Goal: Information Seeking & Learning: Learn about a topic

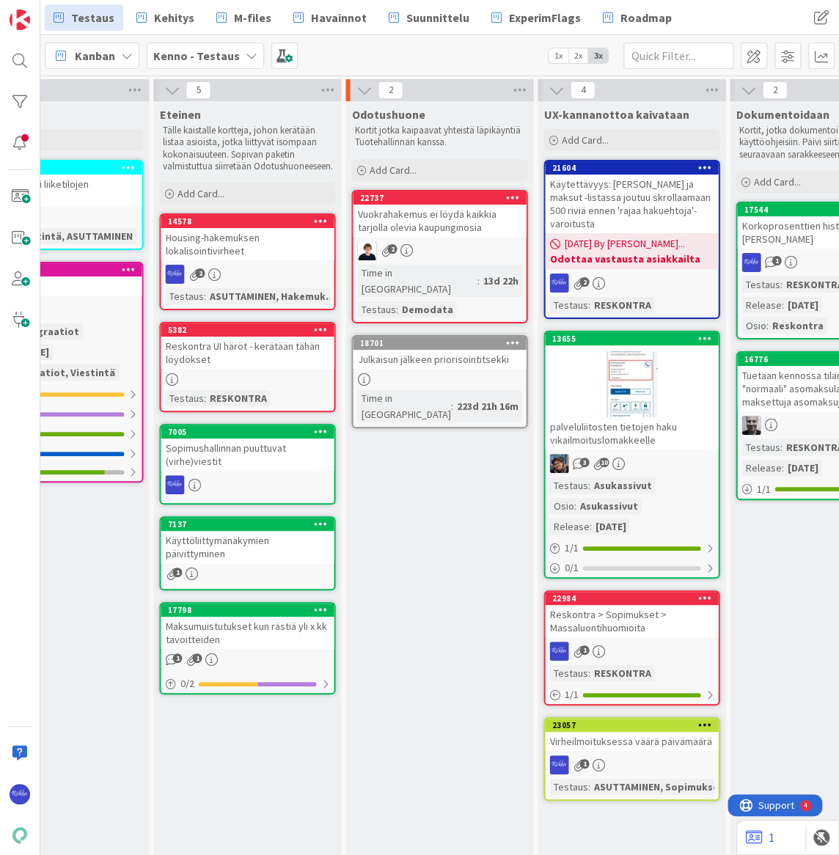
click at [513, 57] on div "[PERSON_NAME] - Testaus 1x 2x 3x" at bounding box center [439, 55] width 799 height 40
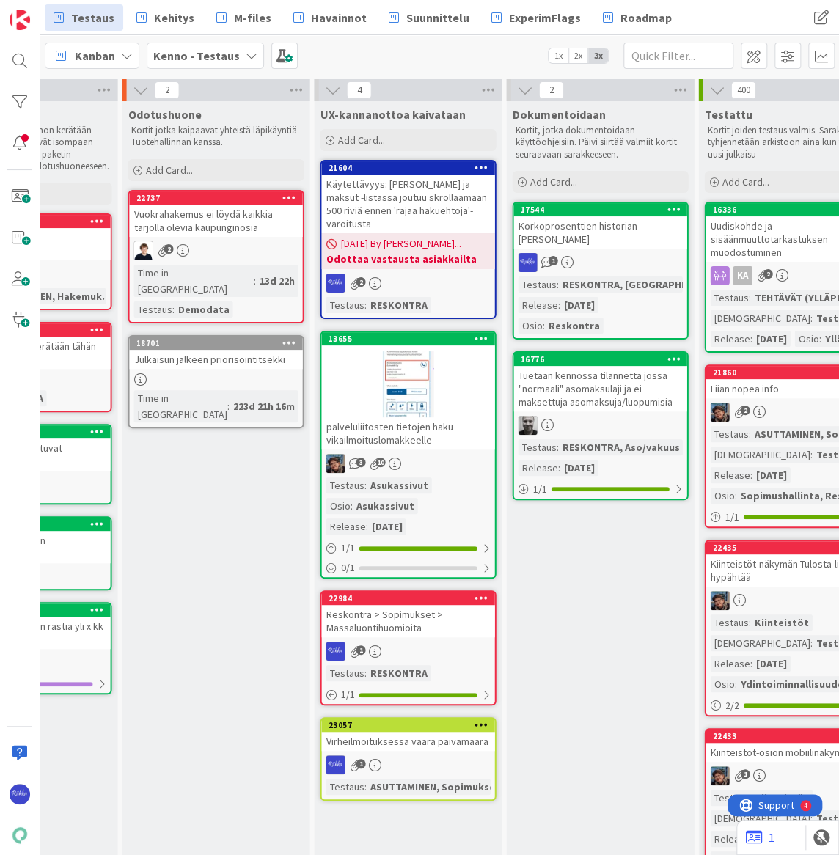
scroll to position [0, 1408]
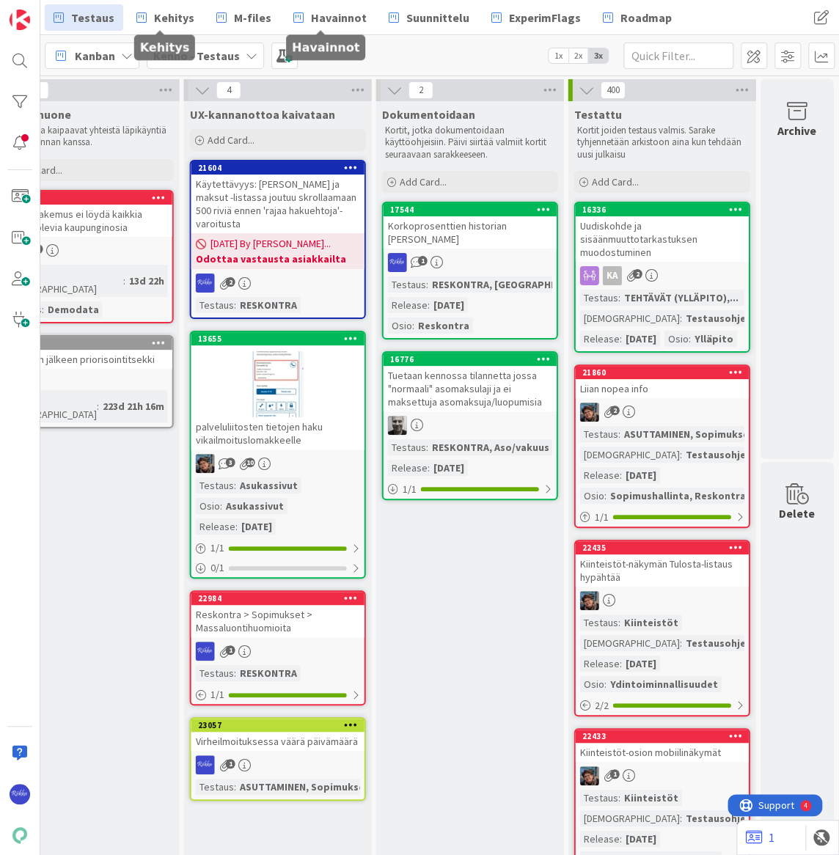
click at [156, 17] on span "Kehitys" at bounding box center [174, 18] width 40 height 18
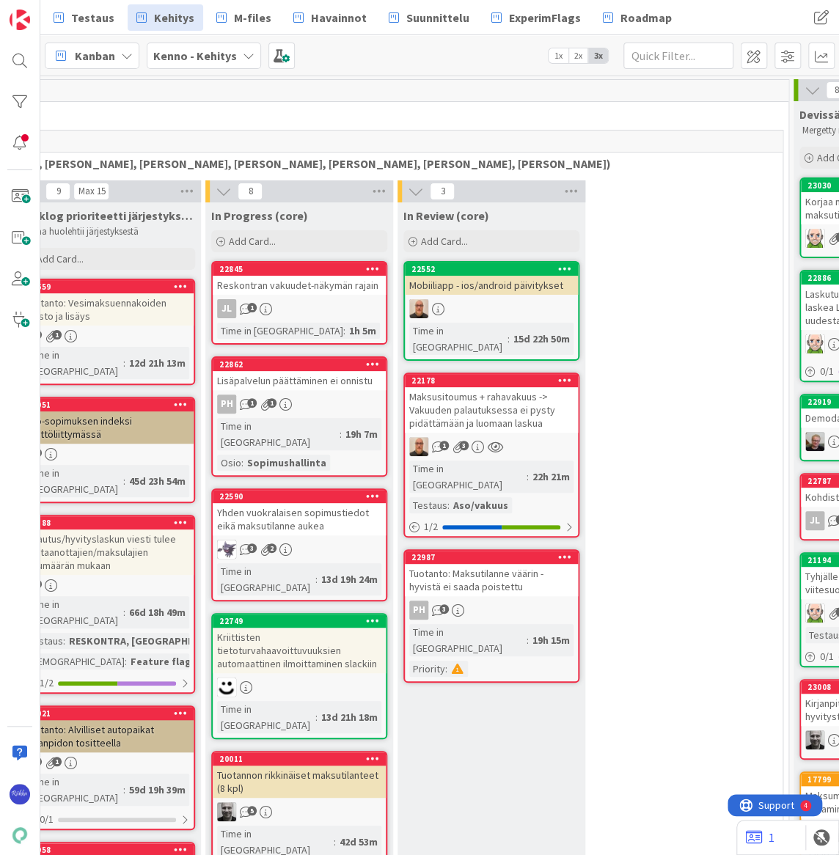
scroll to position [0, 506]
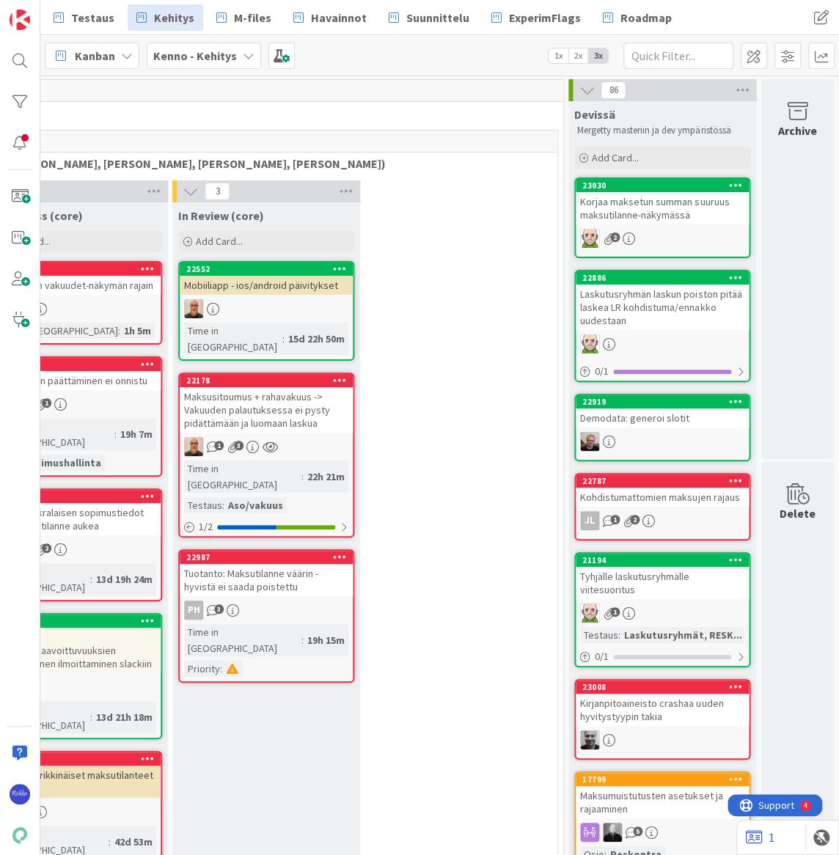
click at [642, 202] on div "Korjaa maksetun summan suuruus maksutilanne-näkymässä" at bounding box center [662, 208] width 173 height 32
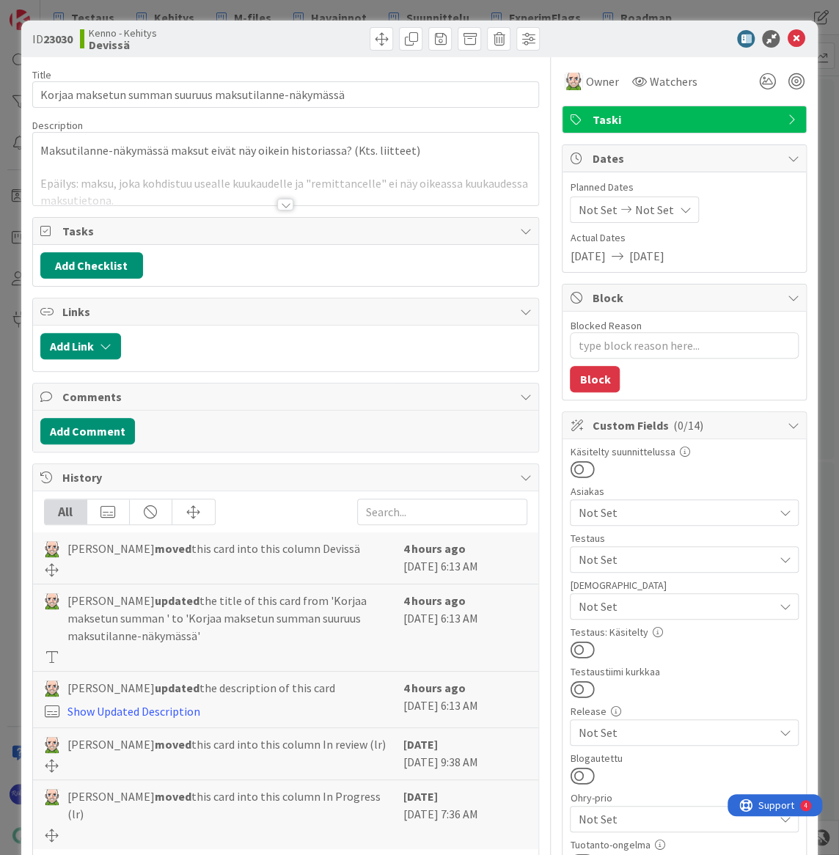
click at [281, 199] on div at bounding box center [285, 205] width 16 height 12
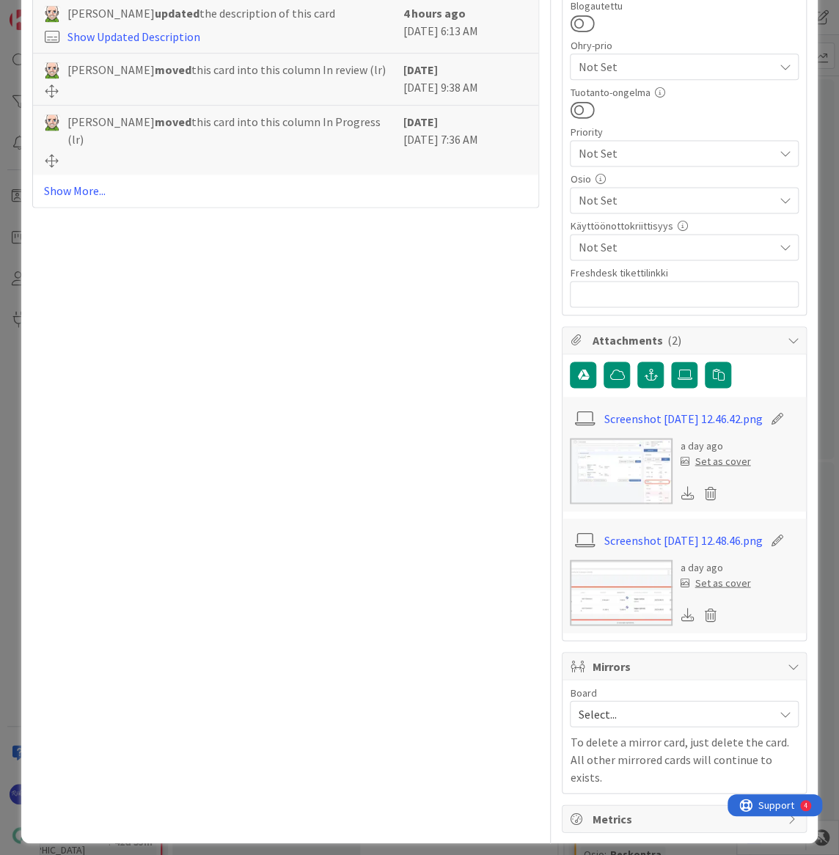
scroll to position [756, 0]
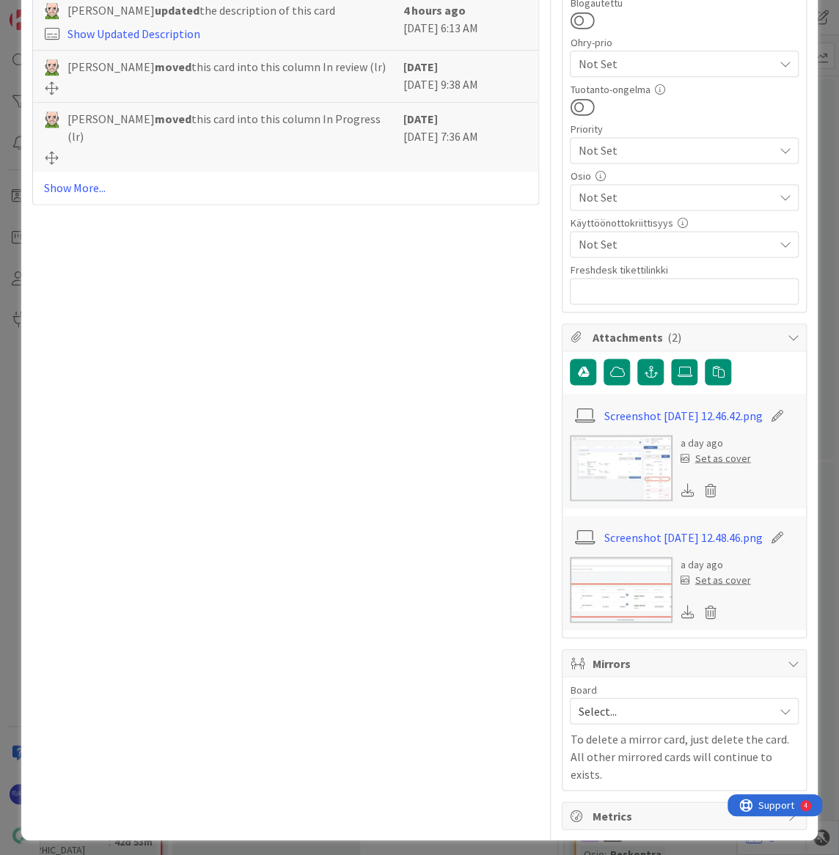
click at [650, 543] on link "Screenshot [DATE] 12.48.46.png" at bounding box center [683, 537] width 158 height 18
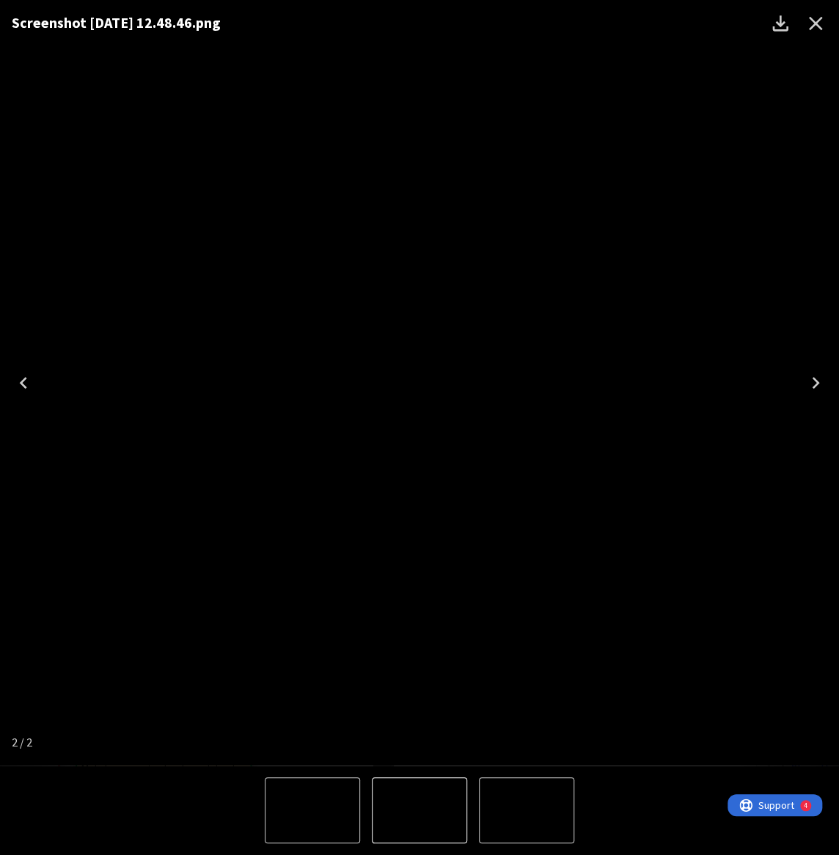
click at [807, 33] on icon "Close" at bounding box center [815, 23] width 23 height 23
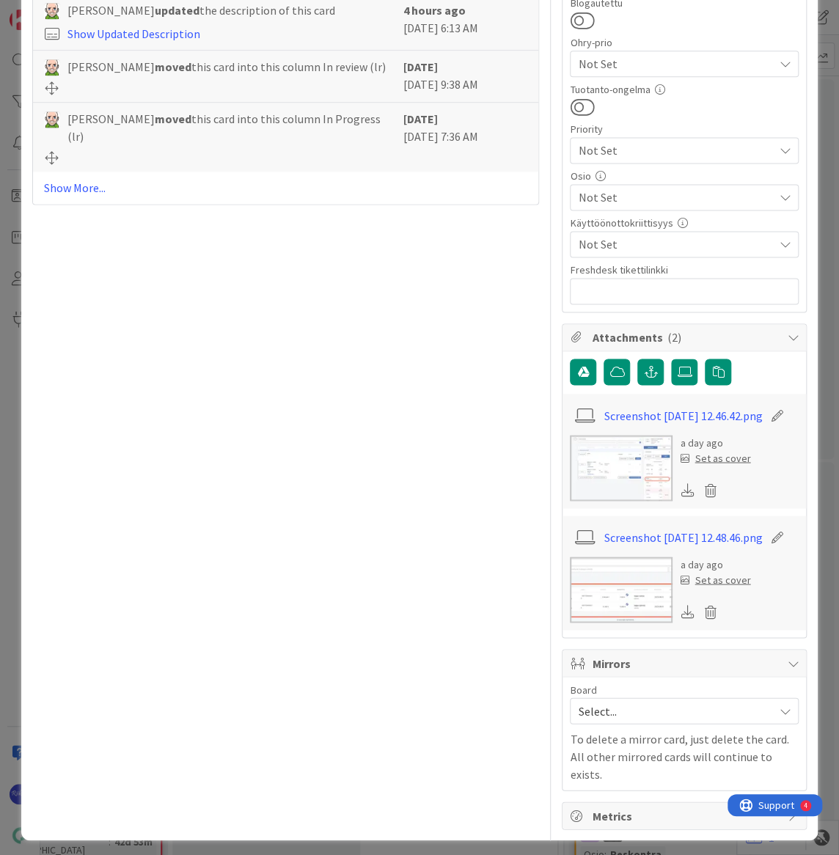
click at [640, 414] on link "Screenshot [DATE] 12.46.42.png" at bounding box center [683, 415] width 158 height 18
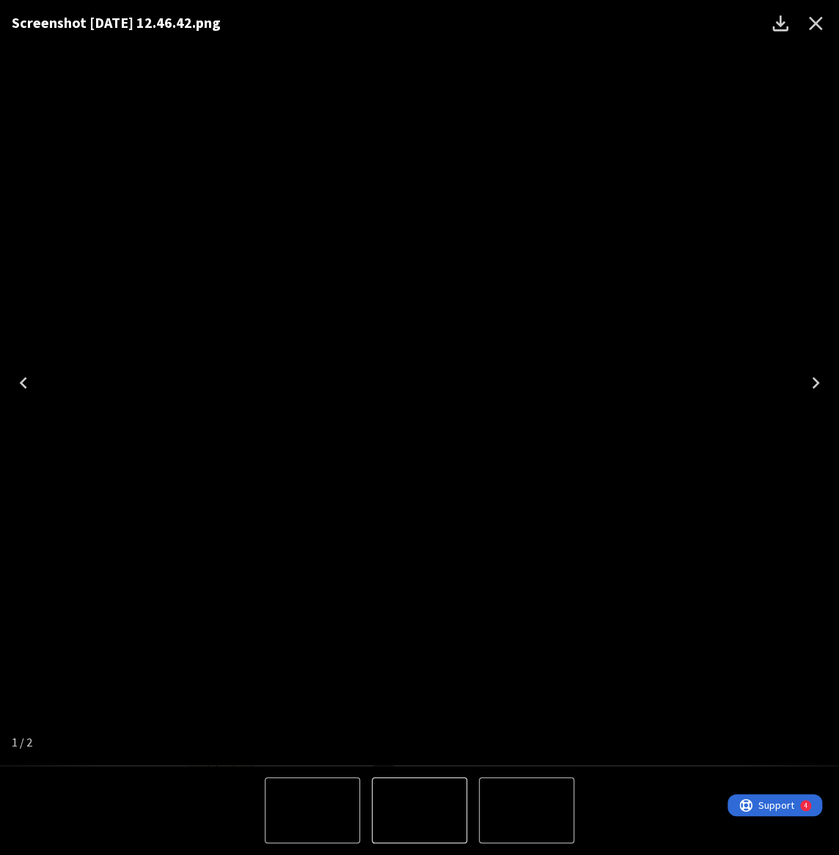
click at [816, 25] on icon "Close" at bounding box center [816, 24] width 14 height 14
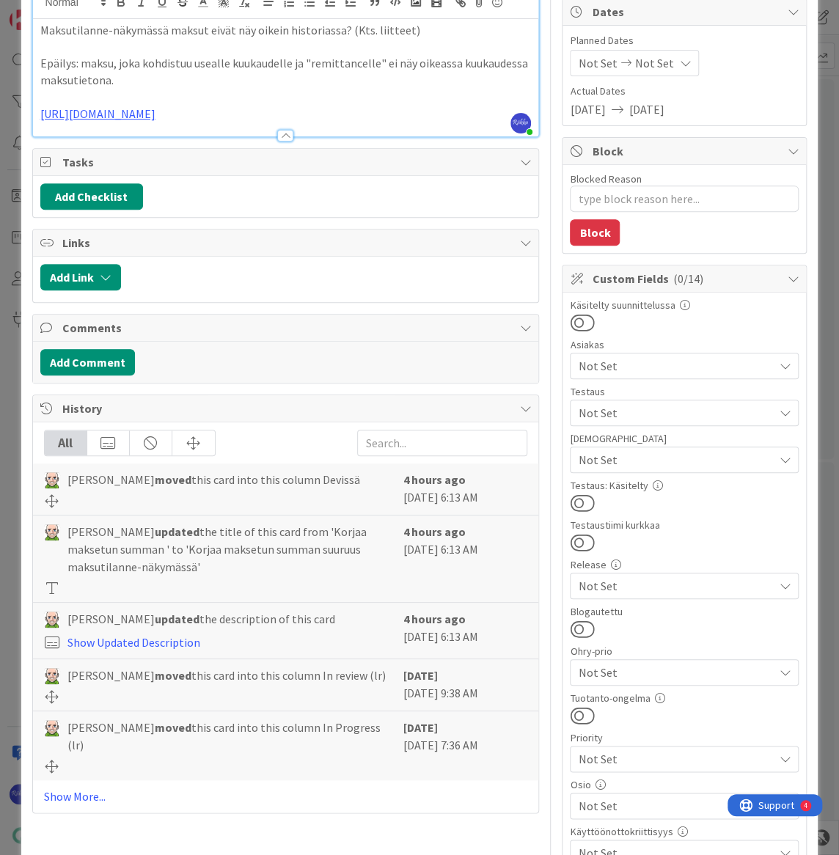
scroll to position [22, 0]
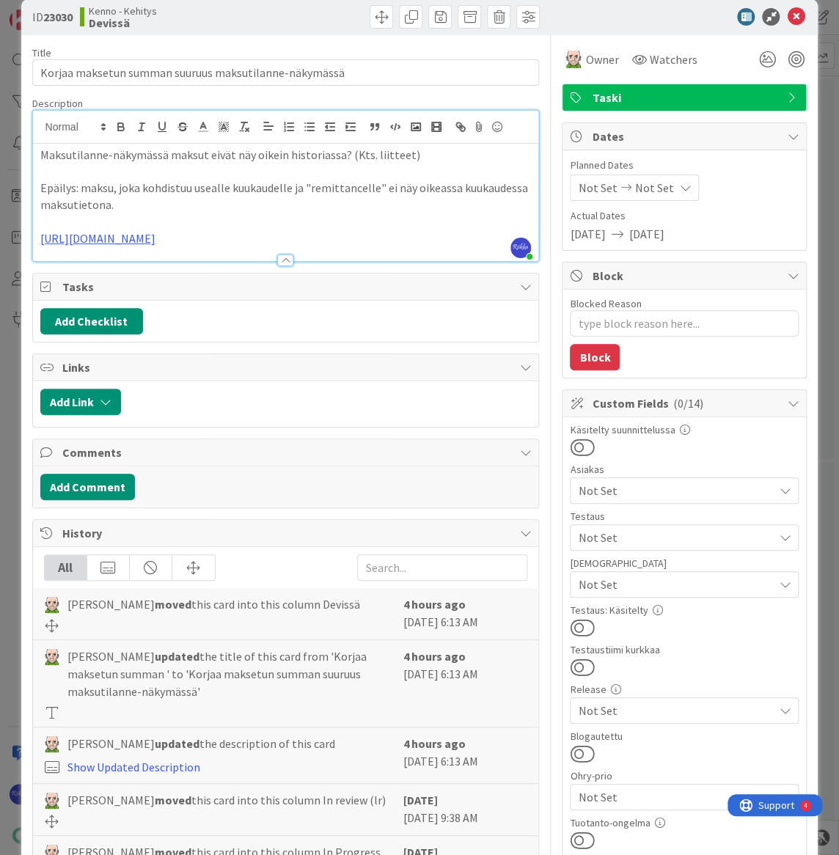
click at [705, 530] on span "Not Set" at bounding box center [675, 538] width 195 height 18
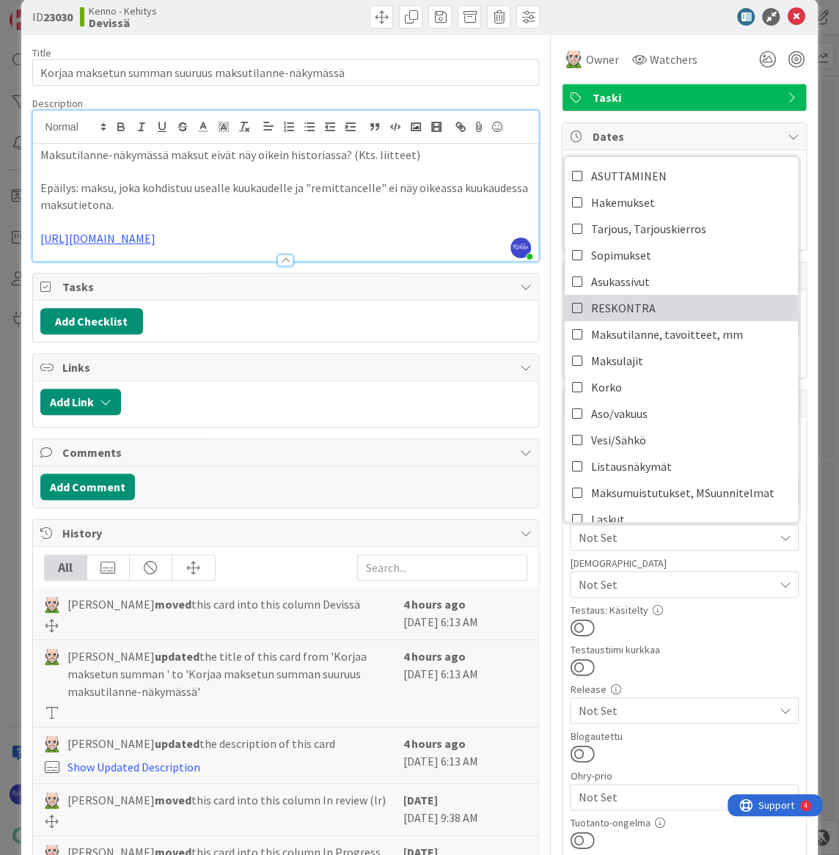
click at [646, 310] on link "RESKONTRA" at bounding box center [681, 308] width 233 height 26
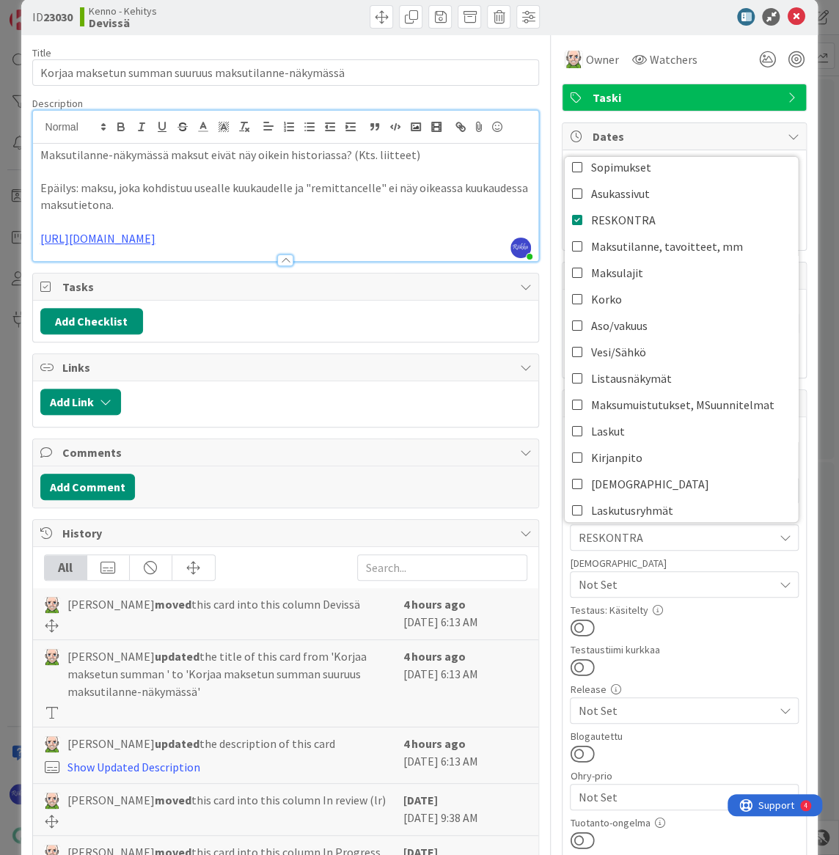
scroll to position [133, 0]
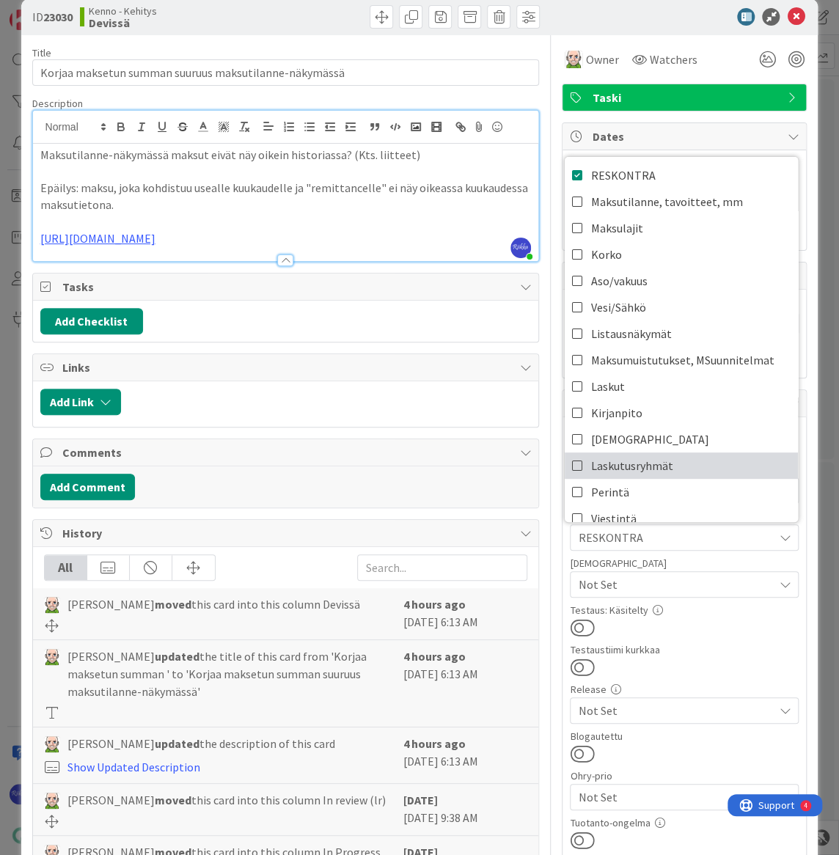
click at [681, 464] on link "Laskutusryhmät" at bounding box center [681, 466] width 233 height 26
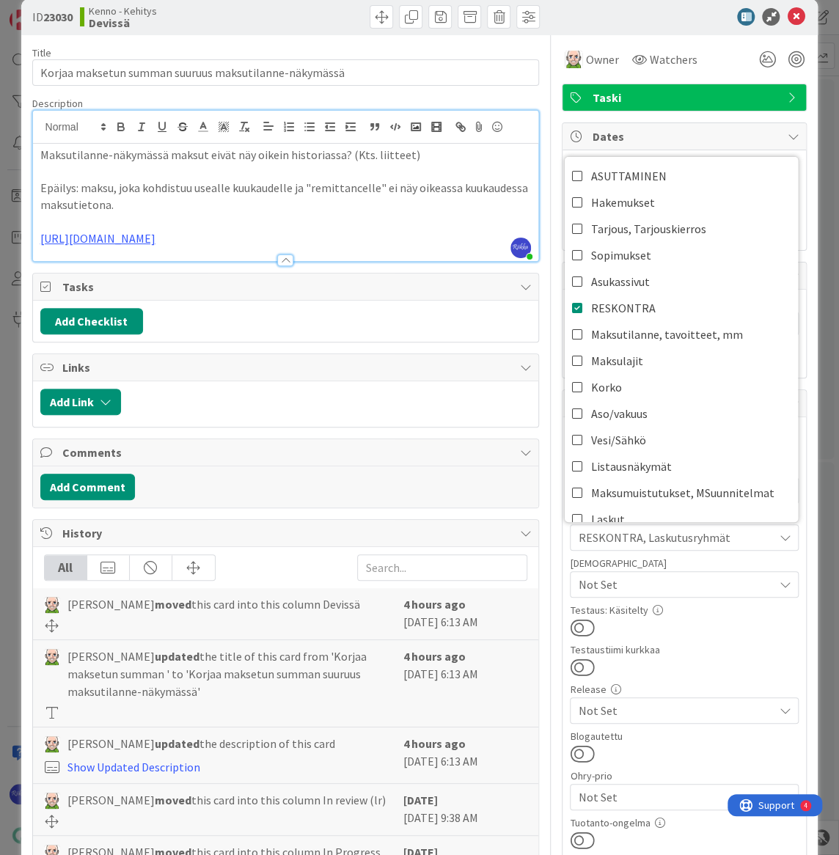
click at [711, 632] on div at bounding box center [684, 627] width 229 height 19
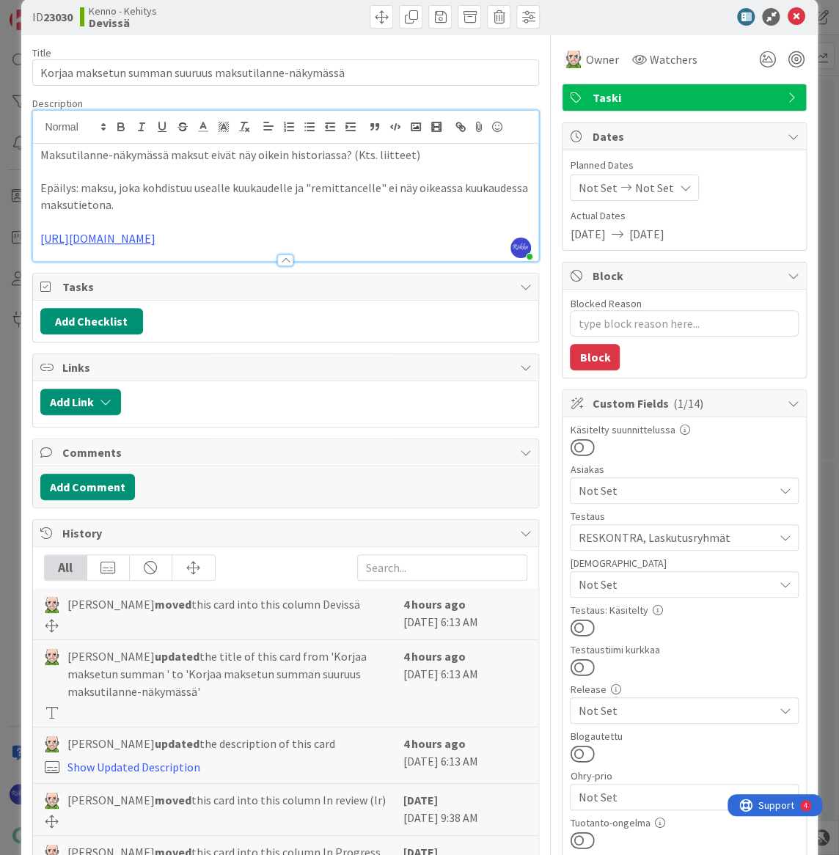
drag, startPoint x: 268, startPoint y: 236, endPoint x: 41, endPoint y: 234, distance: 227.4
click at [41, 234] on p "[URL][DOMAIN_NAME]" at bounding box center [285, 238] width 491 height 17
copy link "[URL][DOMAIN_NAME]"
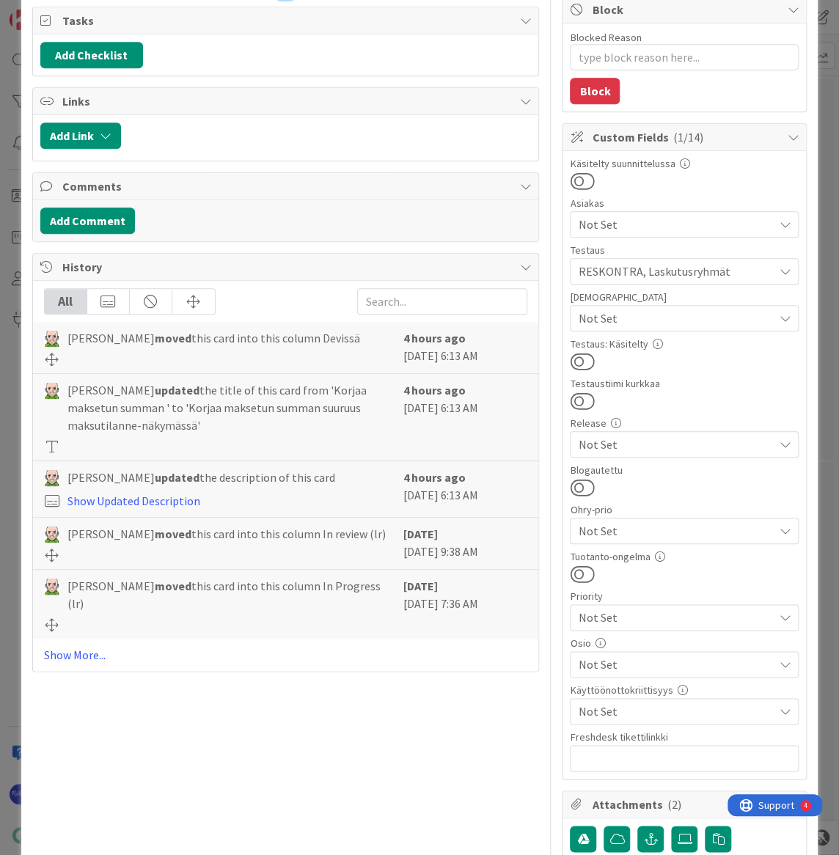
scroll to position [289, 0]
click at [80, 655] on link "Show More..." at bounding box center [286, 654] width 484 height 18
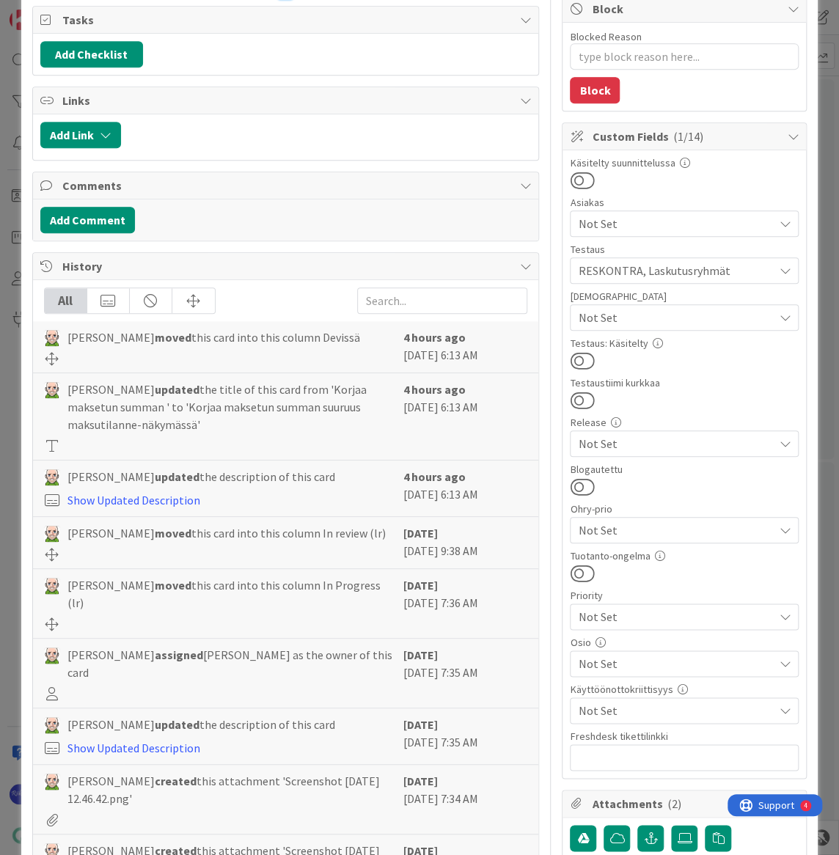
scroll to position [756, 0]
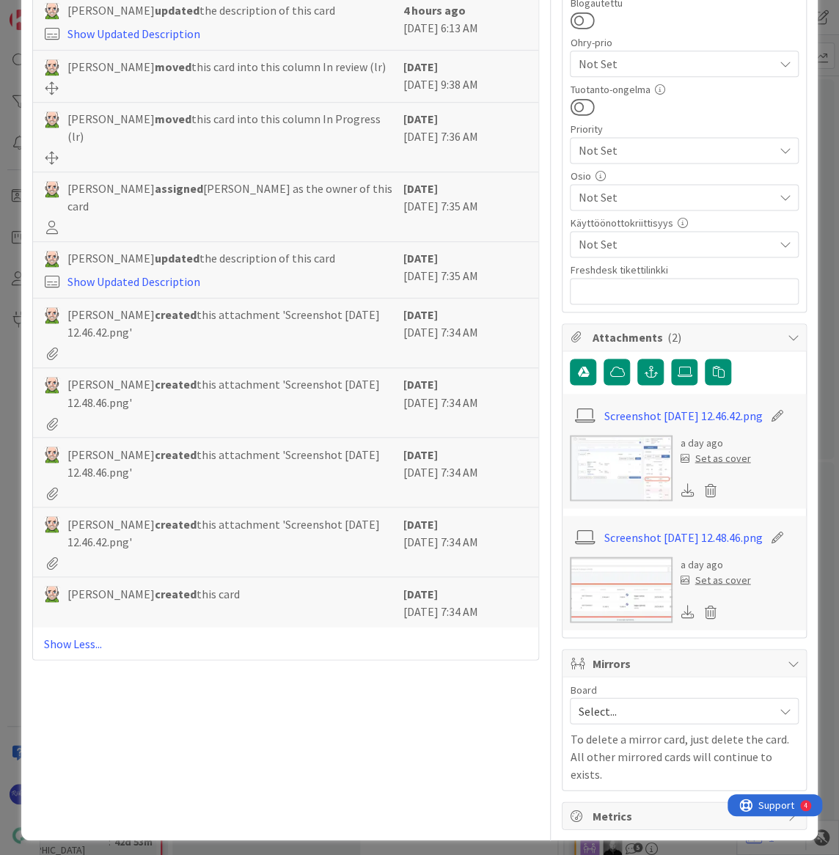
click at [71, 638] on link "Show Less..." at bounding box center [286, 643] width 484 height 18
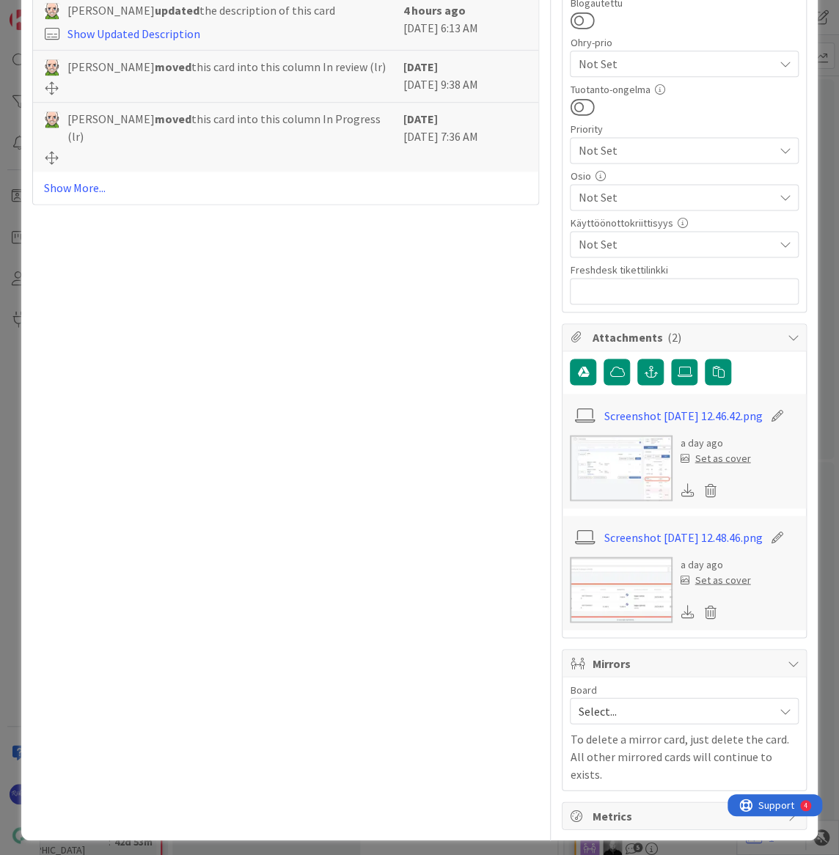
click at [62, 191] on link "Show More..." at bounding box center [286, 188] width 484 height 18
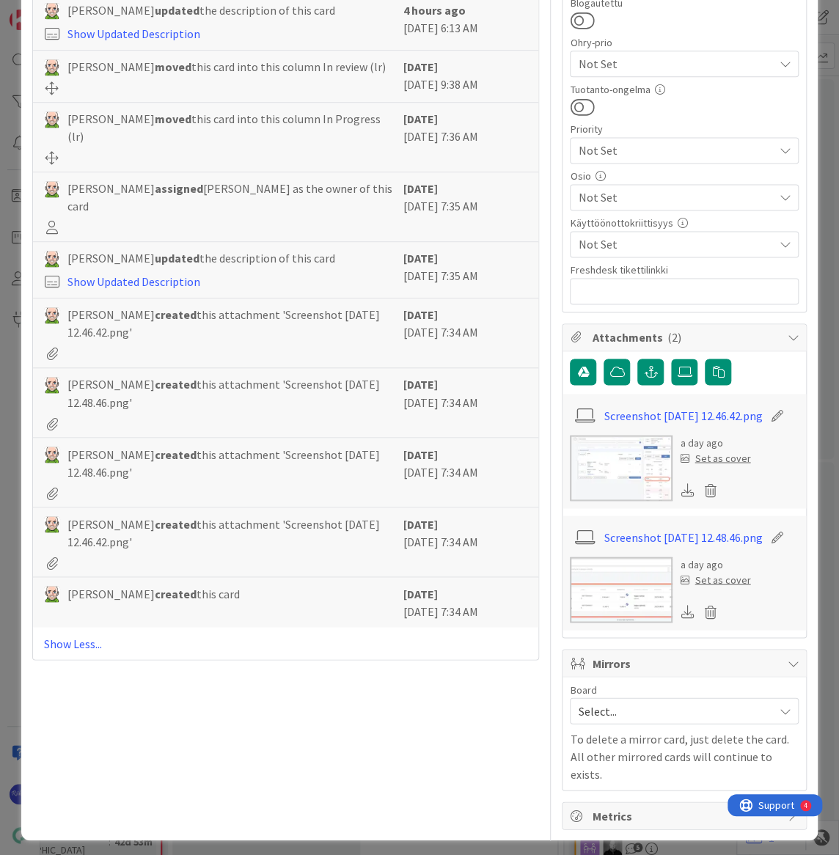
click at [634, 543] on link "Screenshot [DATE] 12.48.46.png" at bounding box center [683, 537] width 158 height 18
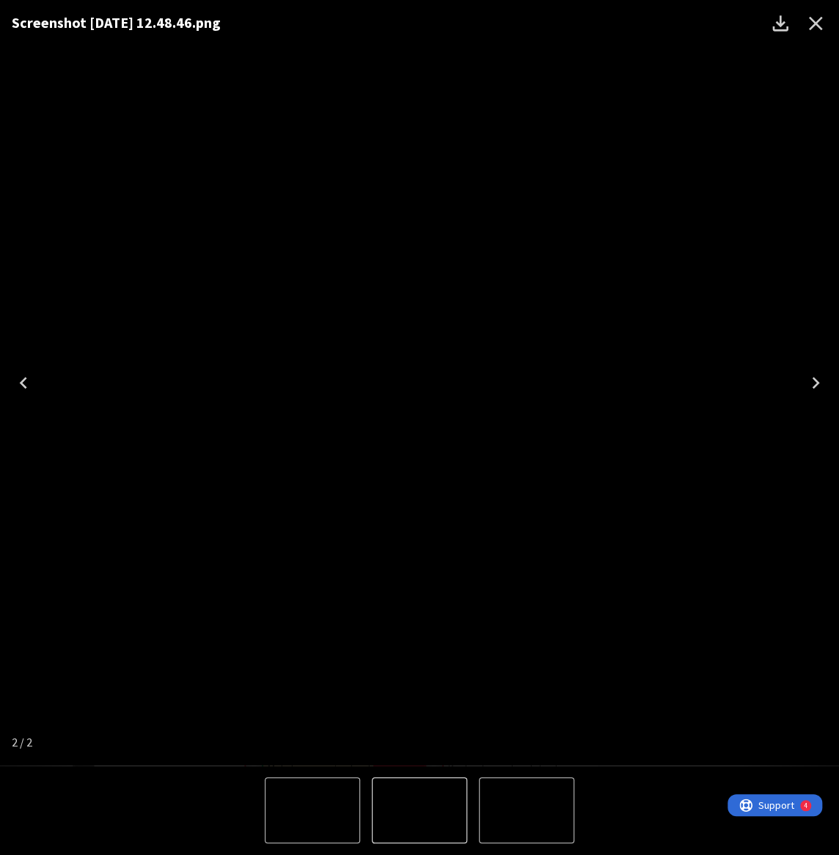
click at [816, 22] on icon "Close" at bounding box center [816, 24] width 14 height 14
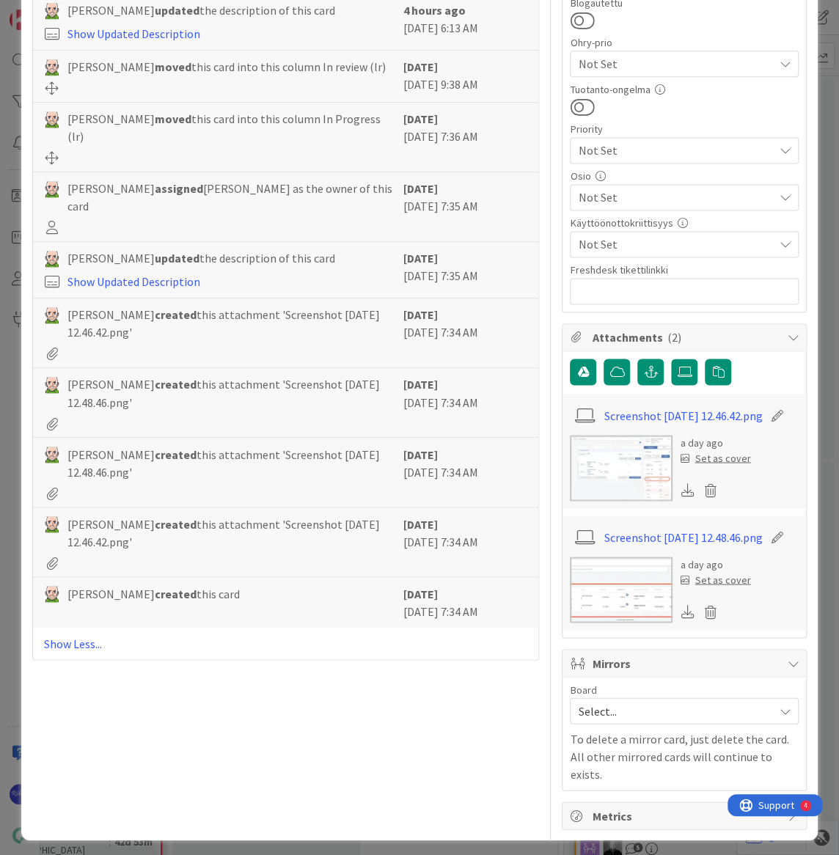
click at [634, 424] on link "Screenshot [DATE] 12.46.42.png" at bounding box center [683, 415] width 158 height 18
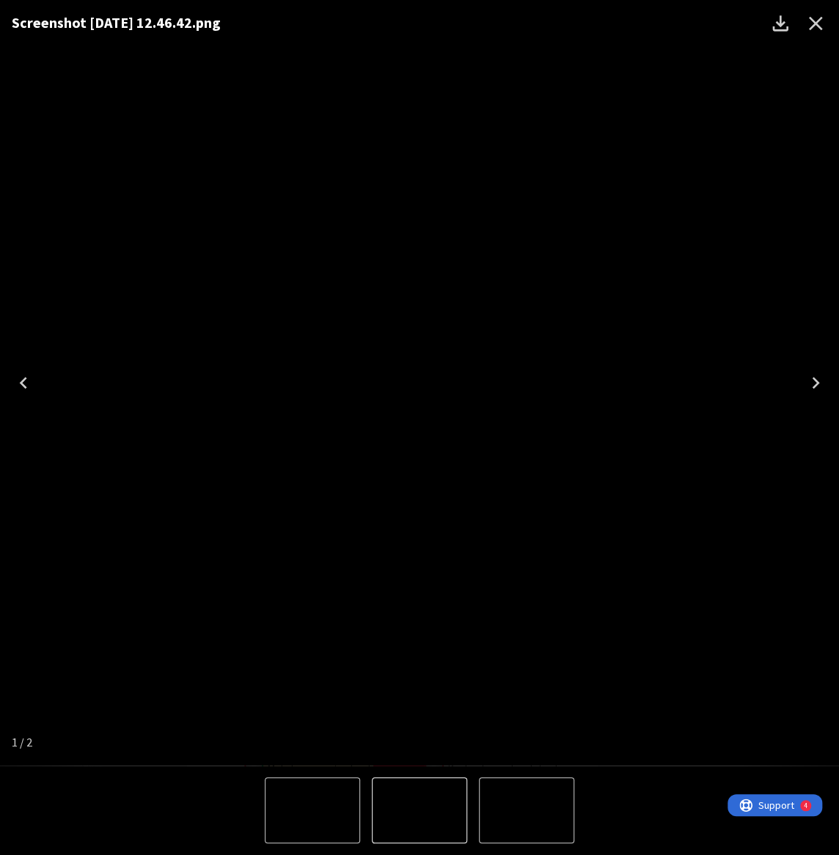
drag, startPoint x: 811, startPoint y: 25, endPoint x: 552, endPoint y: 329, distance: 398.6
click at [811, 25] on icon "Close" at bounding box center [815, 23] width 23 height 23
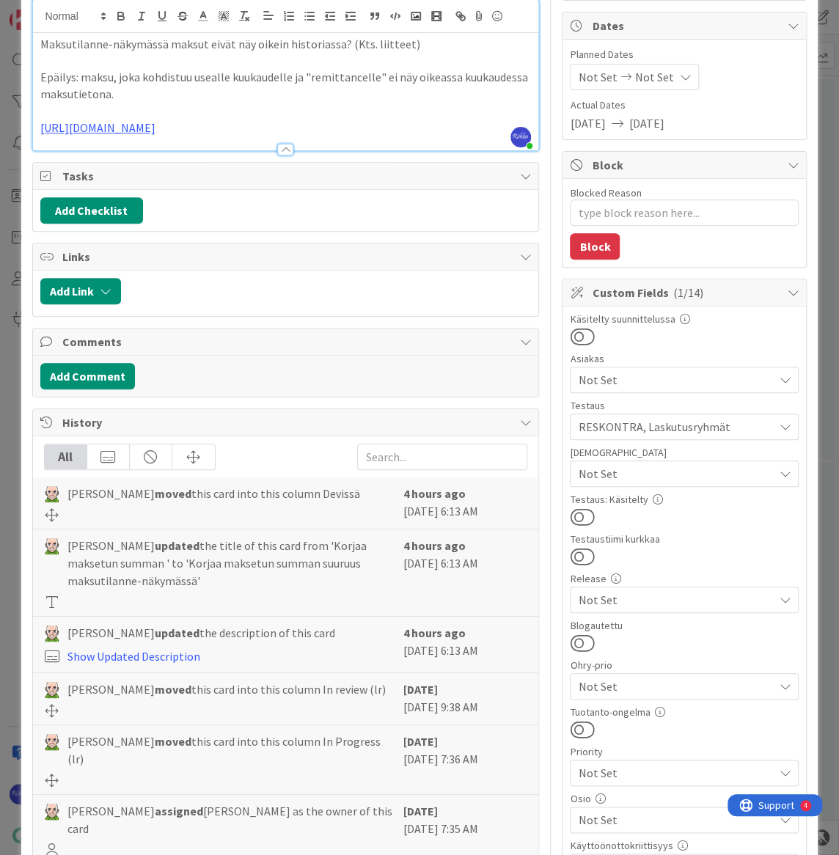
scroll to position [0, 0]
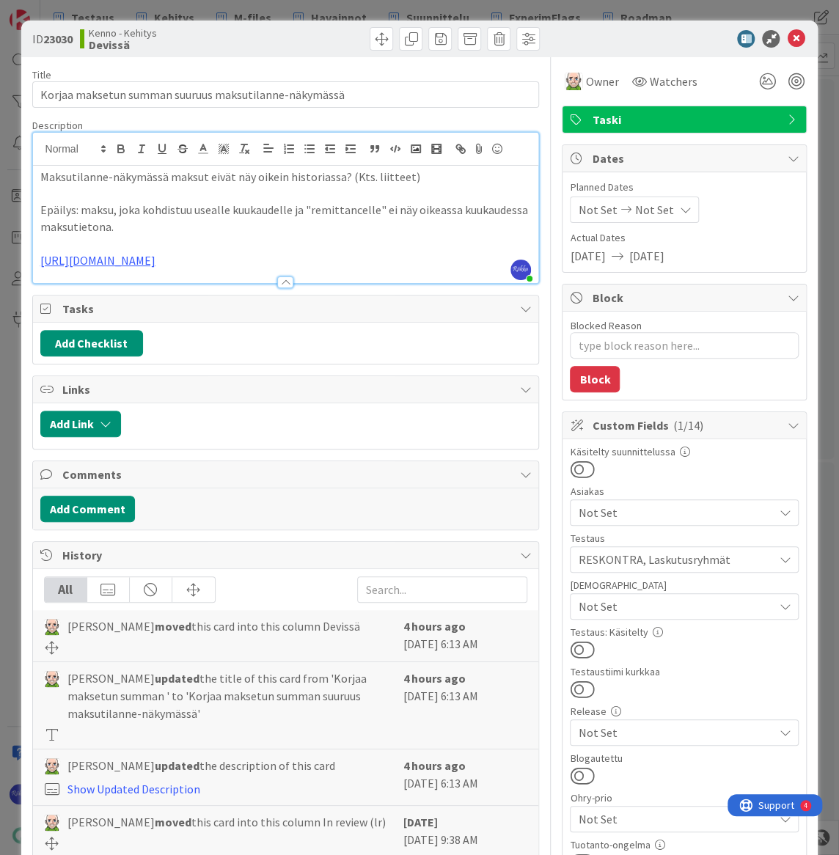
click at [579, 651] on button at bounding box center [582, 649] width 24 height 19
click at [787, 43] on icon at bounding box center [796, 39] width 18 height 18
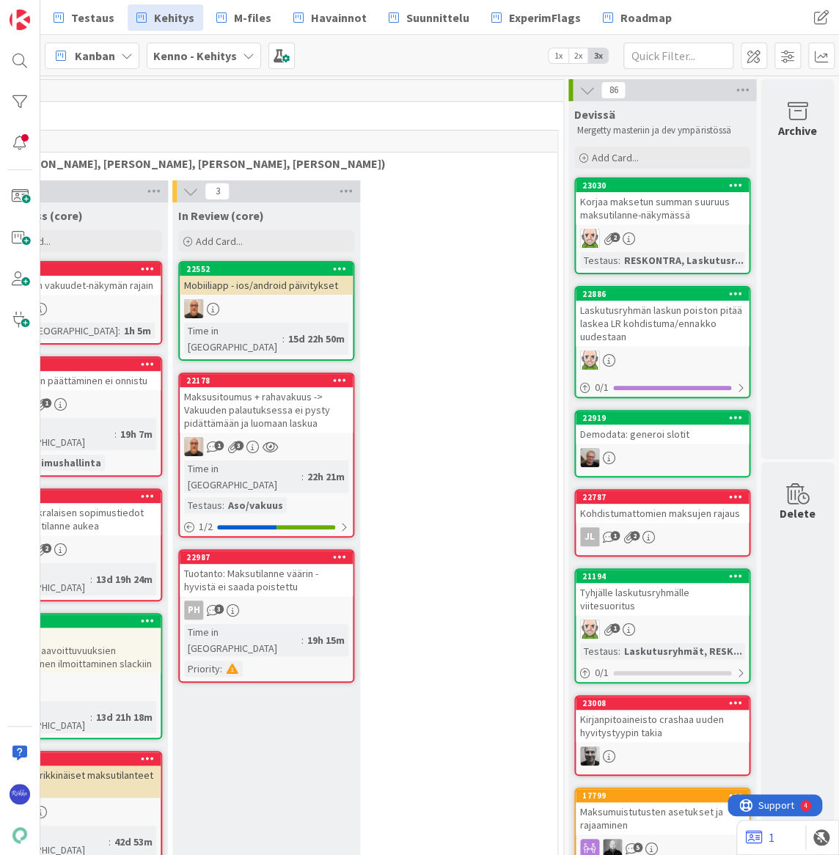
click at [667, 205] on div "Korjaa maksetun summan suuruus maksutilanne-näkymässä" at bounding box center [662, 208] width 173 height 32
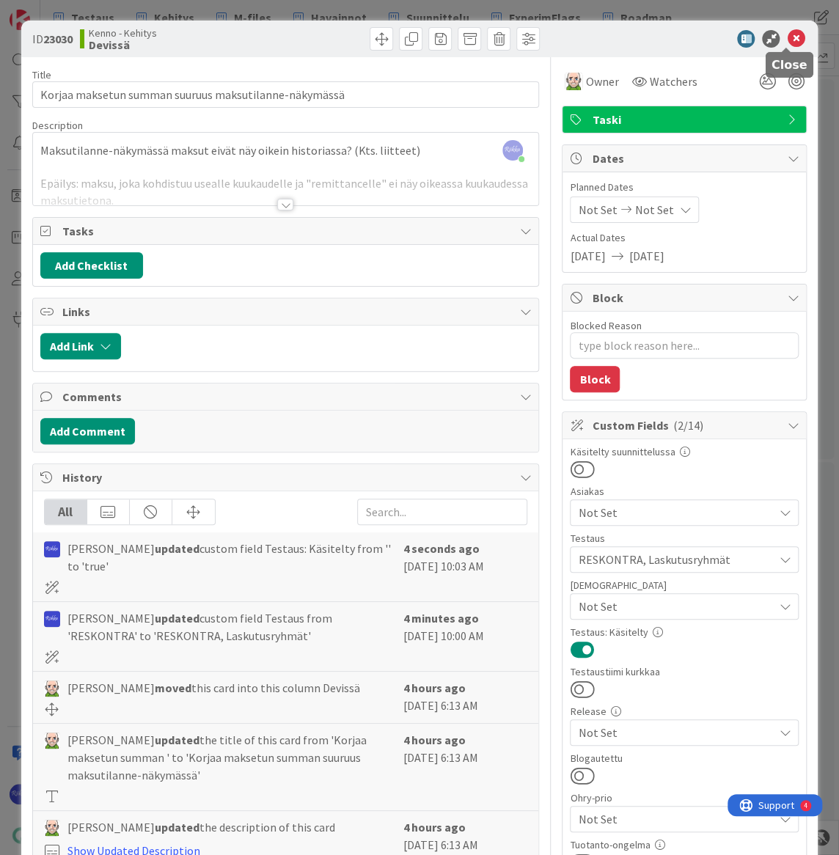
click at [787, 43] on icon at bounding box center [796, 39] width 18 height 18
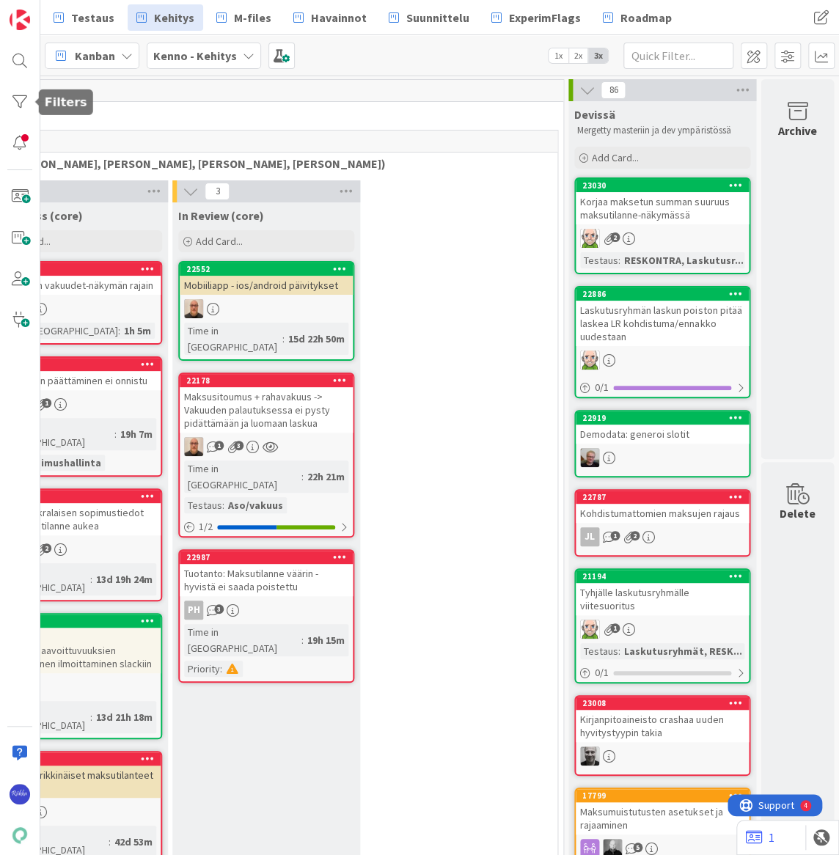
click at [23, 101] on div at bounding box center [19, 101] width 29 height 29
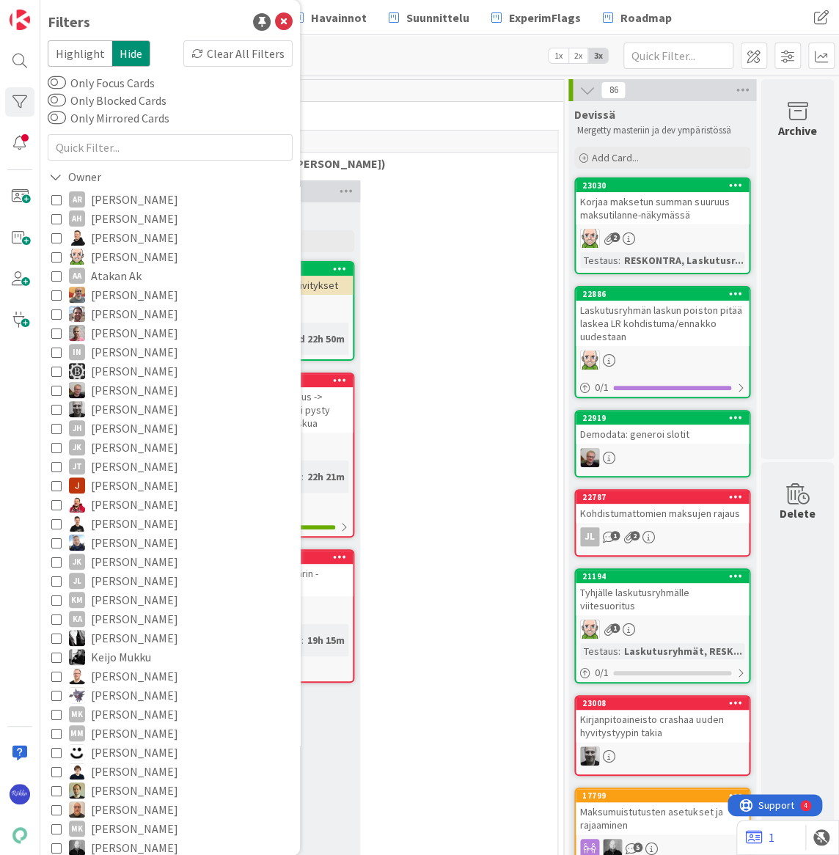
click at [54, 171] on icon at bounding box center [55, 177] width 13 height 12
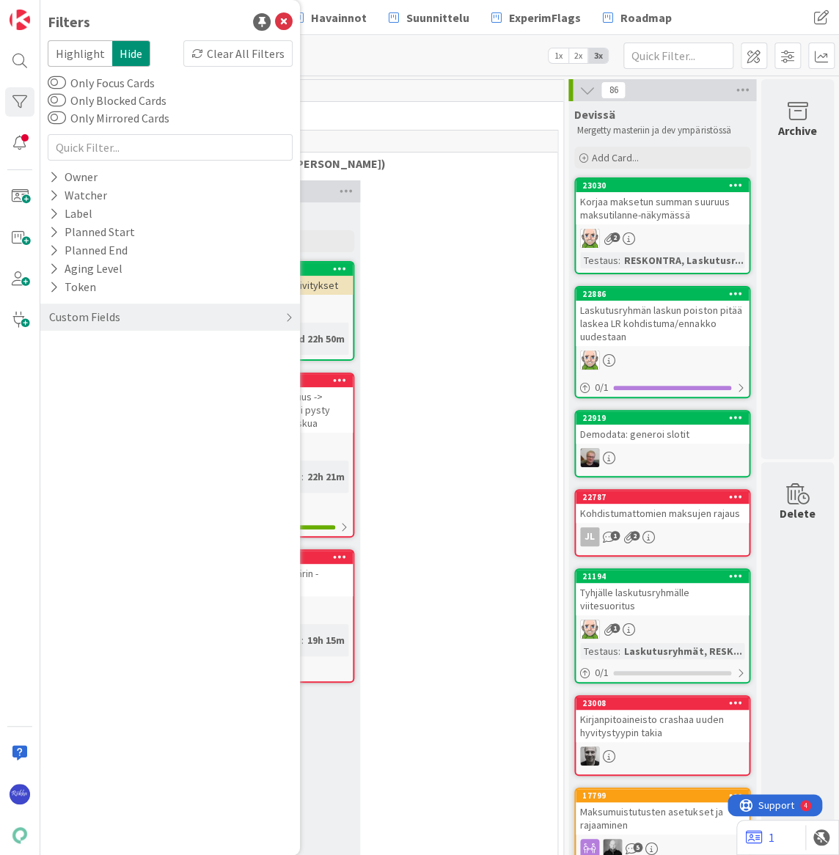
click at [56, 317] on div "Custom Fields" at bounding box center [85, 317] width 74 height 18
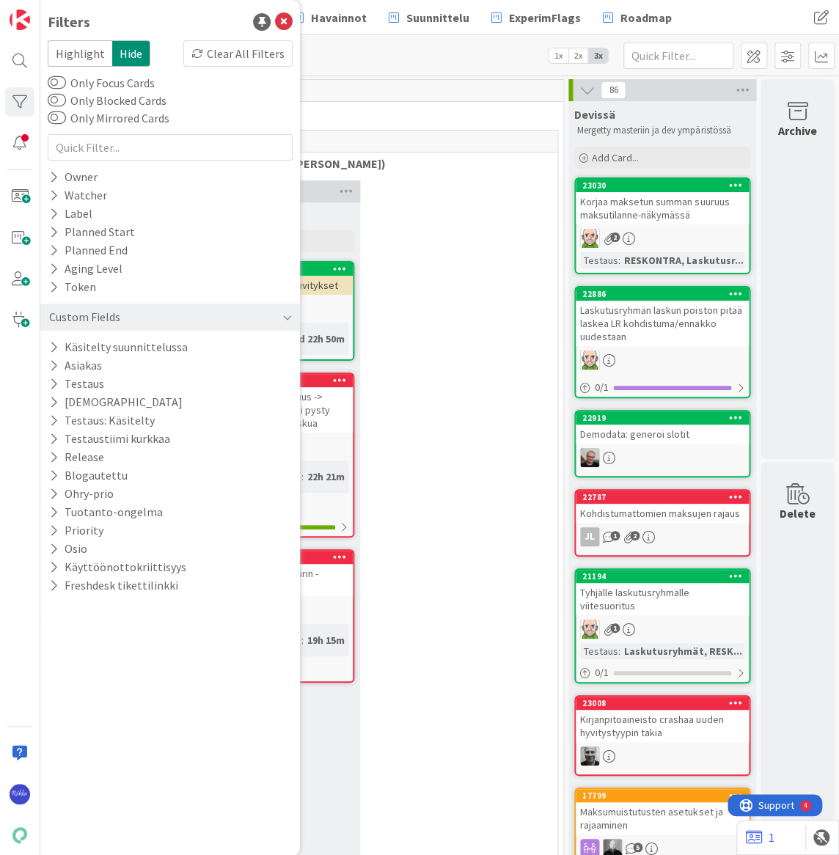
click at [53, 416] on icon at bounding box center [54, 420] width 10 height 12
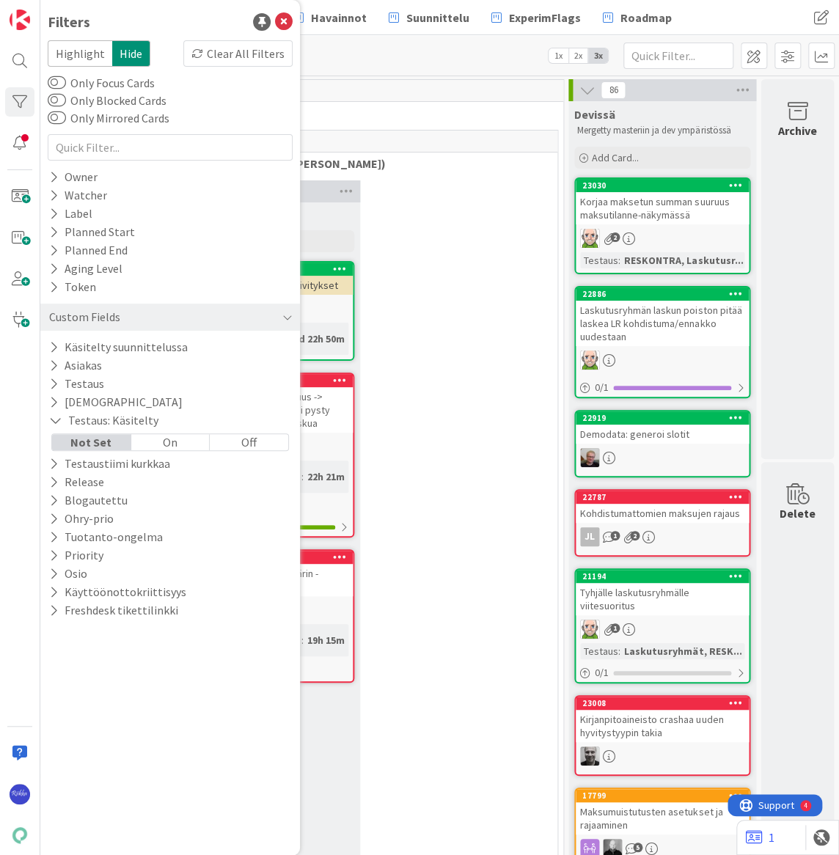
click at [239, 441] on div "Off" at bounding box center [249, 442] width 78 height 16
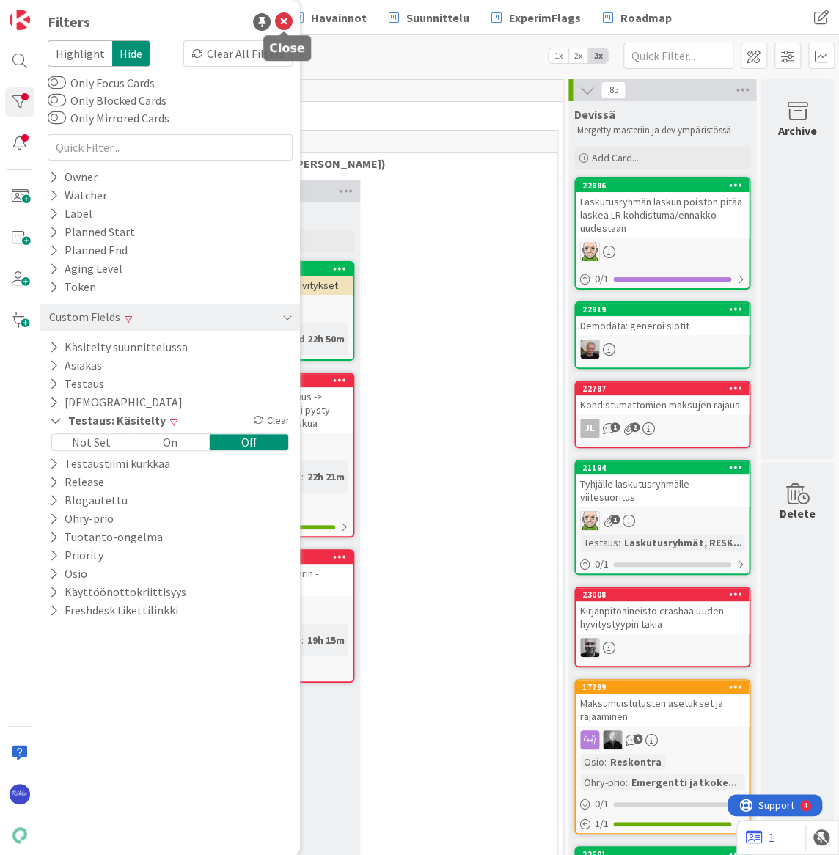
click at [284, 22] on icon at bounding box center [284, 22] width 18 height 18
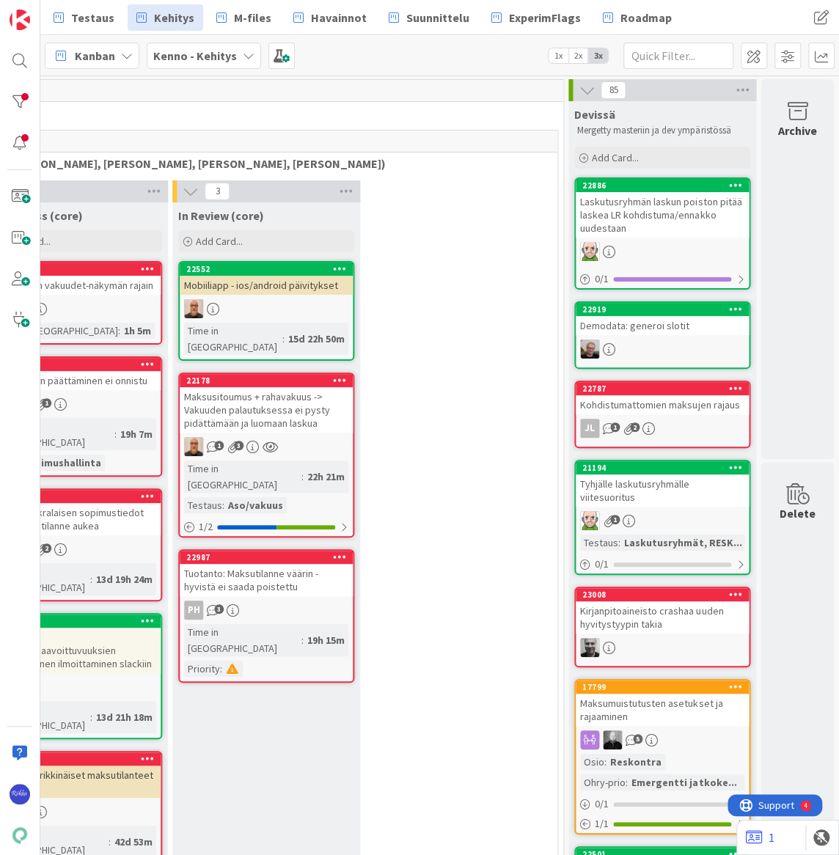
click at [657, 209] on div "Laskutusryhmän laskun poiston pitää laskea LR kohdistuma/ennakko uudestaan" at bounding box center [662, 214] width 173 height 45
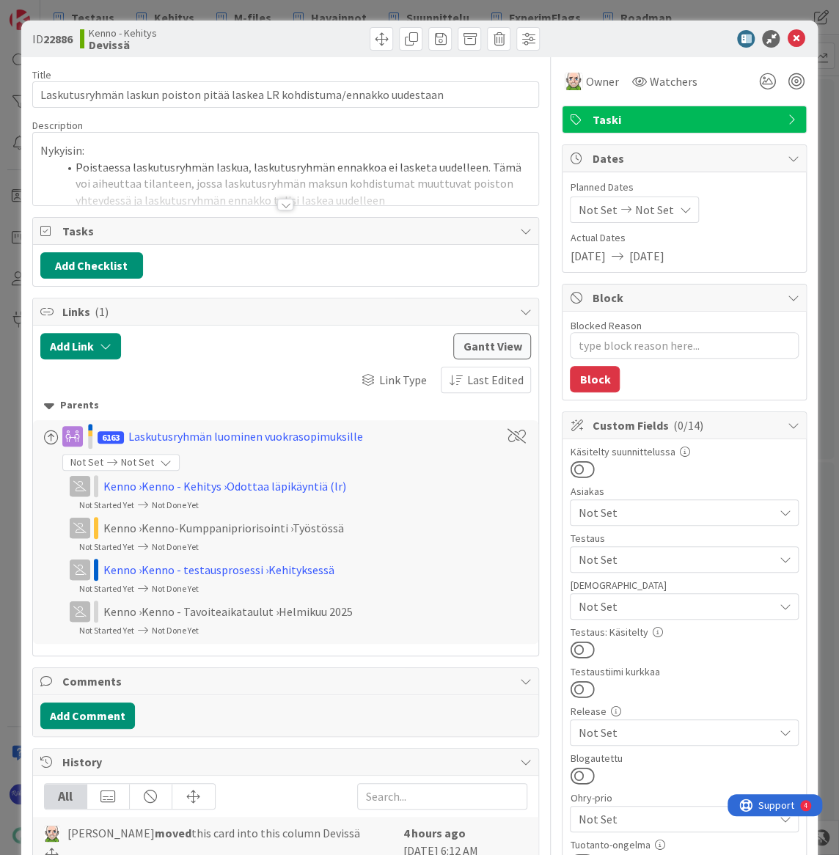
click at [659, 558] on span "Not Set" at bounding box center [675, 560] width 195 height 18
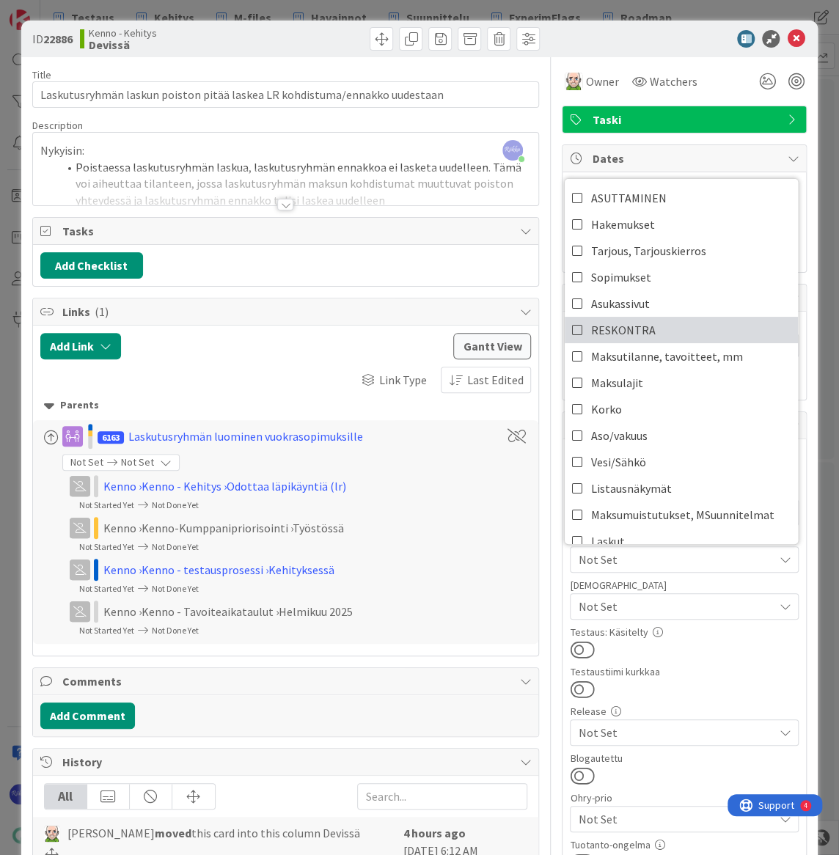
click at [666, 336] on link "RESKONTRA" at bounding box center [681, 330] width 233 height 26
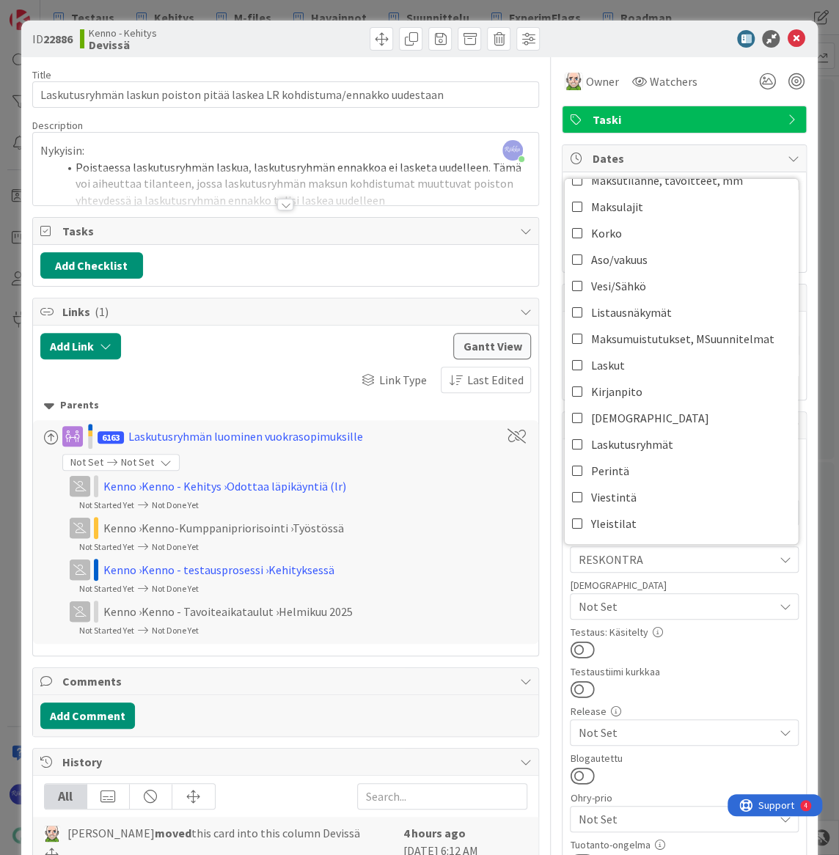
scroll to position [200, 0]
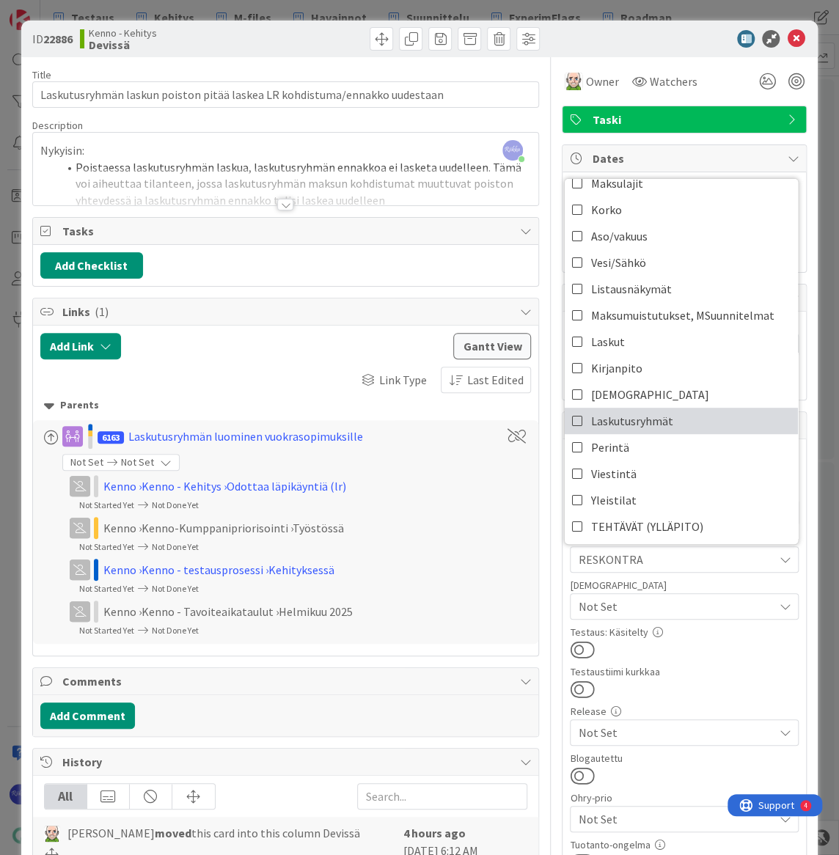
click at [673, 416] on link "Laskutusryhmät" at bounding box center [681, 421] width 233 height 26
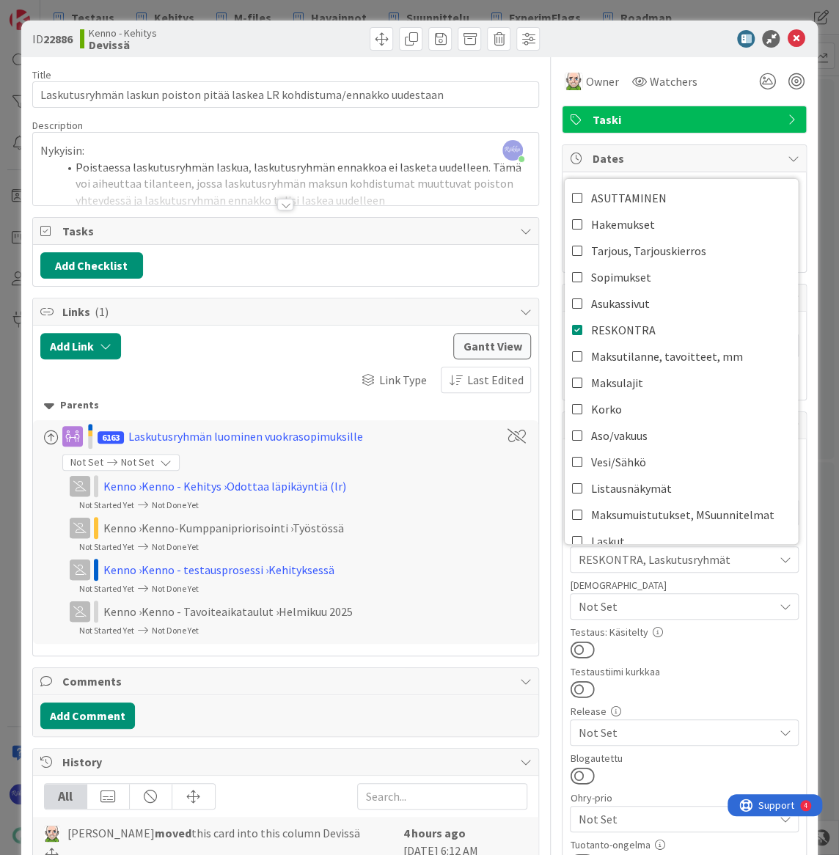
click at [702, 650] on div at bounding box center [684, 649] width 229 height 19
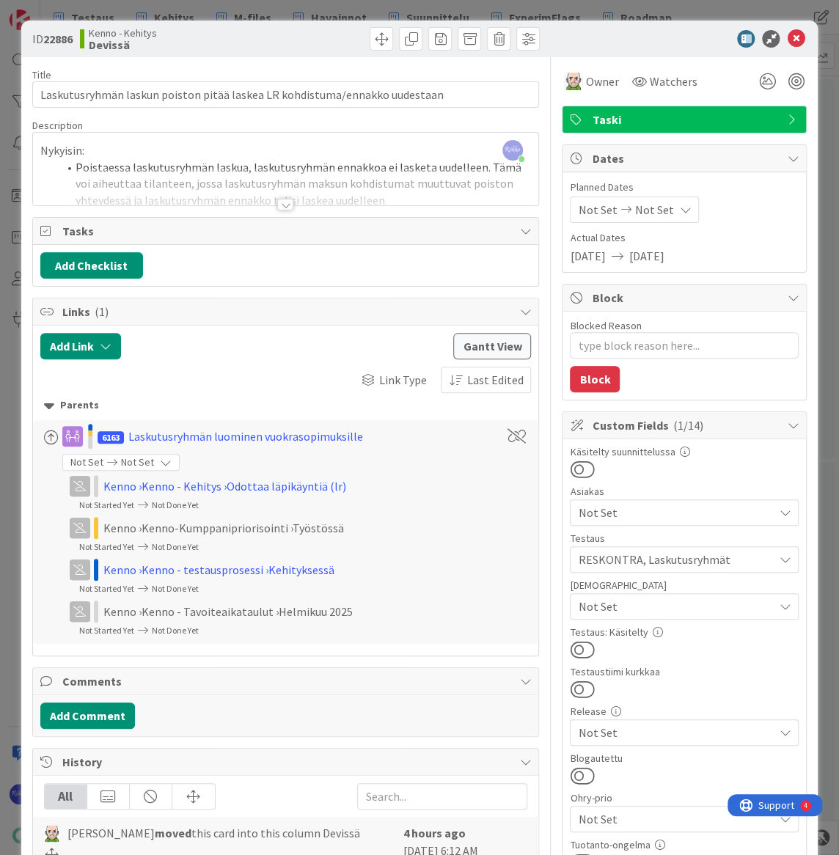
click at [277, 203] on div at bounding box center [285, 205] width 16 height 12
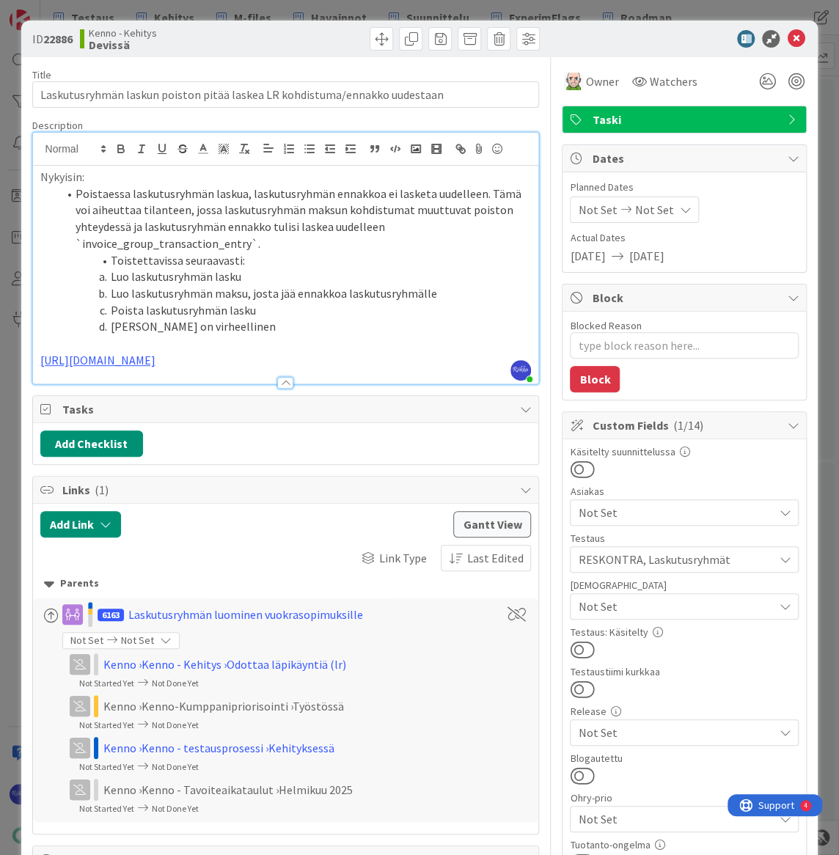
drag, startPoint x: 281, startPoint y: 358, endPoint x: 36, endPoint y: 362, distance: 245.0
click at [36, 362] on div "Nykyisin: Poistaessa laskutusryhmän laskua, laskutusryhmän ennakkoa ei lasketa …" at bounding box center [286, 275] width 506 height 218
copy link "[URL][DOMAIN_NAME]"
click at [580, 646] on button at bounding box center [582, 649] width 24 height 19
click at [791, 36] on icon at bounding box center [796, 39] width 18 height 18
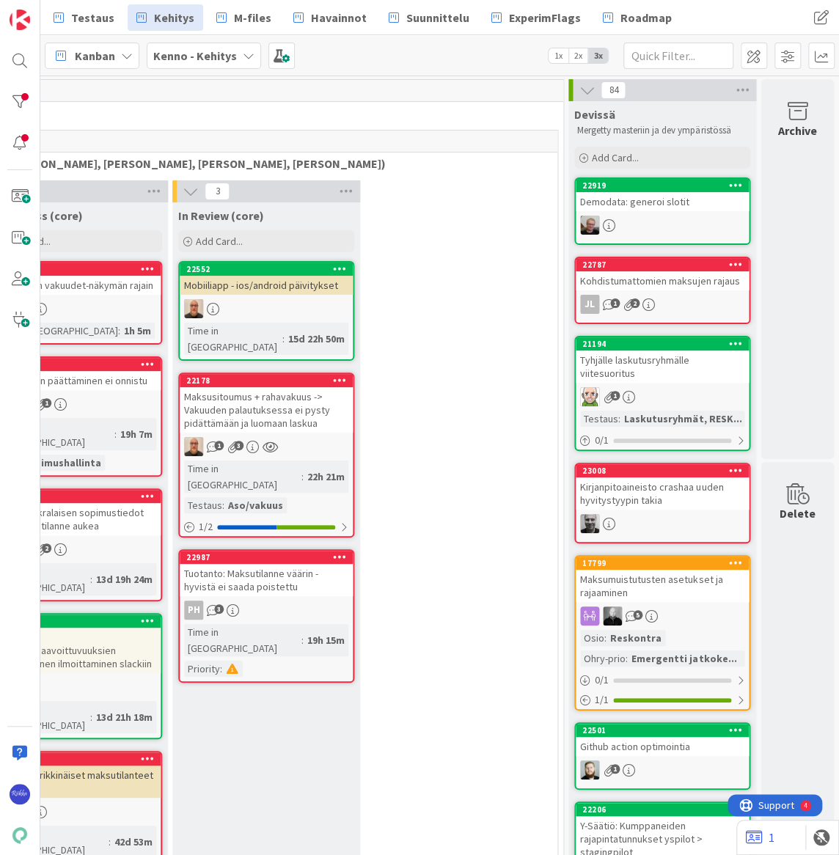
click at [672, 218] on div at bounding box center [662, 225] width 173 height 19
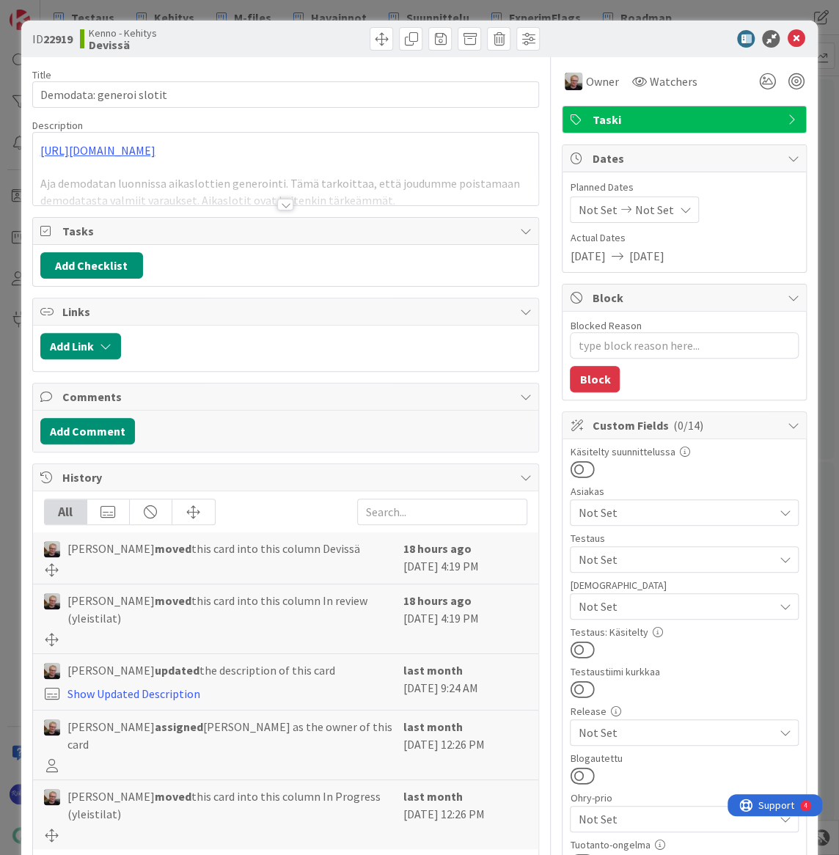
click at [279, 209] on div at bounding box center [285, 205] width 16 height 12
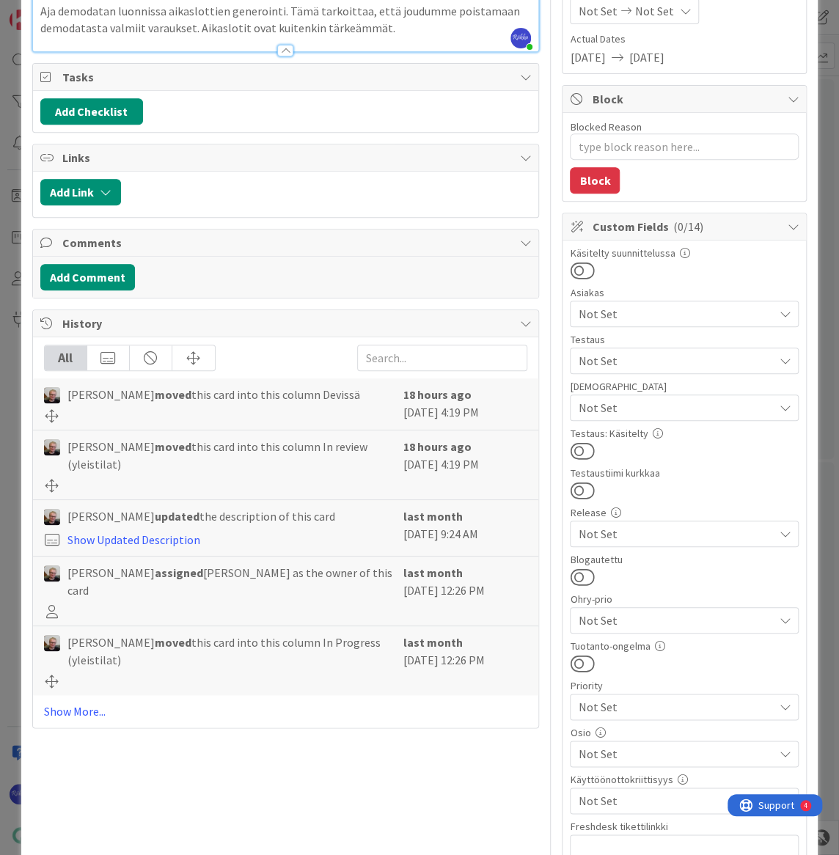
scroll to position [200, 0]
click at [663, 365] on span "Not Set" at bounding box center [675, 360] width 195 height 18
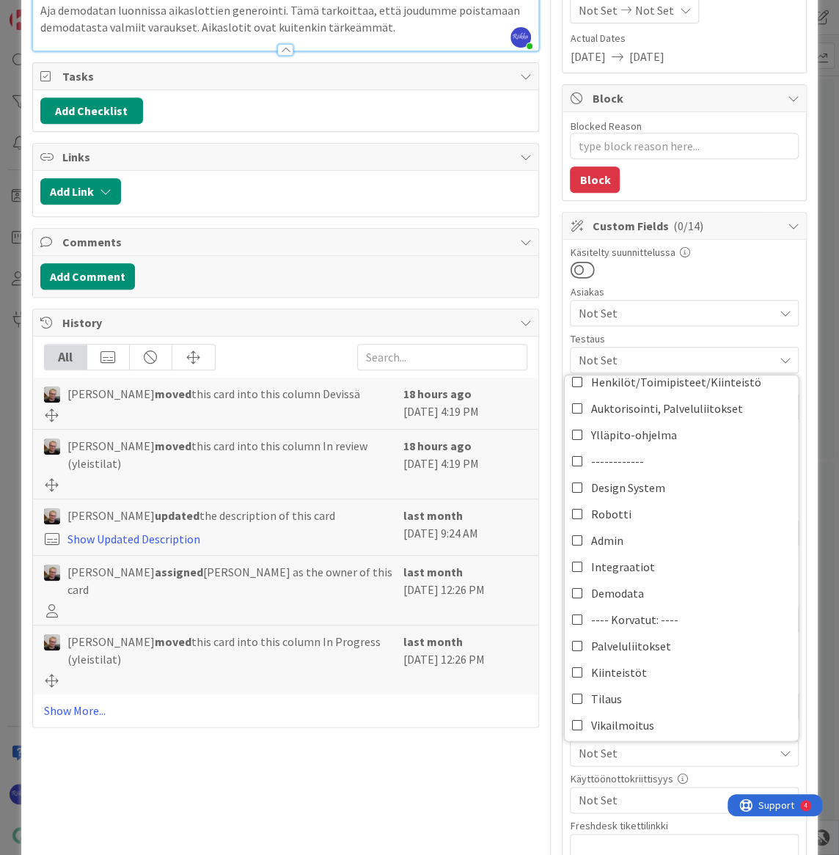
scroll to position [623, 0]
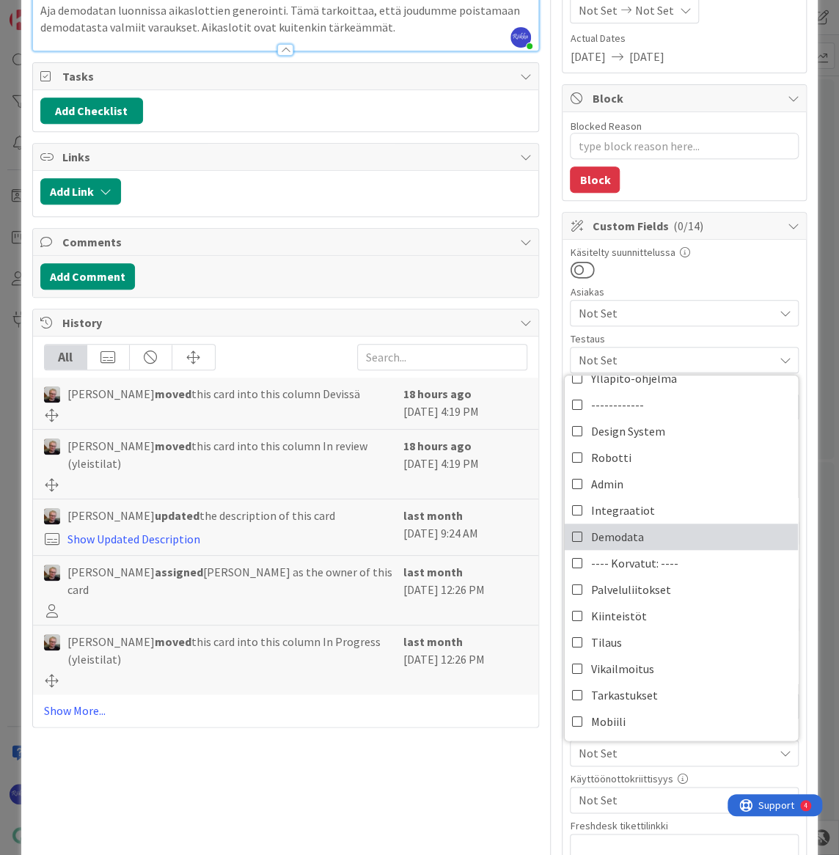
click at [660, 533] on link "Demodata" at bounding box center [681, 537] width 233 height 26
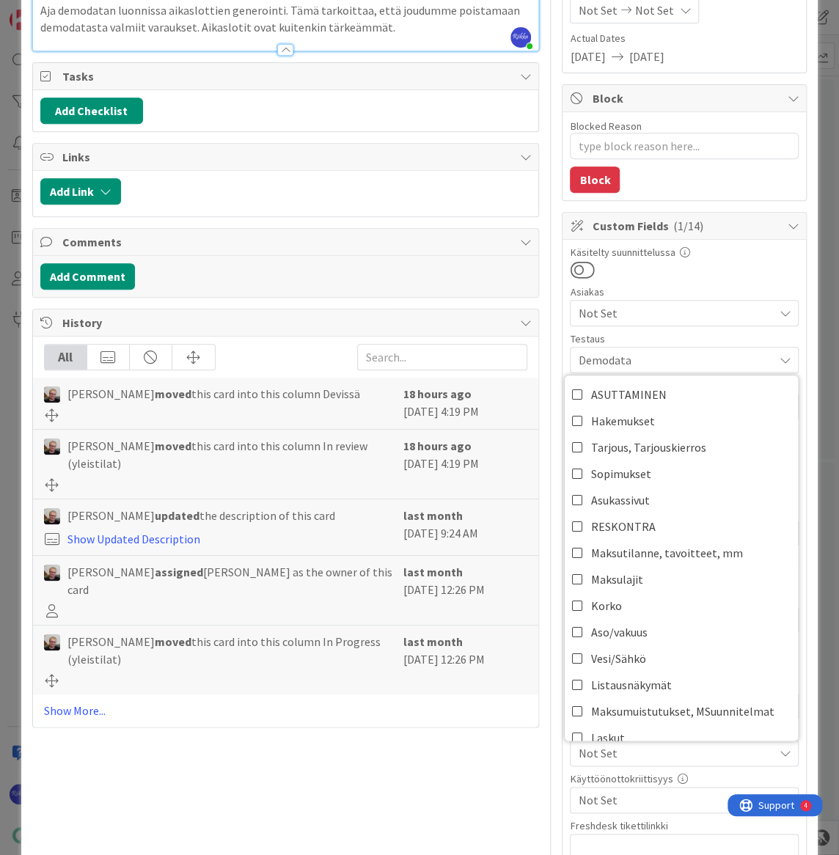
click at [450, 746] on div "Title 24 / 128 Demodata: generoi slotit Description [PERSON_NAME] just joined […" at bounding box center [286, 504] width 508 height 1292
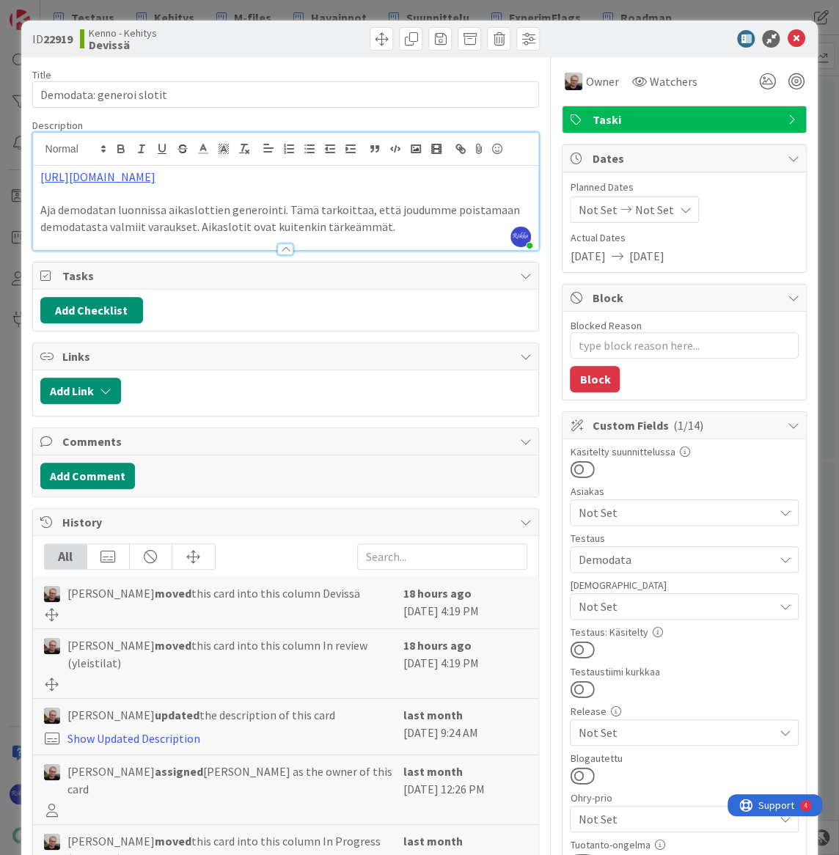
click at [681, 558] on span "Demodata" at bounding box center [675, 560] width 195 height 18
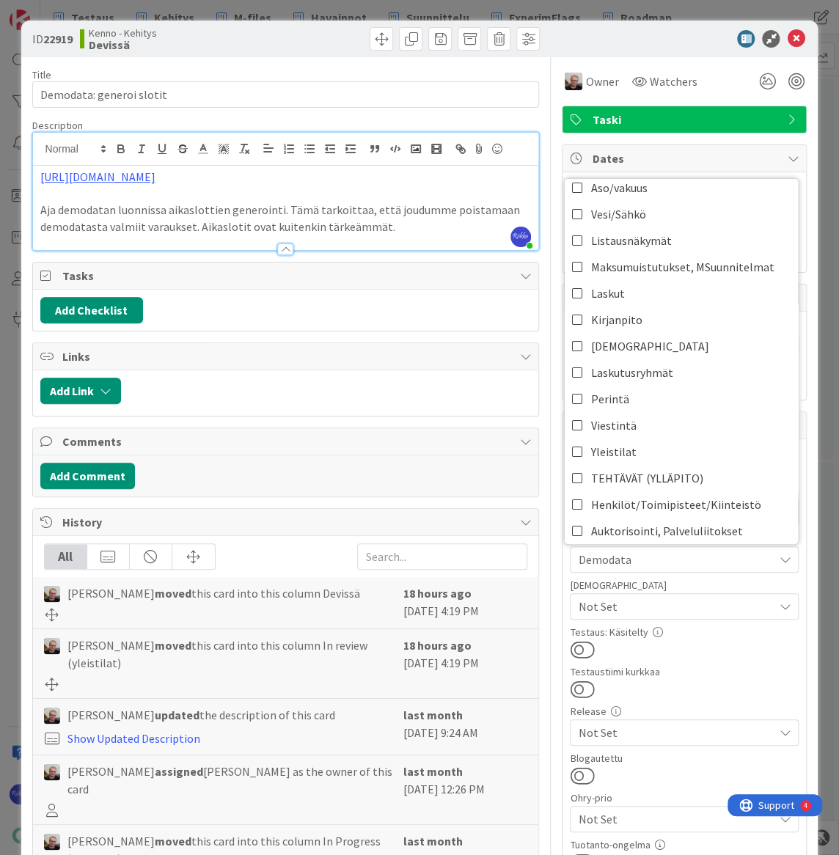
scroll to position [266, 0]
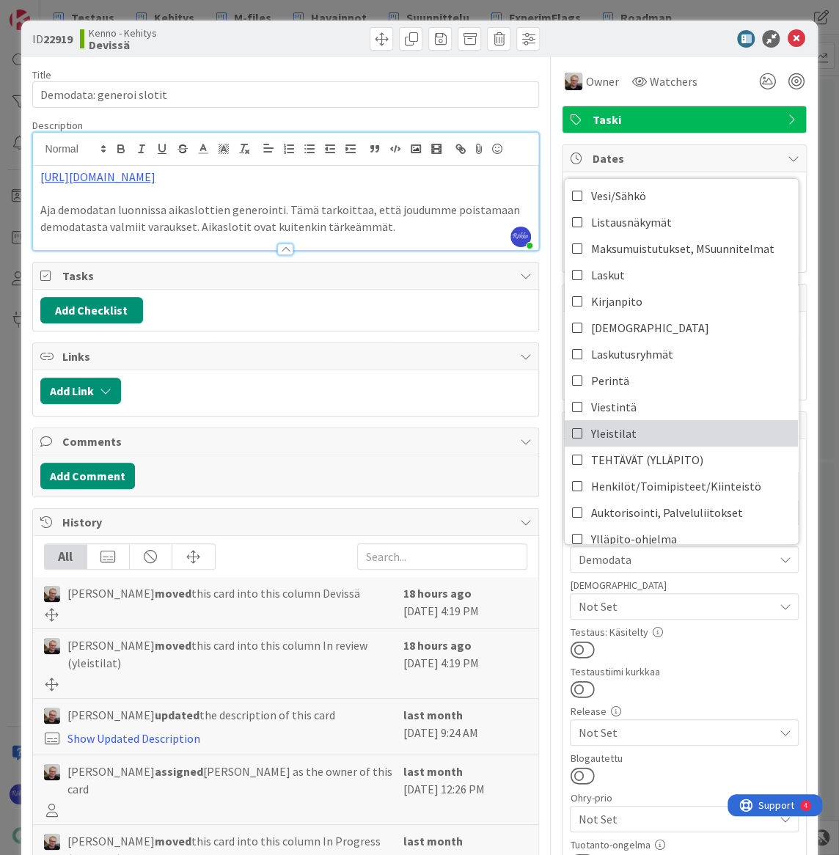
click at [656, 436] on link "Yleistilat" at bounding box center [681, 433] width 233 height 26
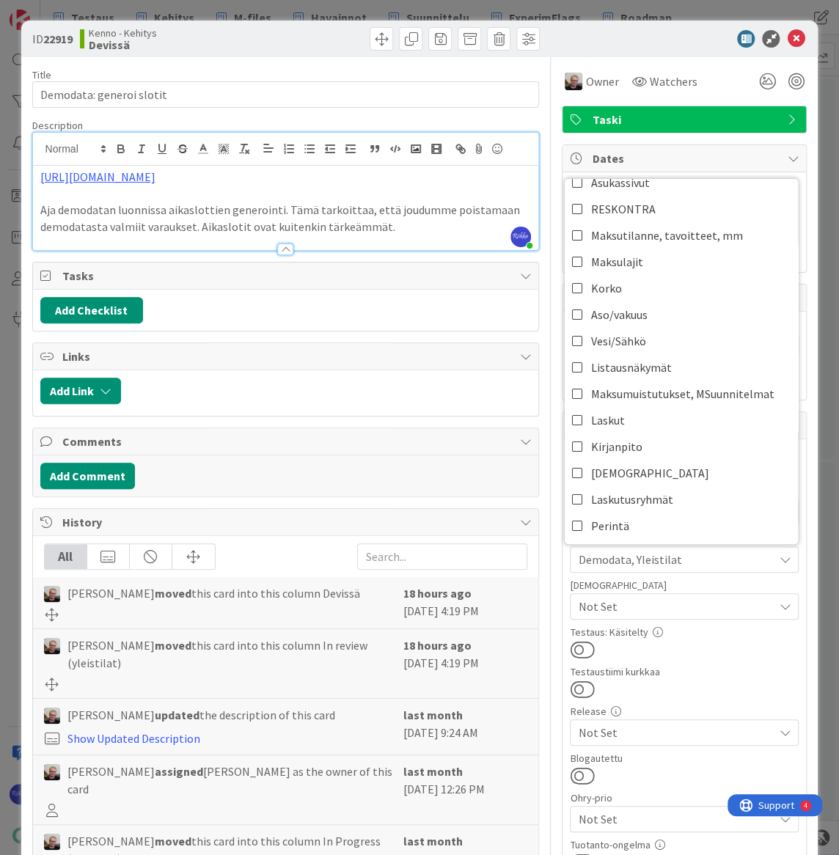
click at [680, 672] on div "Testaustiimi kurkkaa" at bounding box center [684, 672] width 229 height 10
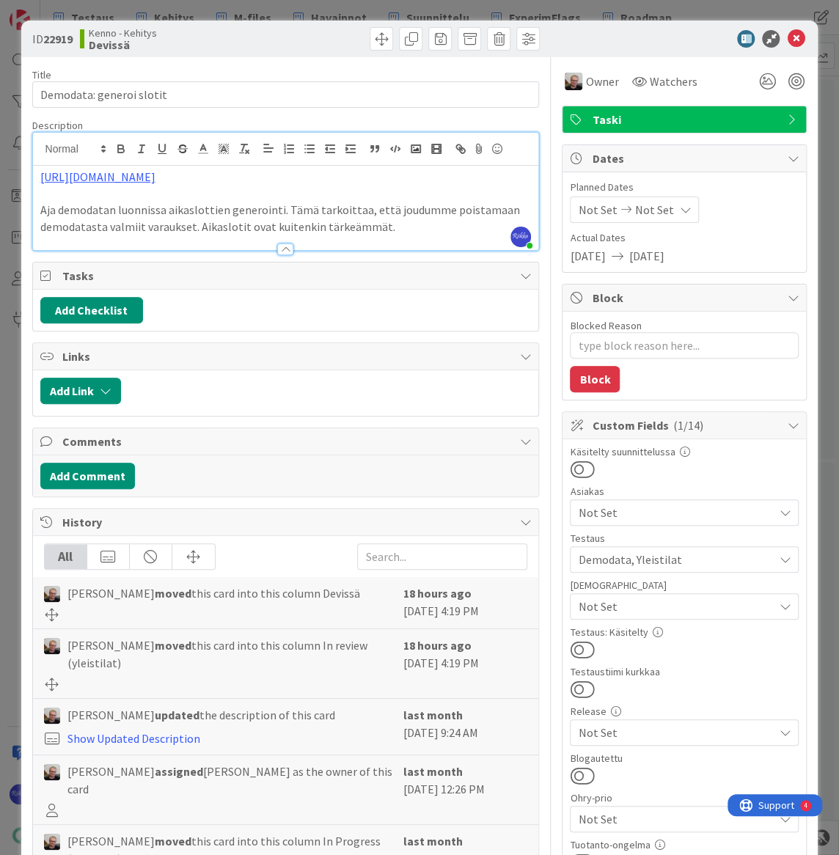
click at [594, 601] on span "Not Set" at bounding box center [675, 607] width 195 height 18
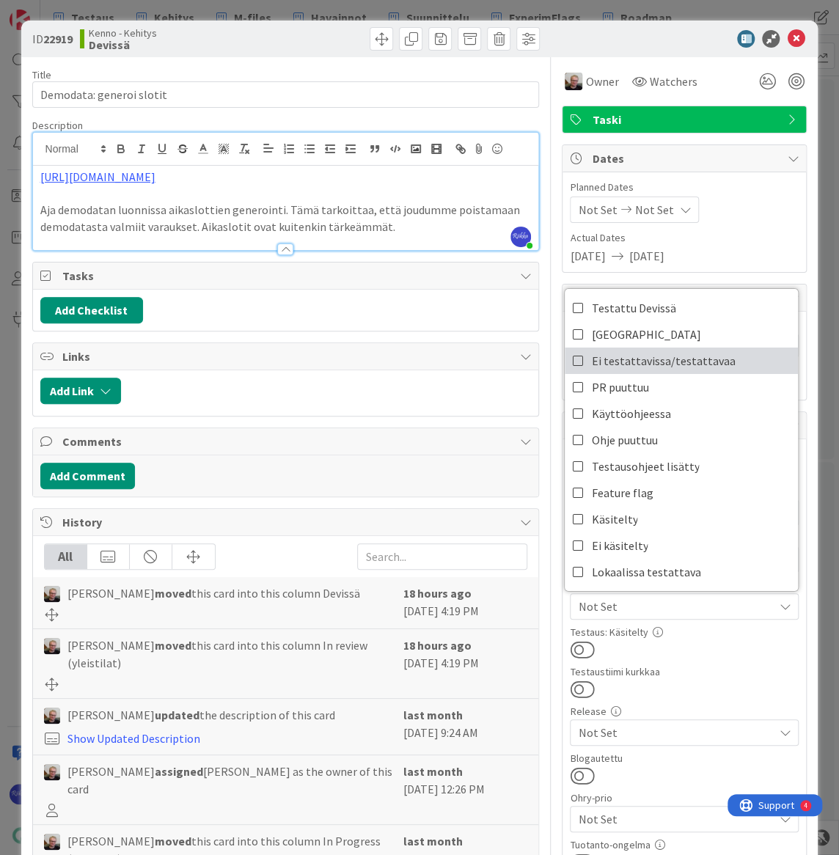
click at [677, 359] on span "Ei testattavissa/testattavaa" at bounding box center [663, 361] width 144 height 22
click at [706, 656] on div at bounding box center [684, 649] width 229 height 19
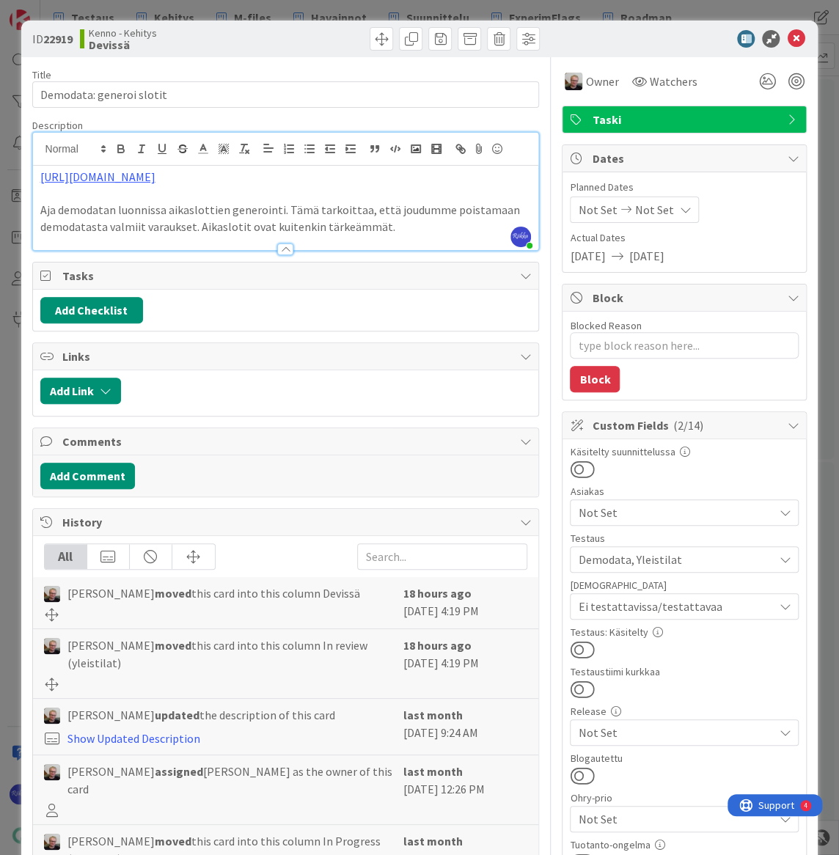
click at [579, 645] on button at bounding box center [582, 649] width 24 height 19
click at [787, 34] on icon at bounding box center [796, 39] width 18 height 18
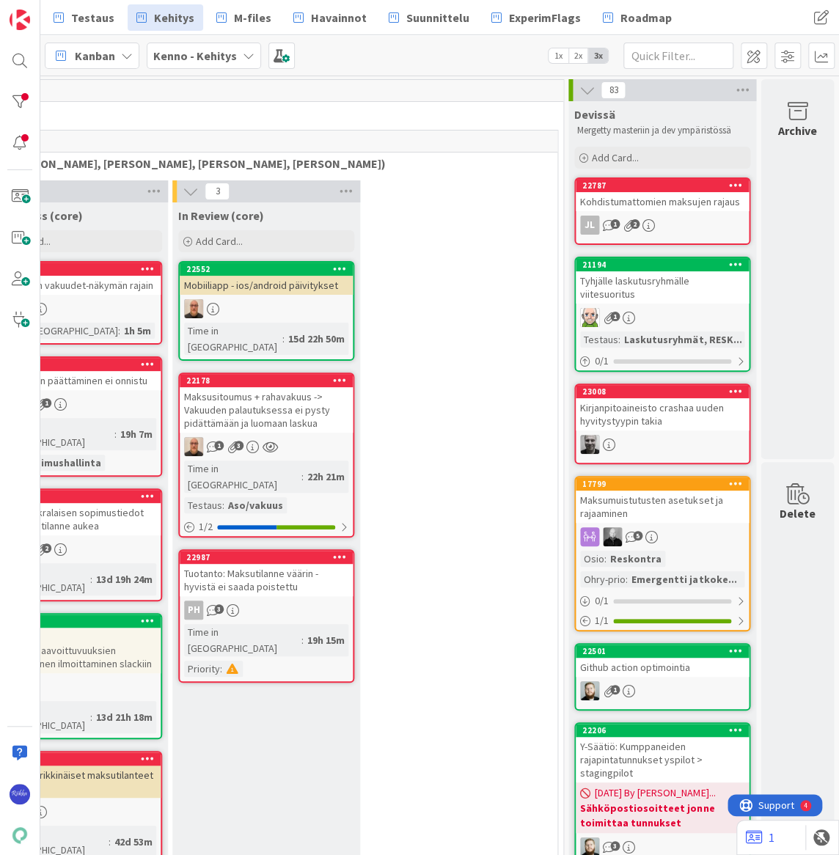
click at [640, 212] on link "22787 Kohdistumattomien maksujen rajaus JL 1 2" at bounding box center [662, 211] width 176 height 67
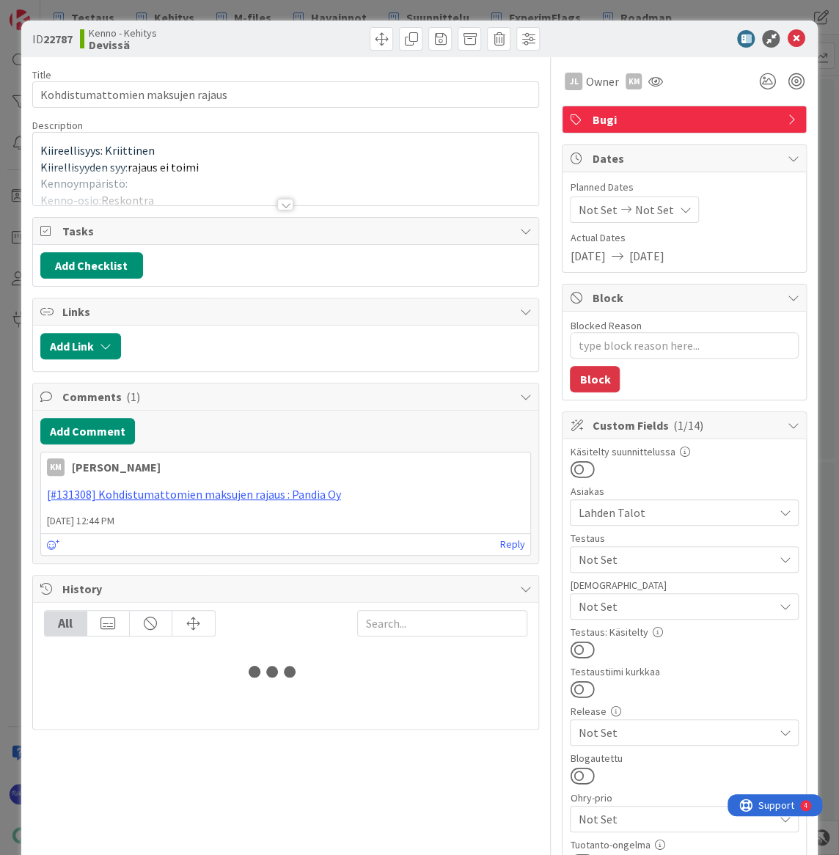
type textarea "x"
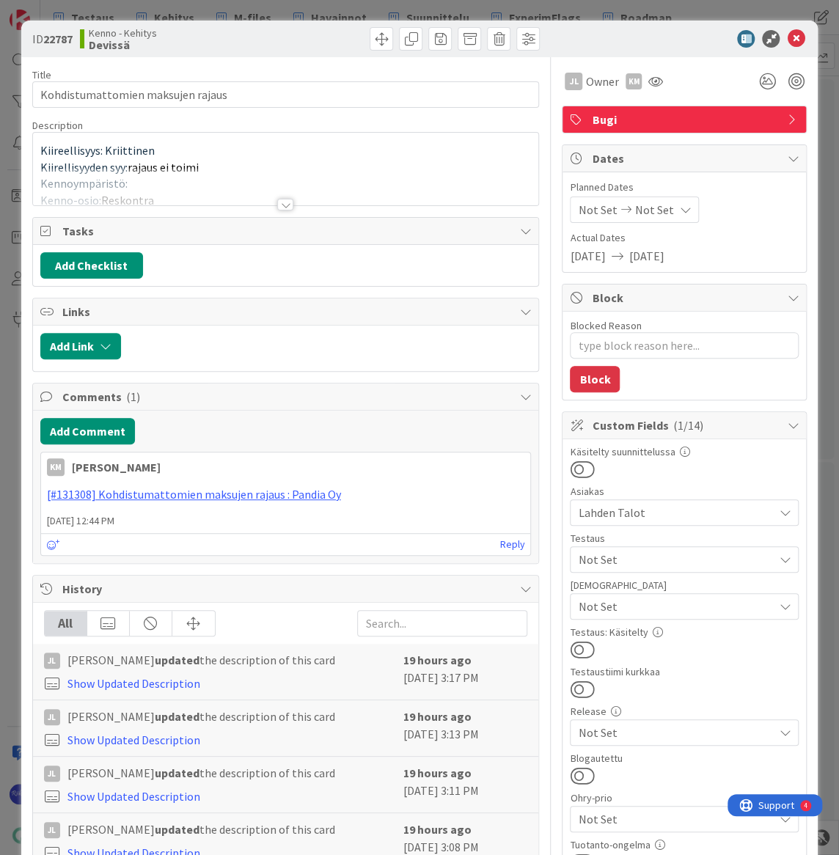
click at [277, 204] on div at bounding box center [285, 205] width 16 height 12
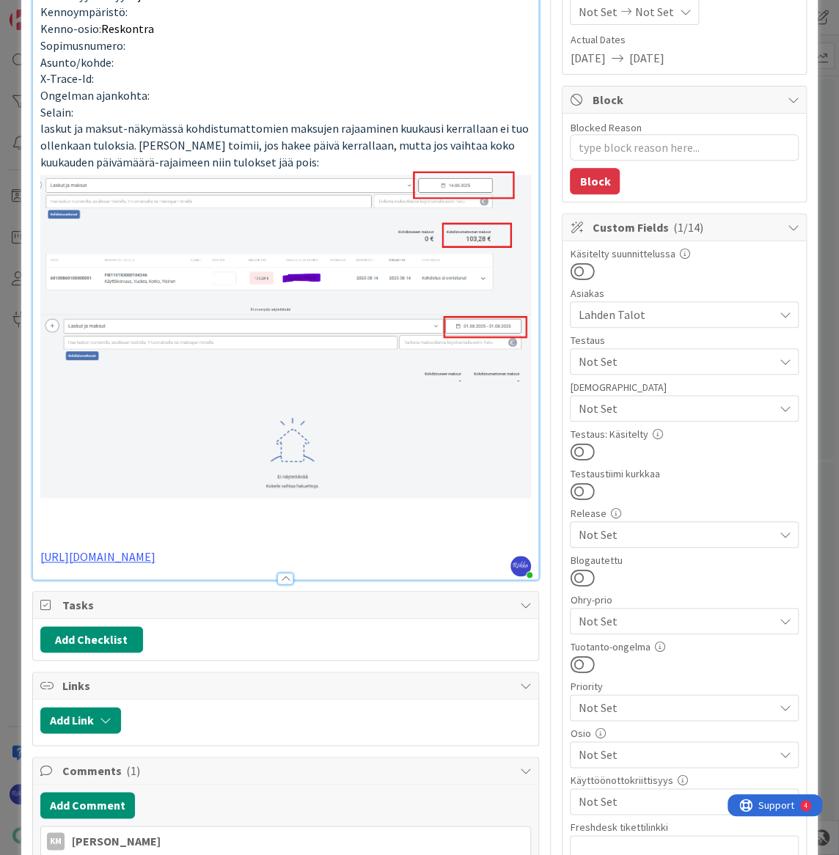
scroll to position [200, 0]
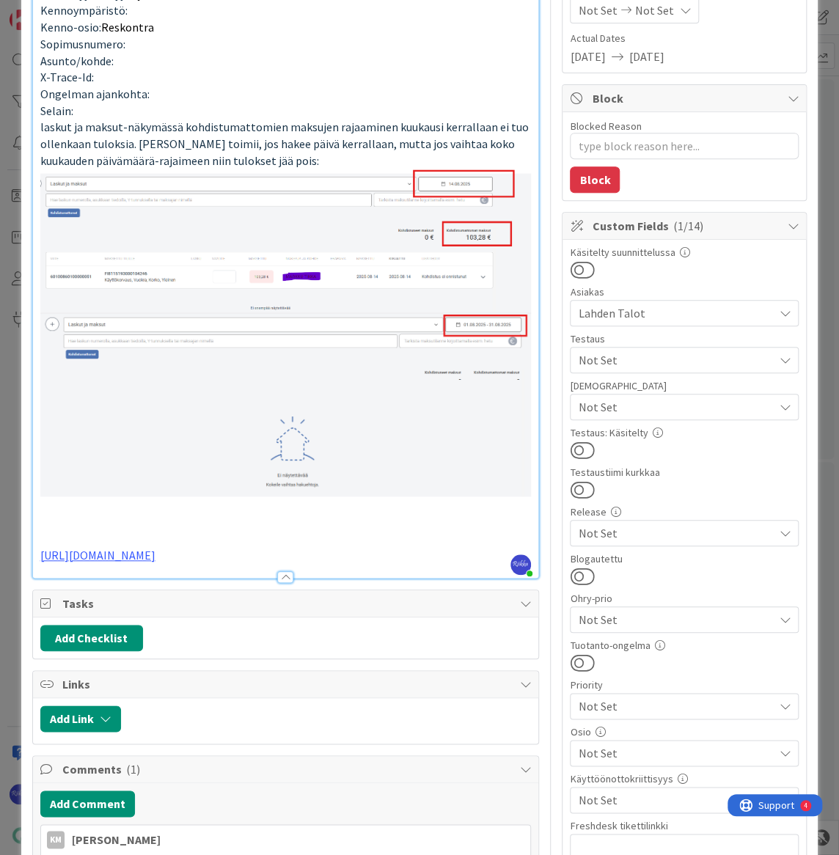
click at [356, 549] on p "[URL][DOMAIN_NAME]" at bounding box center [285, 555] width 491 height 17
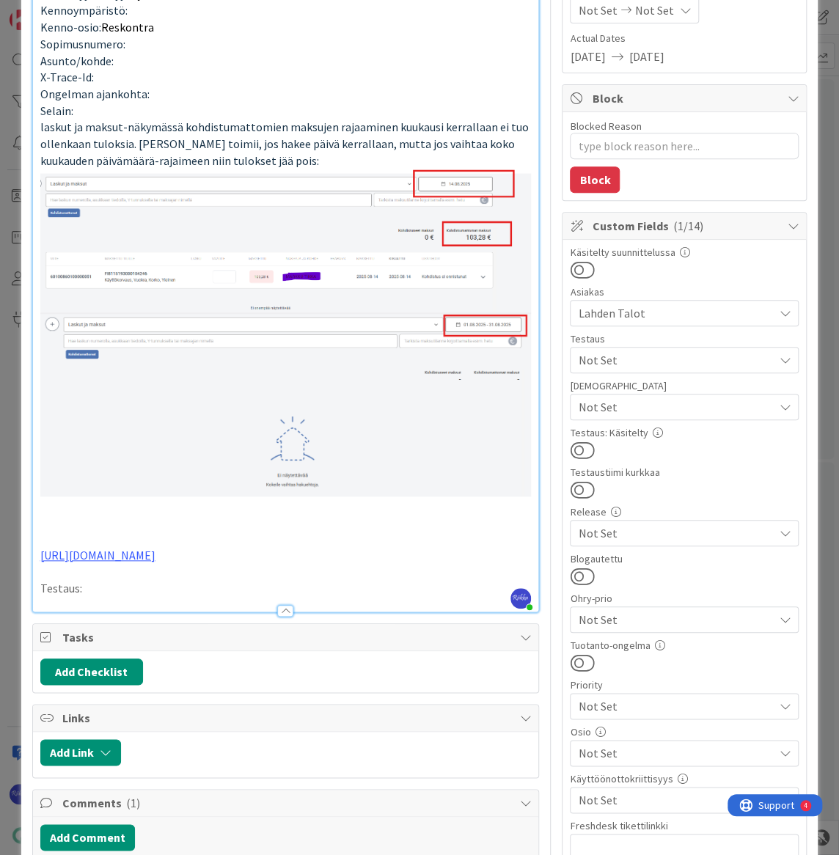
click at [120, 587] on p "Testaus:" at bounding box center [285, 588] width 491 height 17
click at [132, 580] on p "Testaus:" at bounding box center [285, 588] width 491 height 17
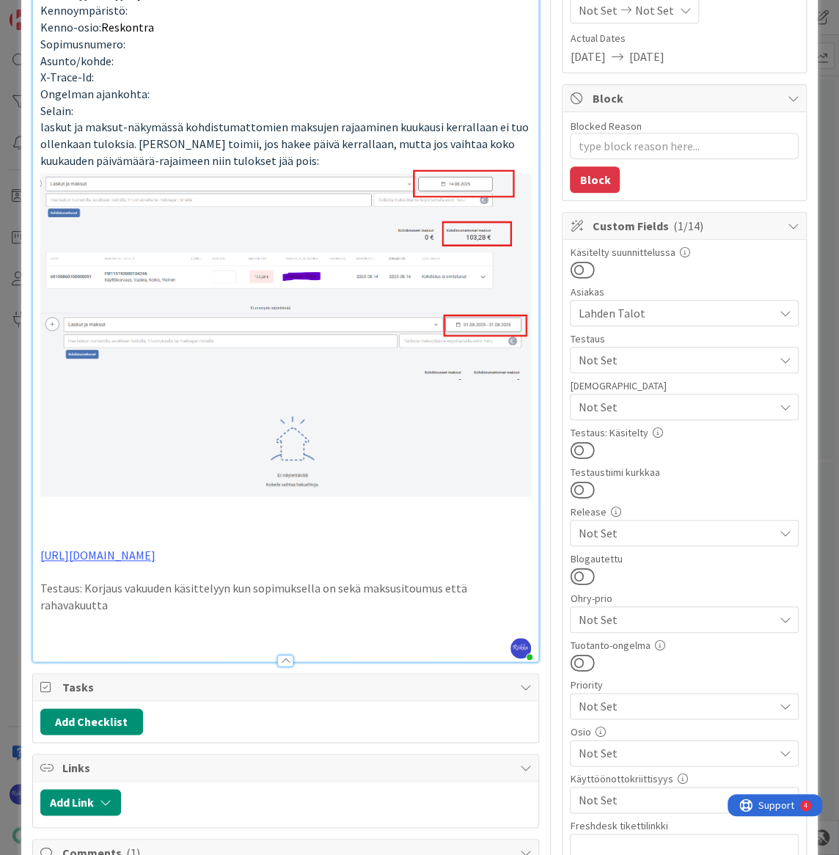
click at [83, 582] on p "Testaus: Korjaus vakuuden käsittelyyn kun sopimuksella on sekä maksusitoumus et…" at bounding box center [285, 596] width 491 height 33
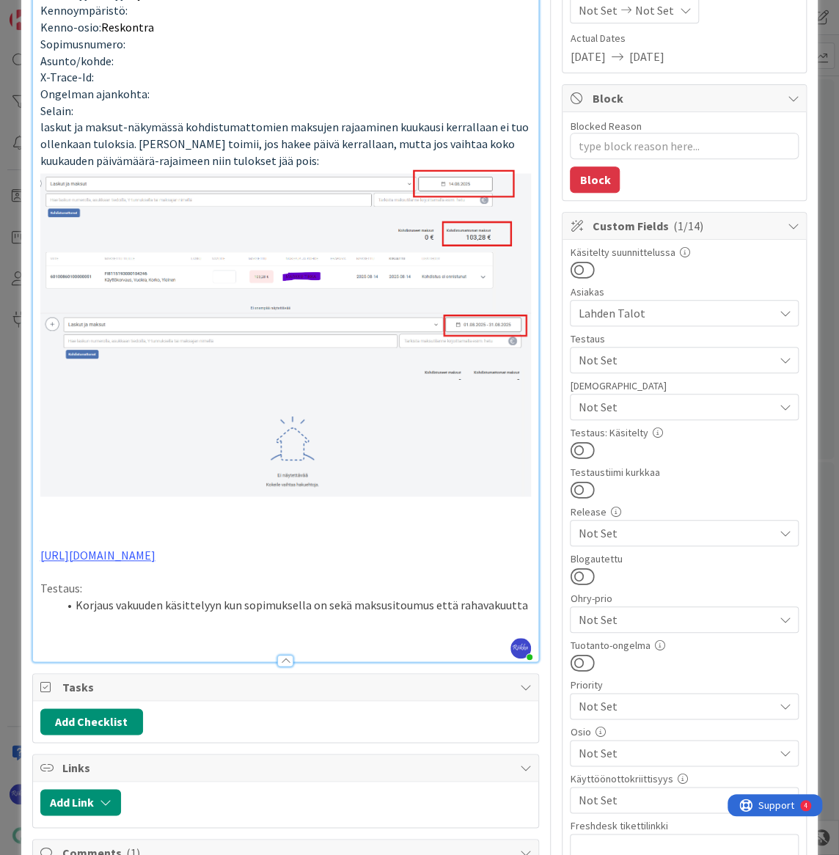
click at [519, 603] on li "Korjaus vakuuden käsittelyyn kun sopimuksella on sekä maksusitoumus että rahava…" at bounding box center [295, 605] width 474 height 17
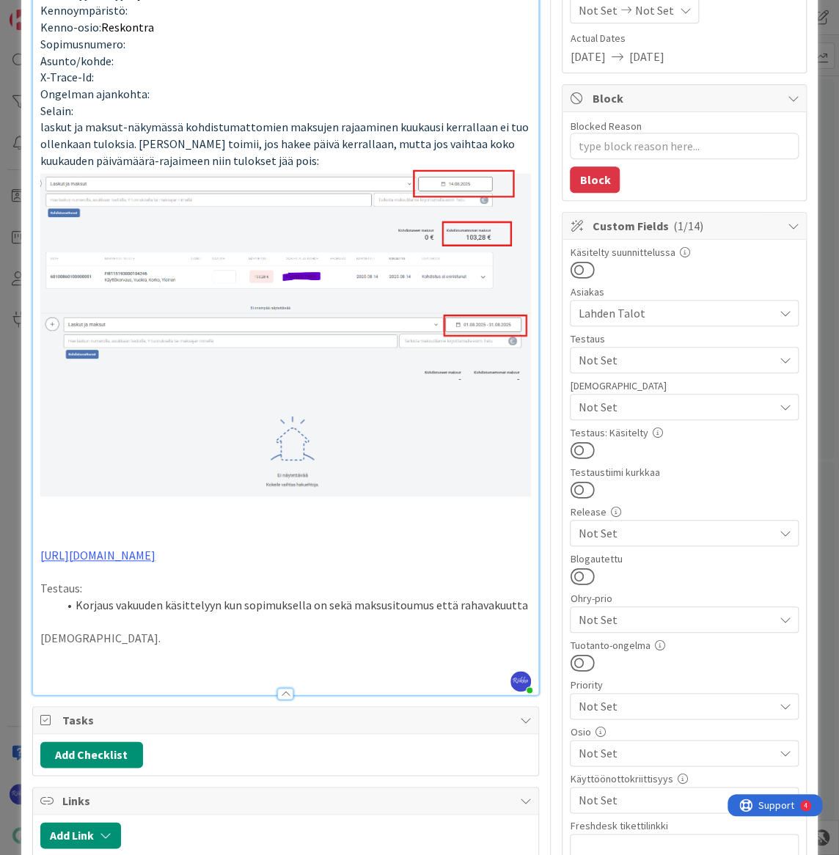
click at [122, 654] on p at bounding box center [285, 655] width 491 height 17
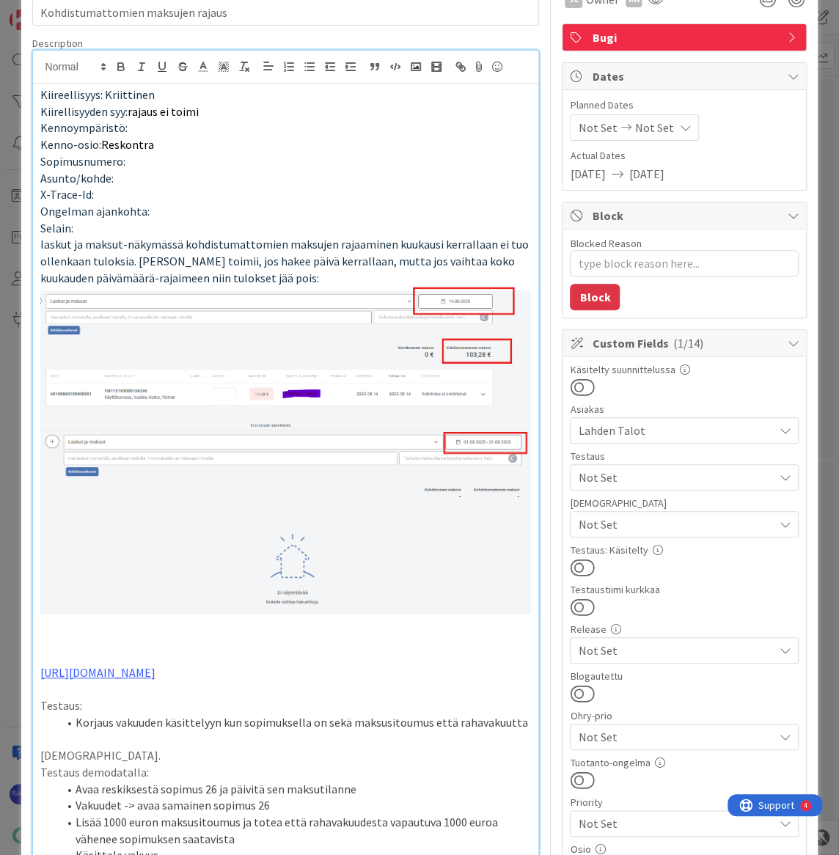
scroll to position [66, 0]
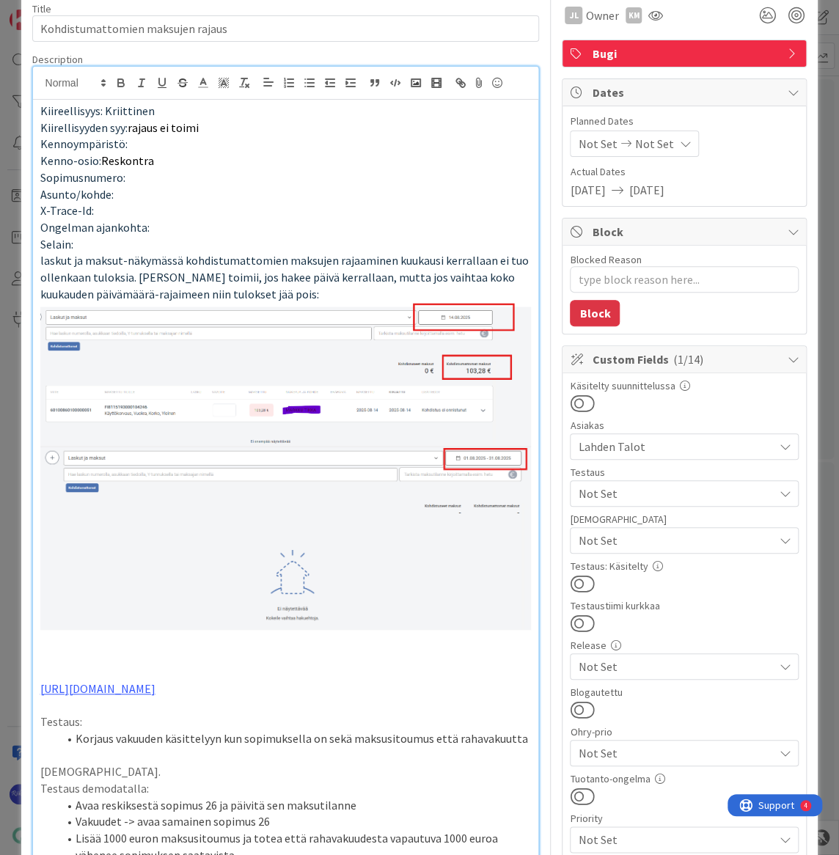
click at [619, 491] on span "Not Set" at bounding box center [675, 494] width 195 height 18
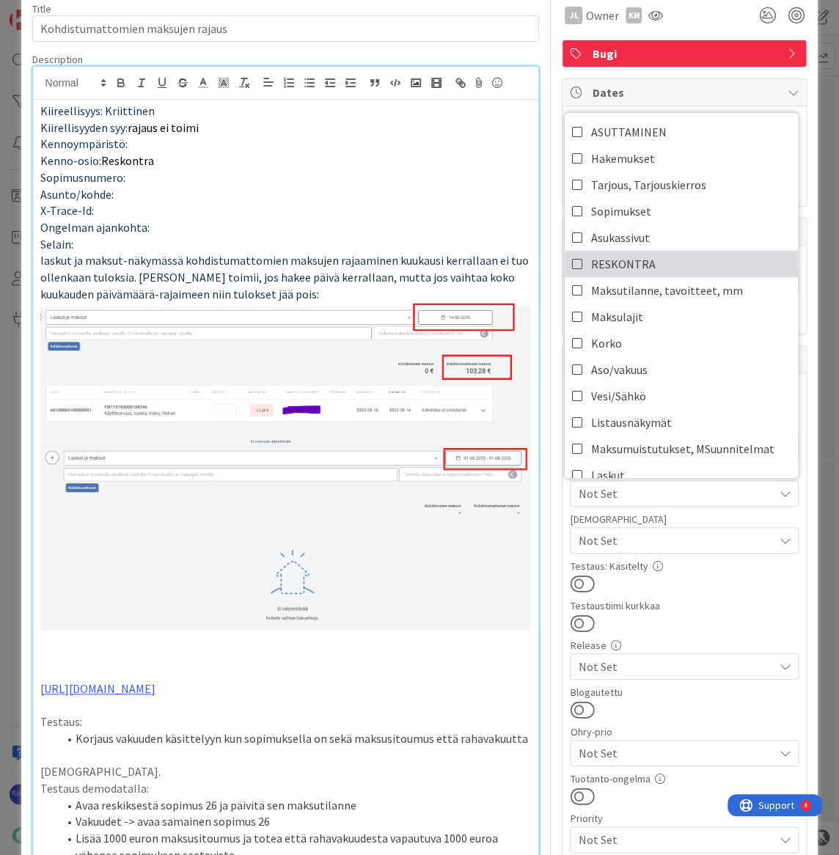
click at [603, 266] on span "RESKONTRA" at bounding box center [623, 264] width 65 height 22
click at [630, 367] on span "Aso/vakuus" at bounding box center [619, 370] width 56 height 22
click at [654, 621] on div at bounding box center [684, 623] width 229 height 19
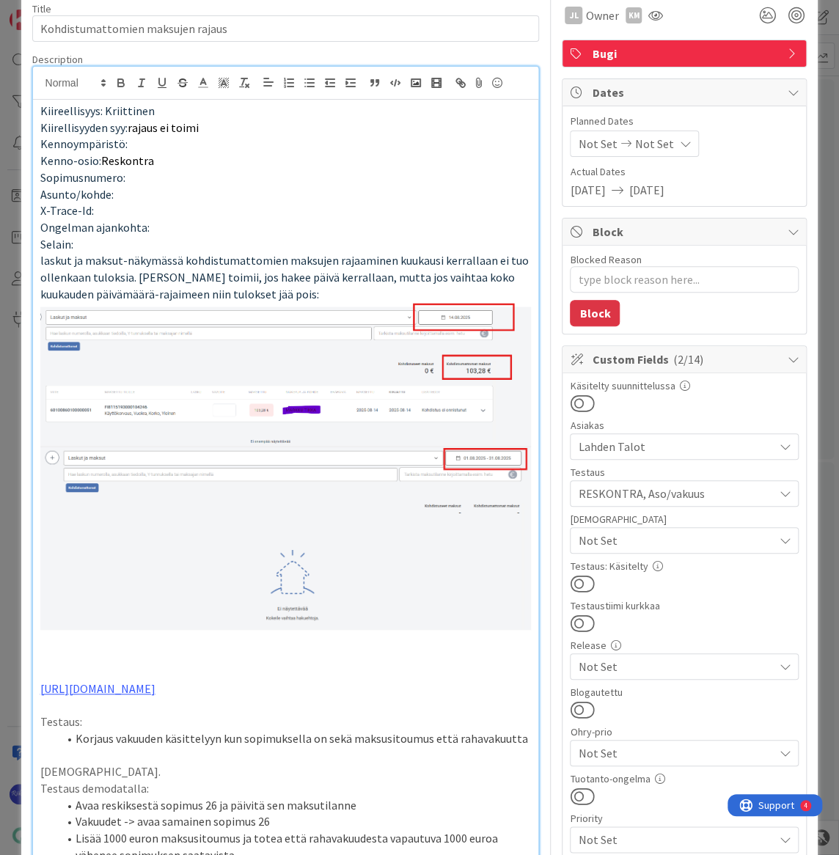
click at [681, 539] on span "Not Set" at bounding box center [675, 541] width 195 height 18
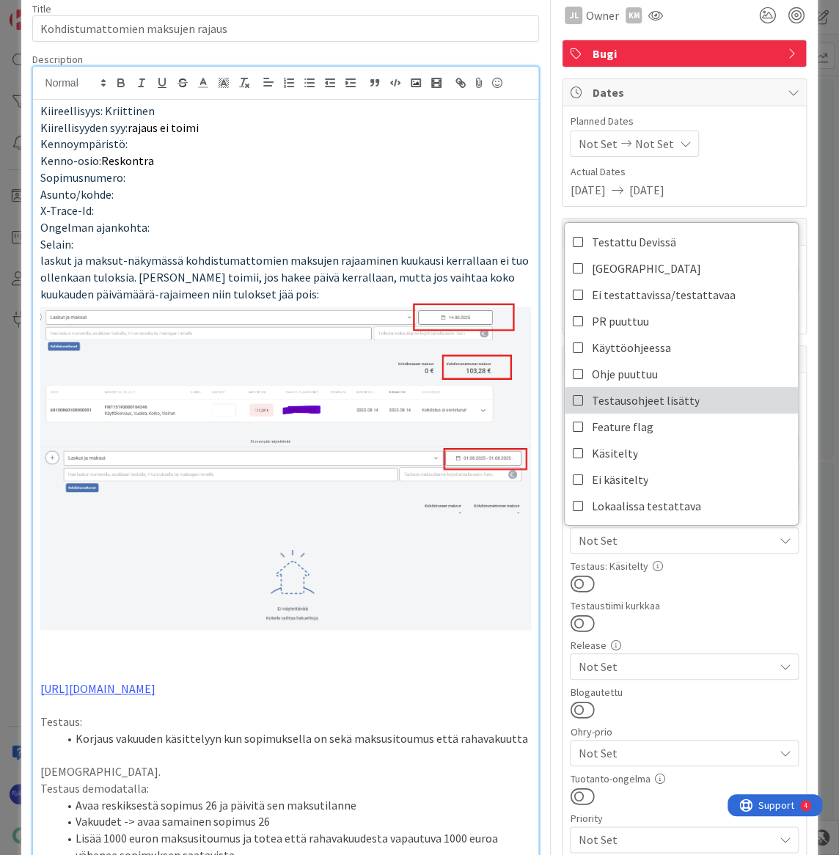
click at [663, 399] on span "Testausohjeet lisätty" at bounding box center [645, 400] width 108 height 22
click at [709, 592] on div at bounding box center [684, 583] width 229 height 19
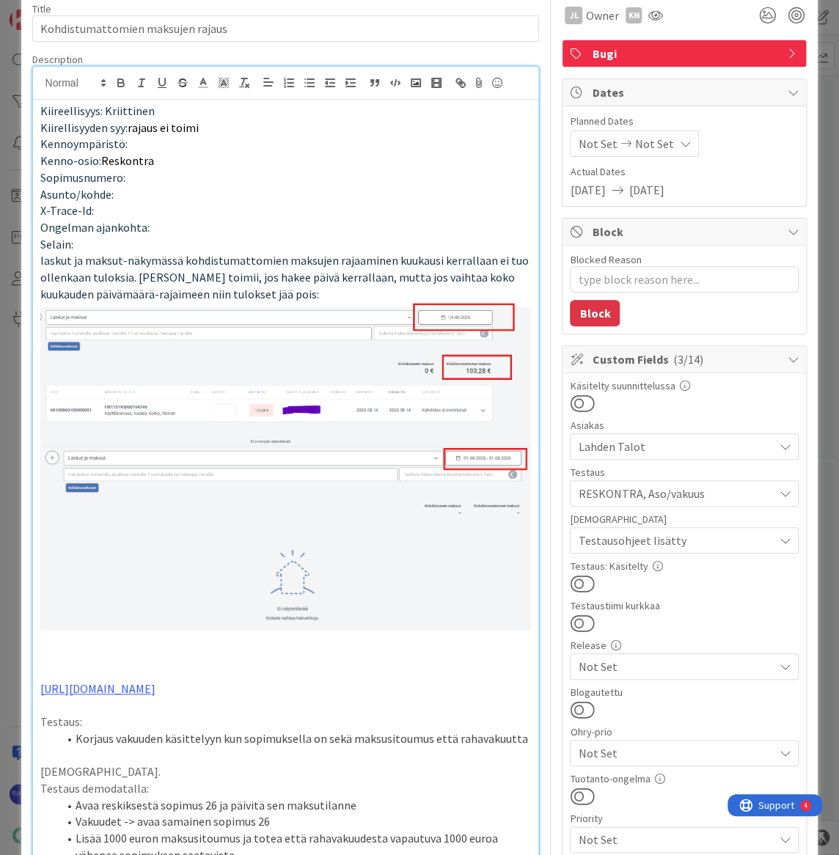
click at [577, 579] on button at bounding box center [582, 583] width 24 height 19
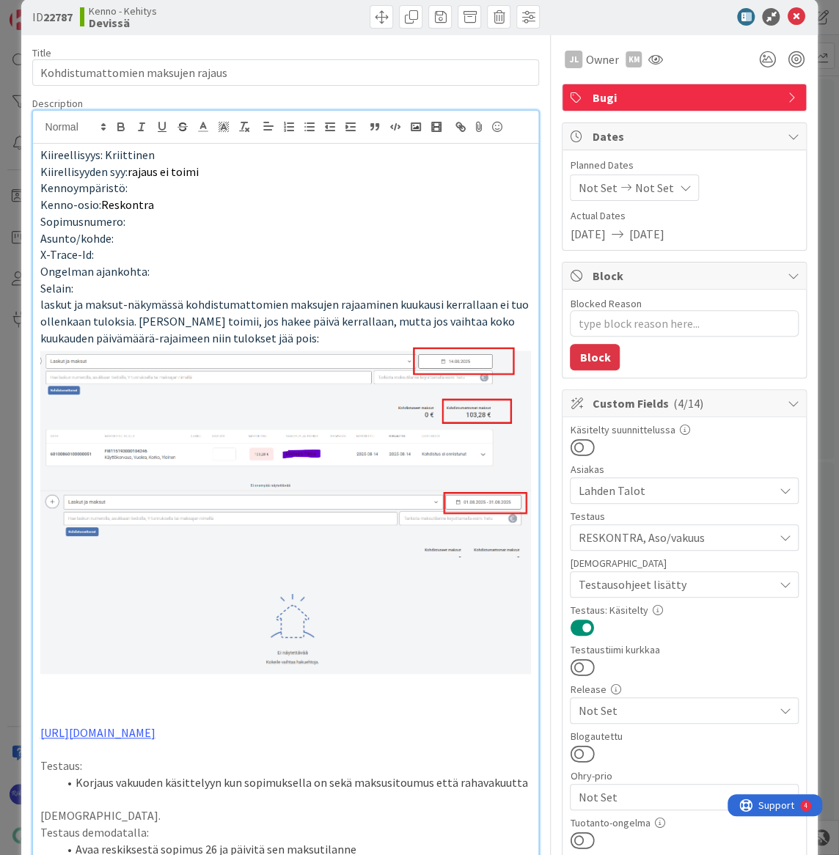
scroll to position [0, 0]
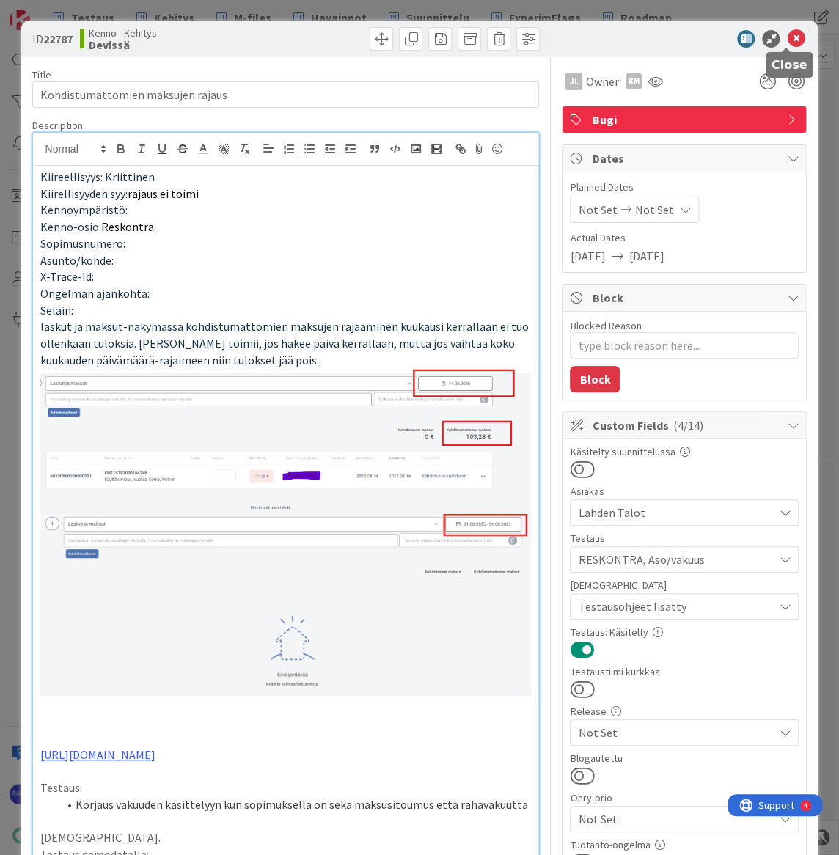
click at [787, 41] on icon at bounding box center [796, 39] width 18 height 18
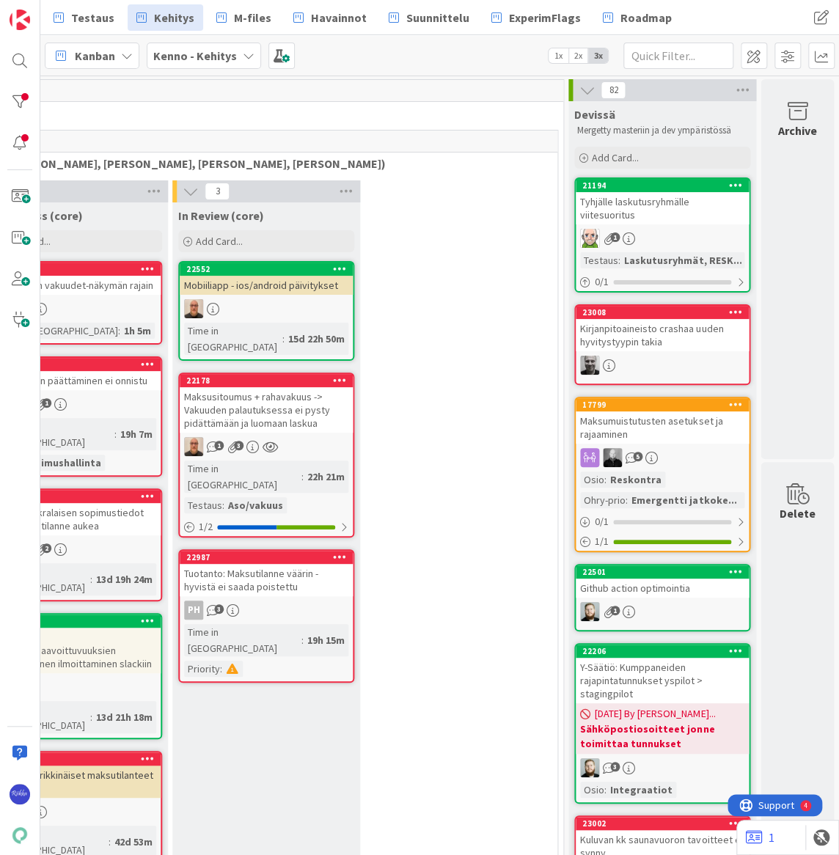
click at [659, 221] on div "Tyhjälle laskutusryhmälle viitesuoritus" at bounding box center [662, 208] width 173 height 32
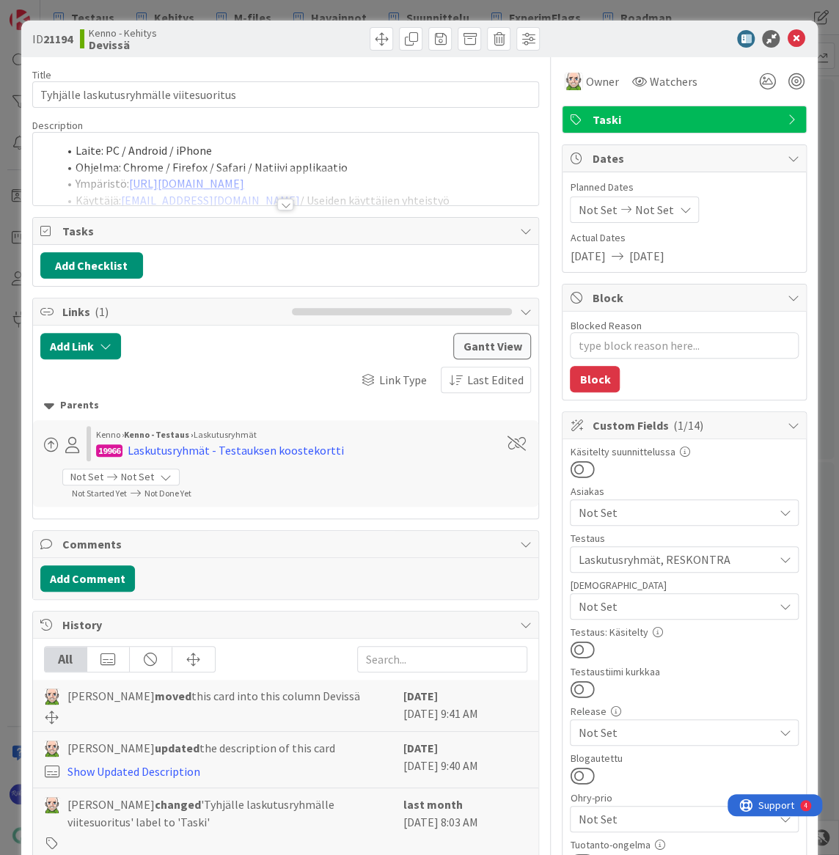
click at [279, 206] on div at bounding box center [285, 205] width 16 height 12
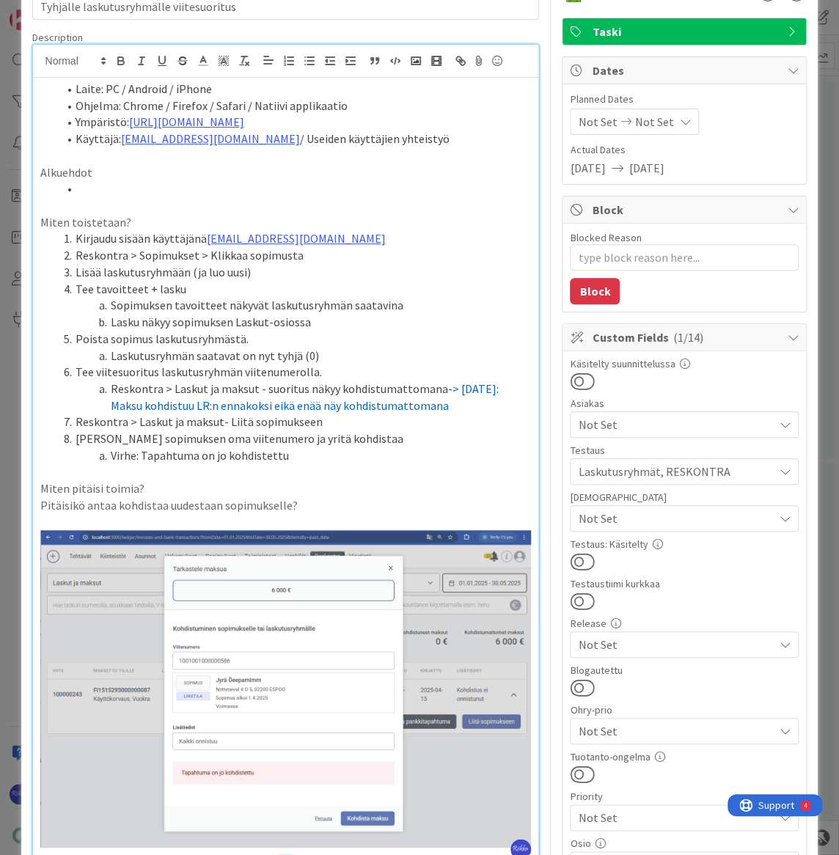
scroll to position [266, 0]
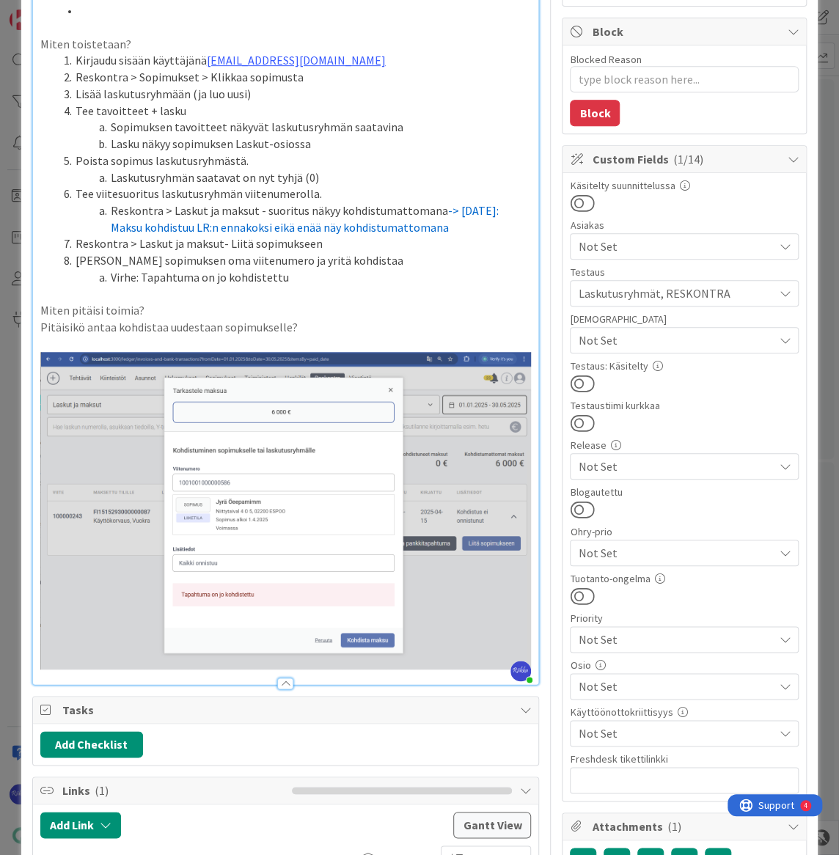
click at [578, 385] on button at bounding box center [582, 383] width 24 height 19
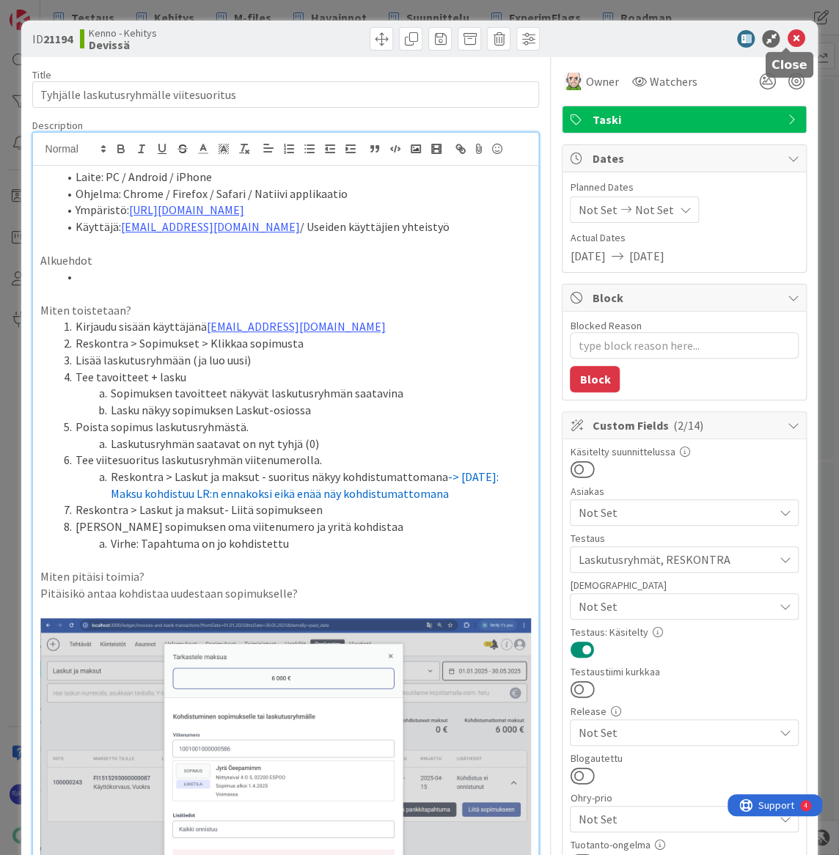
click at [787, 37] on icon at bounding box center [796, 39] width 18 height 18
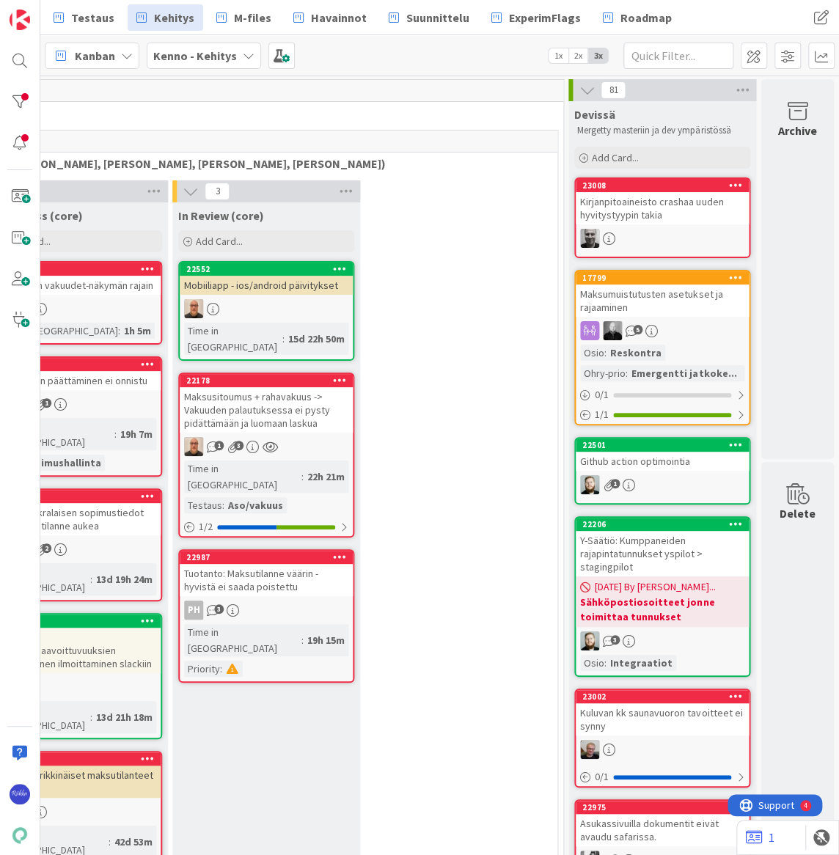
click at [639, 205] on div "Kirjanpitoaineisto crashaa uuden hyvitystyypin takia" at bounding box center [662, 208] width 173 height 32
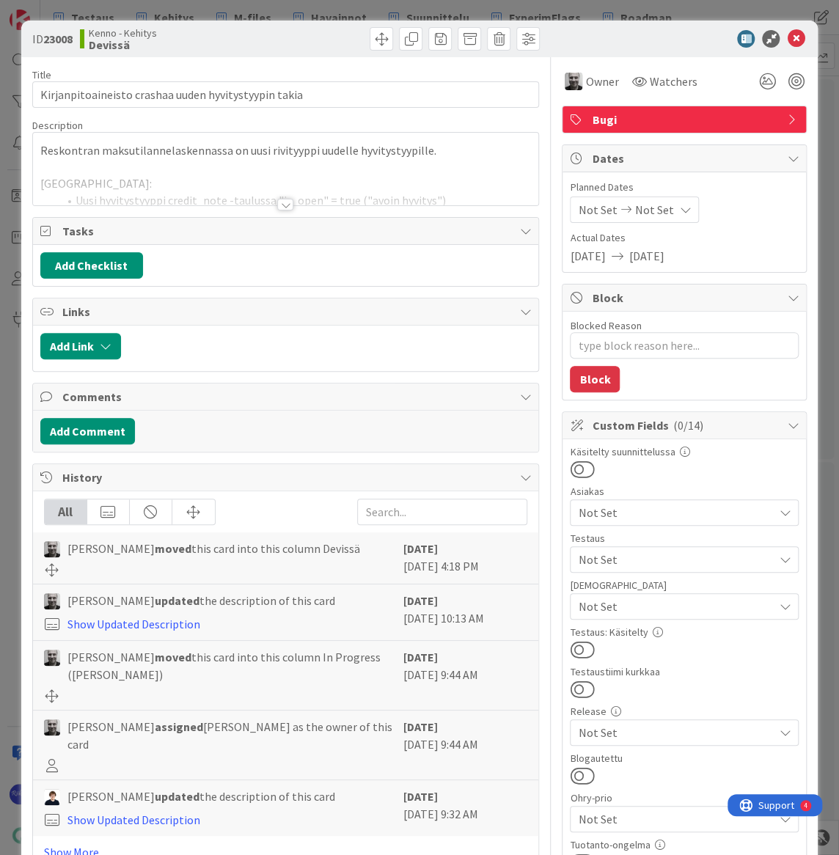
click at [670, 555] on span "Not Set" at bounding box center [675, 560] width 195 height 18
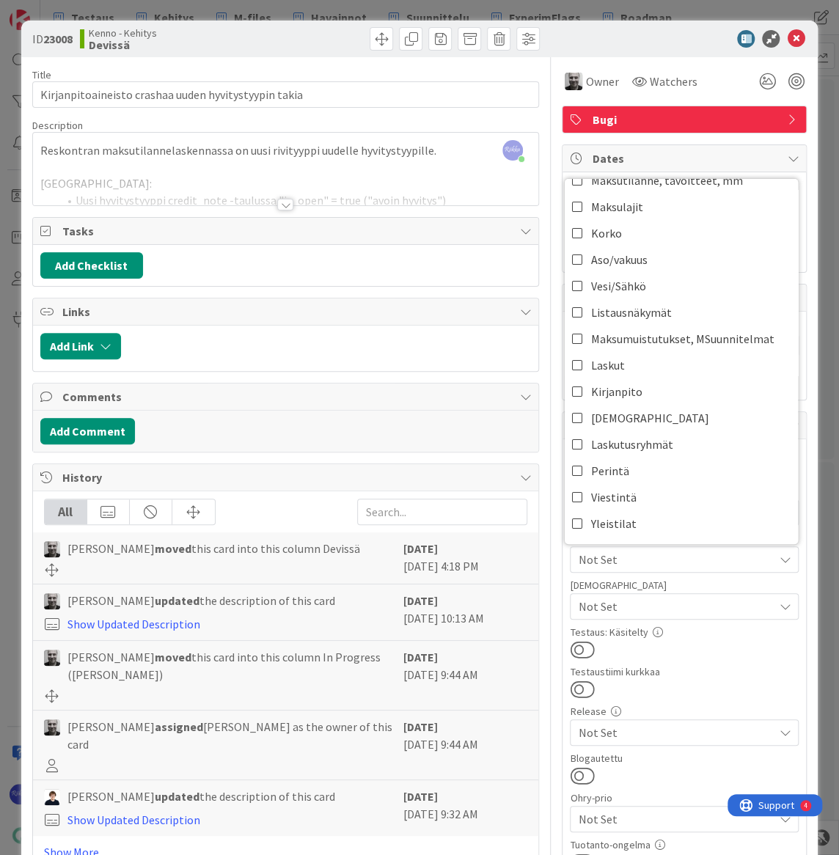
scroll to position [200, 0]
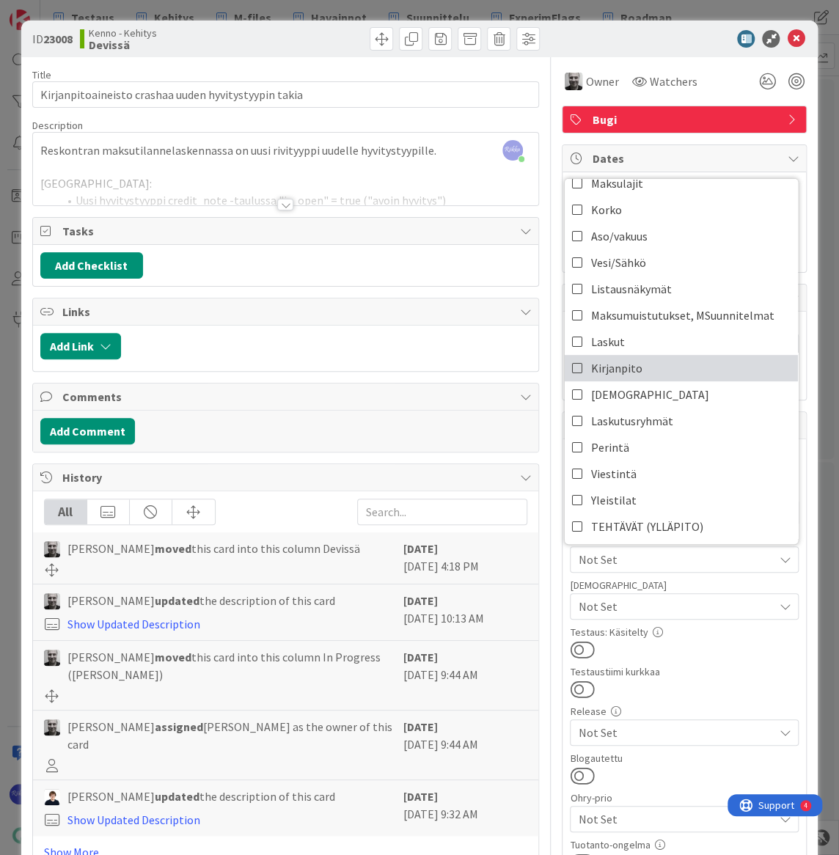
click at [651, 366] on link "Kirjanpito" at bounding box center [681, 368] width 233 height 26
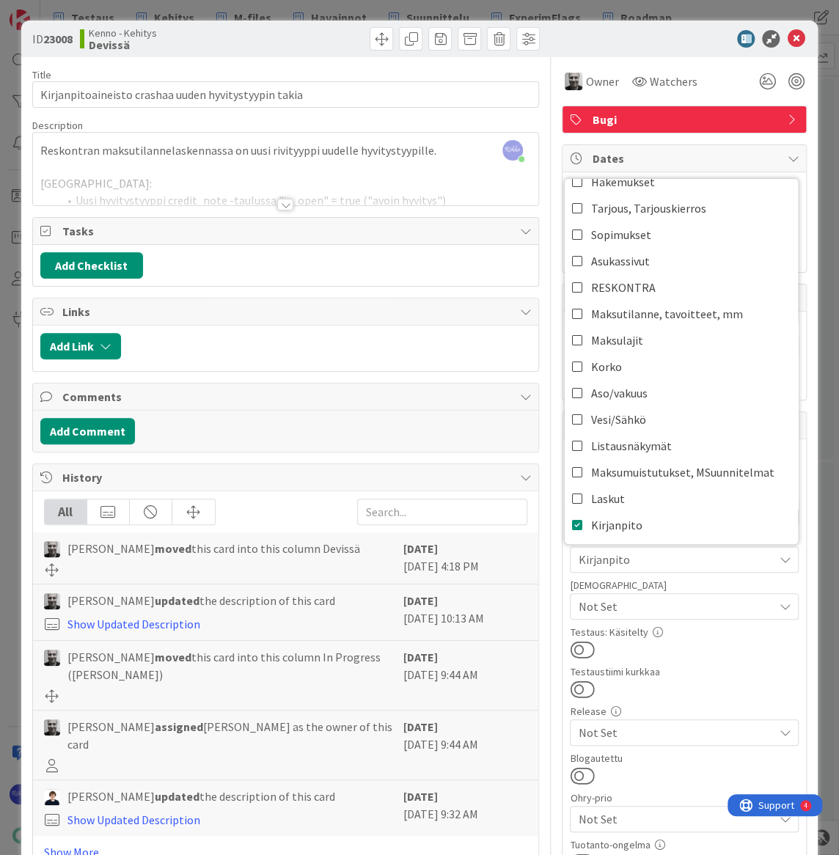
scroll to position [0, 0]
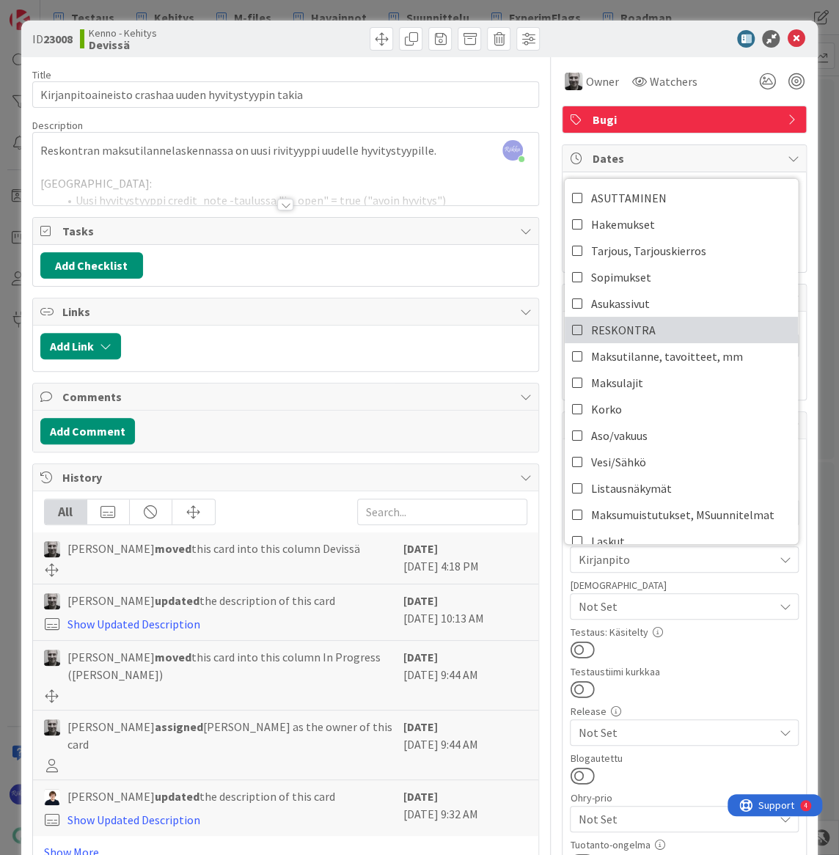
click at [663, 322] on link "RESKONTRA" at bounding box center [681, 330] width 233 height 26
click at [740, 670] on div "Testaustiimi kurkkaa" at bounding box center [684, 672] width 229 height 10
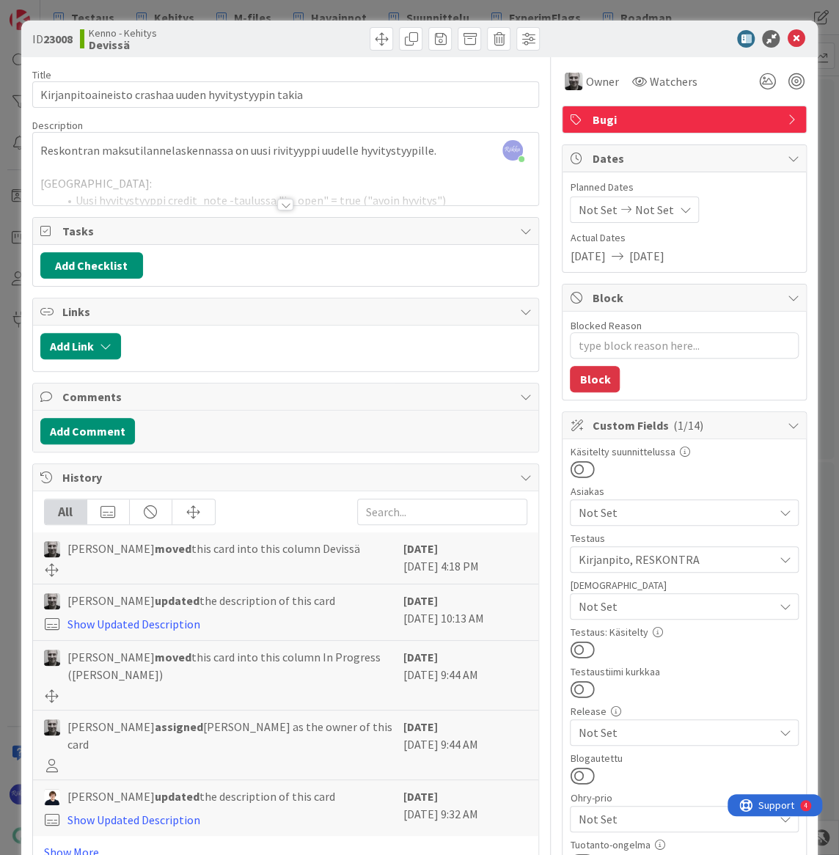
click at [277, 202] on div at bounding box center [285, 205] width 16 height 12
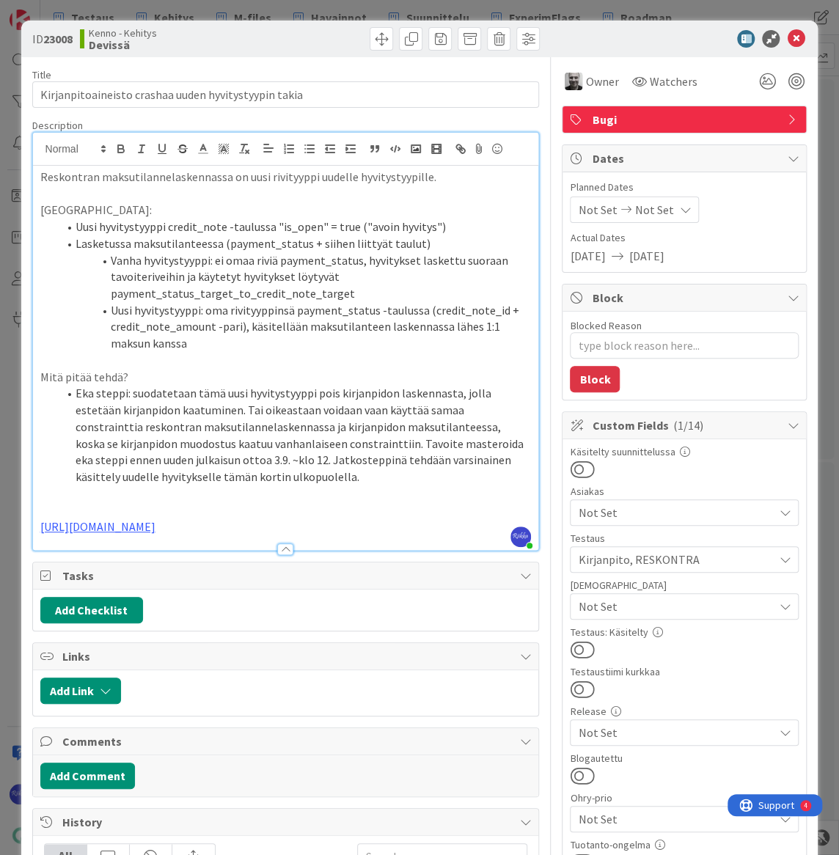
click at [340, 528] on p "[URL][DOMAIN_NAME]" at bounding box center [285, 527] width 491 height 17
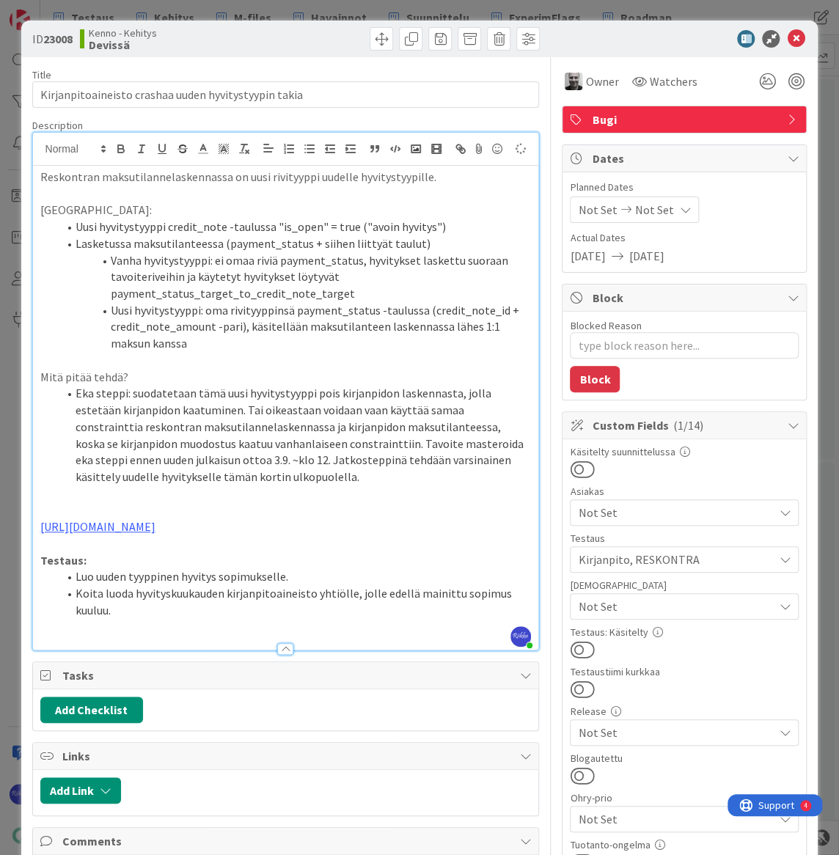
type textarea "x"
click at [343, 568] on li "Luo uuden tyyppinen hyvitys sopimukselle." at bounding box center [295, 576] width 474 height 17
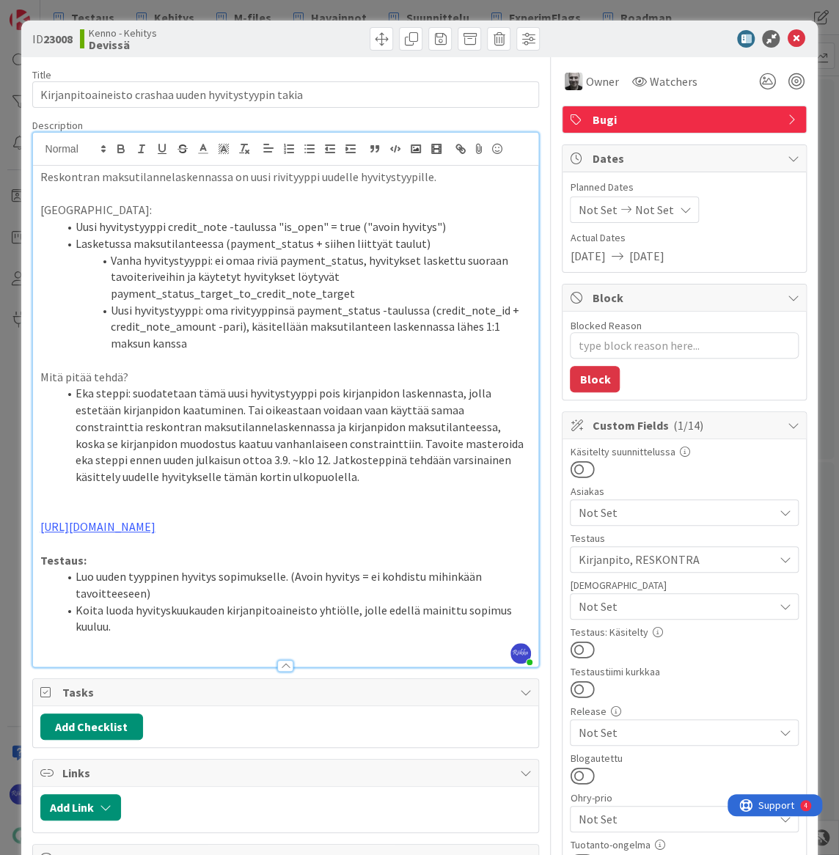
click at [115, 554] on p "Testaus:" at bounding box center [285, 560] width 491 height 17
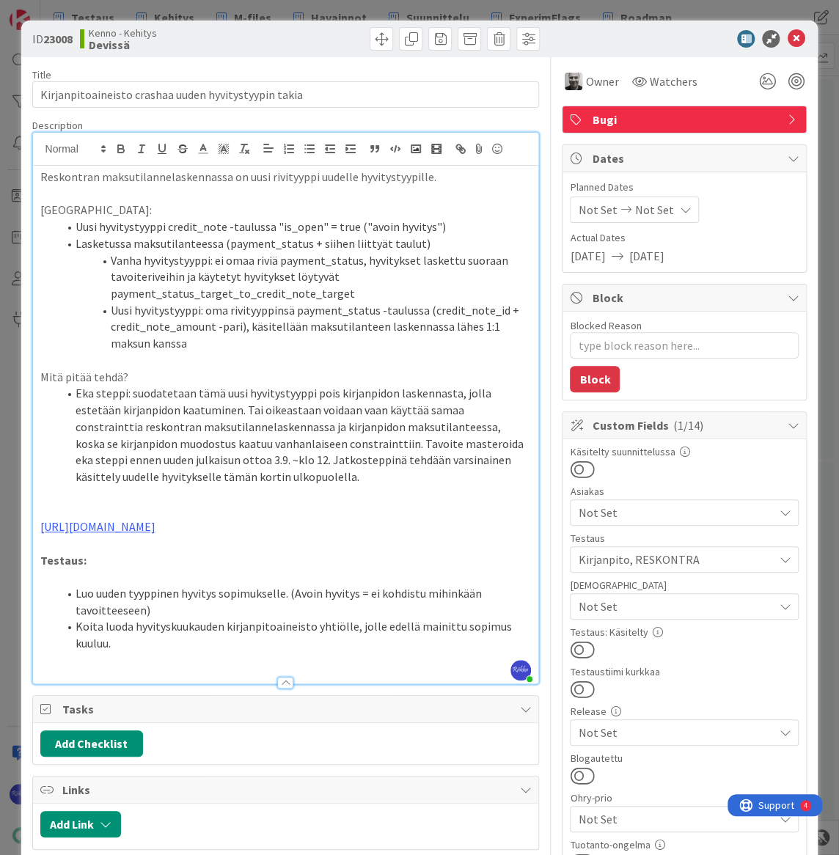
click at [692, 602] on span "Not Set" at bounding box center [675, 607] width 195 height 18
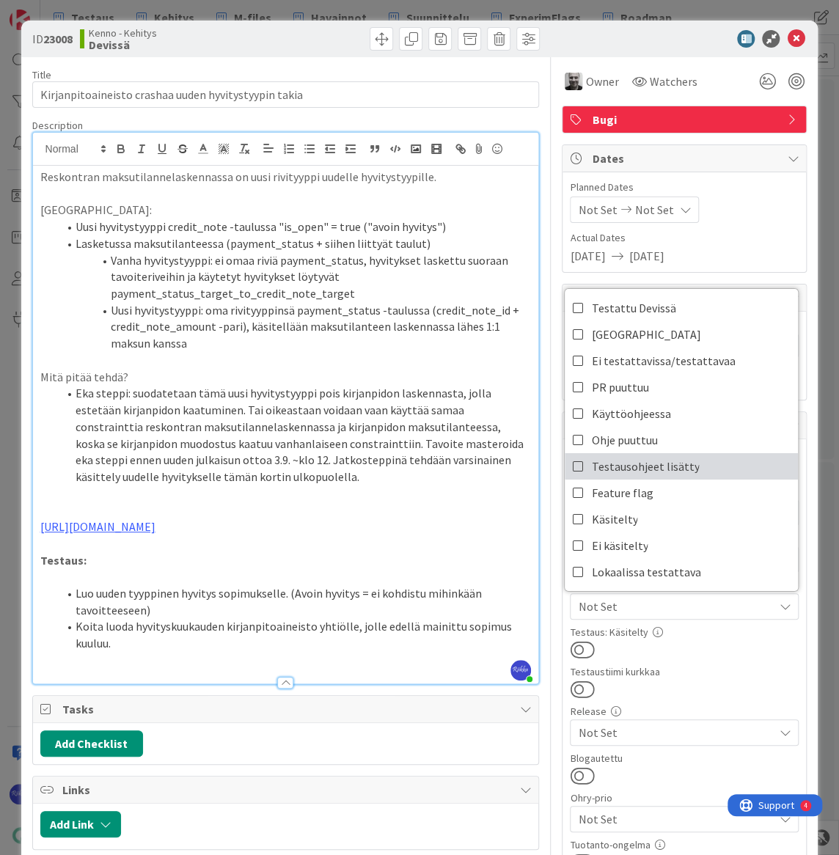
click at [689, 462] on link "Testausohjeet lisätty" at bounding box center [681, 466] width 233 height 26
click at [700, 651] on div at bounding box center [684, 649] width 229 height 19
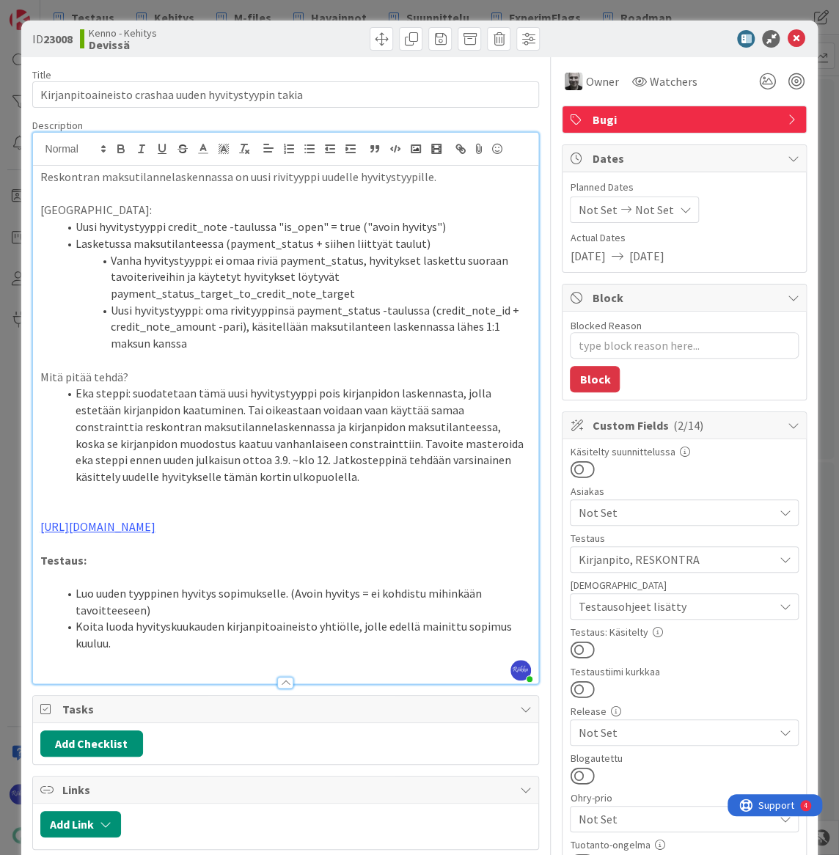
click at [577, 646] on button at bounding box center [582, 649] width 24 height 19
click at [789, 37] on icon at bounding box center [796, 39] width 18 height 18
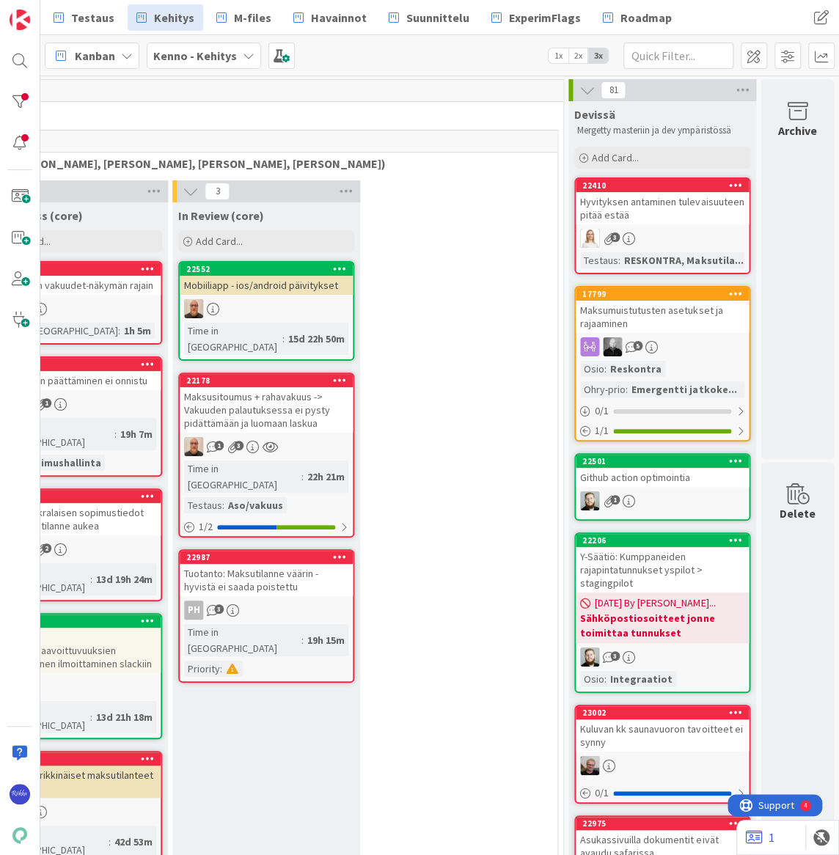
click at [668, 213] on div "Hyvityksen antaminen tulevaisuuteen pitää estää" at bounding box center [662, 208] width 173 height 32
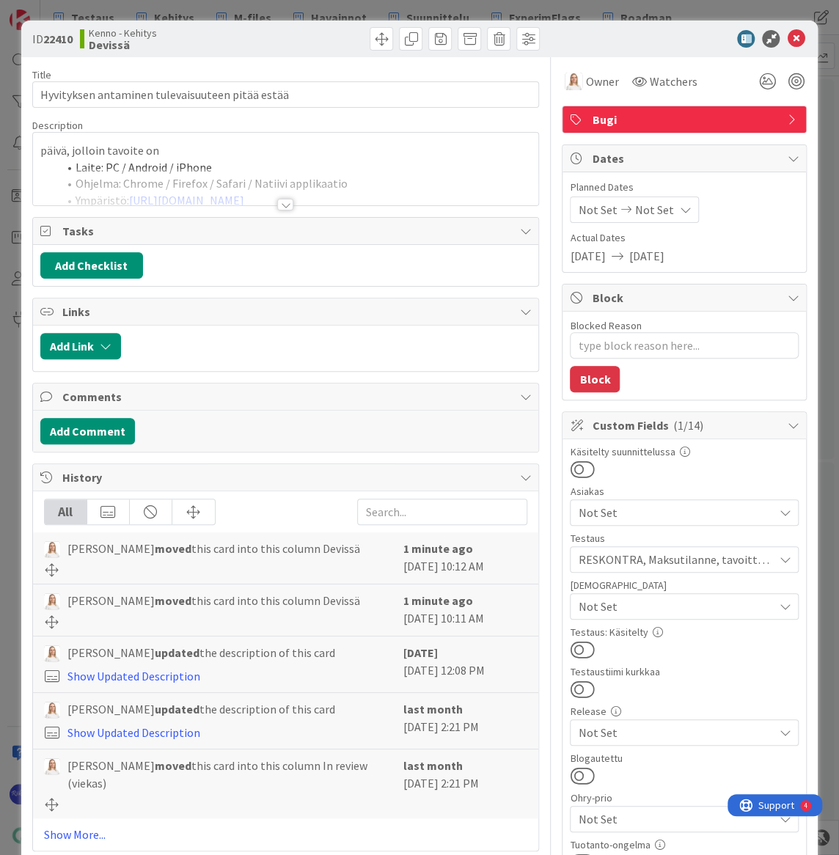
click at [277, 203] on div at bounding box center [285, 205] width 16 height 12
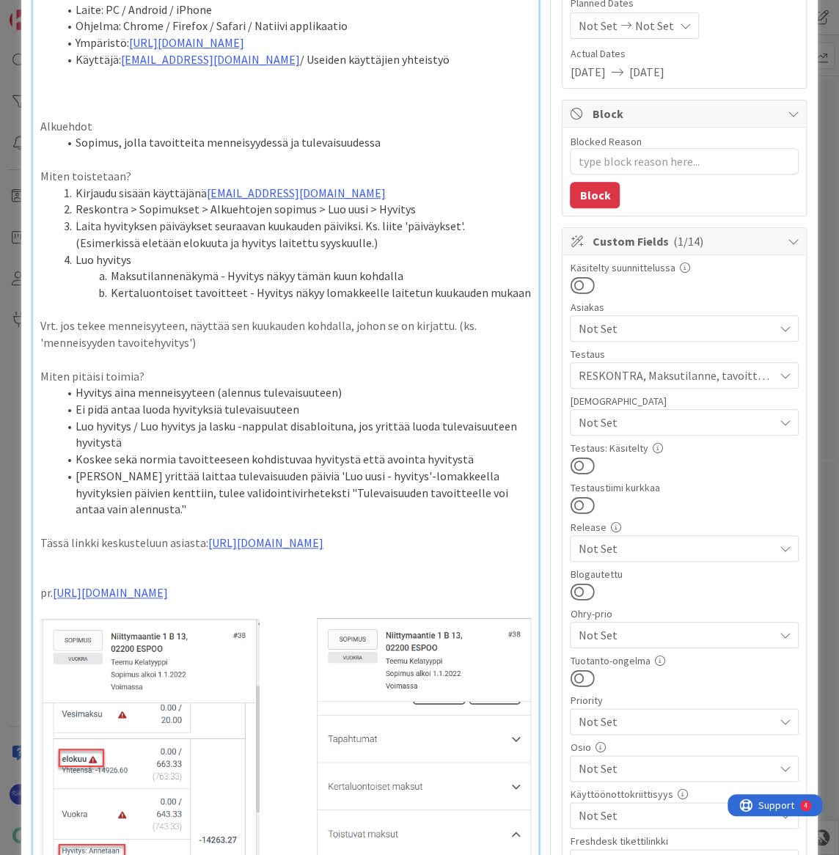
scroll to position [200, 0]
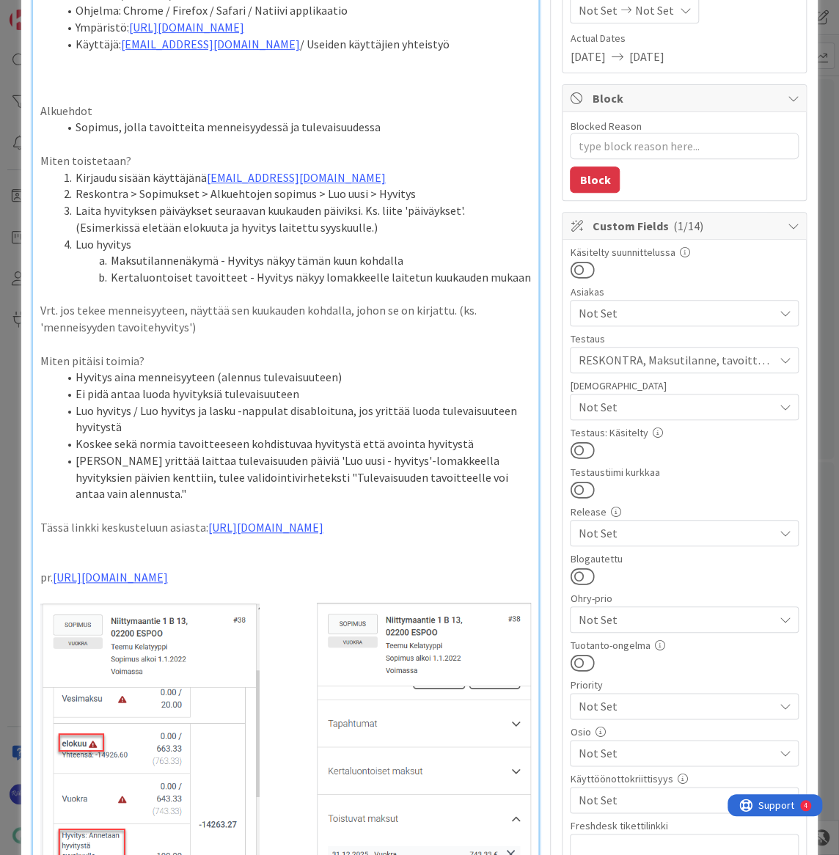
click at [681, 401] on span "Not Set" at bounding box center [675, 407] width 195 height 18
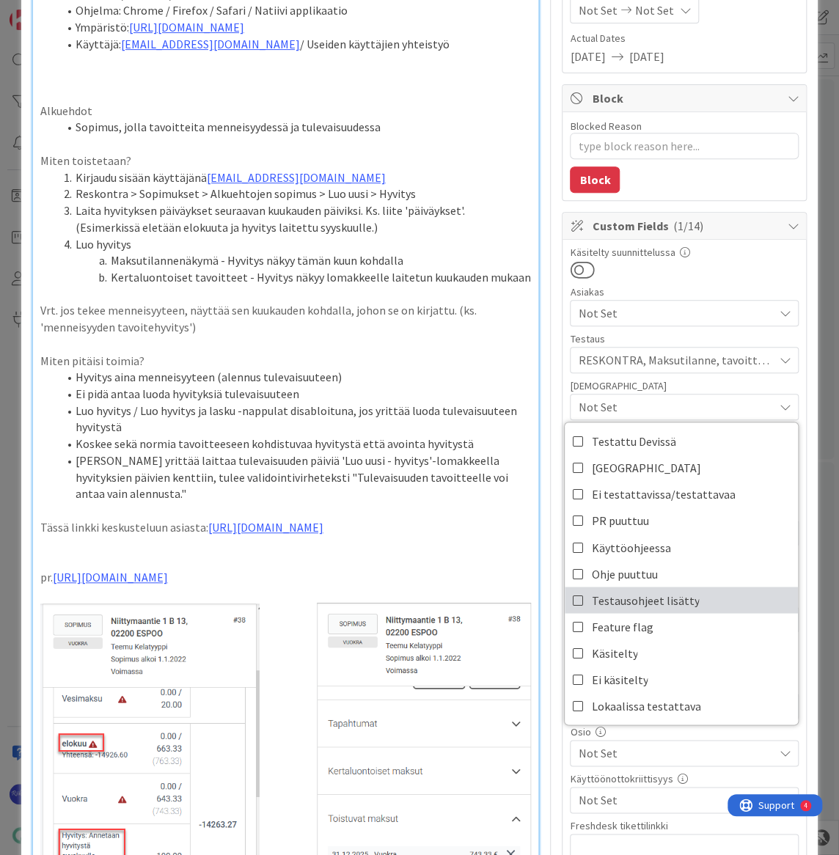
click at [694, 594] on link "Testausohjeet lisätty" at bounding box center [681, 600] width 233 height 26
click at [736, 43] on span "Actual Dates" at bounding box center [684, 38] width 229 height 15
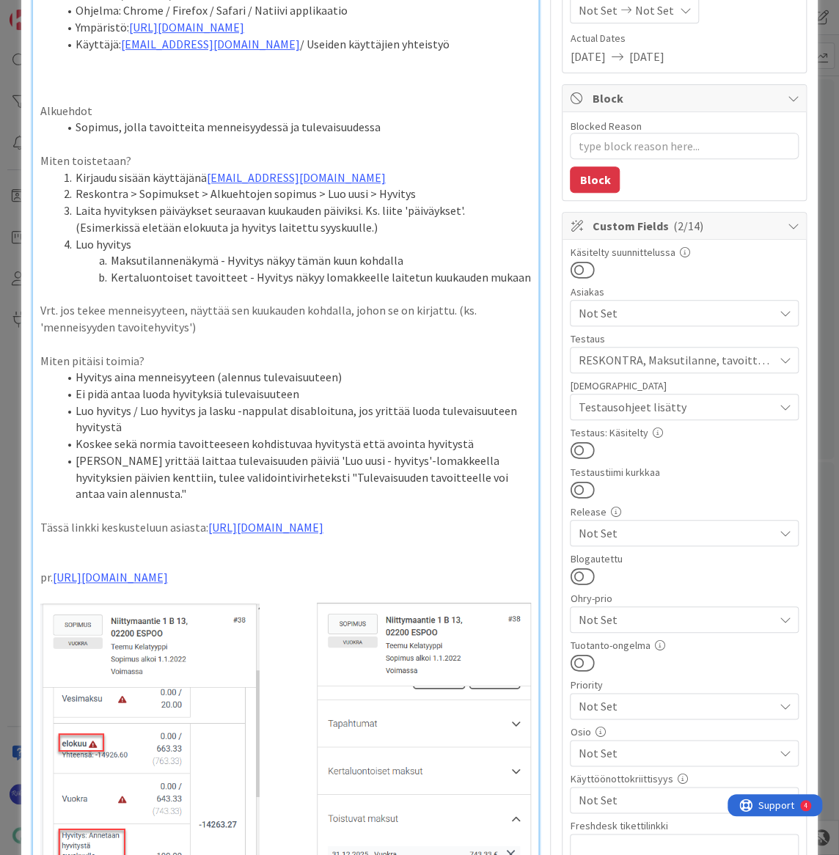
click at [579, 441] on button at bounding box center [582, 450] width 24 height 19
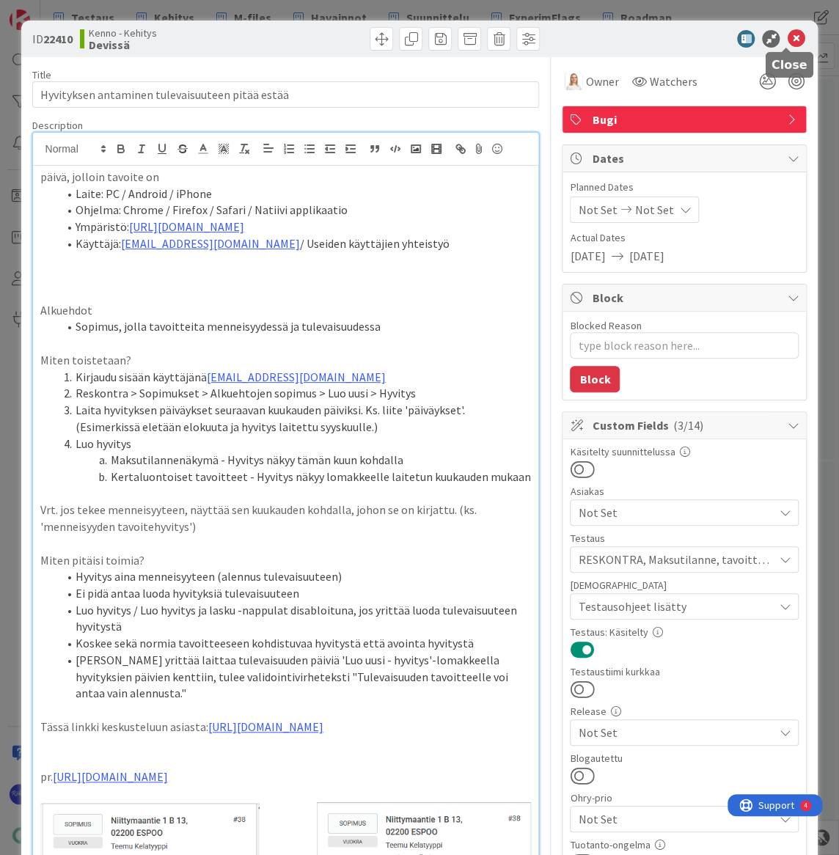
click at [787, 45] on icon at bounding box center [796, 39] width 18 height 18
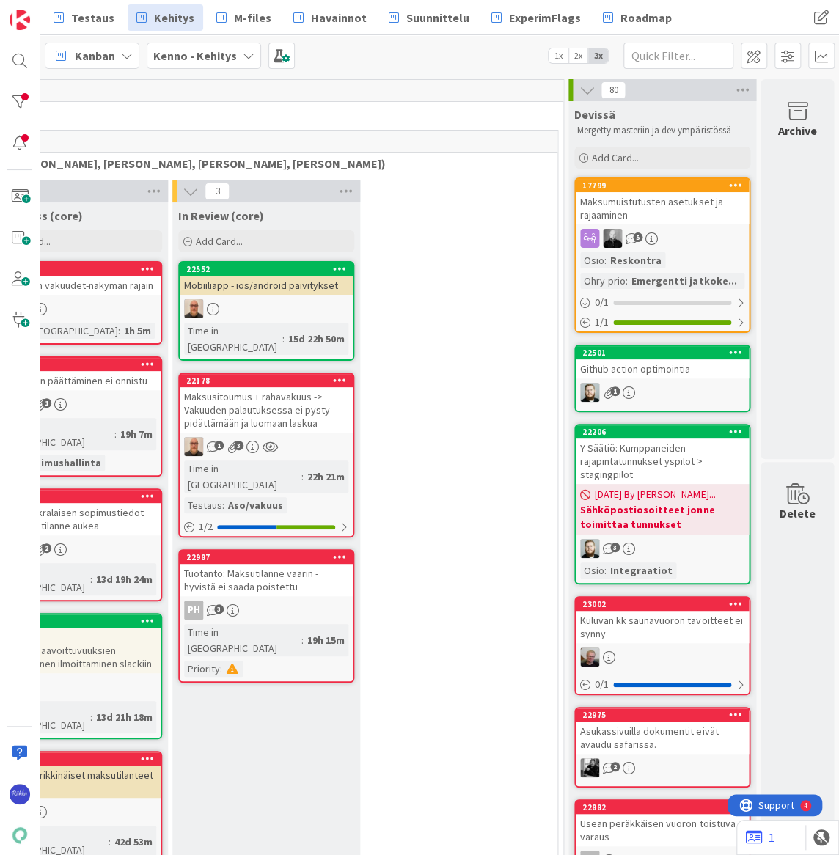
click at [671, 376] on div "Github action optimointia" at bounding box center [662, 368] width 173 height 19
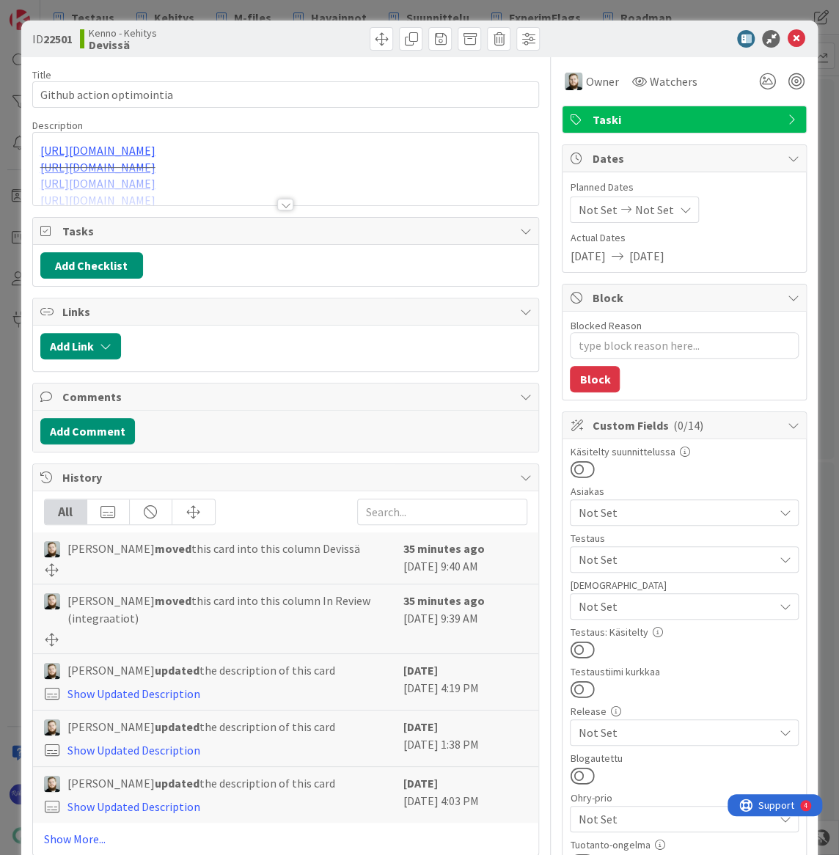
click at [279, 207] on div at bounding box center [285, 205] width 16 height 12
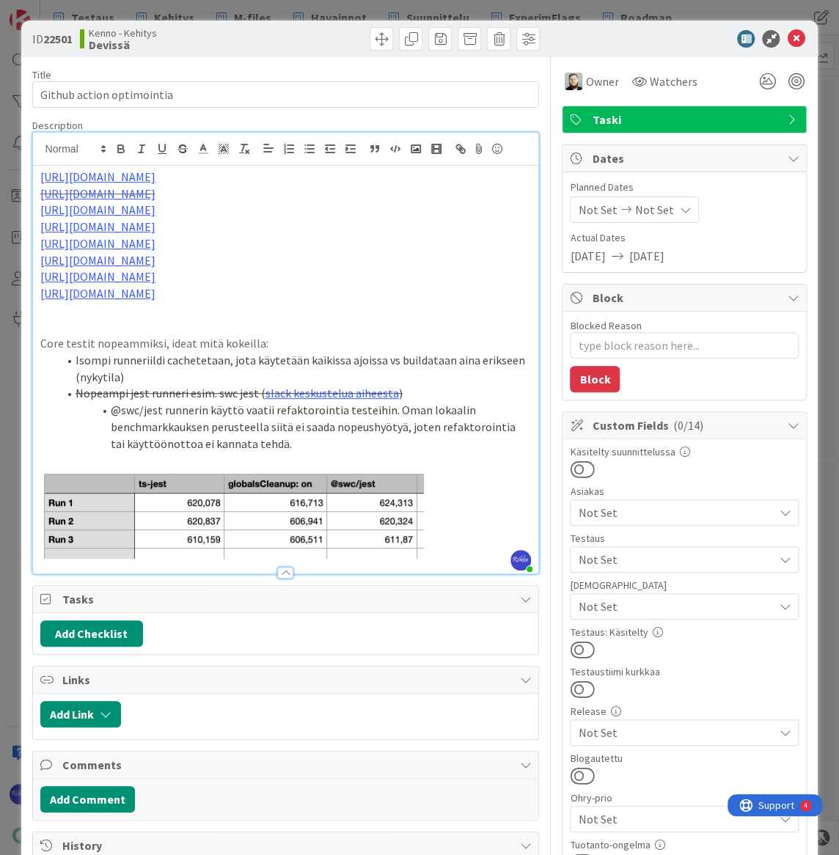
click at [638, 553] on span "Not Set" at bounding box center [675, 560] width 195 height 18
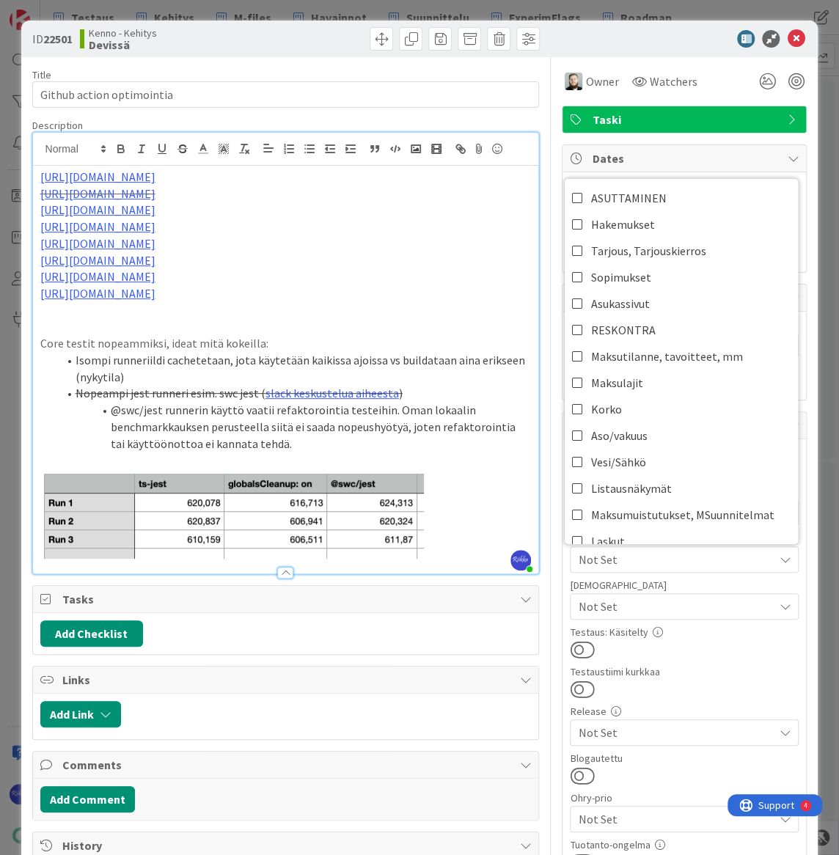
click at [692, 607] on span "Not Set" at bounding box center [675, 607] width 195 height 18
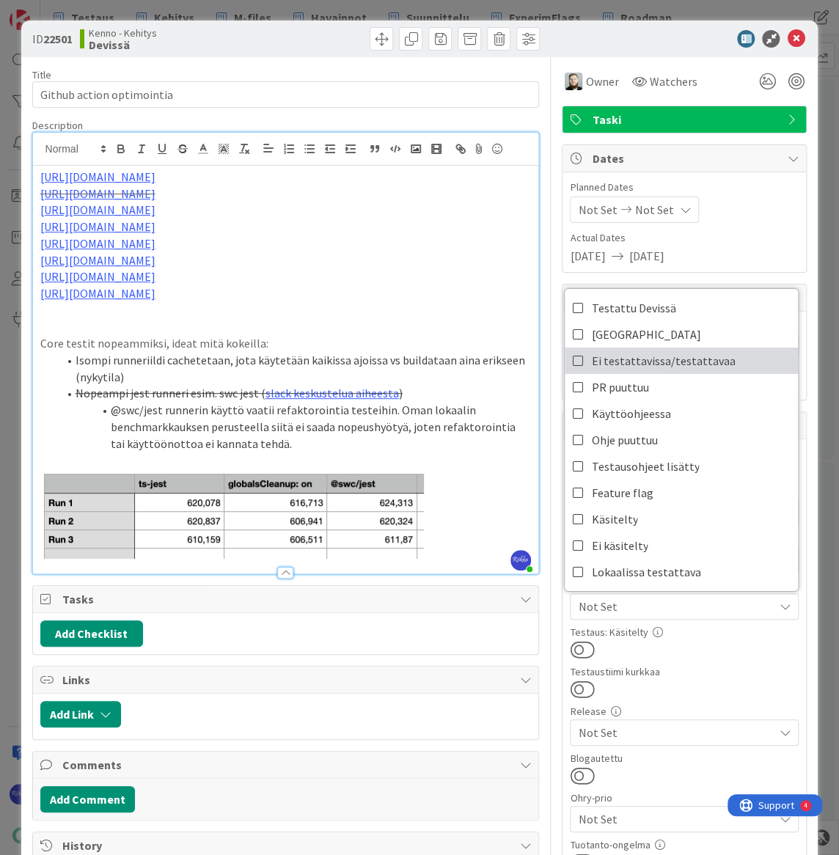
click at [676, 355] on span "Ei testattavissa/testattavaa" at bounding box center [663, 361] width 144 height 22
click at [689, 637] on div "Testaus: Käsitelty" at bounding box center [684, 643] width 229 height 32
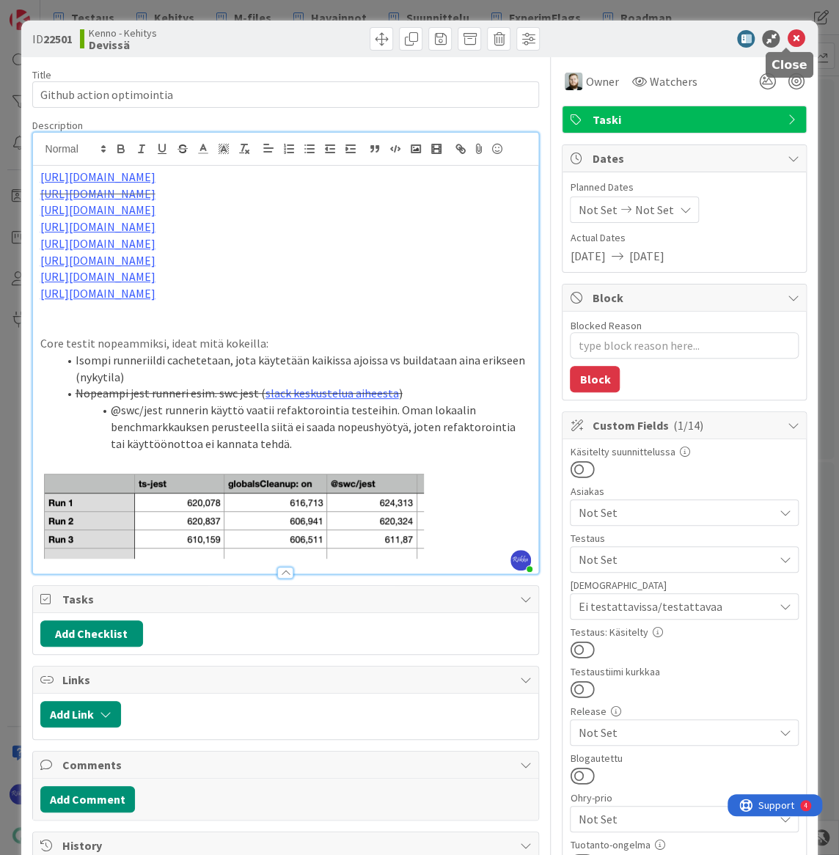
click at [789, 38] on icon at bounding box center [796, 39] width 18 height 18
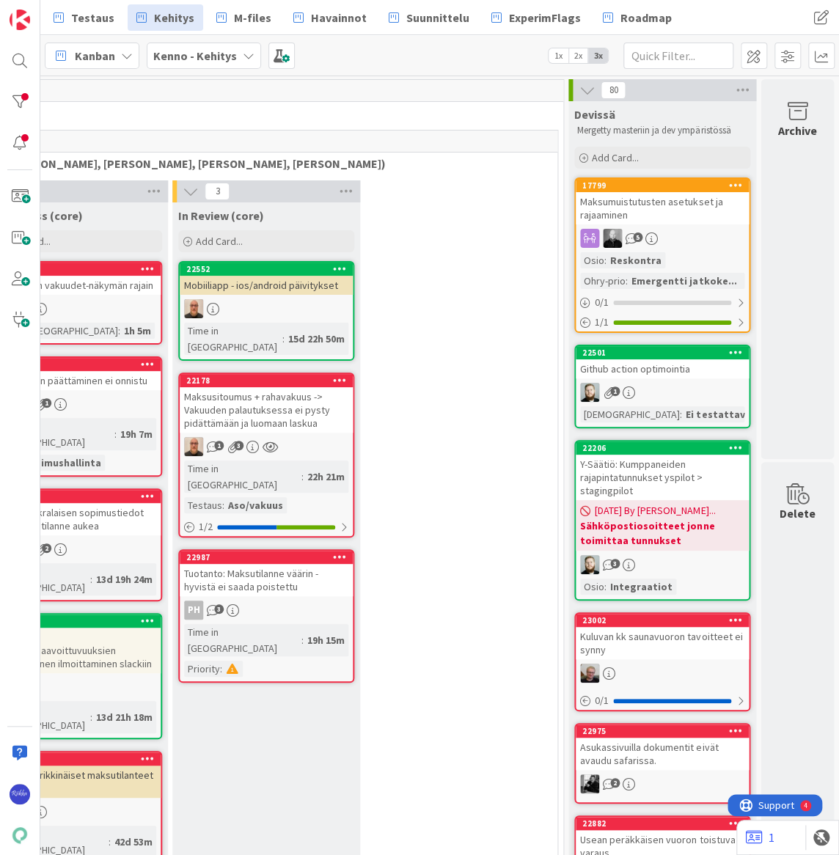
click at [678, 373] on div "Github action optimointia" at bounding box center [662, 368] width 173 height 19
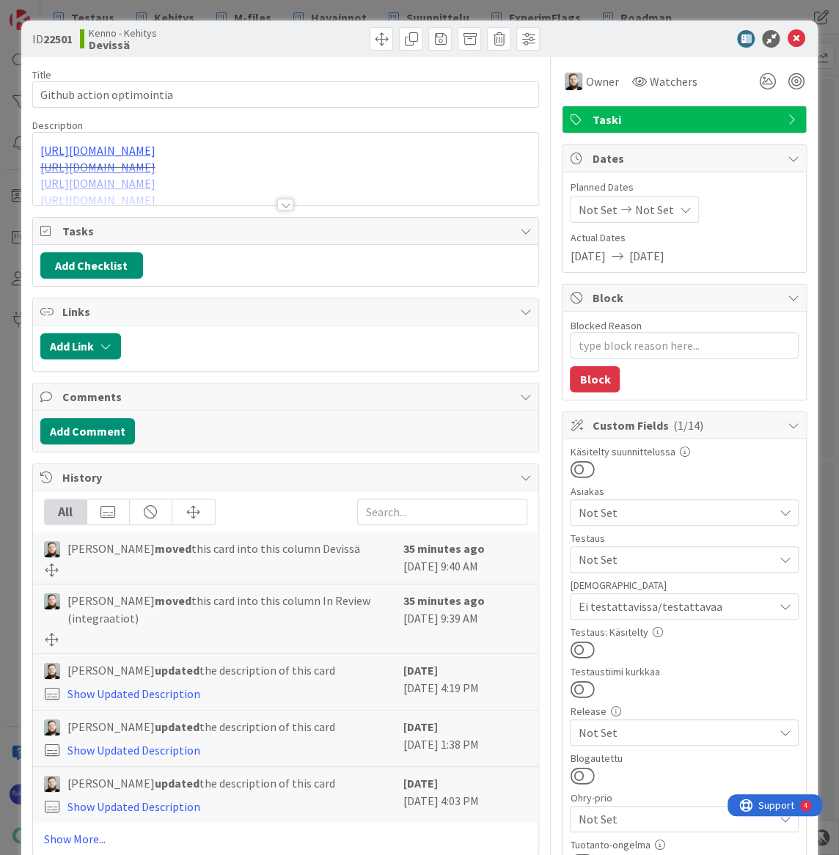
click at [579, 645] on button at bounding box center [582, 649] width 24 height 19
click at [790, 35] on icon at bounding box center [796, 39] width 18 height 18
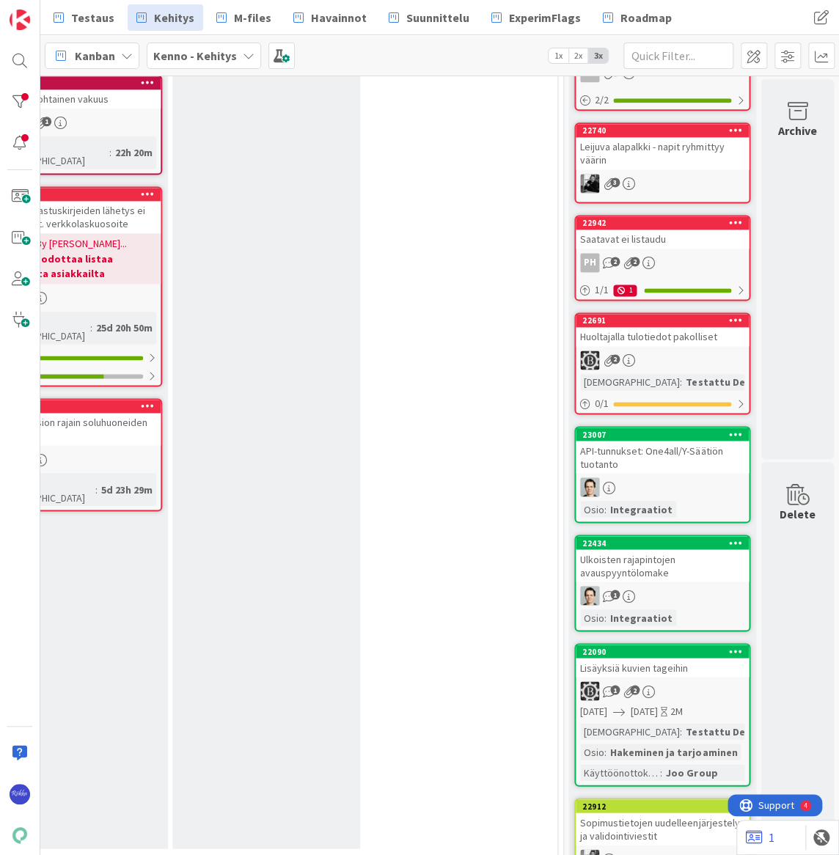
scroll to position [800, 506]
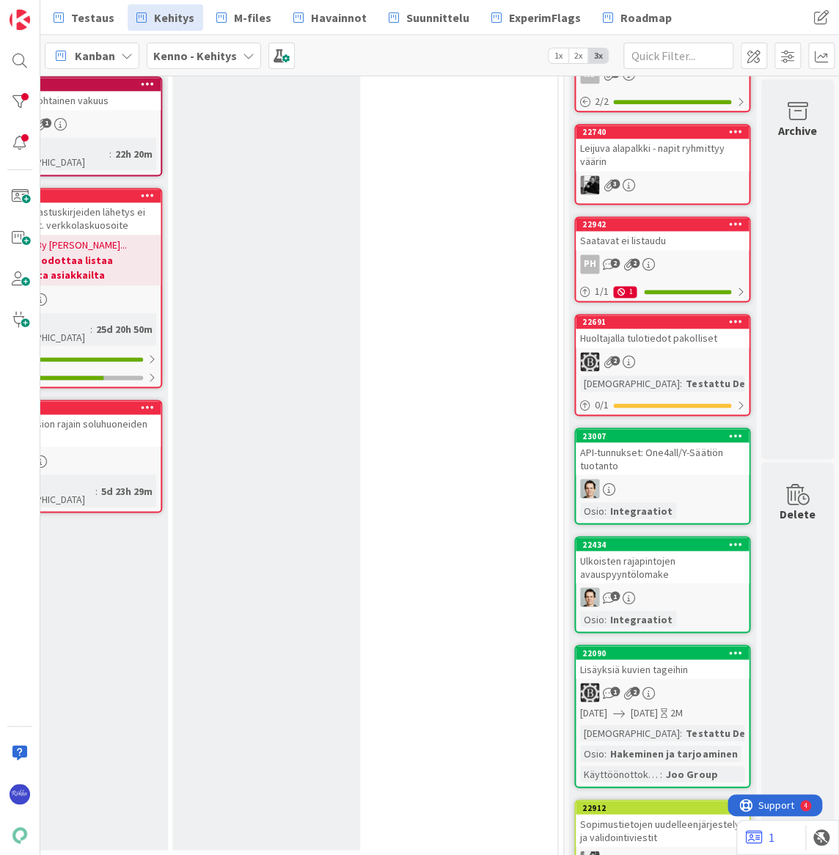
click at [648, 362] on div "2" at bounding box center [662, 361] width 173 height 19
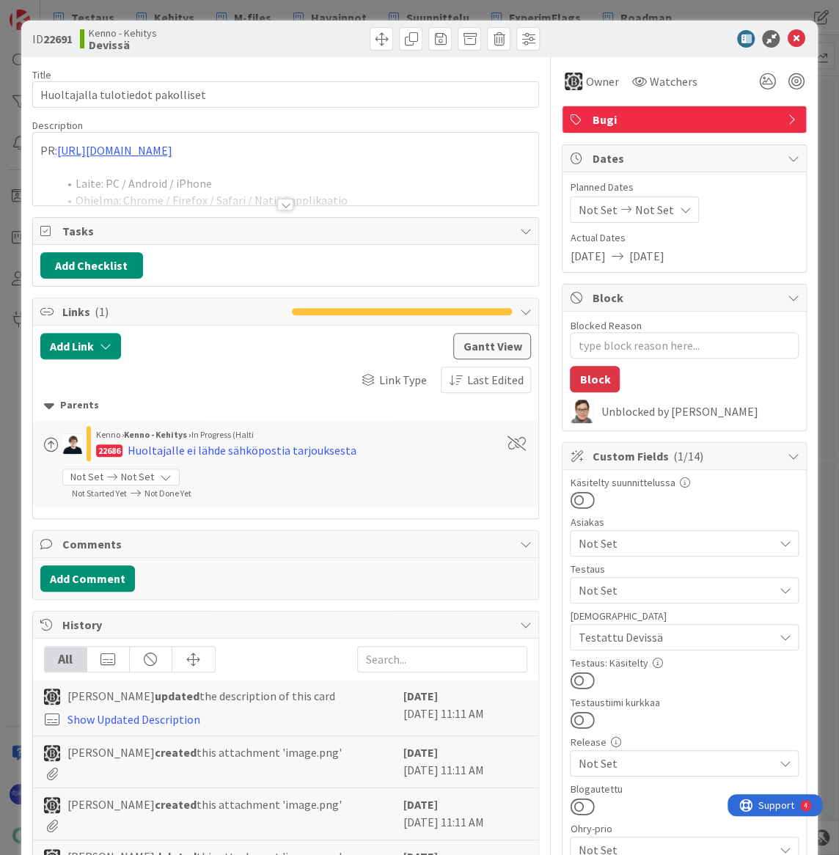
click at [279, 204] on div at bounding box center [285, 205] width 16 height 12
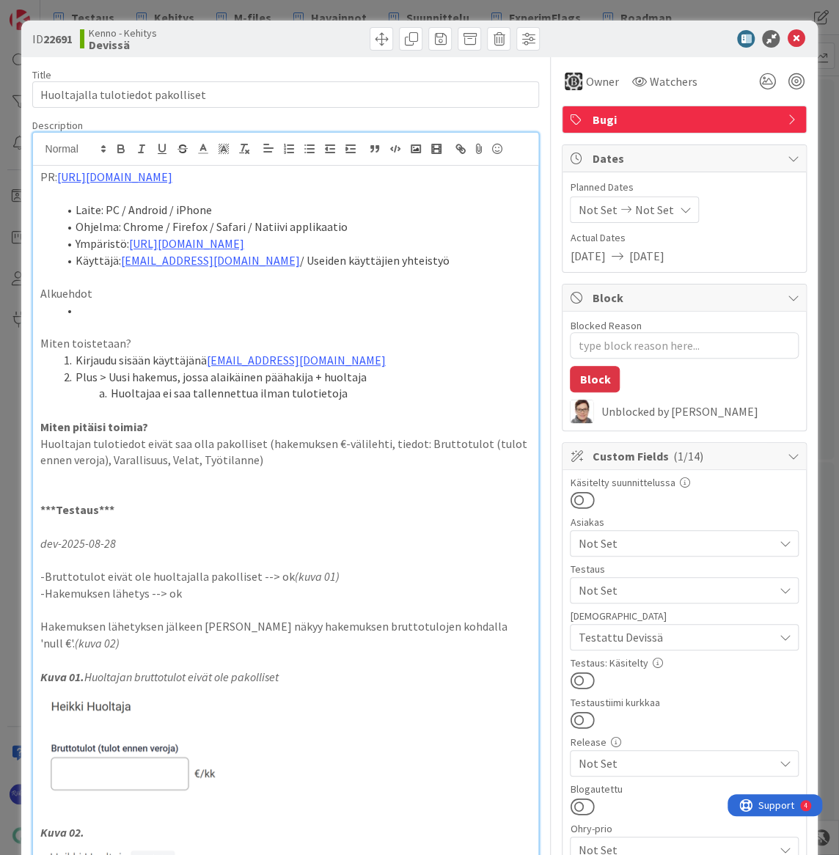
scroll to position [66, 0]
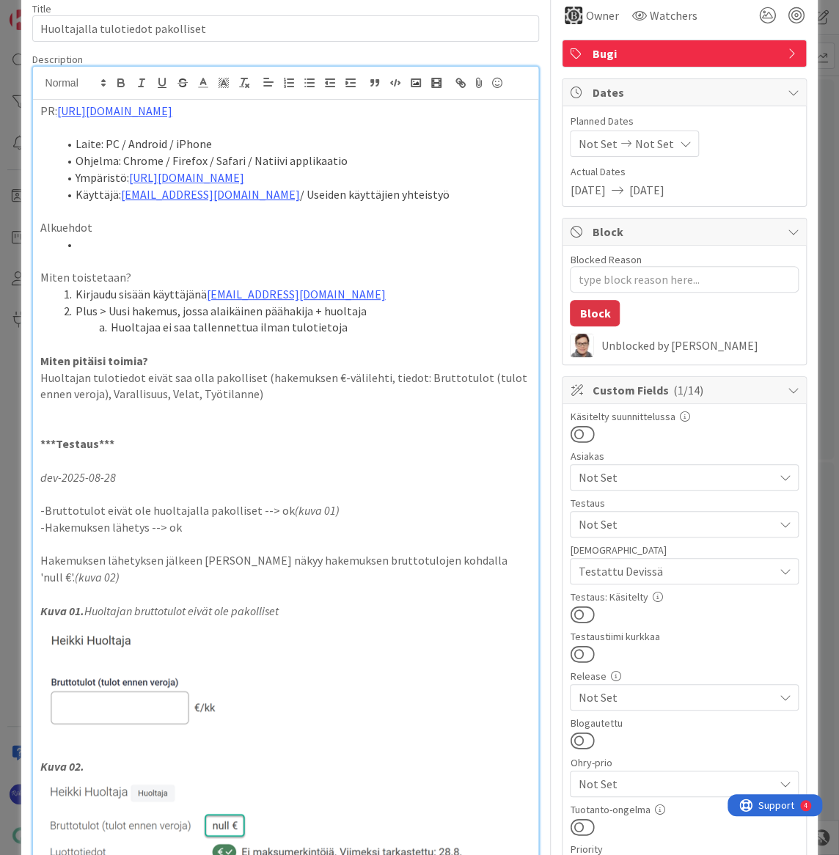
drag, startPoint x: 574, startPoint y: 610, endPoint x: 626, endPoint y: 521, distance: 102.5
click at [574, 610] on button at bounding box center [582, 614] width 24 height 19
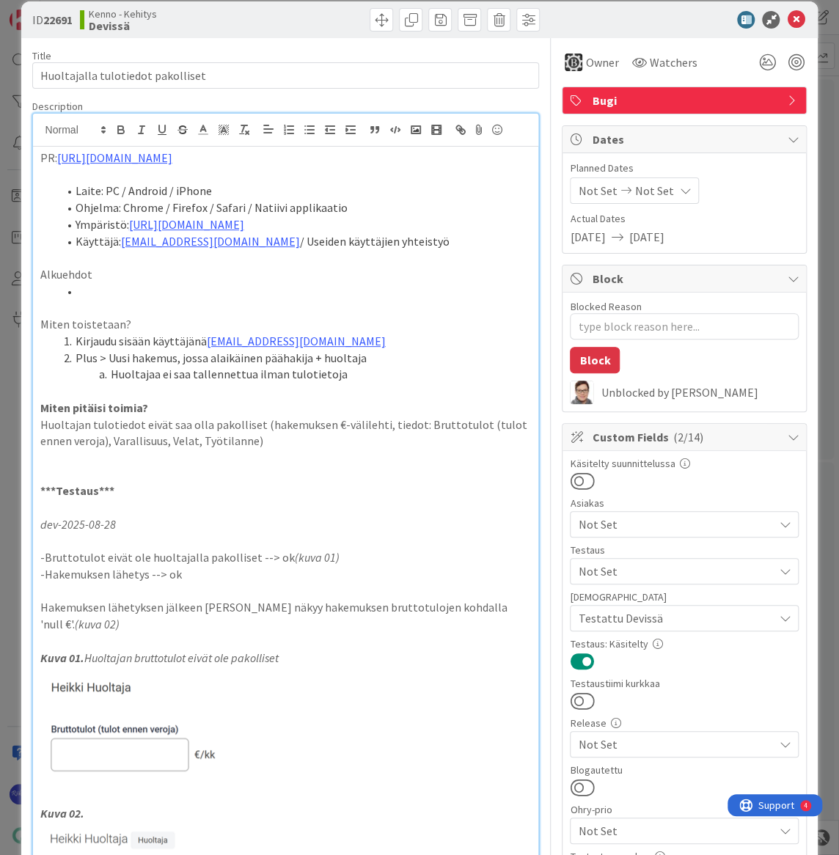
scroll to position [0, 0]
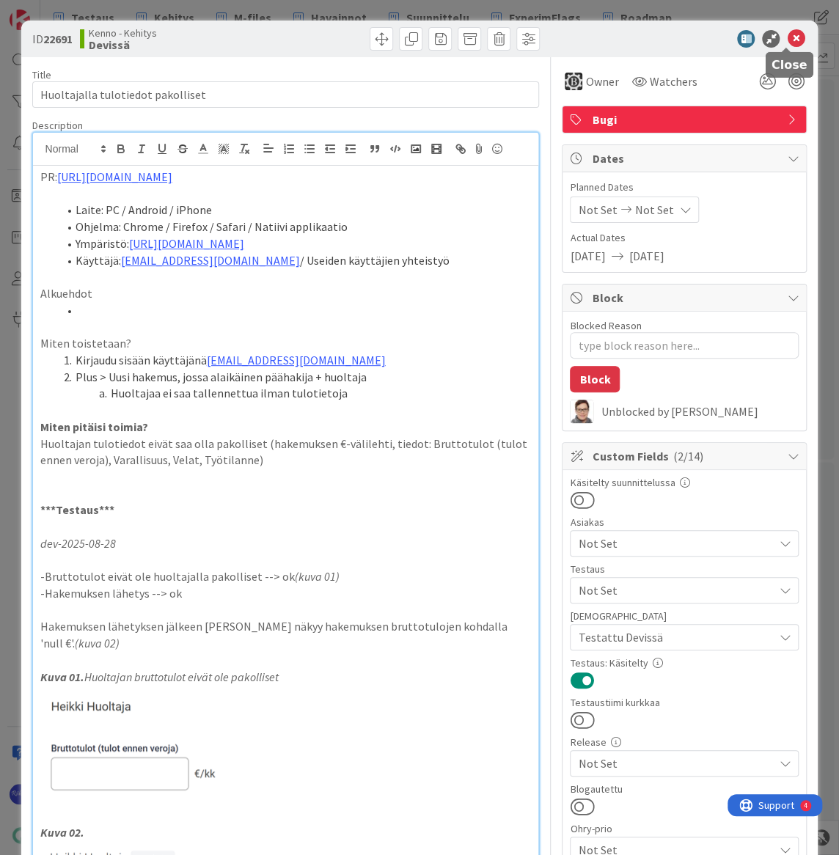
click at [790, 38] on icon at bounding box center [796, 39] width 18 height 18
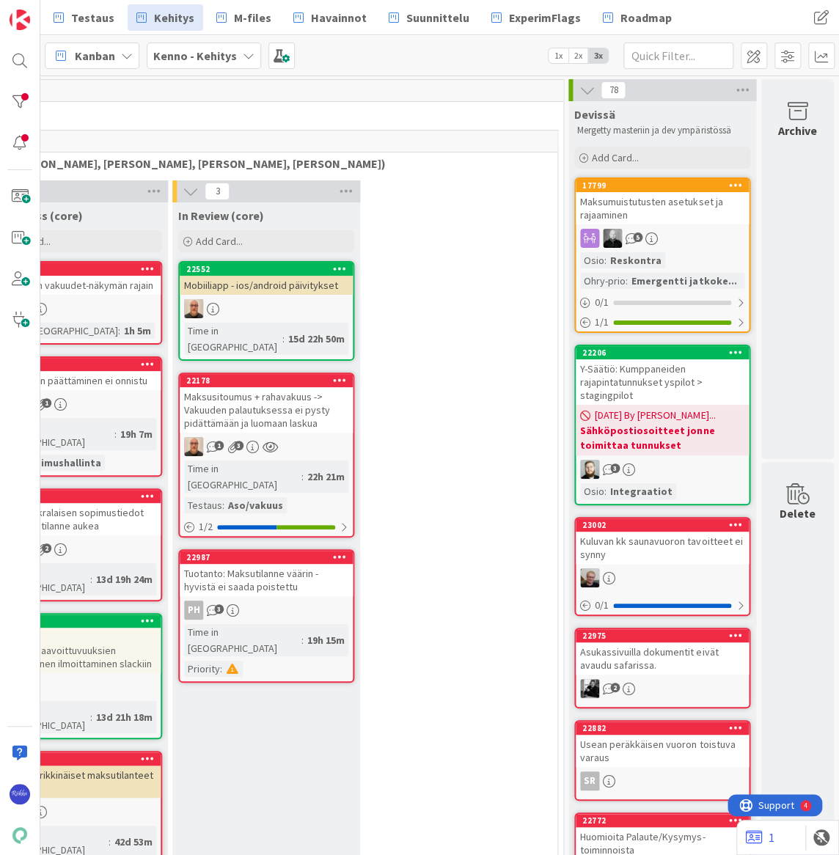
click at [661, 232] on div "5" at bounding box center [662, 238] width 173 height 19
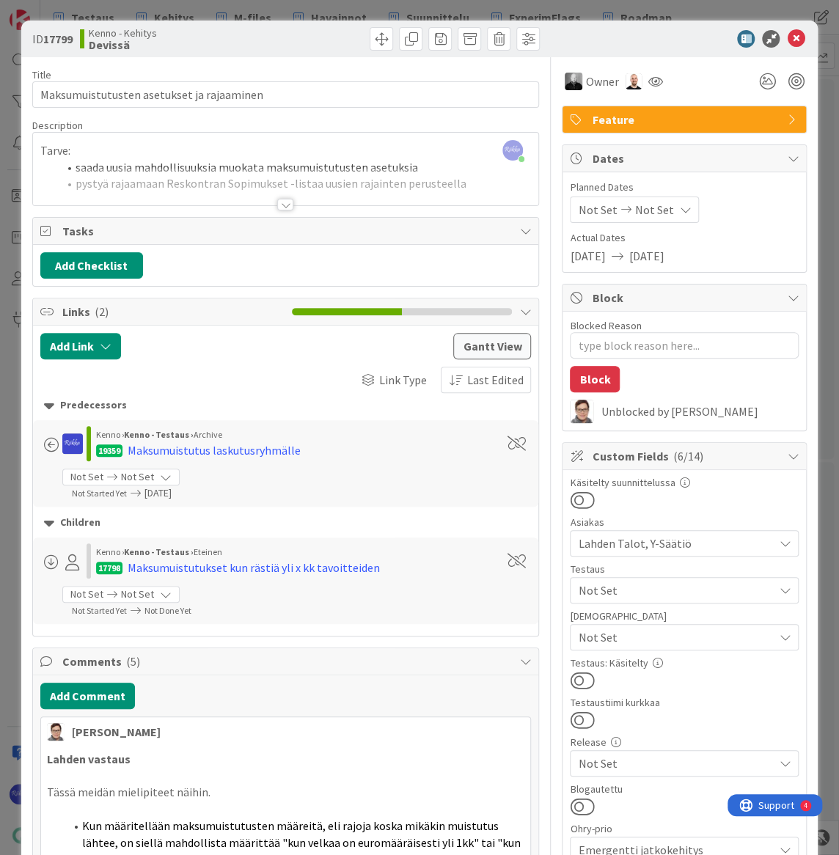
click at [279, 208] on div at bounding box center [285, 205] width 16 height 12
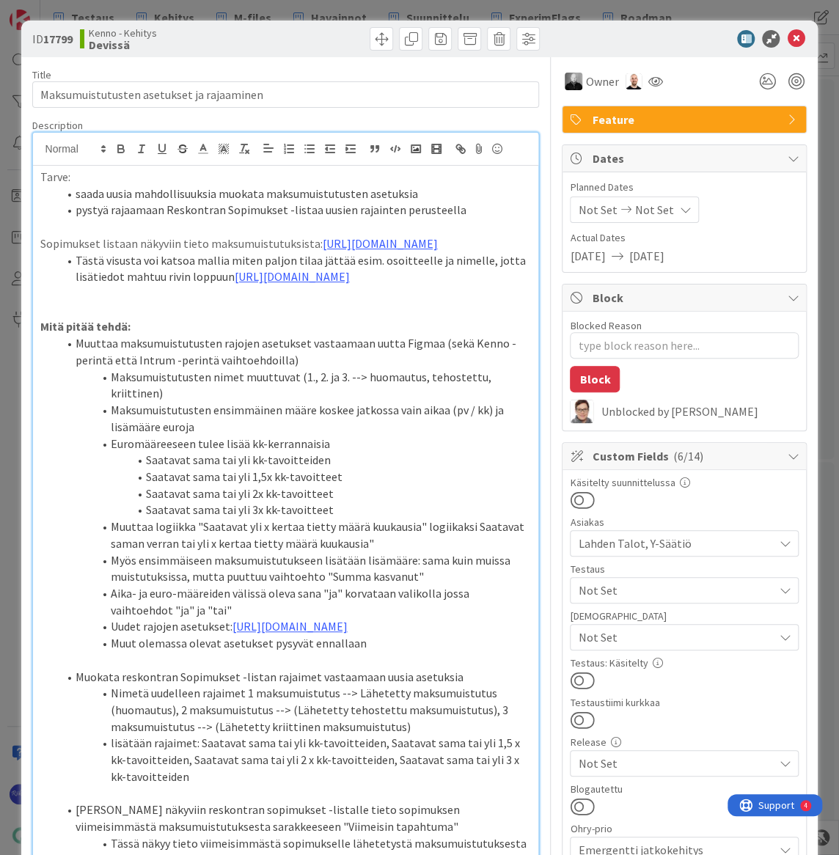
click at [695, 596] on span "Not Set" at bounding box center [675, 591] width 195 height 18
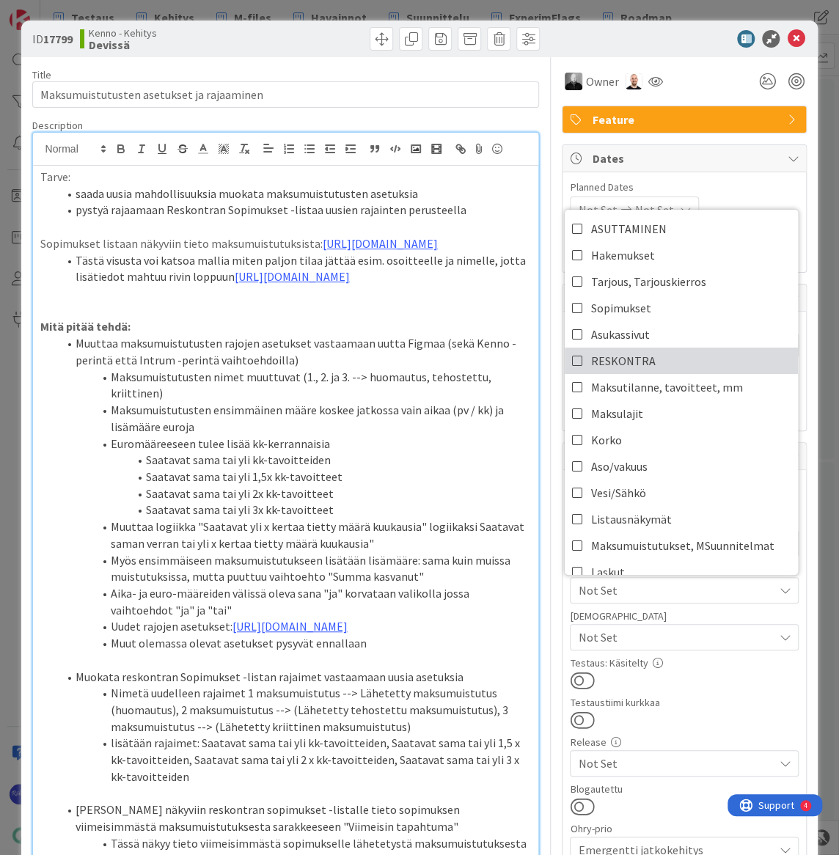
click at [651, 362] on link "RESKONTRA" at bounding box center [681, 361] width 233 height 26
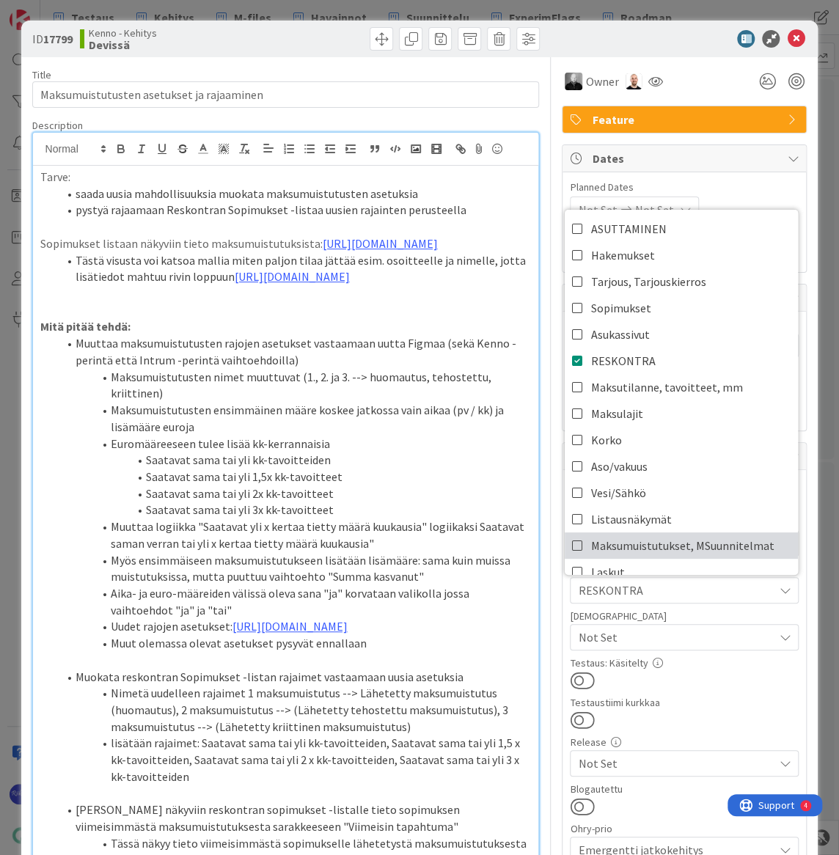
click at [653, 539] on span "Maksumuistutukset, MSuunnitelmat" at bounding box center [682, 546] width 183 height 22
type textarea "x"
click at [233, 40] on div "Kenno - Kehitys Devissä" at bounding box center [181, 38] width 202 height 23
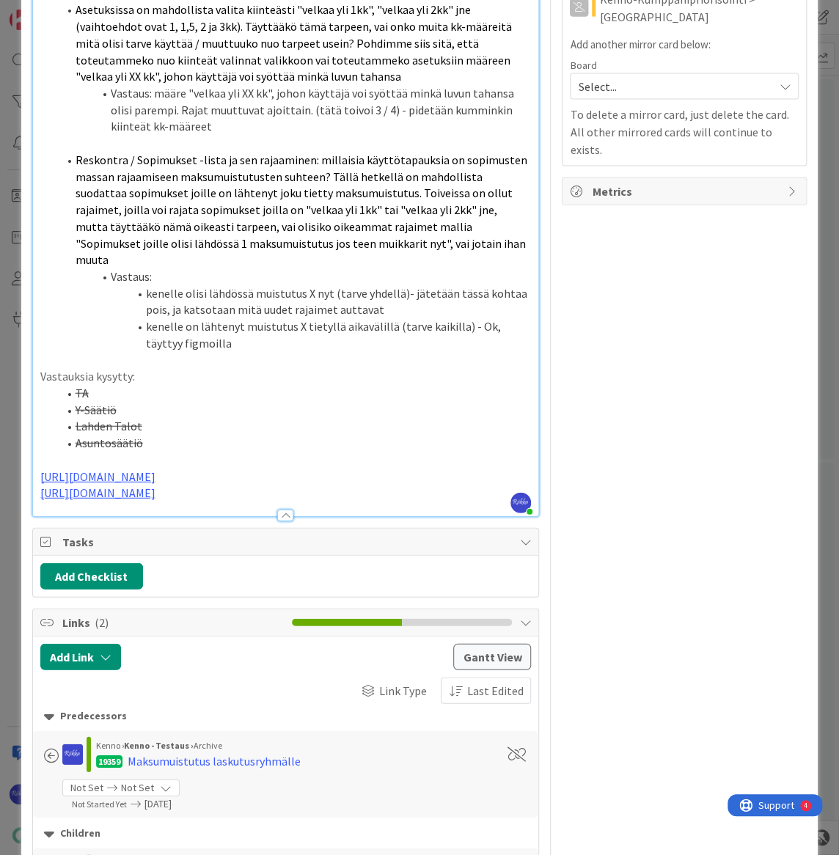
scroll to position [1733, 0]
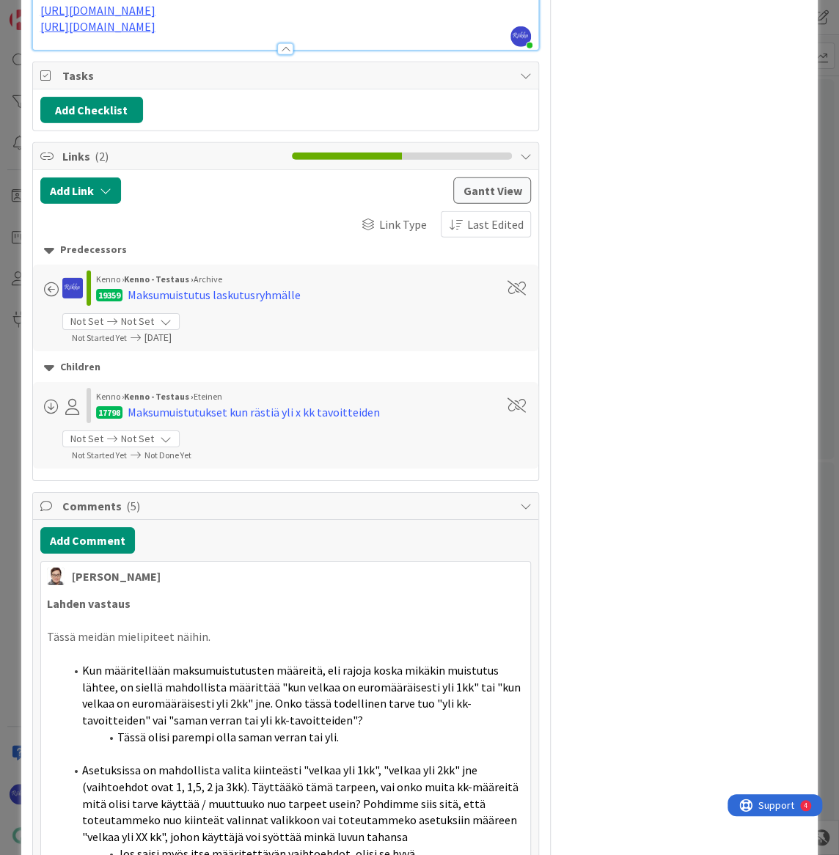
click at [318, 35] on p "[URL][DOMAIN_NAME]" at bounding box center [285, 26] width 491 height 17
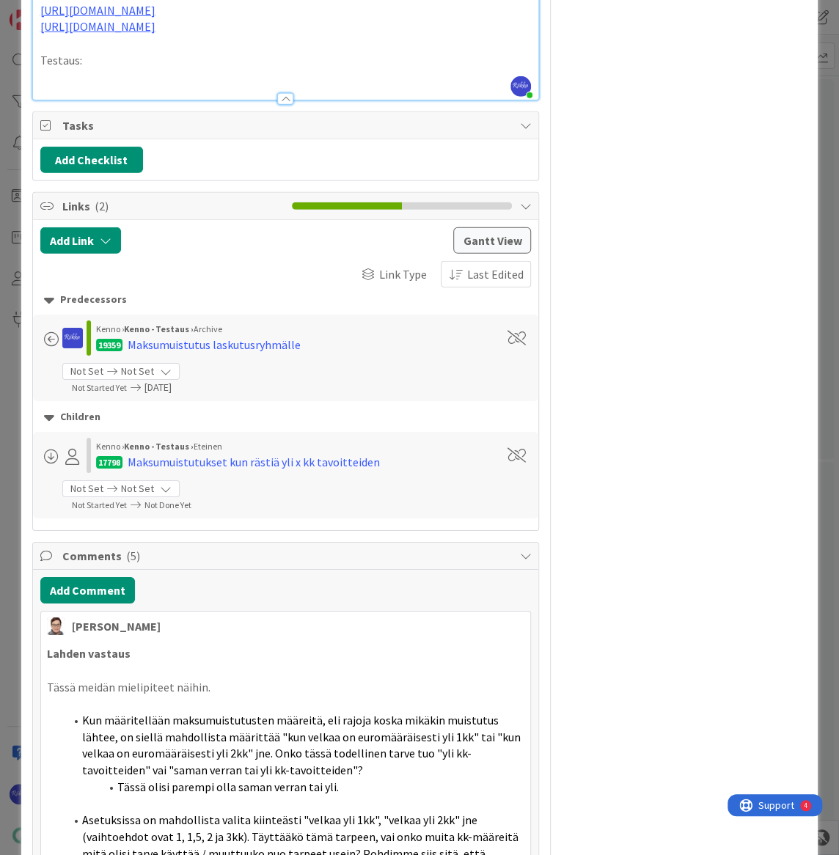
click at [109, 85] on p at bounding box center [285, 76] width 491 height 17
drag, startPoint x: 51, startPoint y: 172, endPoint x: 128, endPoint y: 177, distance: 76.5
click at [128, 85] on p "Tämän mukaisesti: [URL][DOMAIN_NAME]" at bounding box center [285, 76] width 491 height 17
click at [425, 85] on p "Tässä speksit: [URL][DOMAIN_NAME]" at bounding box center [285, 76] width 491 height 17
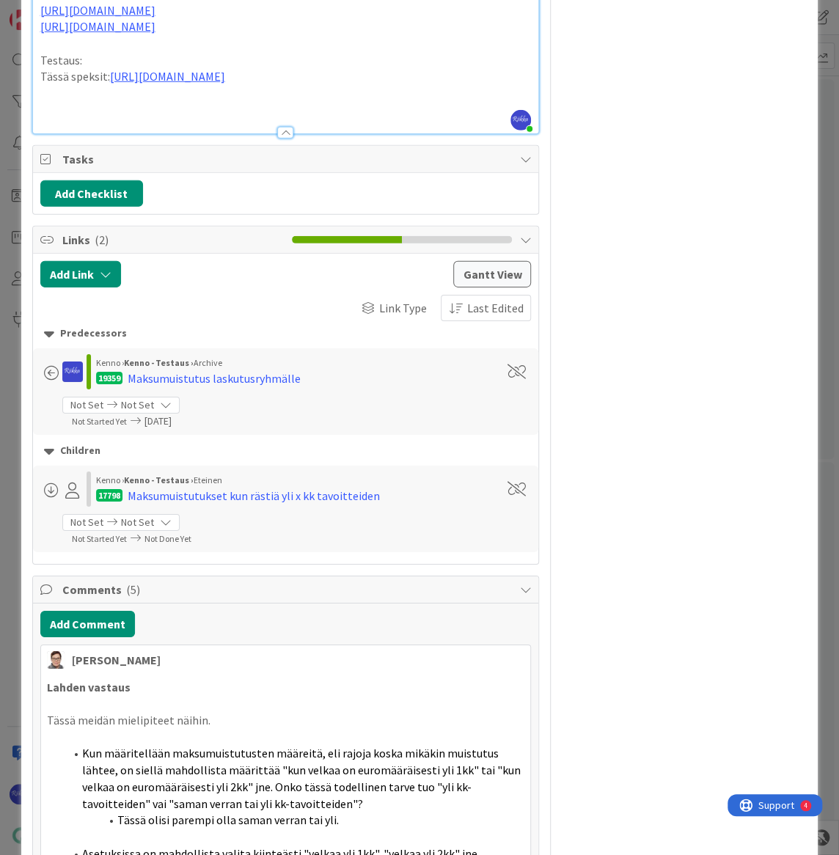
click at [140, 119] on p at bounding box center [285, 110] width 491 height 17
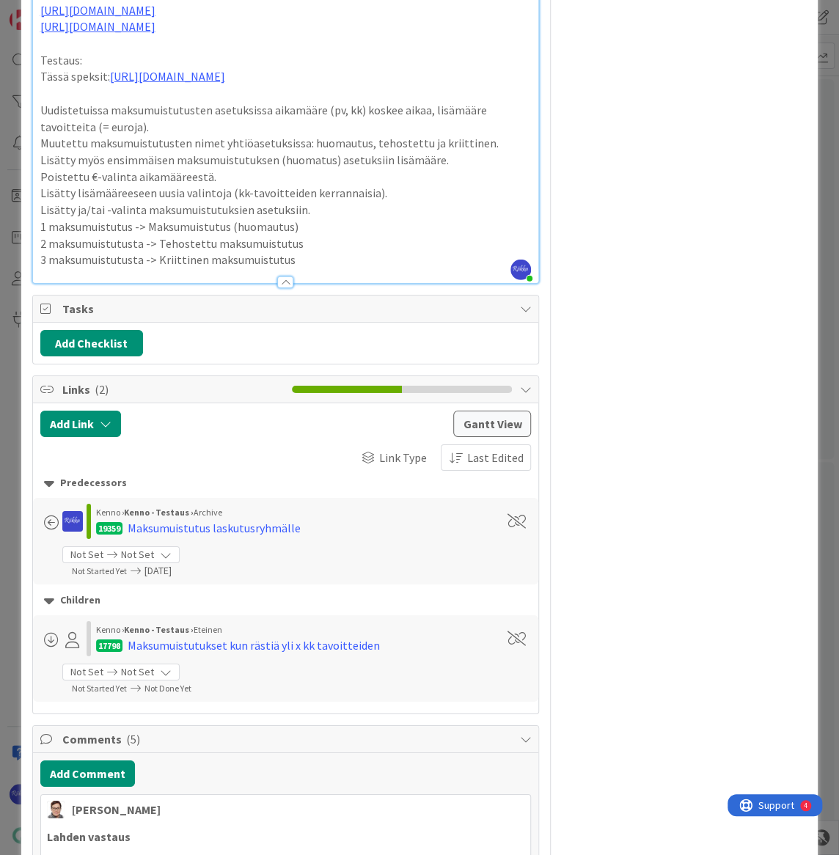
click at [40, 152] on p "Muutettu maksumuistutusten nimet yhtiöasetuksissa: huomautus, tehostettu ja kri…" at bounding box center [285, 143] width 491 height 17
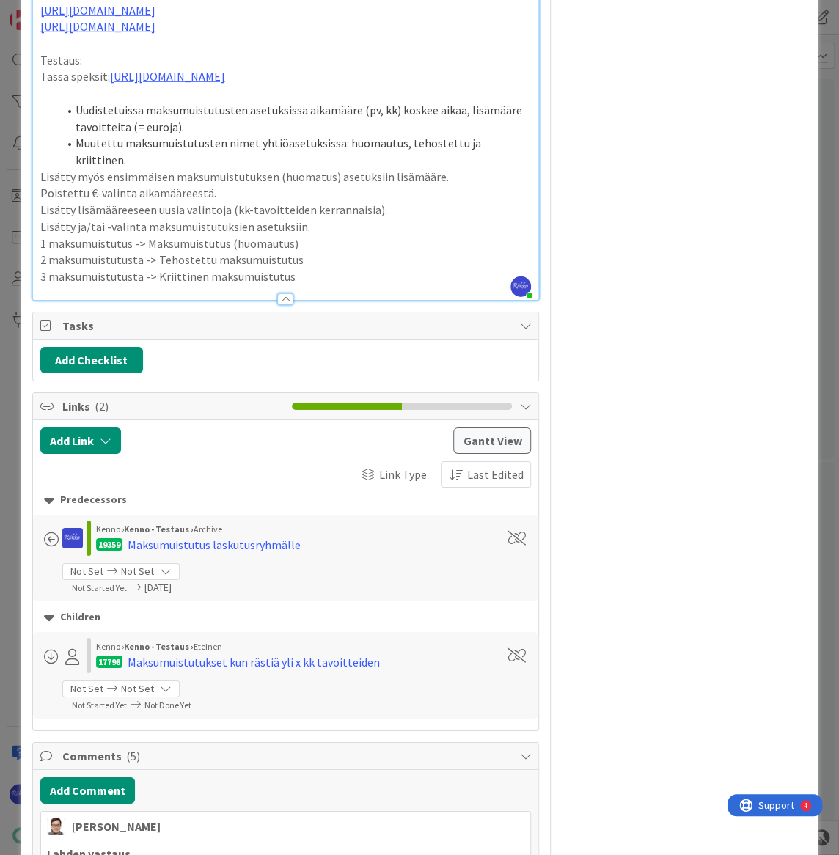
click at [40, 202] on p "Poistettu €-valinta aikamääreestä." at bounding box center [285, 193] width 491 height 17
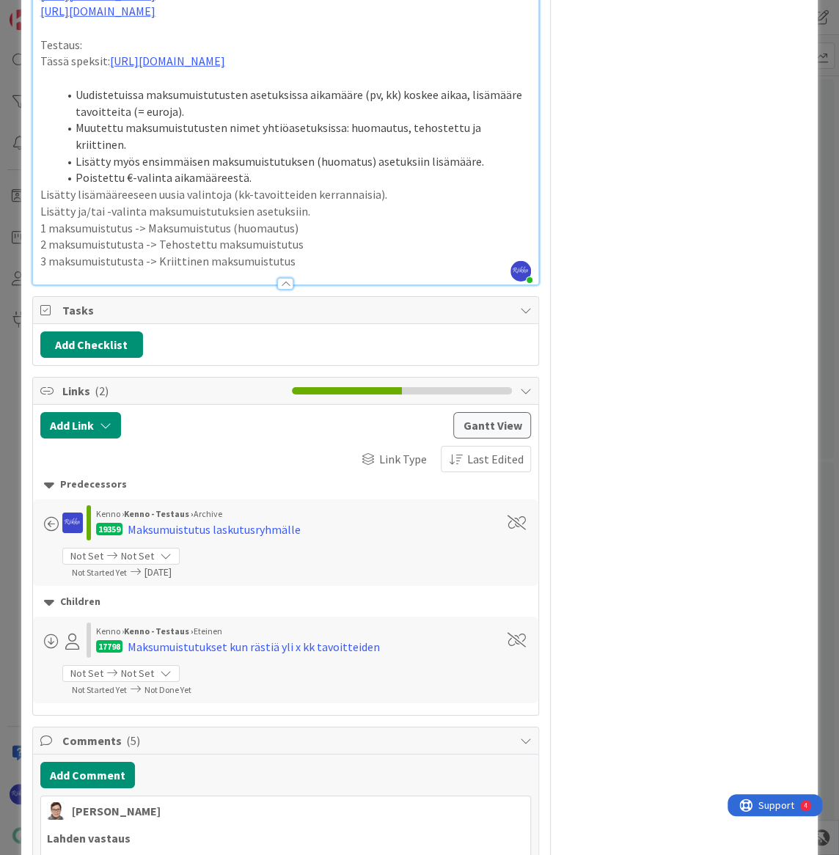
click at [40, 203] on p "Lisätty lisämääreeseen uusia valintoja (kk-tavoitteiden kerrannaisia)." at bounding box center [285, 194] width 491 height 17
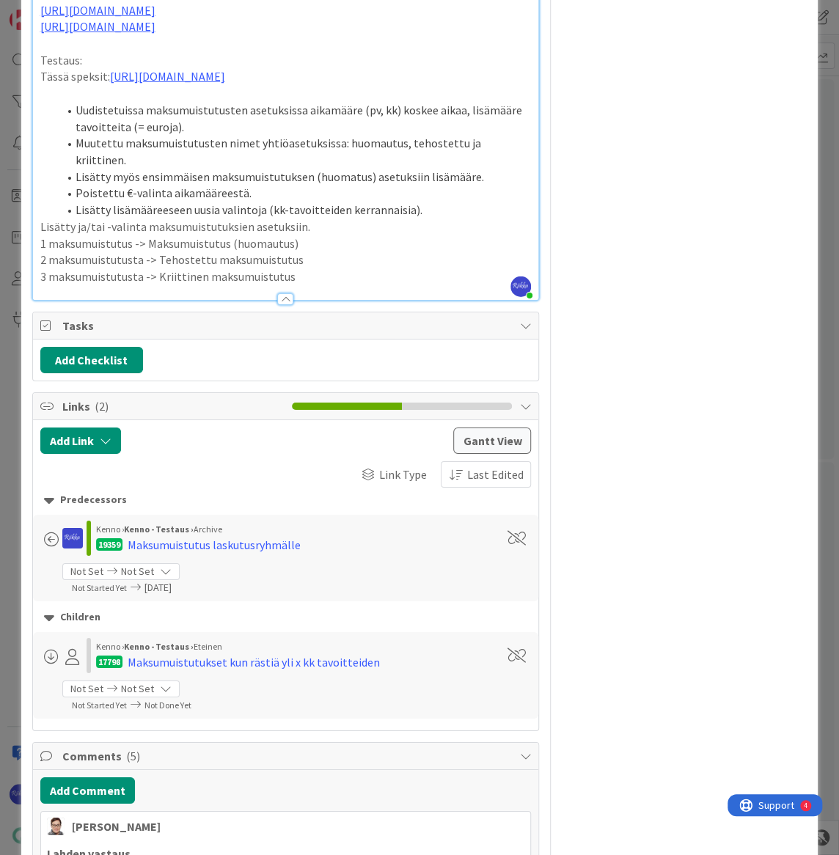
click at [41, 235] on p "Lisätty ja/tai -valinta maksumuistutuksien asetuksiin." at bounding box center [285, 227] width 491 height 17
click at [40, 252] on p "1 maksumuistutus -> Maksumuistutus (huomautus)" at bounding box center [285, 243] width 491 height 17
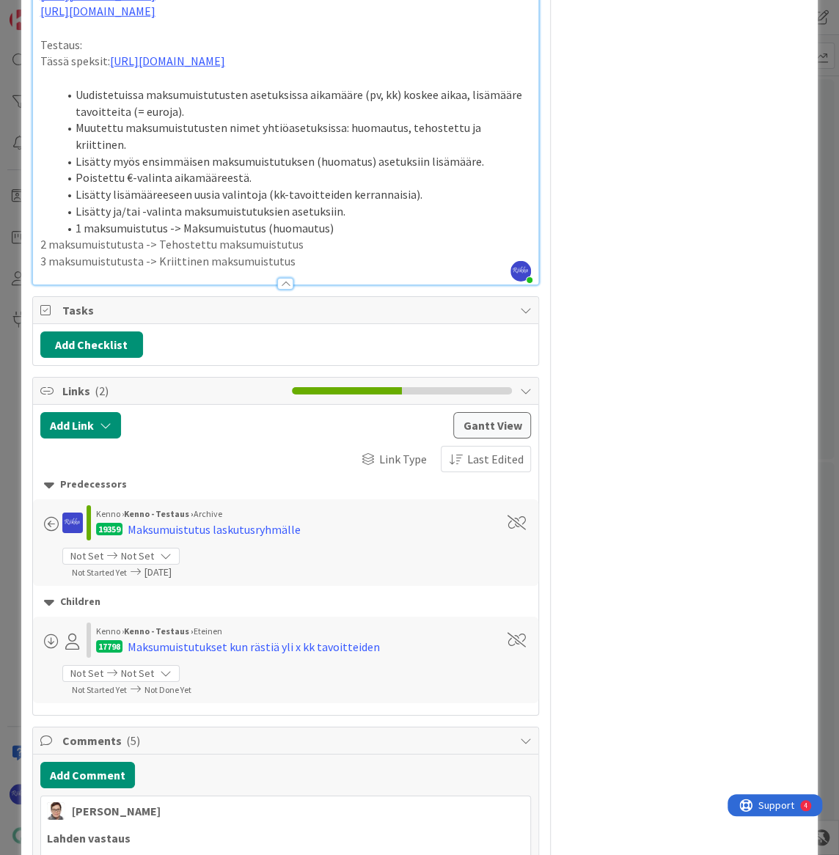
click at [40, 253] on p "2 maksumuistutusta -> Tehostettu maksumuistutus" at bounding box center [285, 244] width 491 height 17
click at [40, 270] on p "3 maksumuistutusta -> Kriittinen maksumuistutus" at bounding box center [285, 261] width 491 height 17
click at [386, 270] on li "3 maksumuistutusta -> Kriittinen maksumuistutus" at bounding box center [295, 261] width 474 height 17
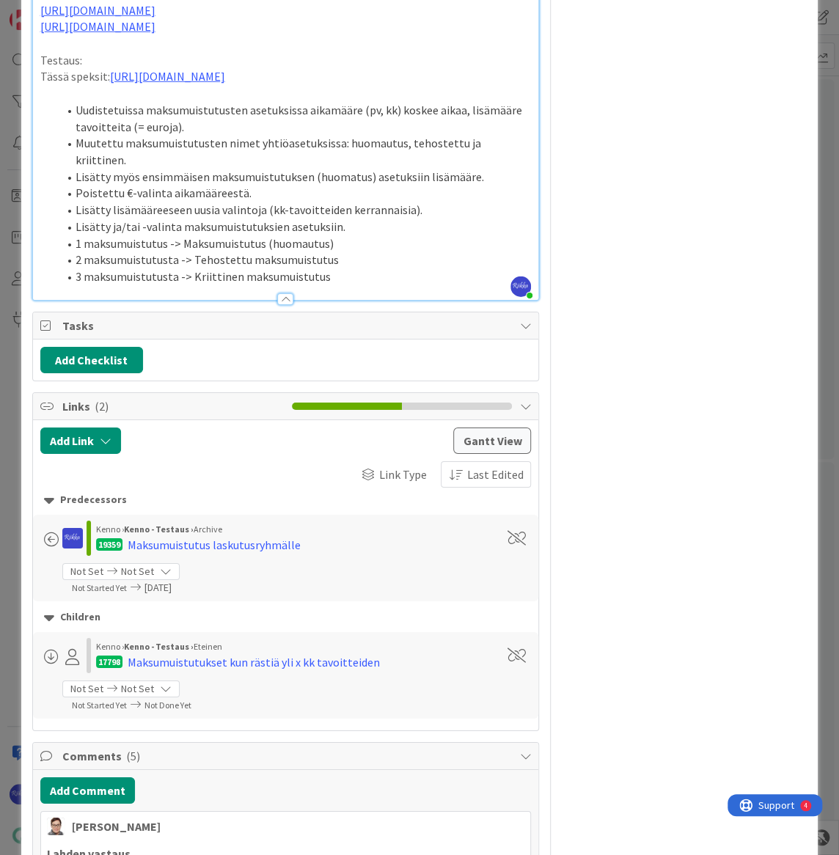
click at [365, 285] on li "3 maksumuistutusta -> Kriittinen maksumuistutus" at bounding box center [295, 276] width 474 height 17
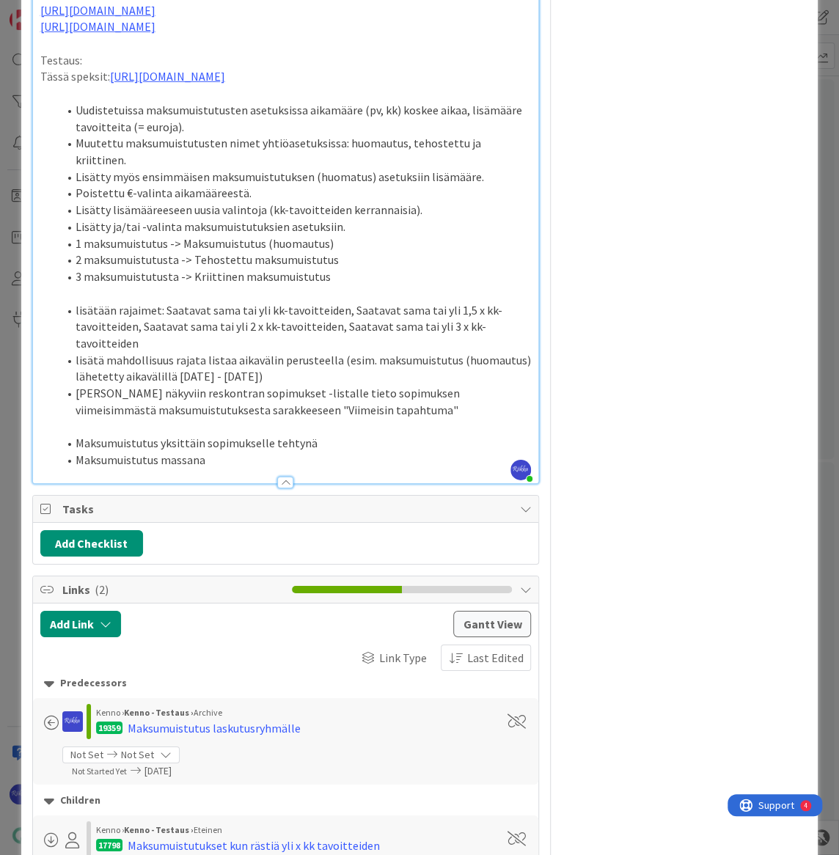
click at [322, 302] on p at bounding box center [285, 293] width 491 height 17
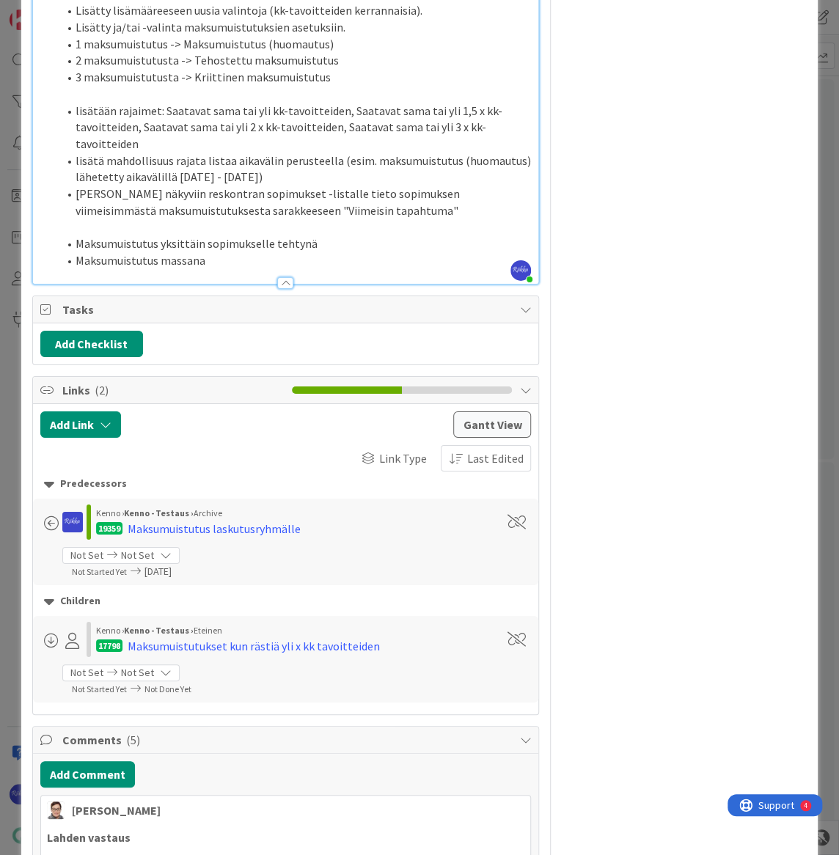
scroll to position [1934, 0]
click at [221, 152] on li "lisätään rajaimet: Saatavat sama tai yli kk-tavoitteiden, Saatavat sama tai yli…" at bounding box center [295, 127] width 474 height 50
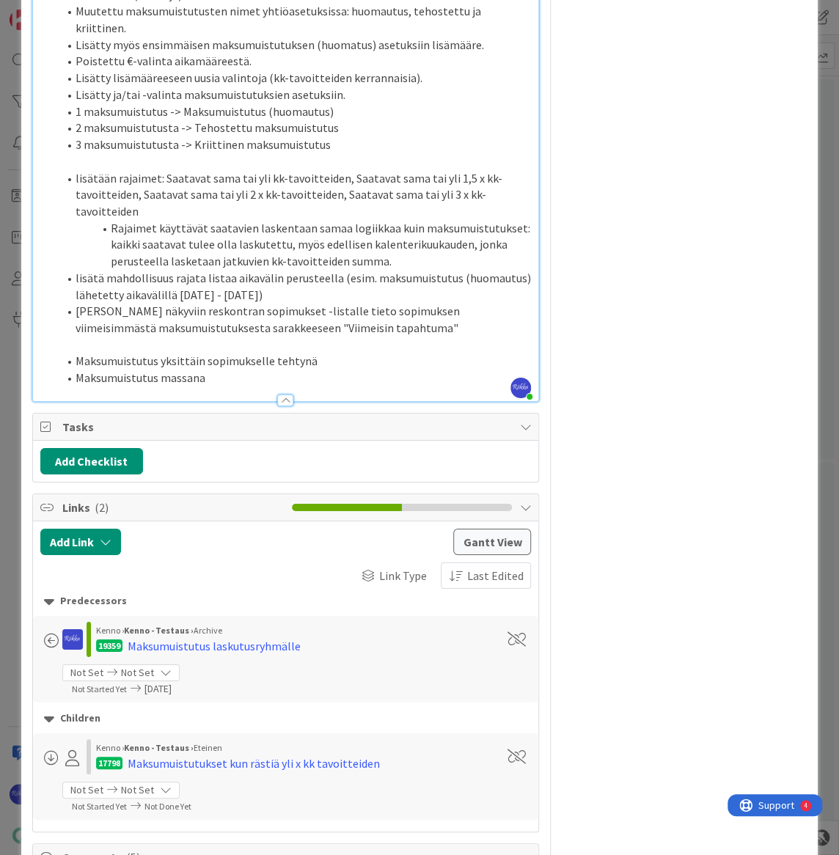
scroll to position [1867, 0]
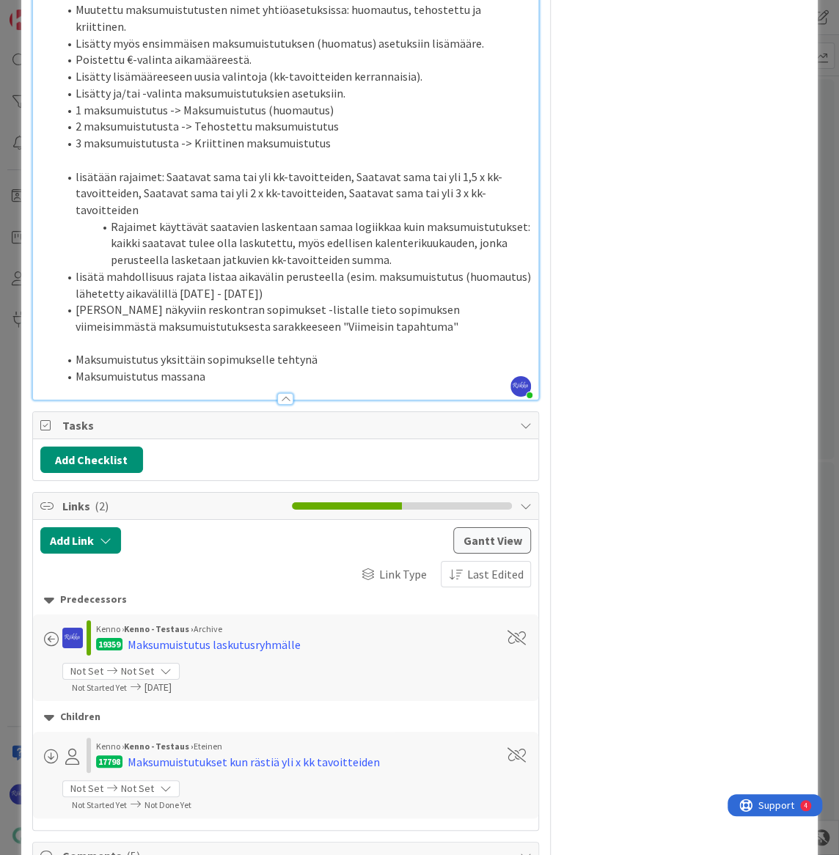
click at [230, 385] on li "Maksumuistutus massana" at bounding box center [295, 376] width 474 height 17
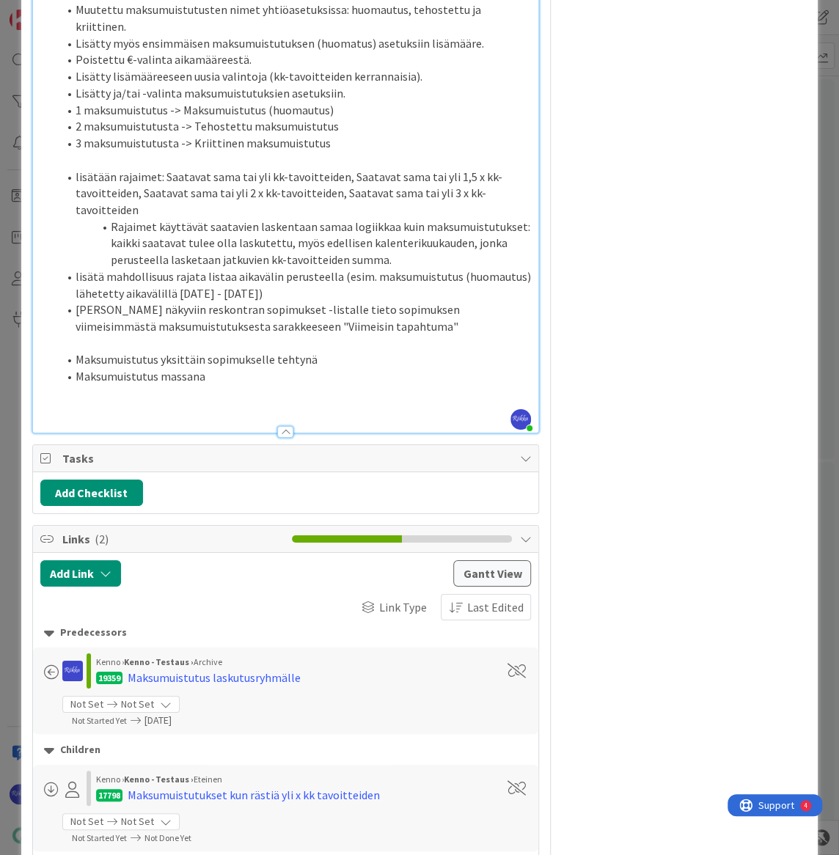
click at [279, 438] on div at bounding box center [285, 432] width 16 height 12
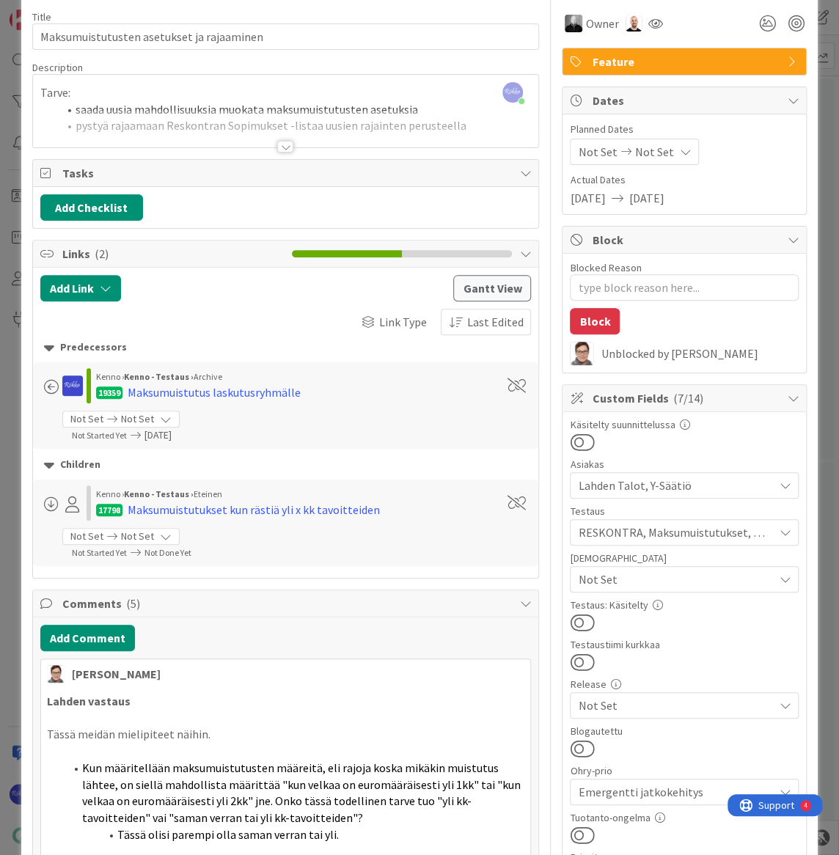
scroll to position [0, 0]
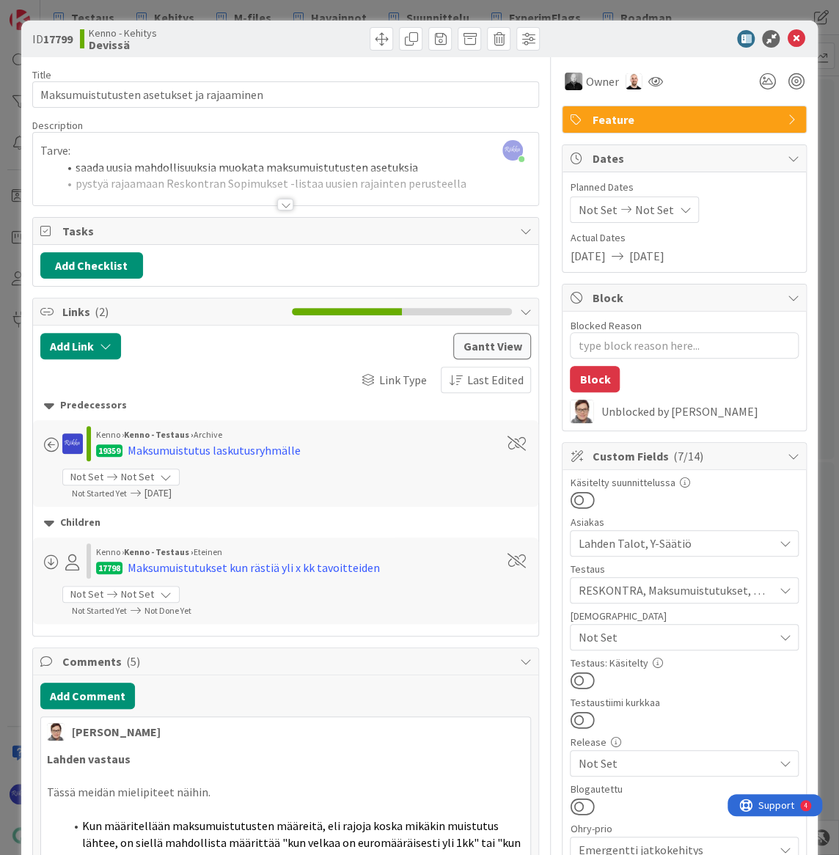
click at [280, 205] on div at bounding box center [285, 205] width 16 height 12
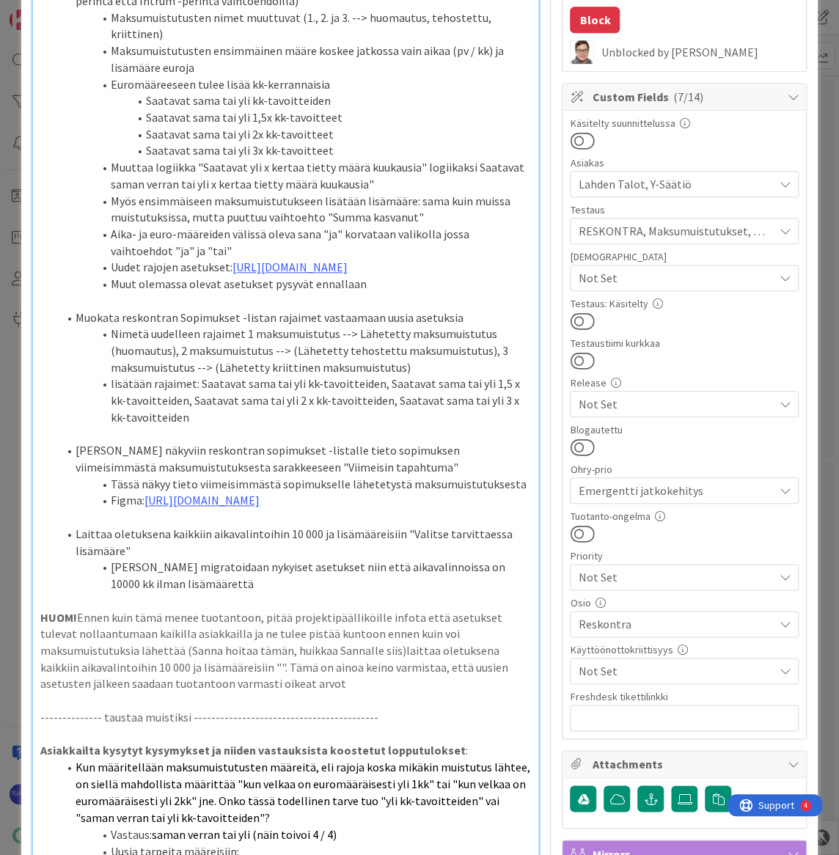
scroll to position [333, 0]
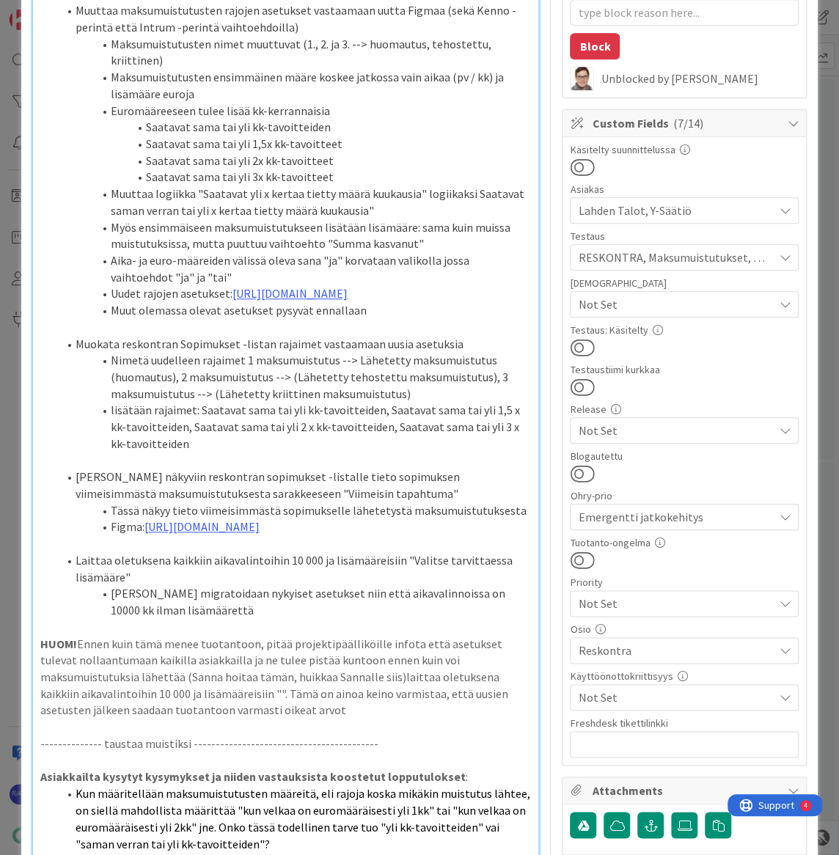
click at [579, 344] on button at bounding box center [582, 347] width 24 height 19
click at [701, 300] on span "Not Set" at bounding box center [675, 305] width 195 height 18
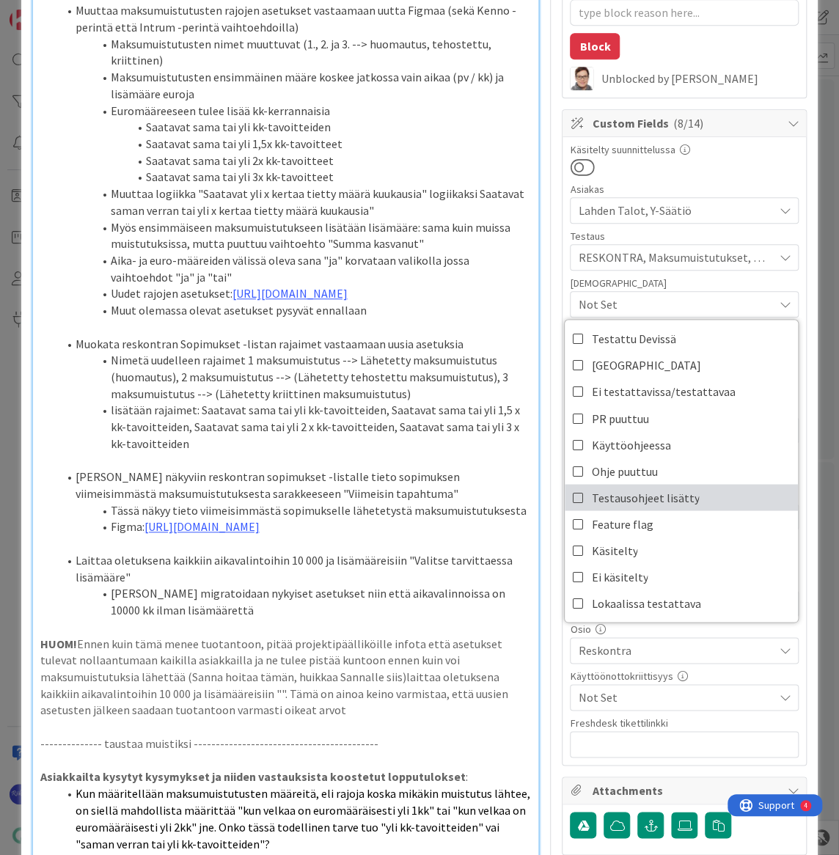
click at [712, 491] on link "Testausohjeet lisätty" at bounding box center [681, 497] width 233 height 26
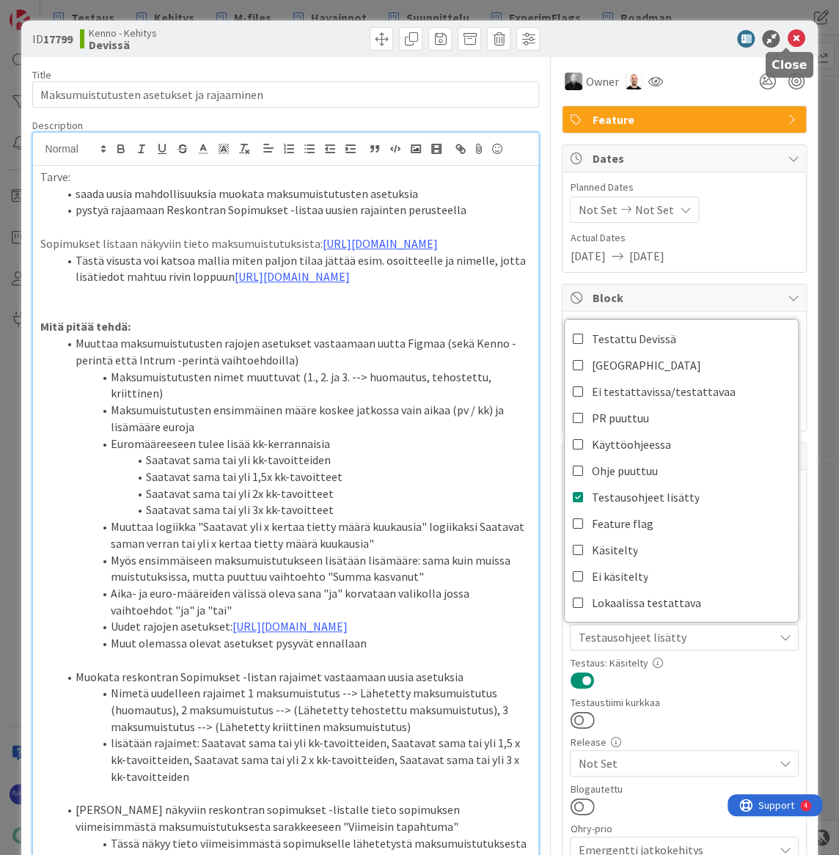
click at [787, 40] on icon at bounding box center [796, 39] width 18 height 18
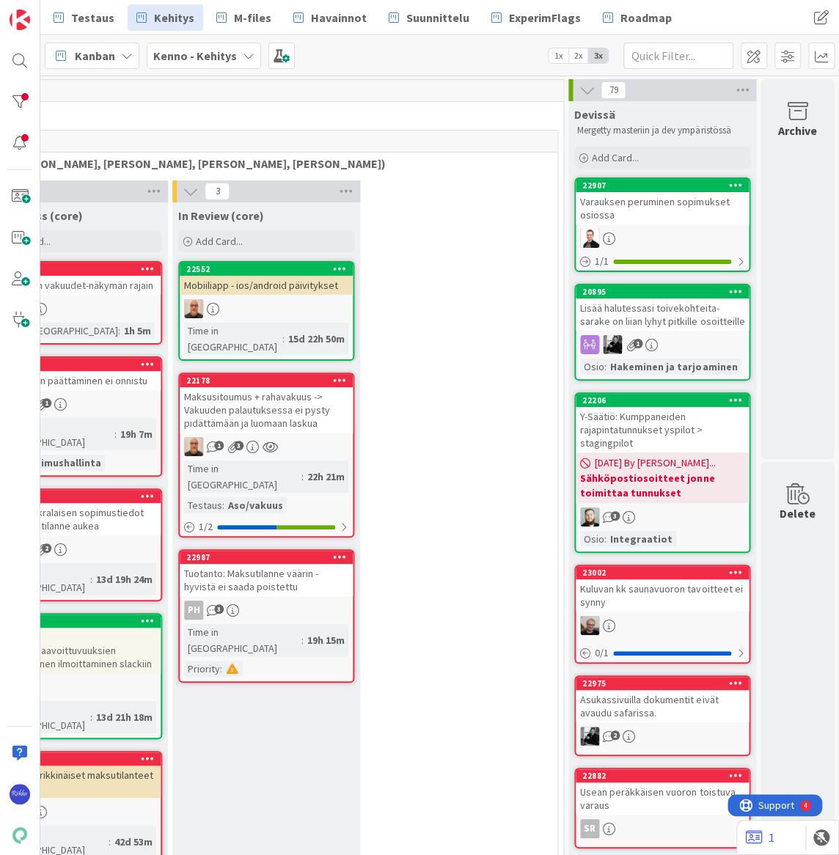
click at [647, 201] on div "Varauksen peruminen sopimukset osiossa" at bounding box center [662, 208] width 173 height 32
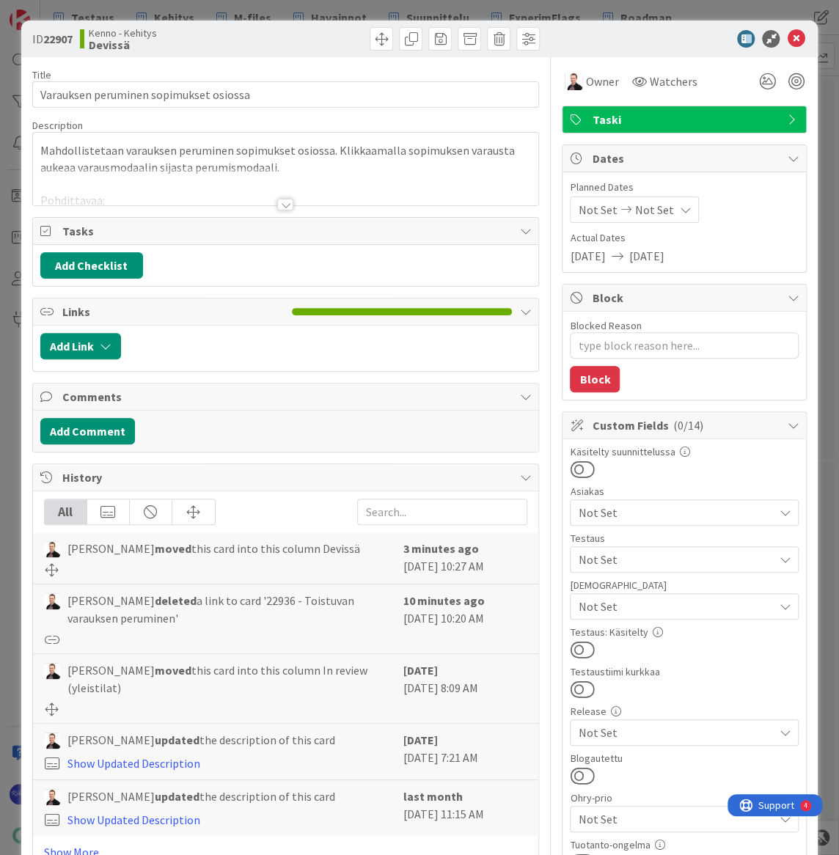
click at [663, 599] on span "Not Set" at bounding box center [675, 607] width 195 height 18
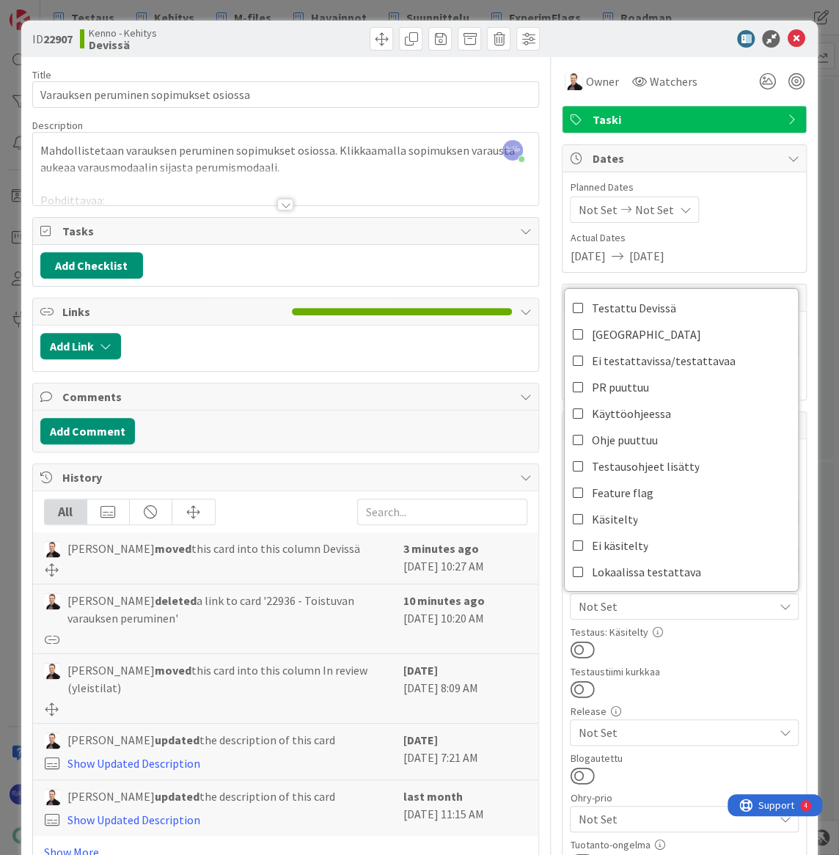
click at [720, 658] on div at bounding box center [684, 649] width 229 height 19
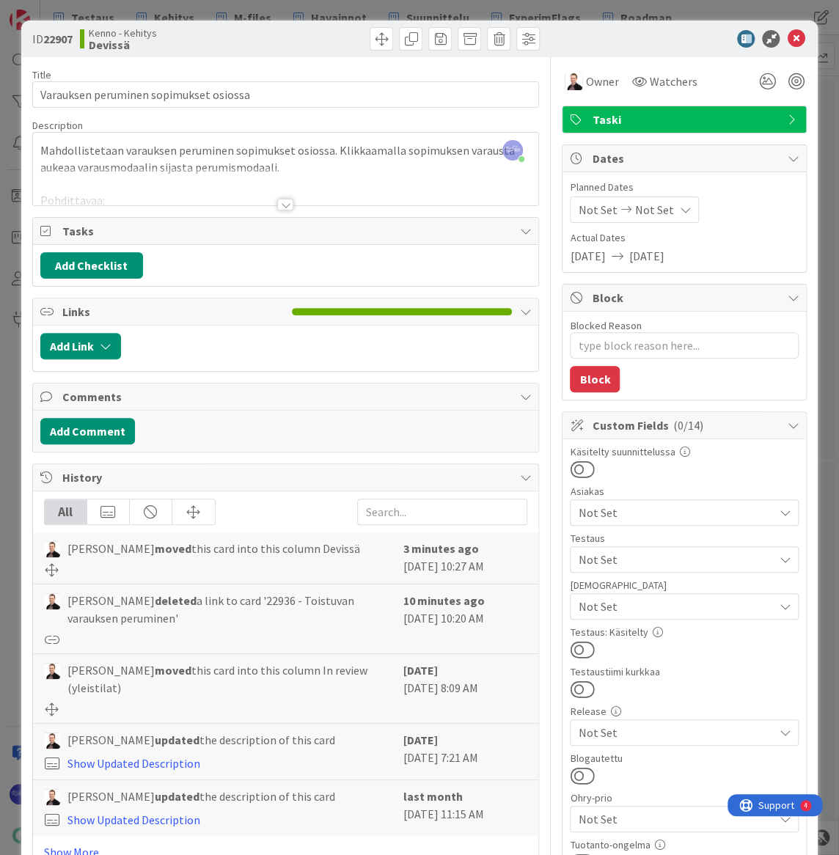
click at [677, 552] on span "Not Set" at bounding box center [675, 560] width 195 height 18
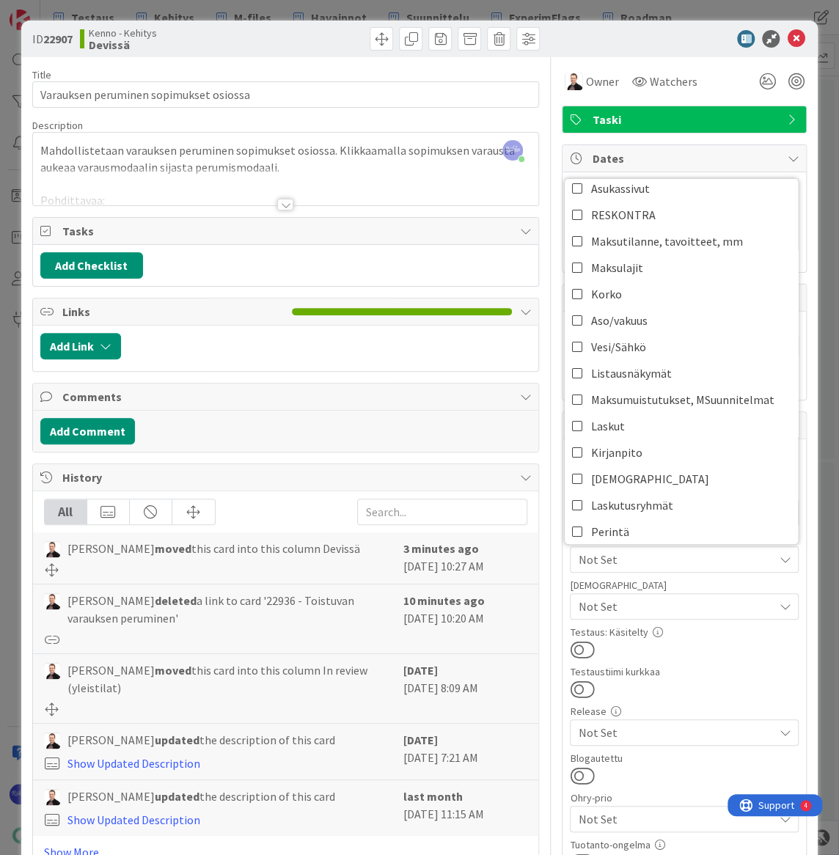
scroll to position [200, 0]
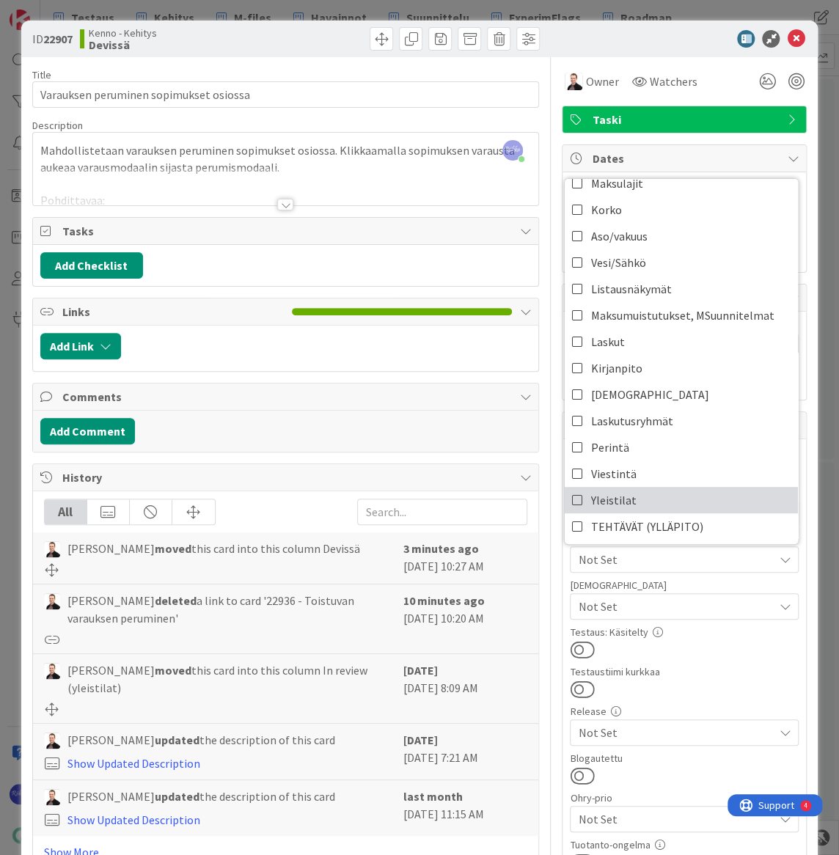
click at [668, 496] on link "Yleistilat" at bounding box center [681, 500] width 233 height 26
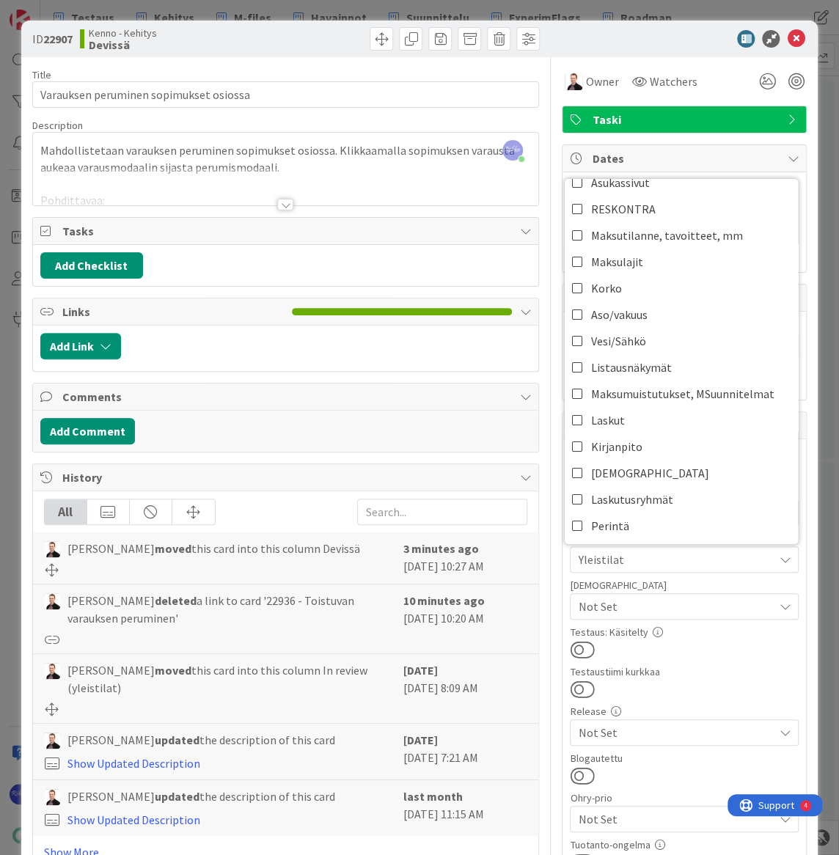
click at [736, 667] on div "Testaustiimi kurkkaa" at bounding box center [684, 672] width 229 height 10
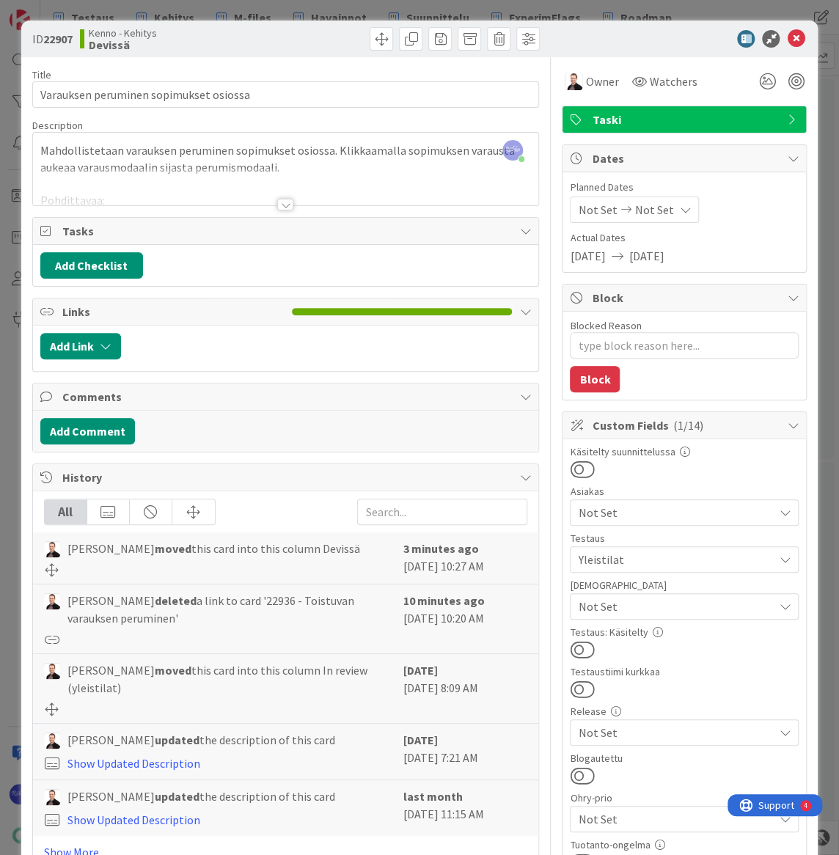
click at [282, 197] on div at bounding box center [286, 186] width 506 height 37
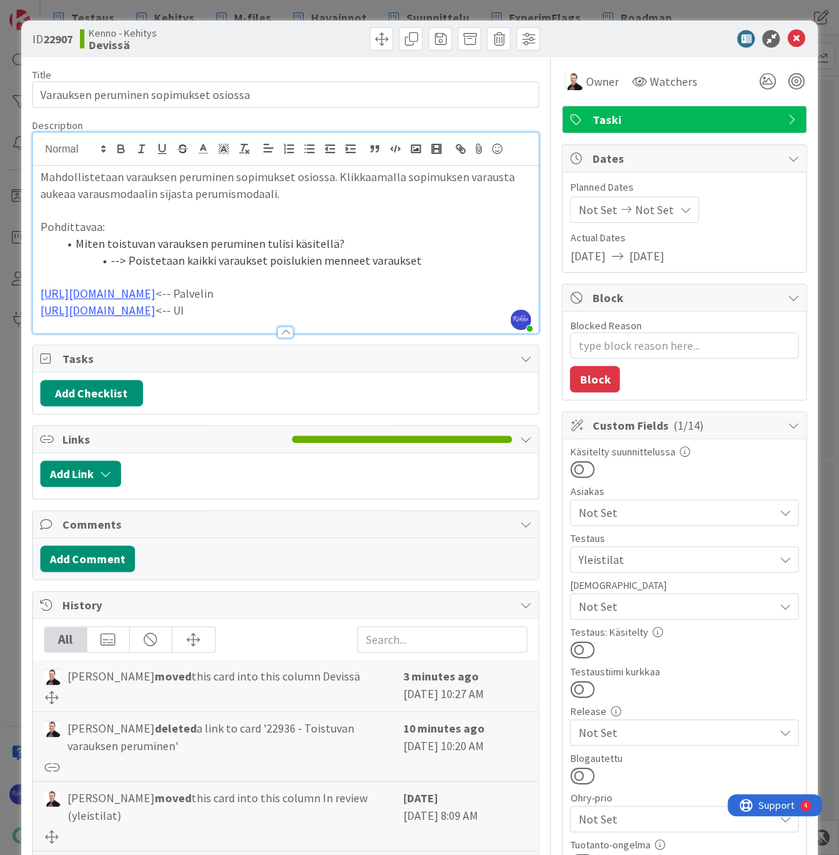
drag, startPoint x: 263, startPoint y: 308, endPoint x: 31, endPoint y: 310, distance: 231.8
click at [32, 310] on div "[PERSON_NAME] just joined Mahdollistetaan varauksen peruminen sopimukset osioss…" at bounding box center [286, 233] width 508 height 202
copy link "[URL][DOMAIN_NAME]"
click at [680, 602] on span "Not Set" at bounding box center [675, 607] width 195 height 18
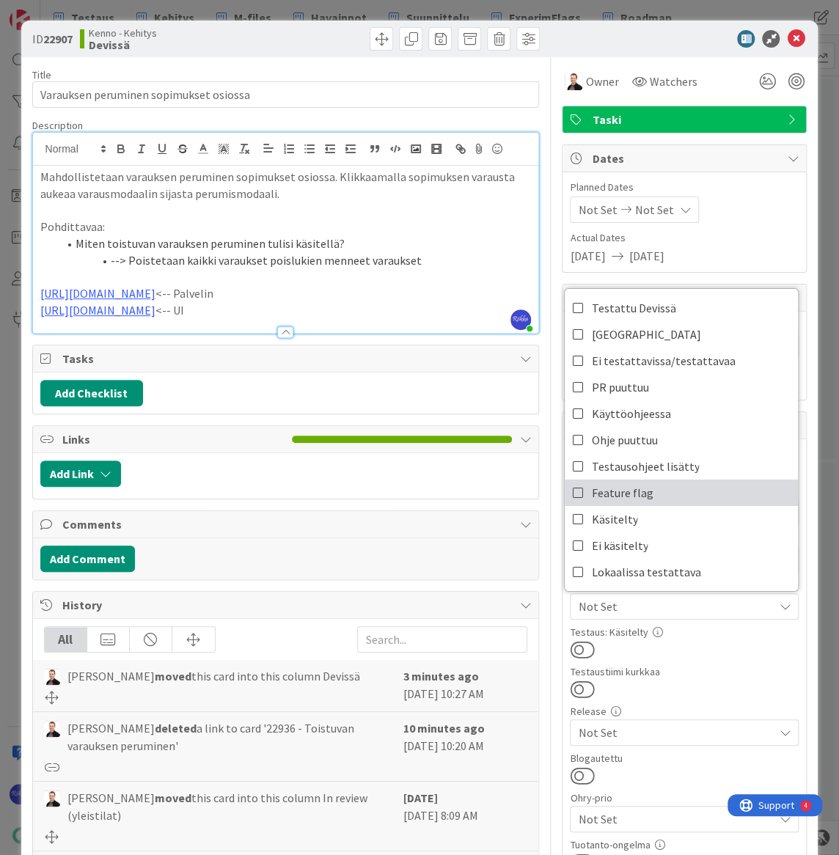
click at [675, 491] on link "Feature flag" at bounding box center [681, 493] width 233 height 26
click at [713, 655] on div at bounding box center [684, 649] width 229 height 19
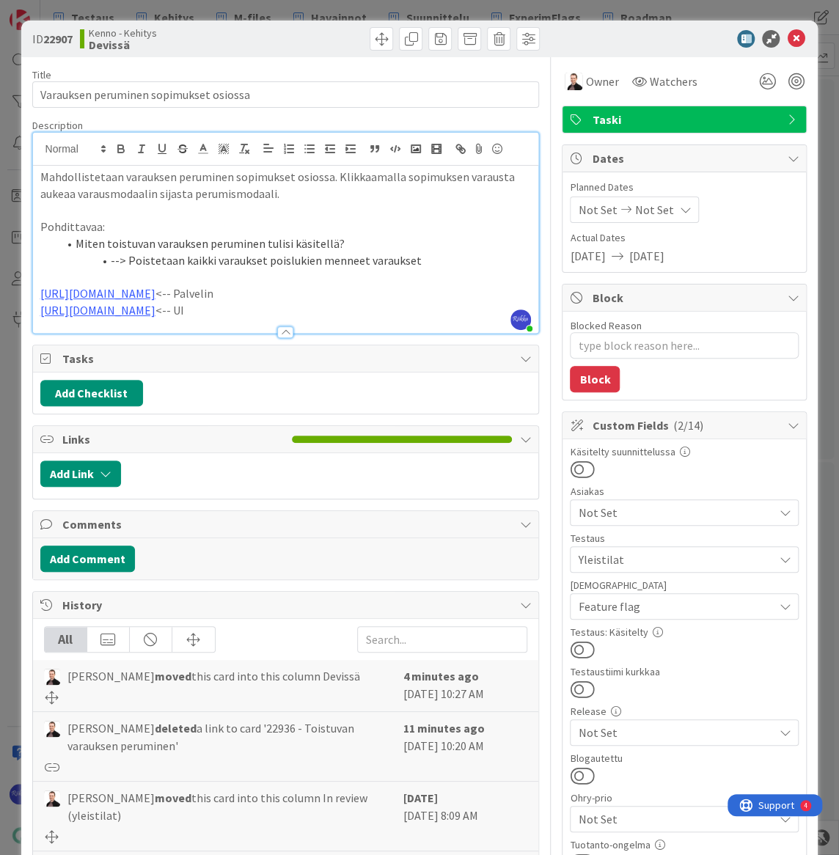
click at [370, 310] on p "[URL][DOMAIN_NAME] <-- UI" at bounding box center [285, 310] width 491 height 17
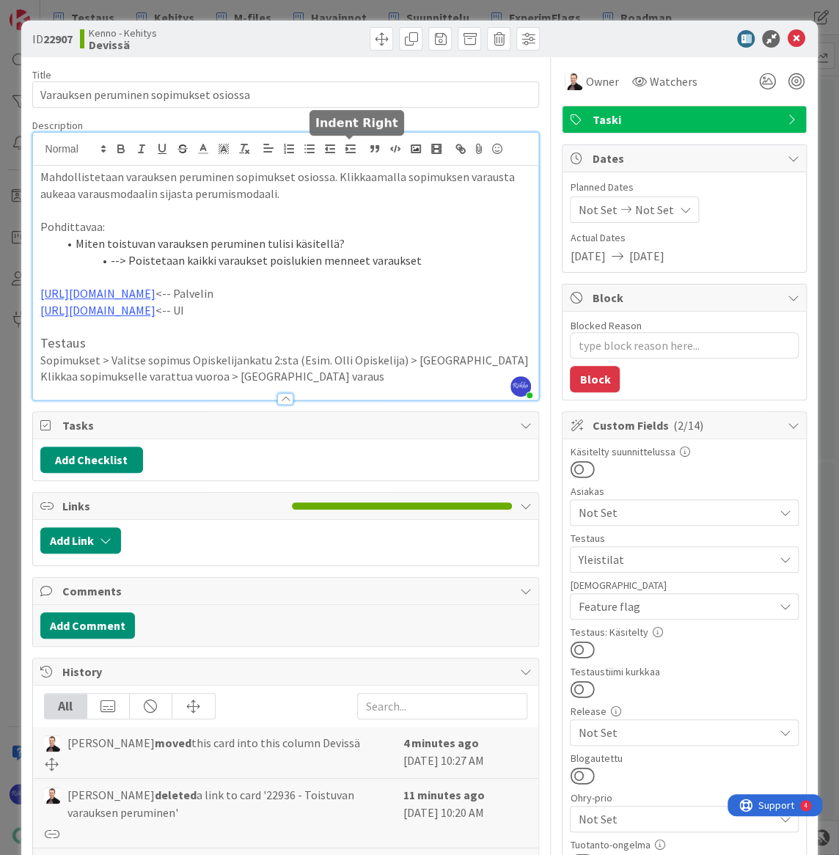
type textarea "x"
click at [103, 346] on h3 "Testaus" at bounding box center [285, 343] width 491 height 16
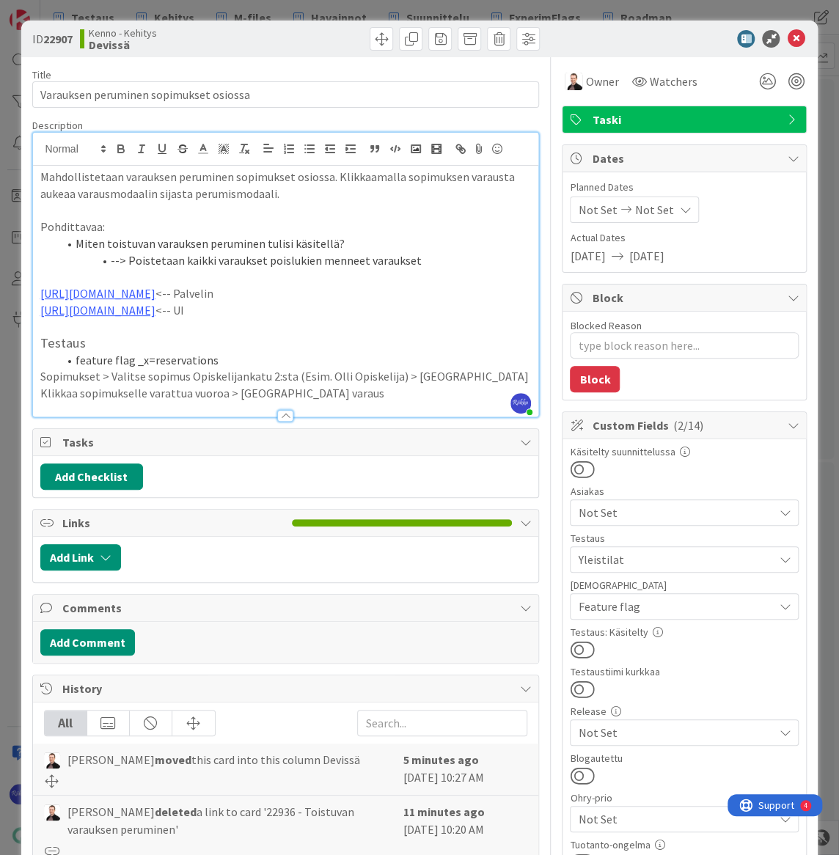
click at [131, 365] on li "feature flag _x=reservations" at bounding box center [295, 360] width 474 height 17
click at [344, 397] on p "Klikkaa sopimukselle varattua vuoroa > [GEOGRAPHIC_DATA] varaus" at bounding box center [285, 393] width 491 height 17
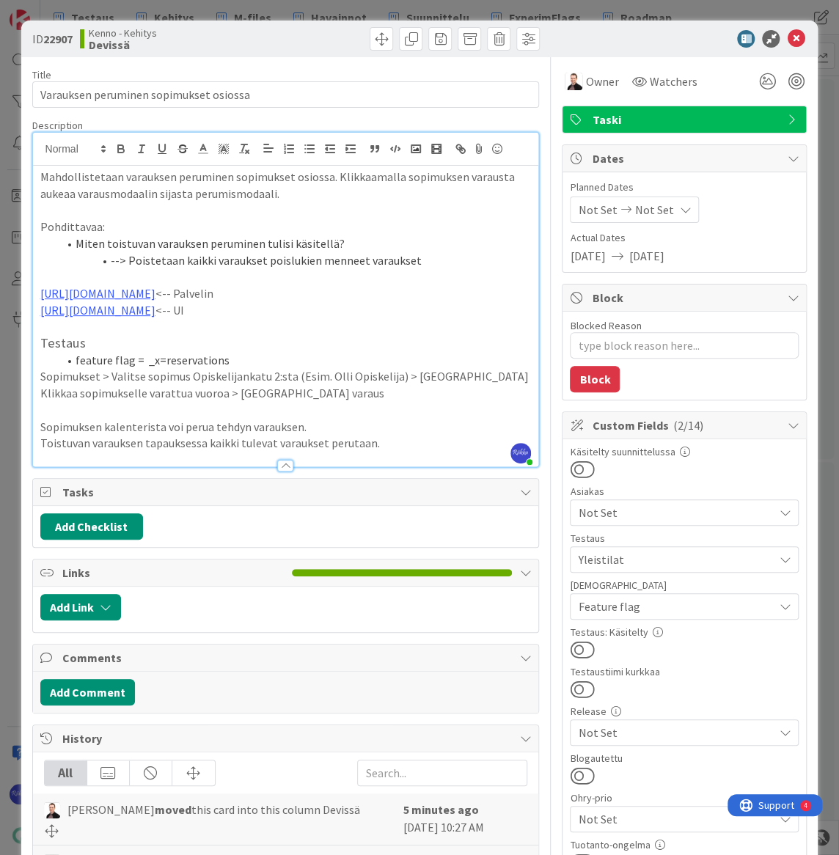
click at [40, 427] on p "Sopimuksen kalenterista voi perua tehdyn varauksen." at bounding box center [285, 427] width 491 height 17
click at [40, 436] on ol "Sopimuksen kalenterista voi perua tehdyn varauksen." at bounding box center [285, 427] width 491 height 17
click at [40, 438] on p "Toistuvan varauksen tapauksessa kaikki tulevat varaukset perutaan." at bounding box center [285, 443] width 491 height 17
click at [682, 606] on span "Feature flag" at bounding box center [675, 607] width 195 height 18
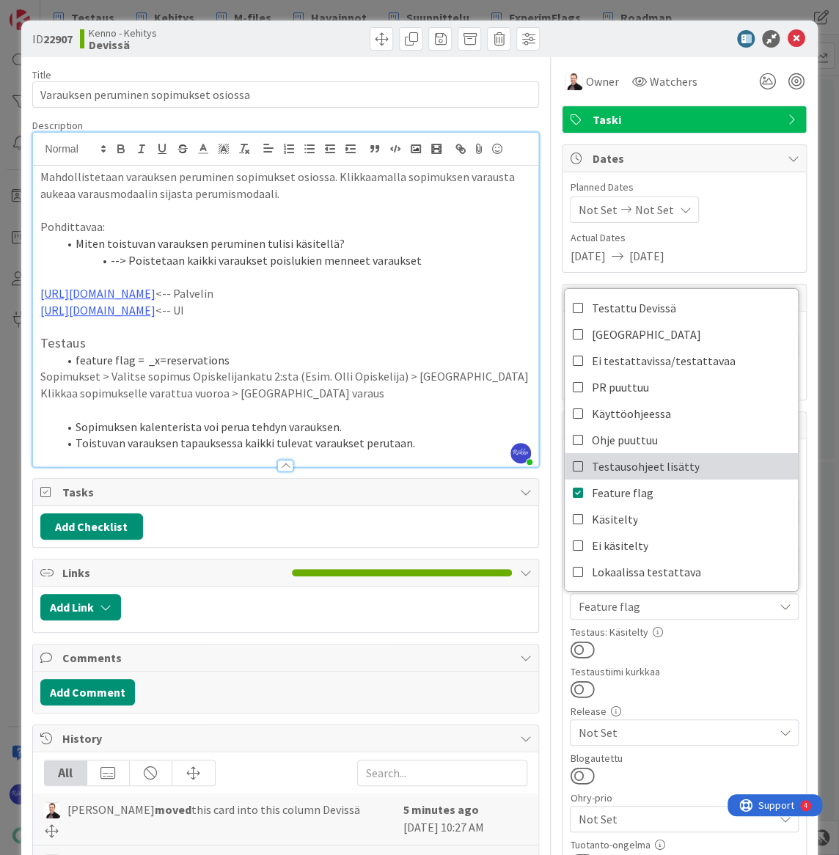
click at [680, 467] on span "Testausohjeet lisätty" at bounding box center [645, 467] width 108 height 22
click at [734, 654] on div at bounding box center [684, 649] width 229 height 19
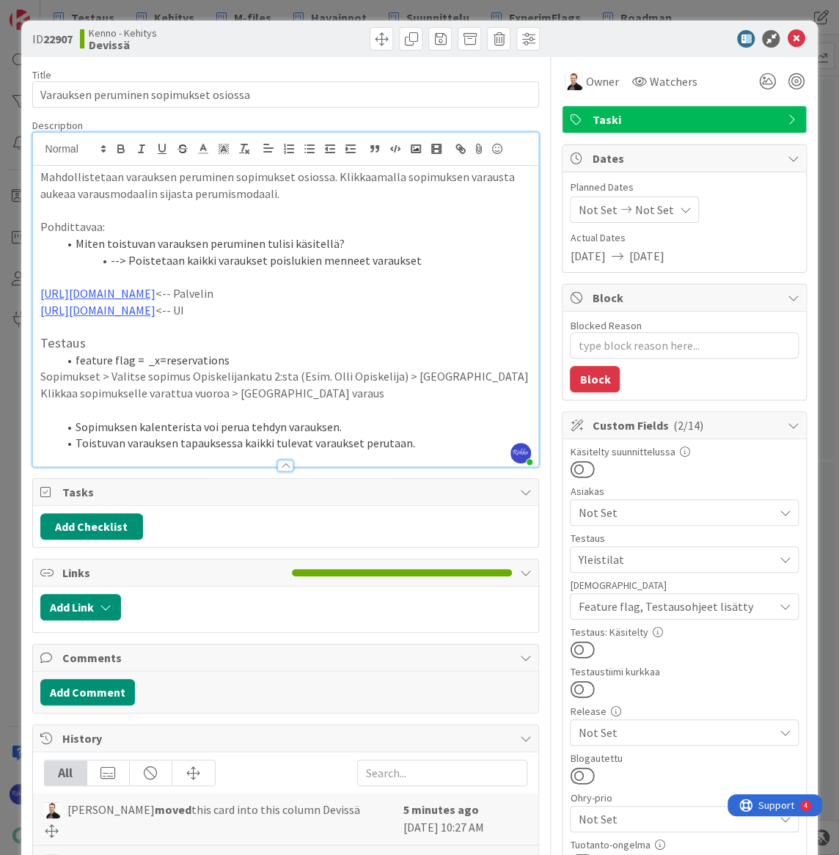
click at [579, 648] on button at bounding box center [582, 649] width 24 height 19
click at [787, 37] on icon at bounding box center [796, 39] width 18 height 18
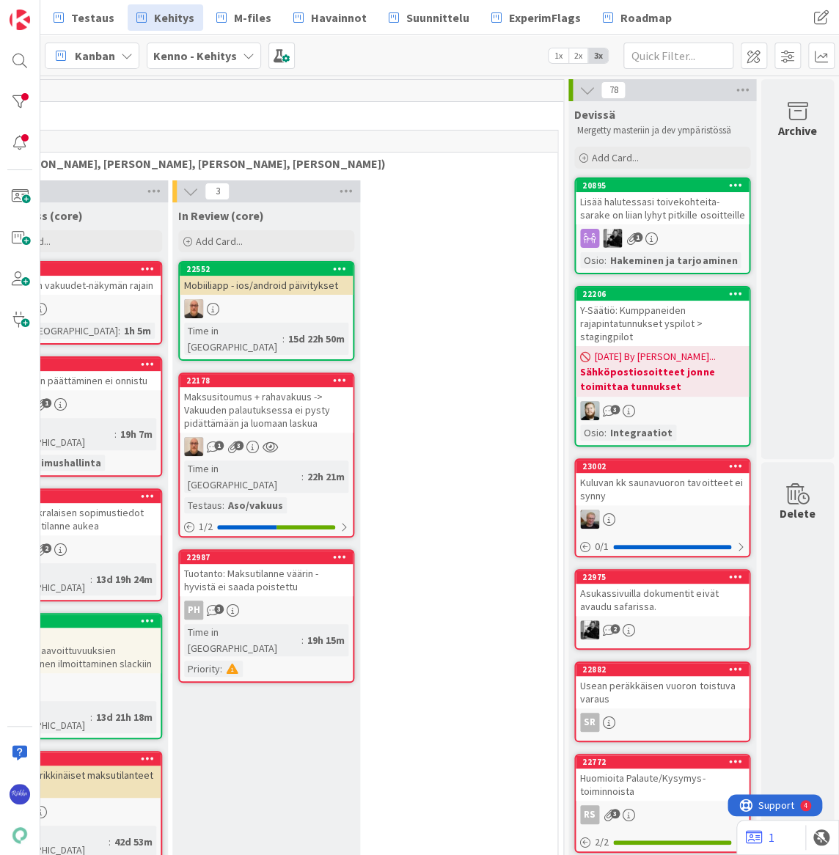
click at [666, 229] on div "1" at bounding box center [662, 238] width 173 height 19
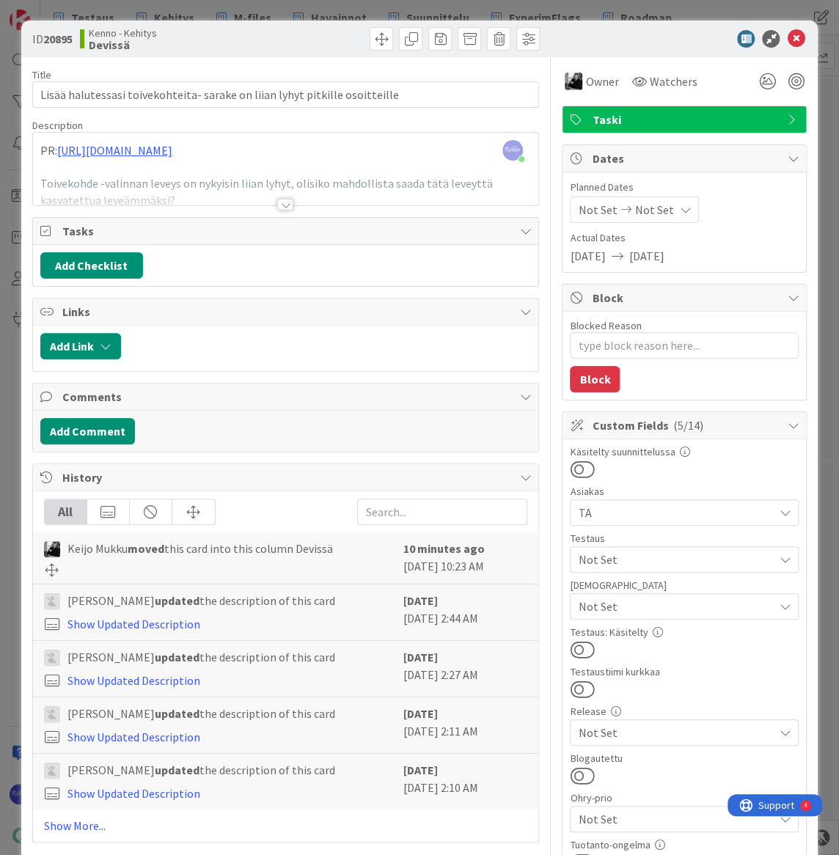
click at [282, 206] on div at bounding box center [285, 205] width 16 height 12
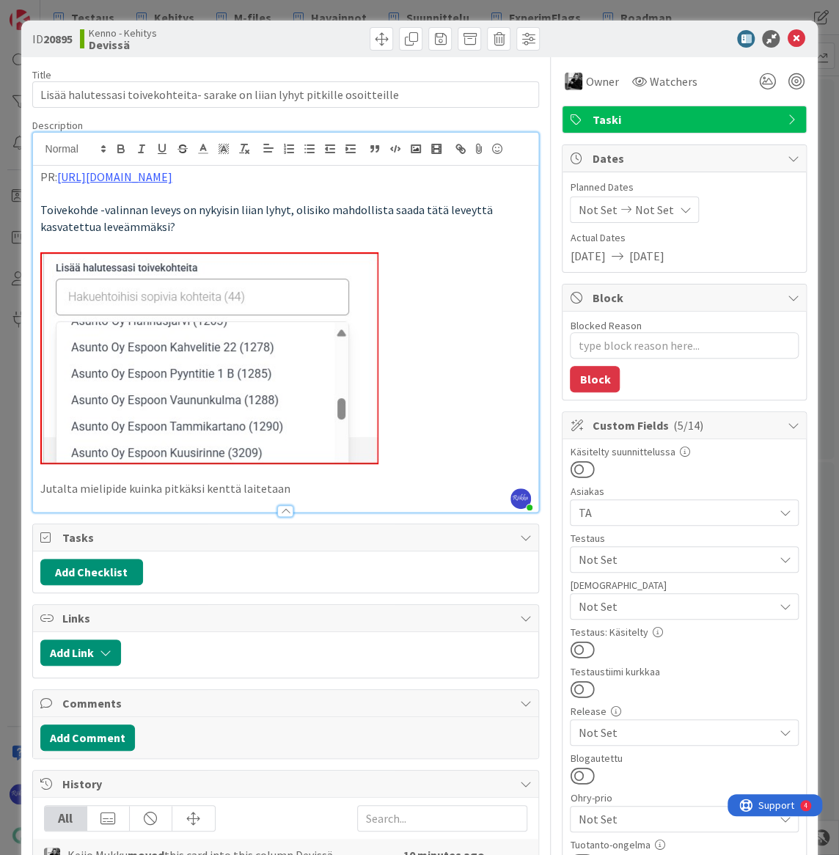
click at [340, 489] on p "Jutalta mielipide kuinka pitkäksi kenttä laitetaan" at bounding box center [285, 488] width 491 height 17
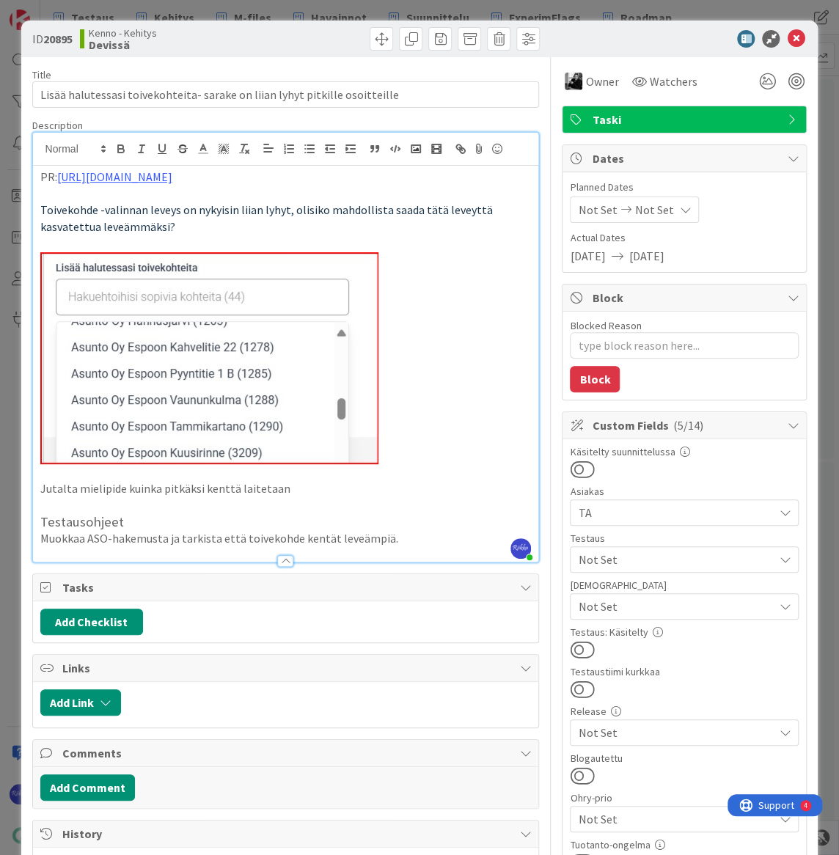
click at [641, 551] on span "Not Set" at bounding box center [675, 560] width 195 height 18
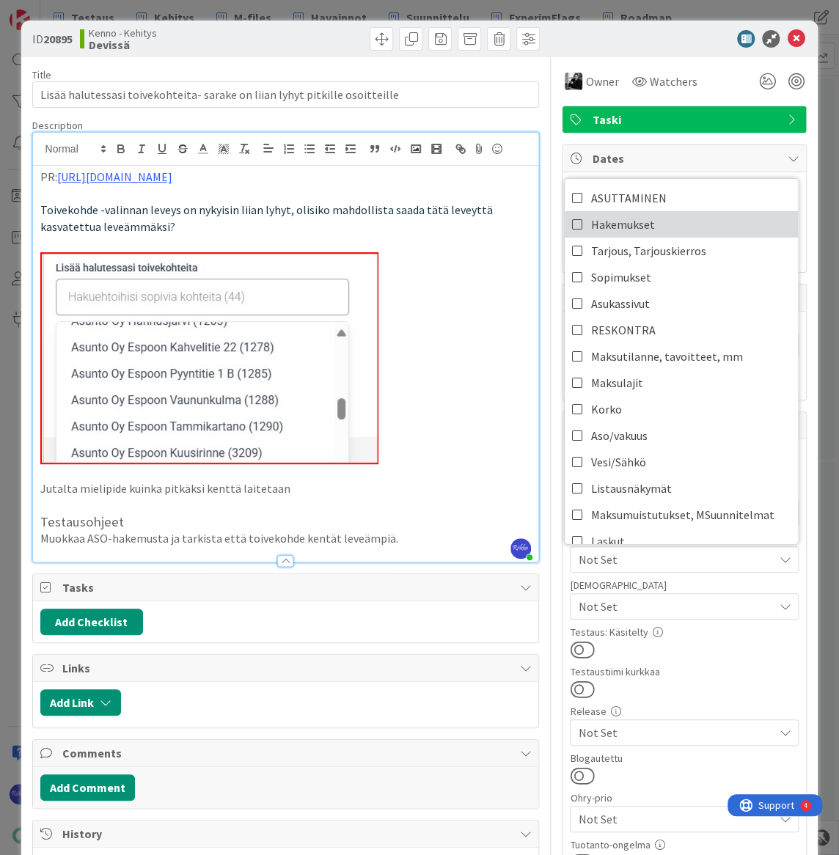
click at [634, 222] on span "Hakemukset" at bounding box center [623, 224] width 64 height 22
click at [701, 667] on div "Testaustiimi kurkkaa" at bounding box center [684, 672] width 229 height 10
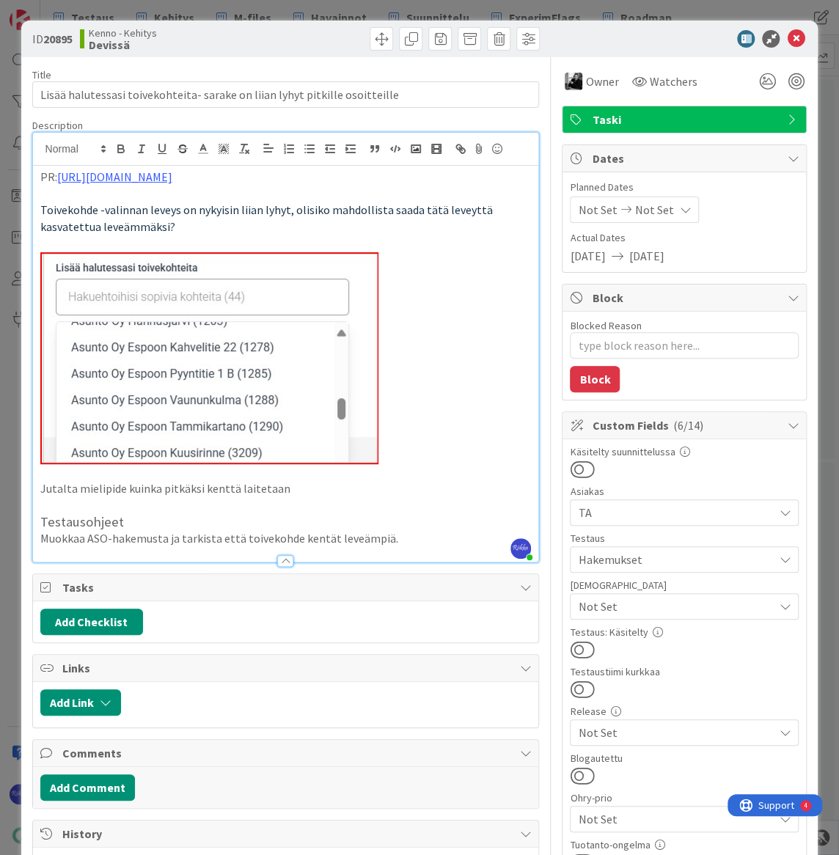
click at [580, 648] on button at bounding box center [582, 649] width 24 height 19
click at [787, 44] on icon at bounding box center [796, 39] width 18 height 18
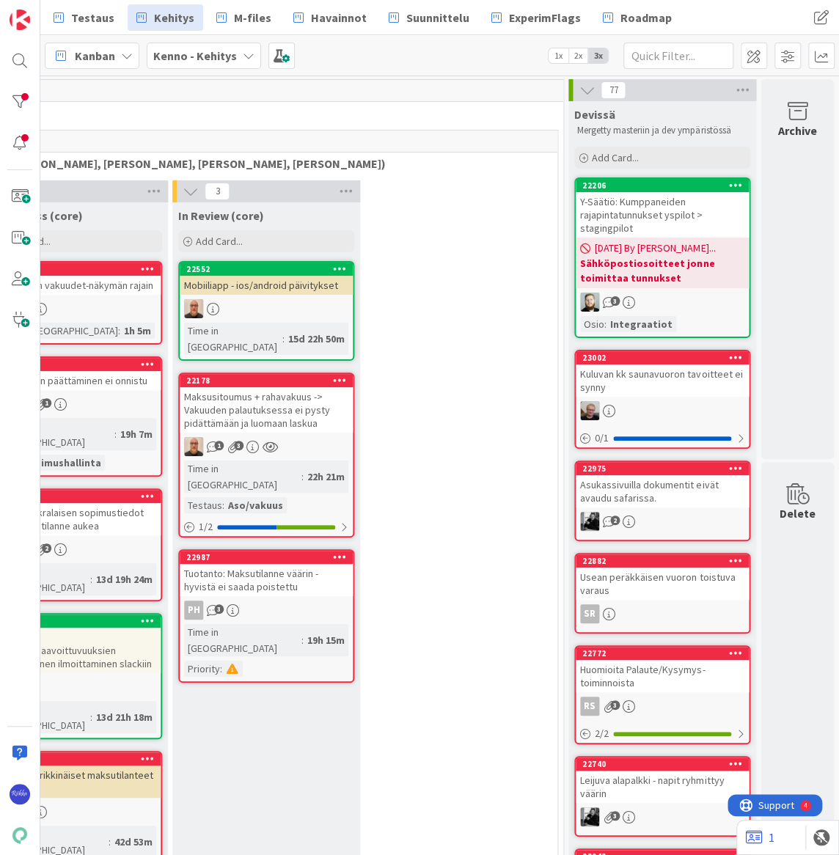
click at [645, 219] on div "Y-Säätiö: Kumppaneiden rajapintatunnukset yspilot > stagingpilot" at bounding box center [662, 214] width 173 height 45
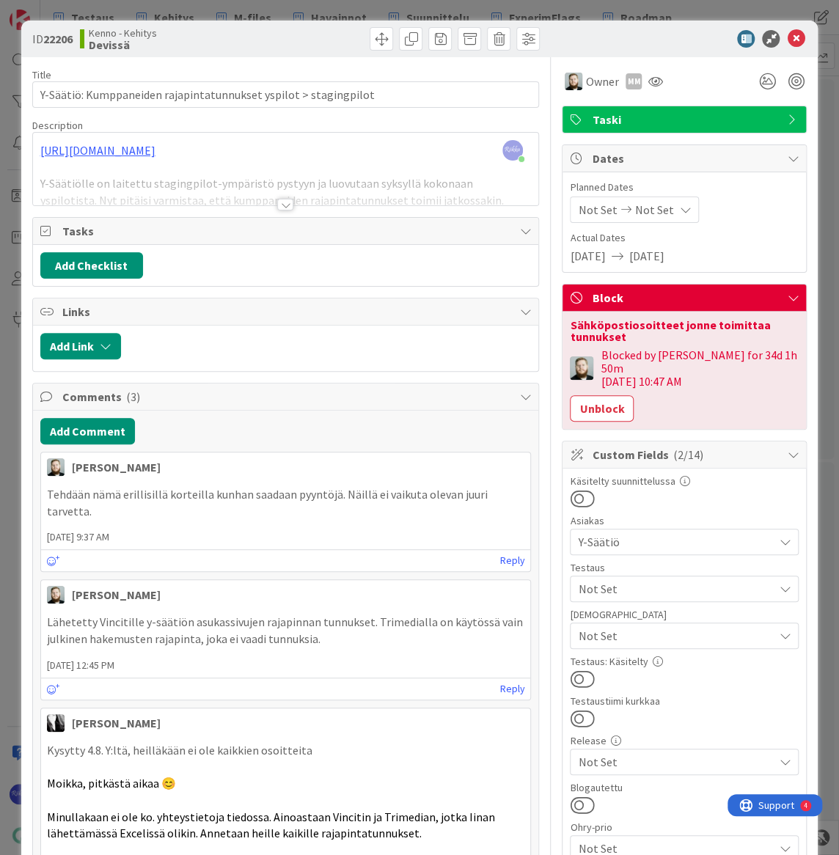
click at [282, 202] on div at bounding box center [285, 205] width 16 height 12
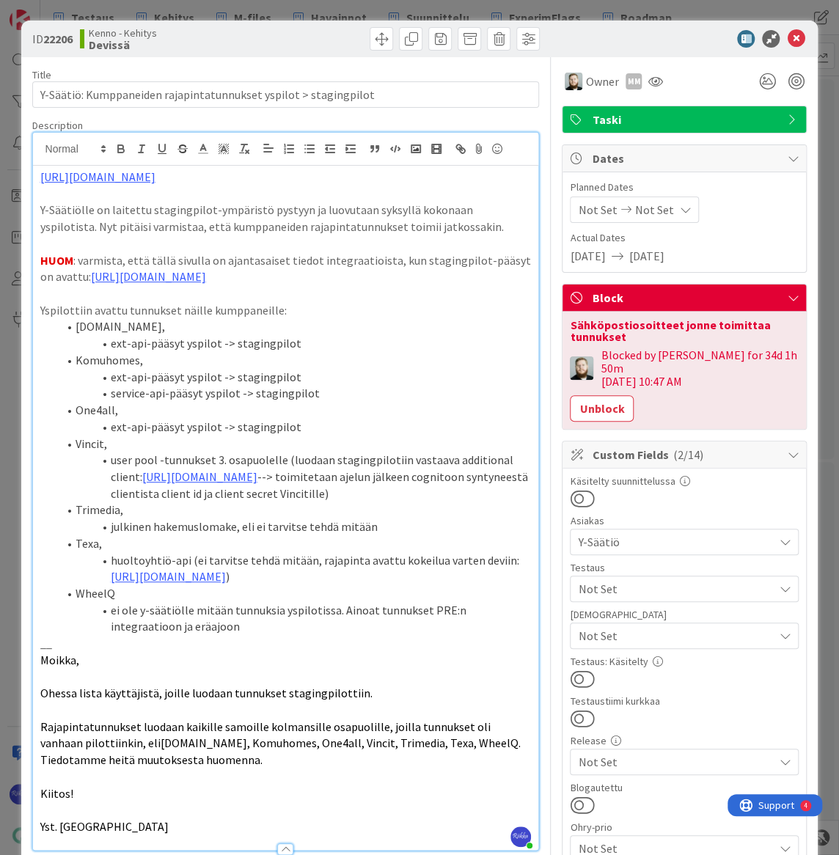
click at [656, 580] on span "Not Set" at bounding box center [675, 589] width 195 height 18
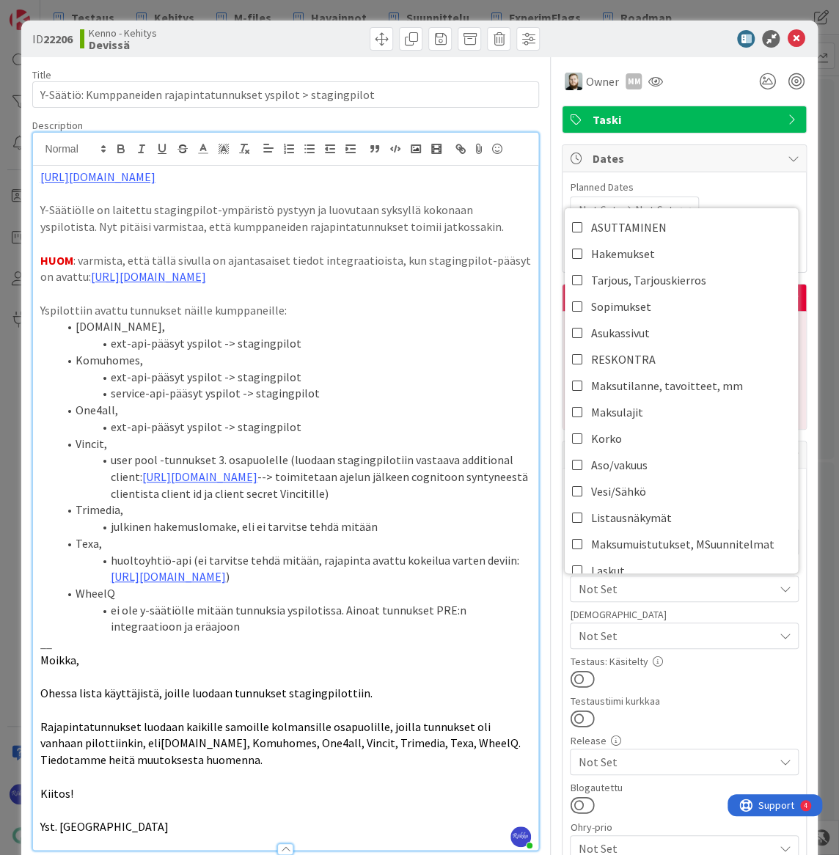
click at [673, 610] on div "[DEMOGRAPHIC_DATA]" at bounding box center [684, 615] width 229 height 10
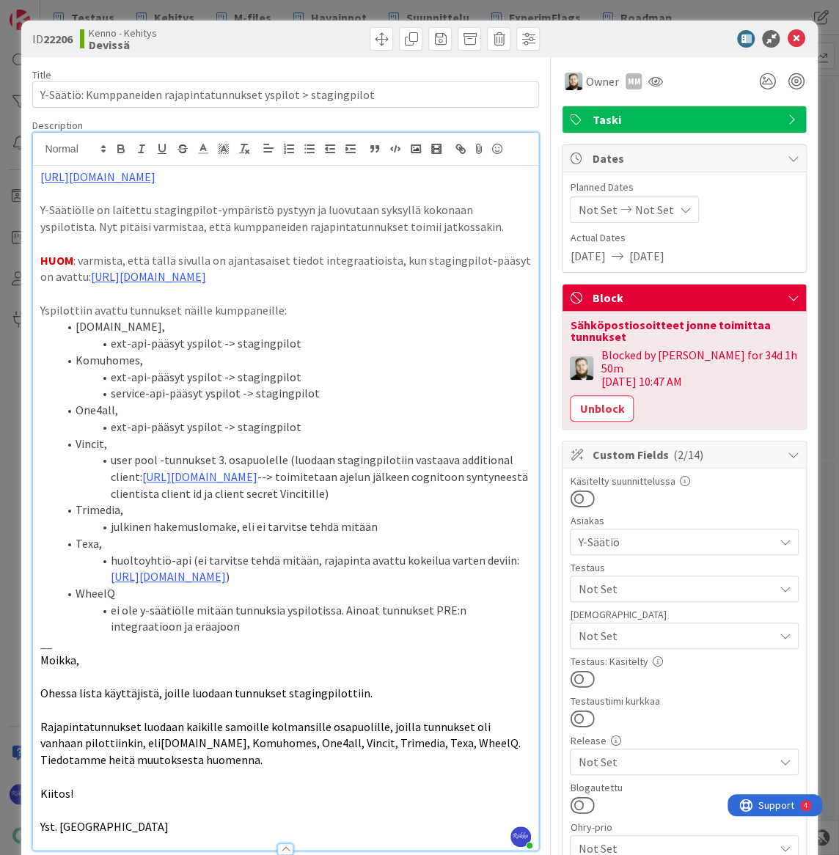
click at [683, 629] on span "Not Set" at bounding box center [675, 636] width 195 height 18
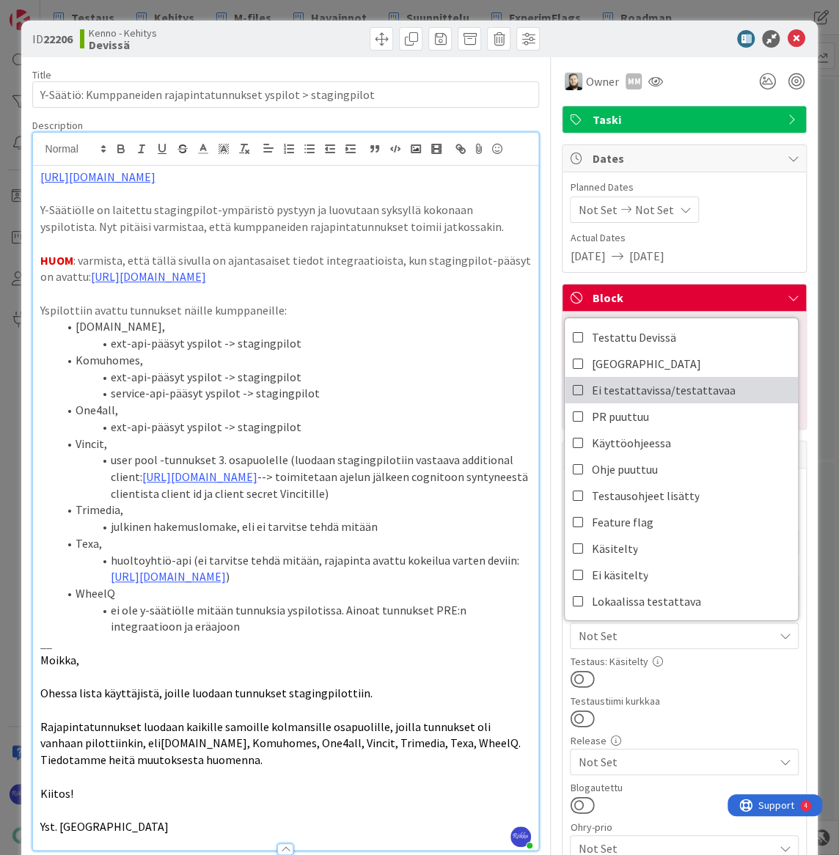
click at [671, 382] on span "Ei testattavissa/testattavaa" at bounding box center [663, 390] width 144 height 22
drag, startPoint x: 713, startPoint y: 684, endPoint x: 623, endPoint y: 670, distance: 91.2
click at [702, 696] on div "Testaustiimi kurkkaa" at bounding box center [684, 701] width 229 height 10
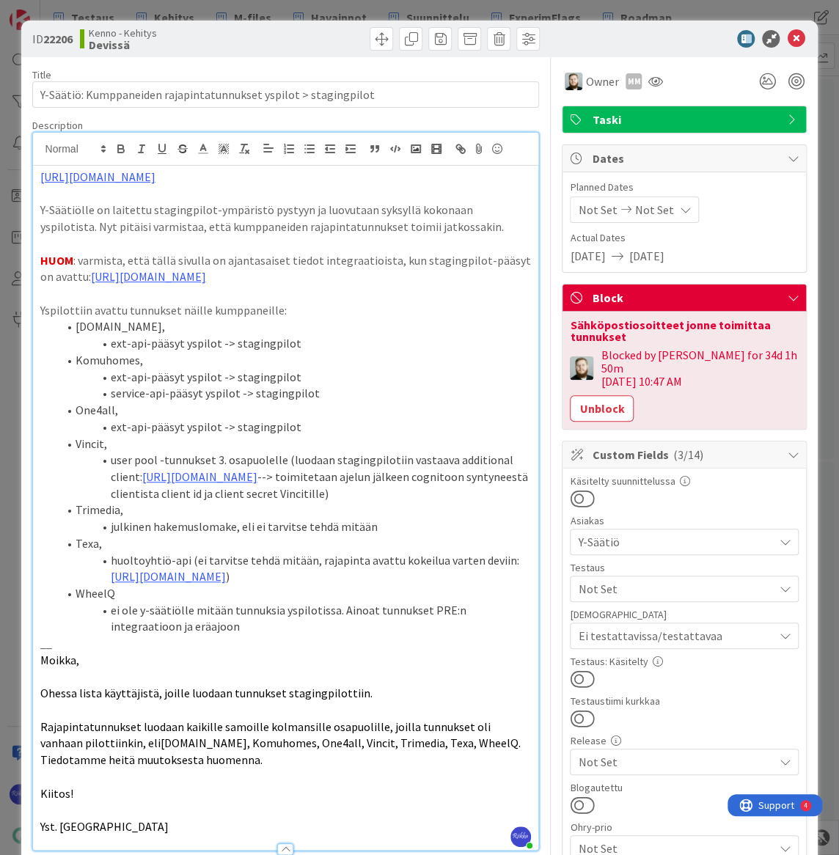
click at [577, 670] on button at bounding box center [582, 679] width 24 height 19
click at [787, 35] on icon at bounding box center [796, 39] width 18 height 18
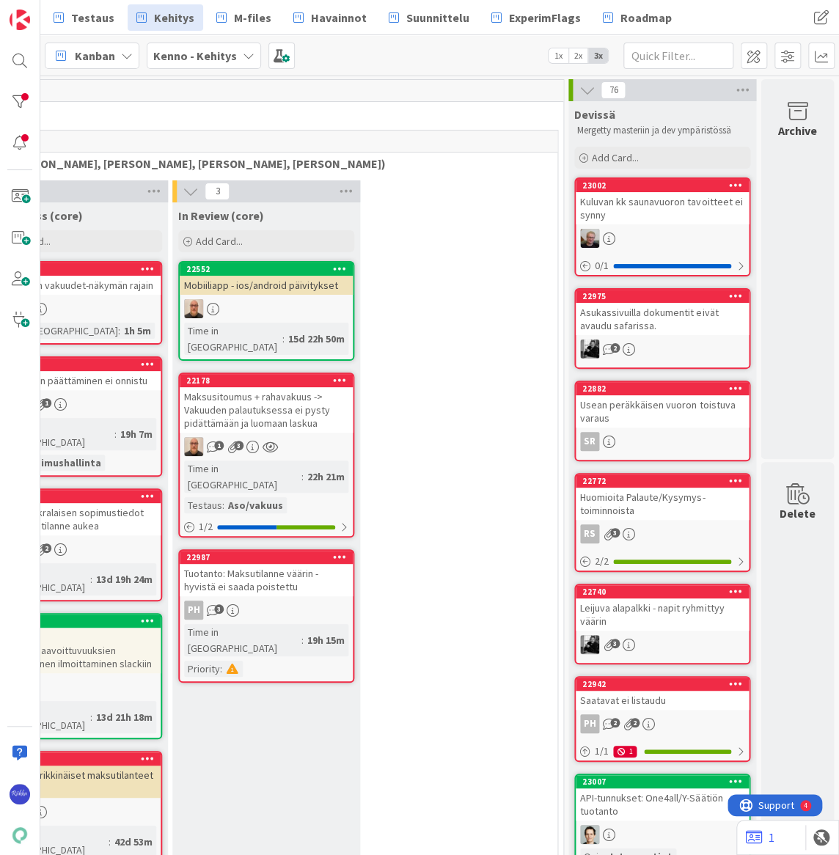
click at [665, 216] on div "Kuluvan kk saunavuoron tavoitteet ei synny" at bounding box center [662, 208] width 173 height 32
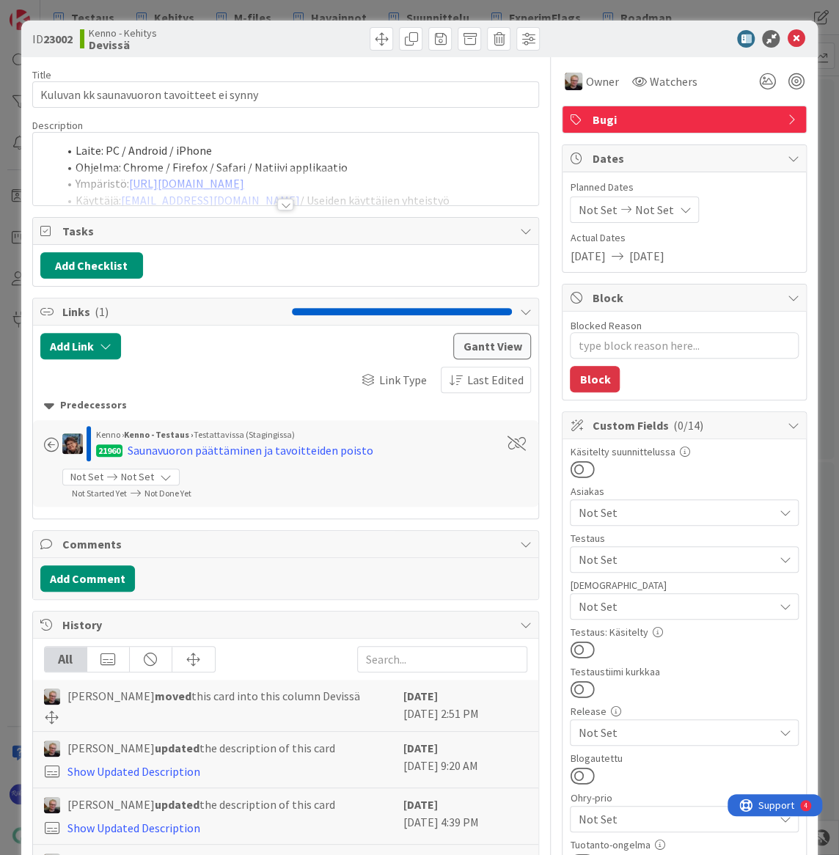
click at [282, 206] on div at bounding box center [285, 205] width 16 height 12
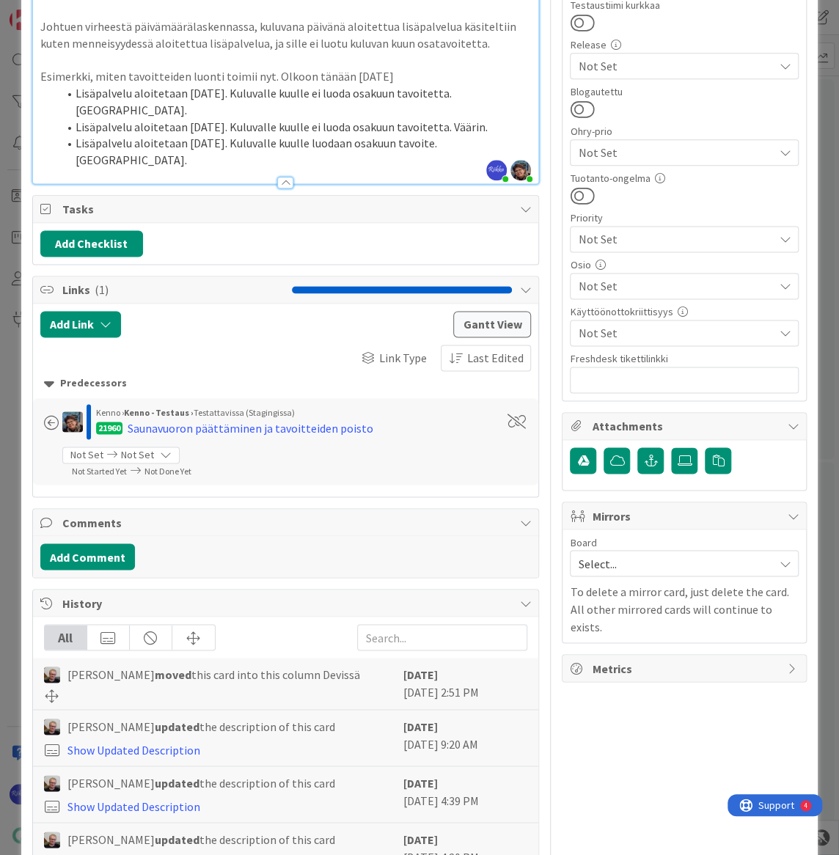
scroll to position [788, 0]
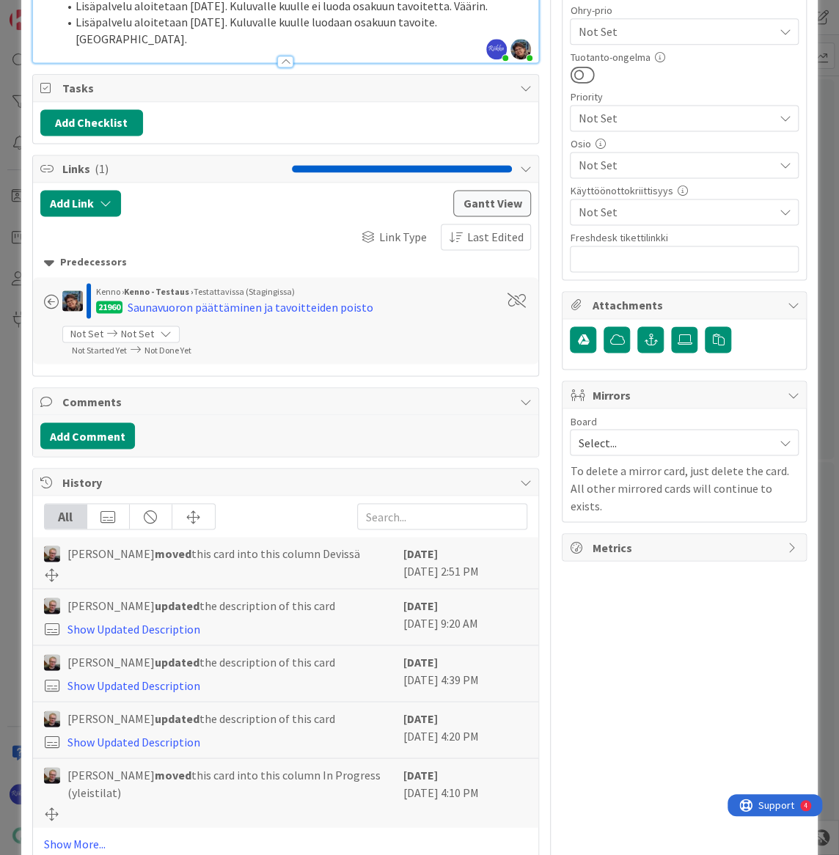
drag, startPoint x: 73, startPoint y: 807, endPoint x: 286, endPoint y: 632, distance: 275.2
click at [80, 835] on link "Show More..." at bounding box center [286, 844] width 484 height 18
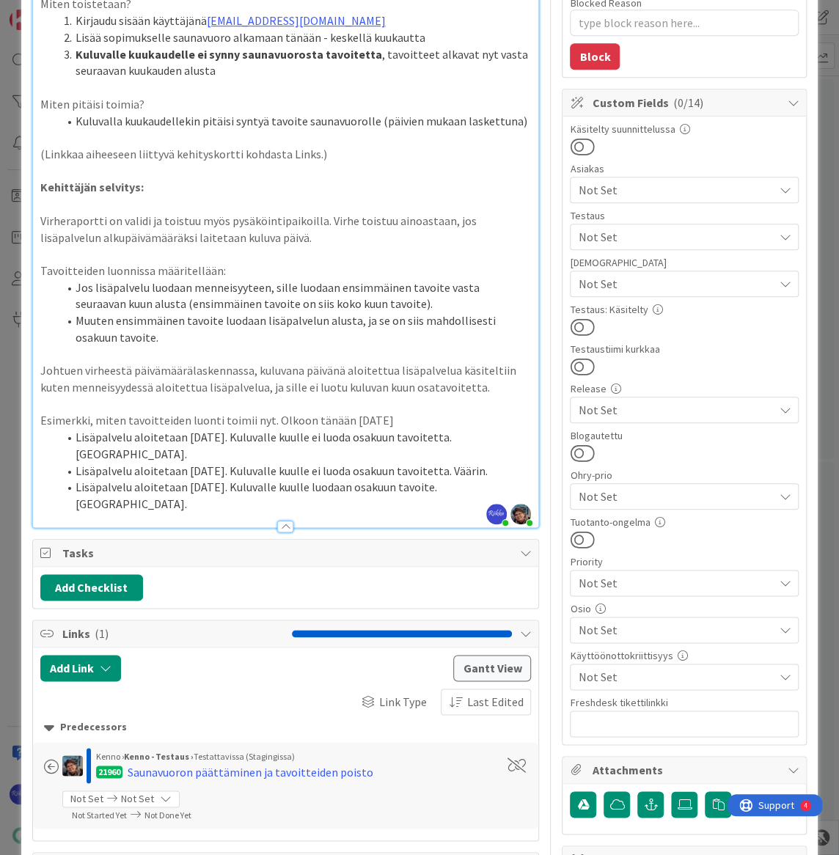
scroll to position [333, 0]
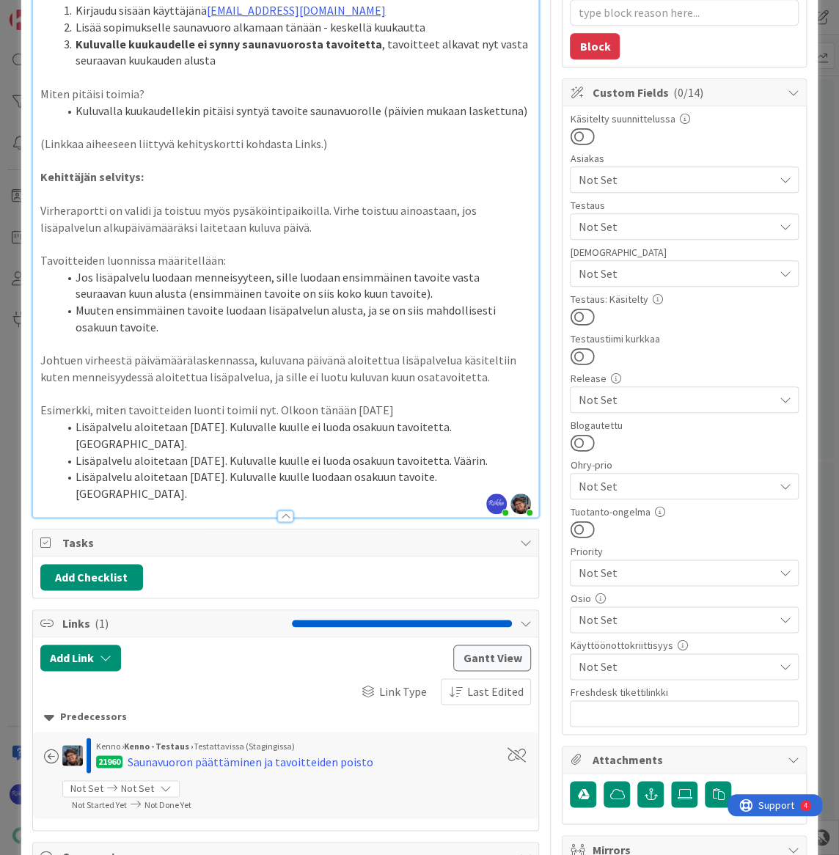
click at [484, 469] on li "Lisäpalvelu aloitetaan [DATE]. Kuluvalle kuulle luodaan osakuun tavoite. [GEOGR…" at bounding box center [295, 485] width 474 height 33
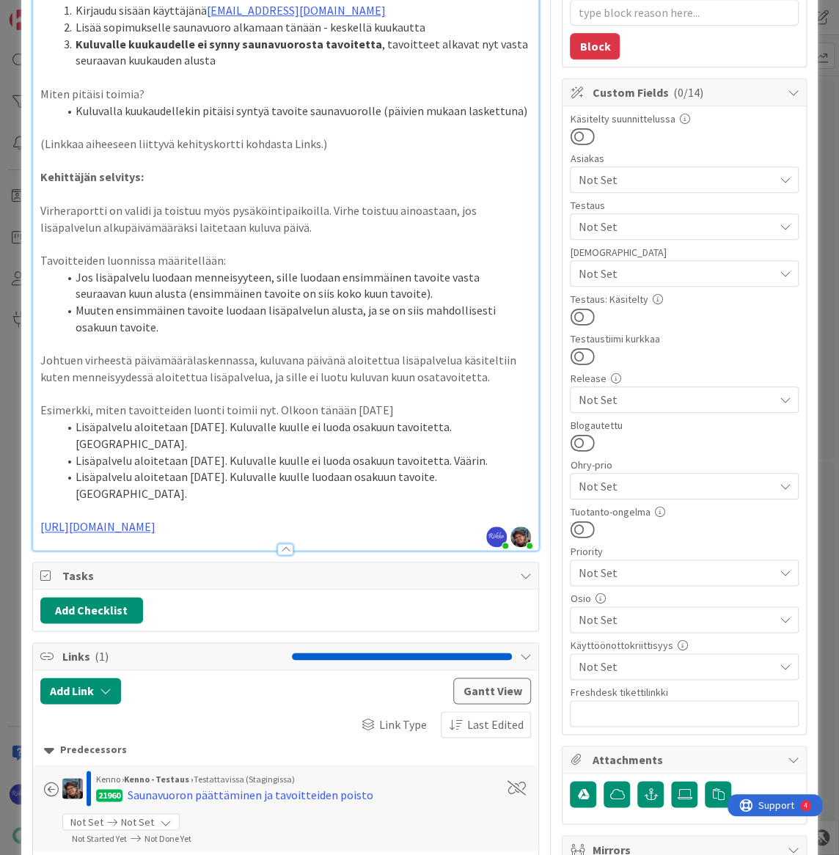
click at [323, 519] on p "[URL][DOMAIN_NAME]" at bounding box center [285, 527] width 491 height 17
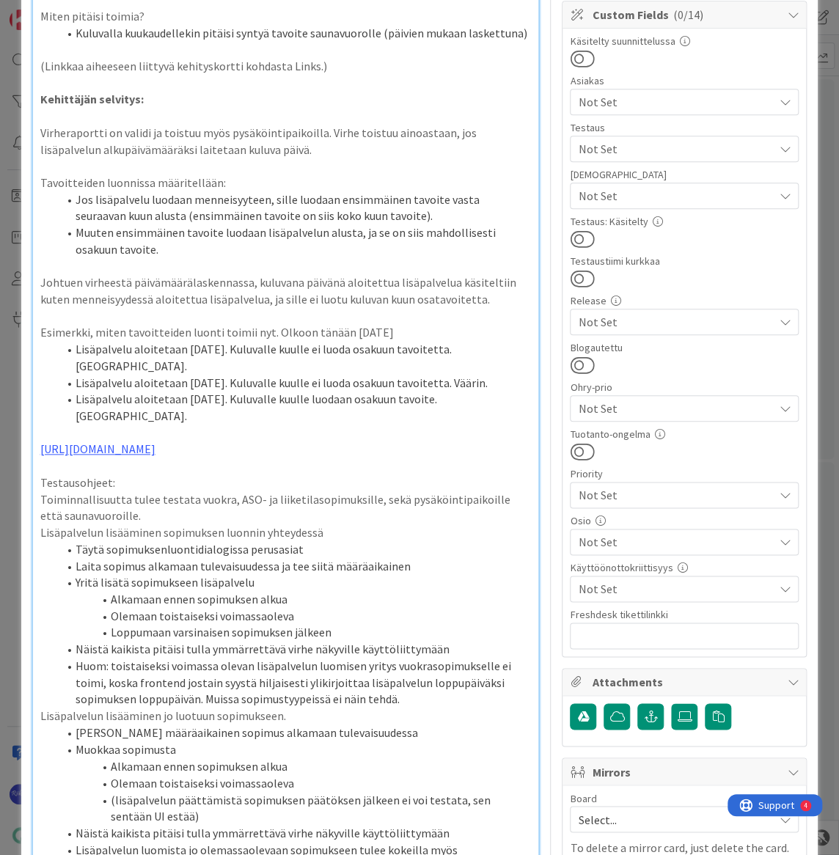
scroll to position [77, 0]
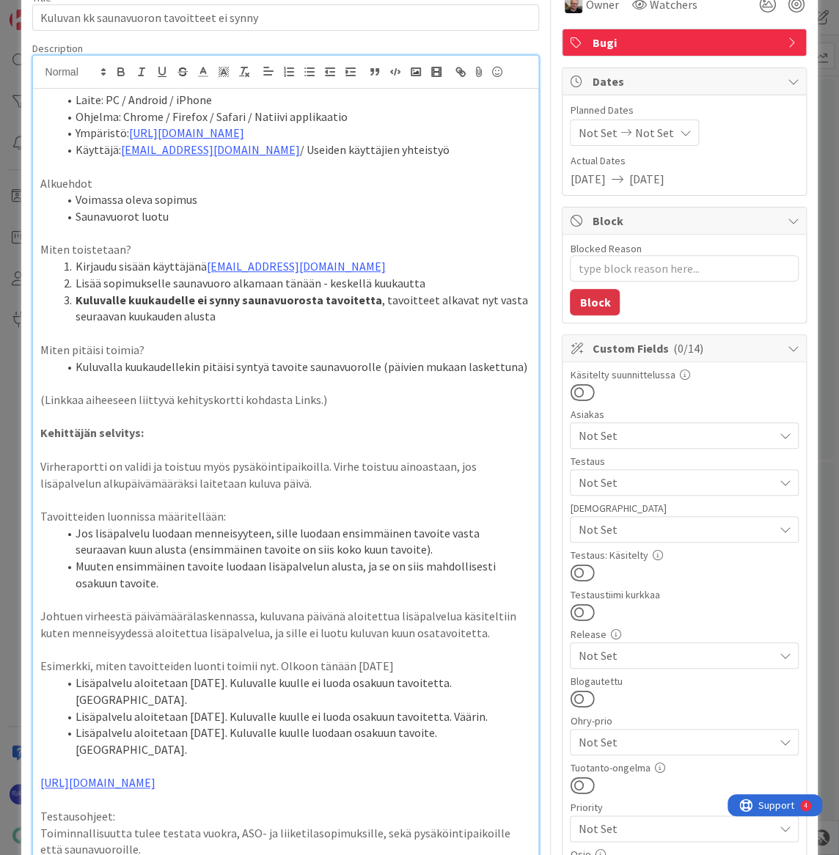
click at [687, 527] on span "Not Set" at bounding box center [675, 530] width 195 height 18
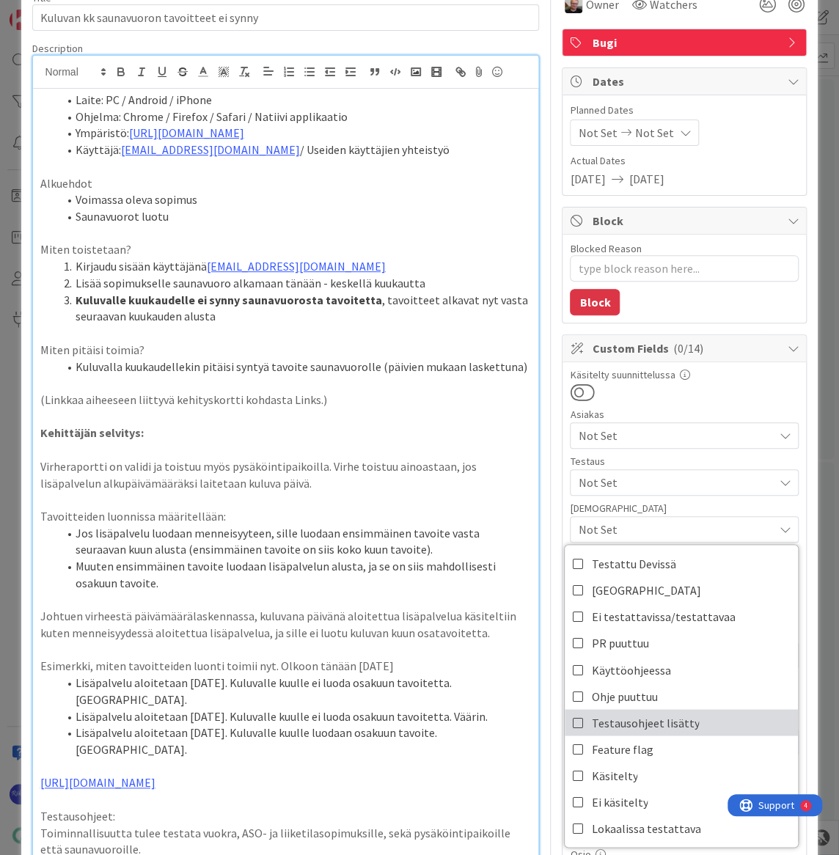
click at [676, 723] on span "Testausohjeet lisätty" at bounding box center [645, 723] width 108 height 22
click at [650, 476] on span "Not Set" at bounding box center [675, 483] width 195 height 18
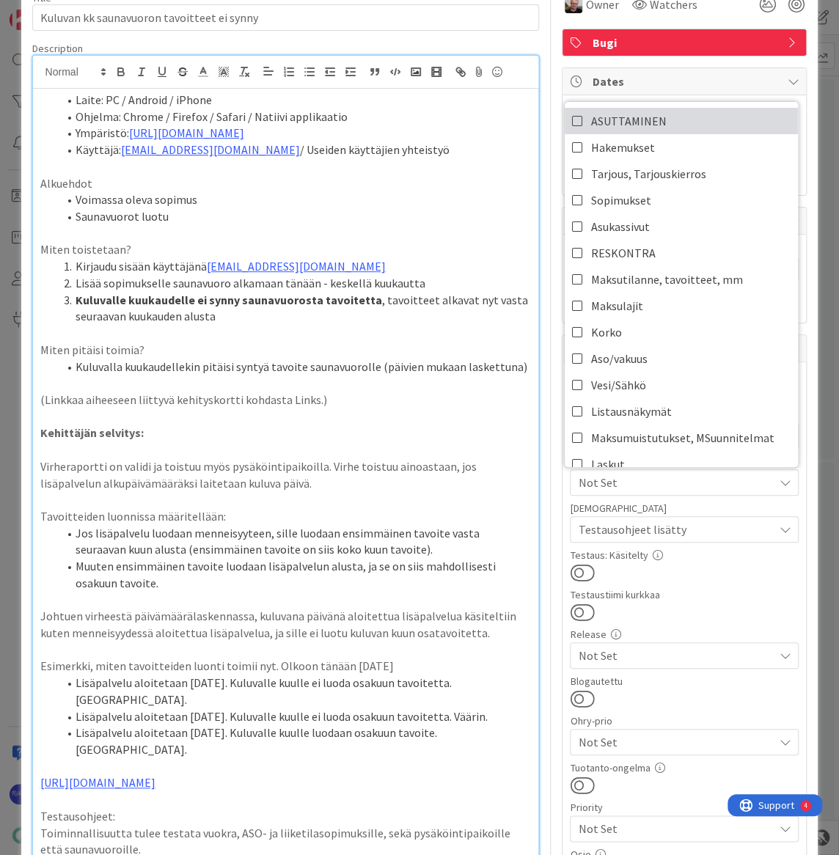
click at [650, 117] on span "ASUTTAMINEN" at bounding box center [629, 121] width 76 height 22
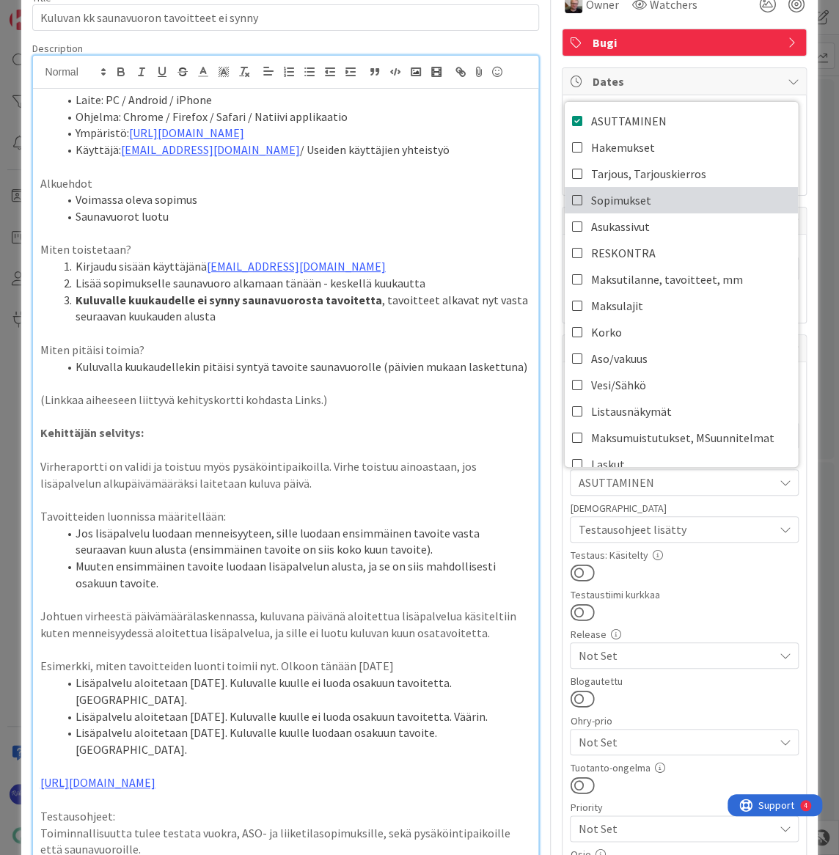
click at [657, 198] on link "Sopimukset" at bounding box center [681, 200] width 233 height 26
click at [711, 574] on div at bounding box center [684, 572] width 229 height 19
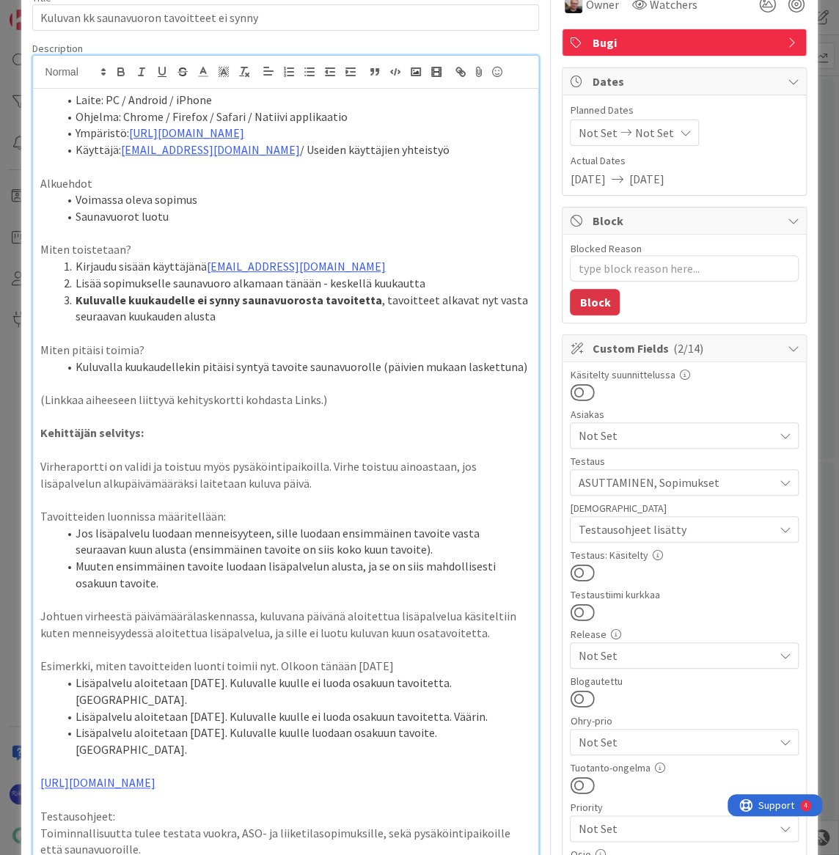
click at [579, 567] on button at bounding box center [582, 572] width 24 height 19
type textarea "x"
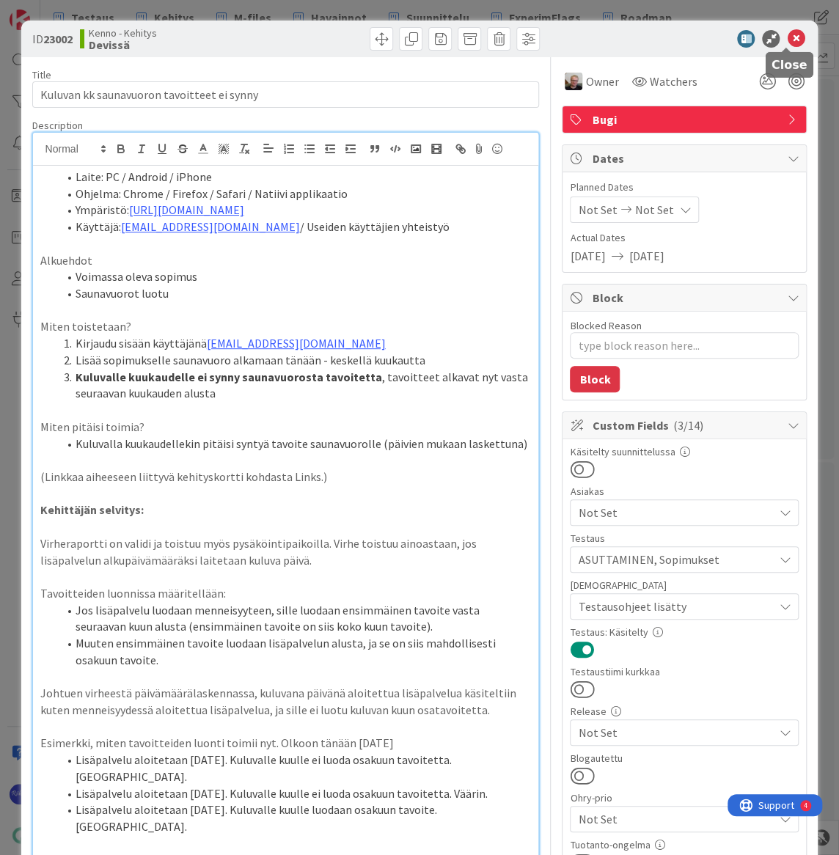
click at [787, 39] on icon at bounding box center [796, 39] width 18 height 18
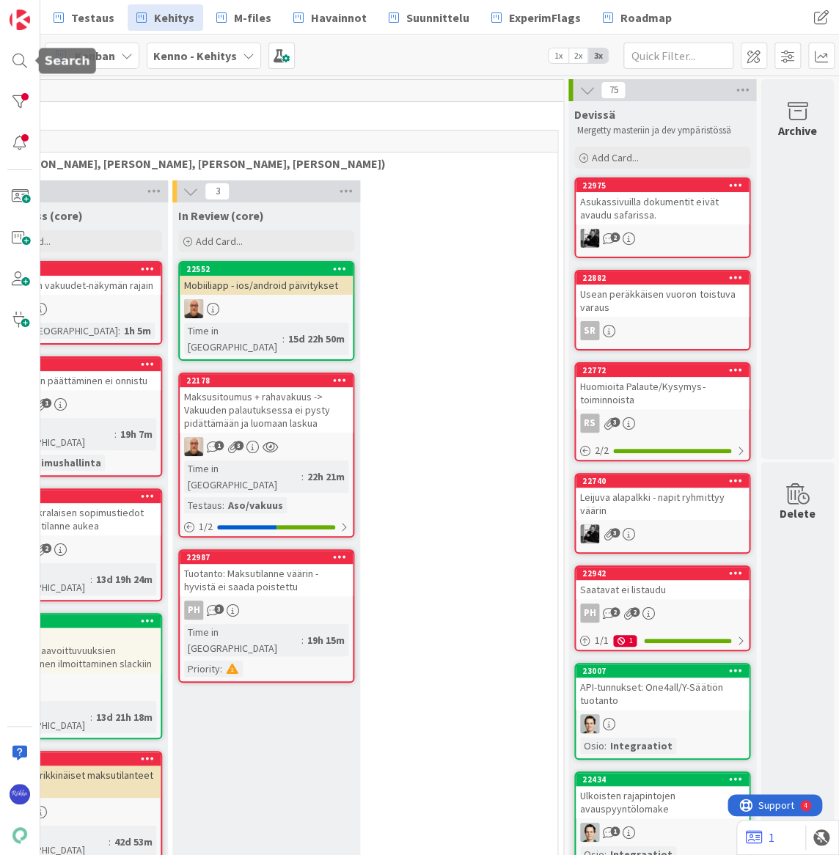
click at [23, 56] on div at bounding box center [19, 60] width 29 height 29
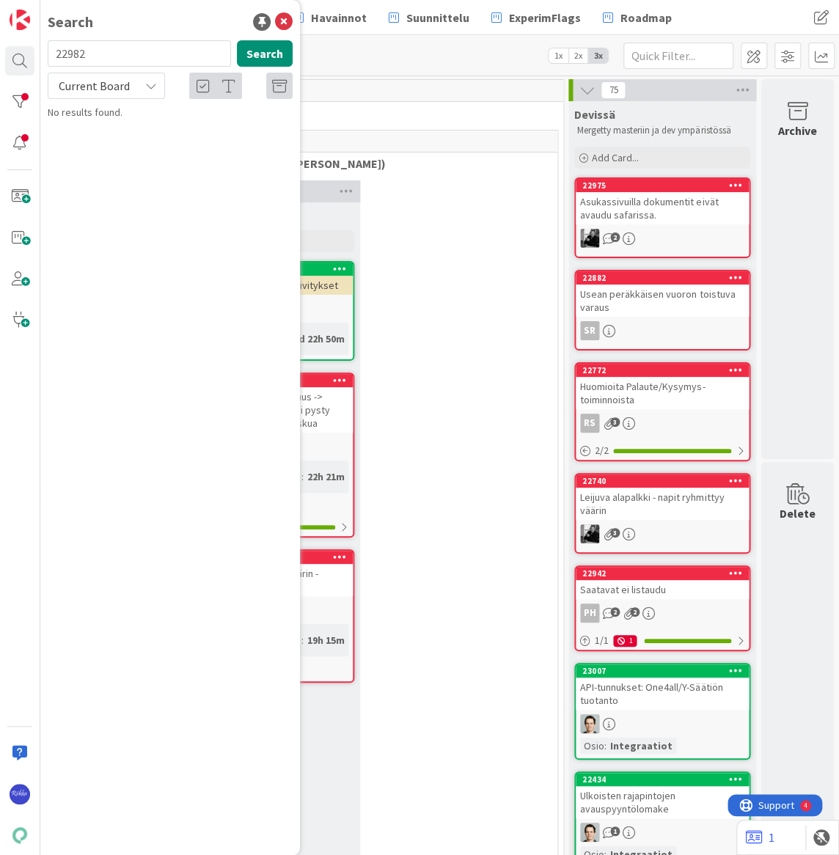
drag, startPoint x: 109, startPoint y: 48, endPoint x: 51, endPoint y: 48, distance: 57.2
click at [51, 48] on input "22982" at bounding box center [139, 53] width 183 height 26
type input "23001"
click at [166, 132] on span "Määräaikaisen sopimuksen saunavuoron tavoitteet" at bounding box center [174, 136] width 212 height 29
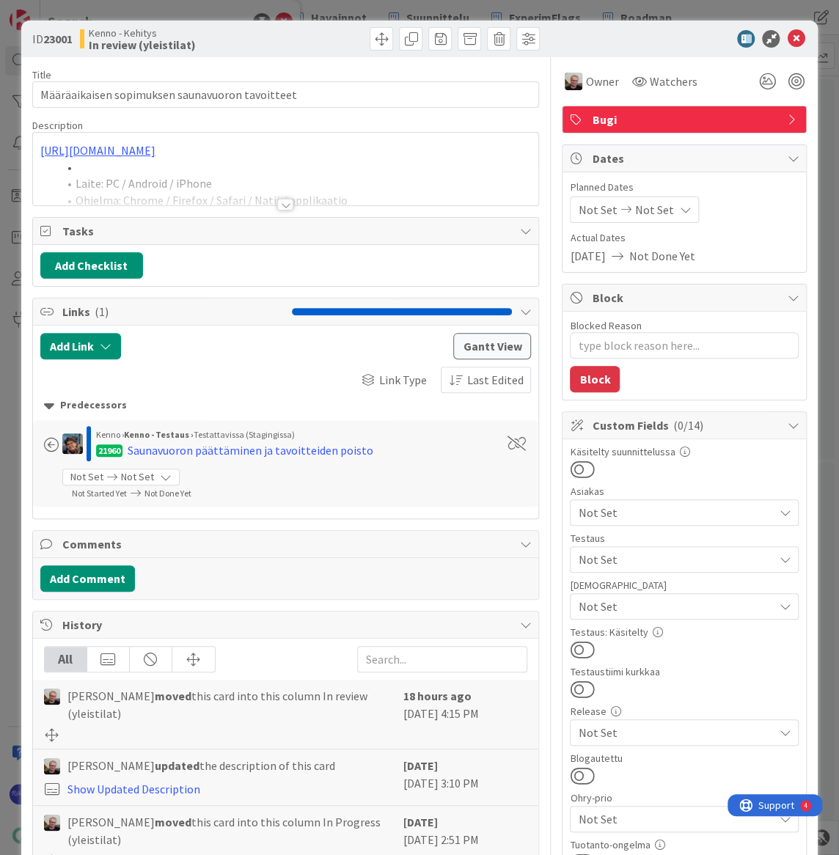
click at [285, 204] on div at bounding box center [285, 205] width 16 height 12
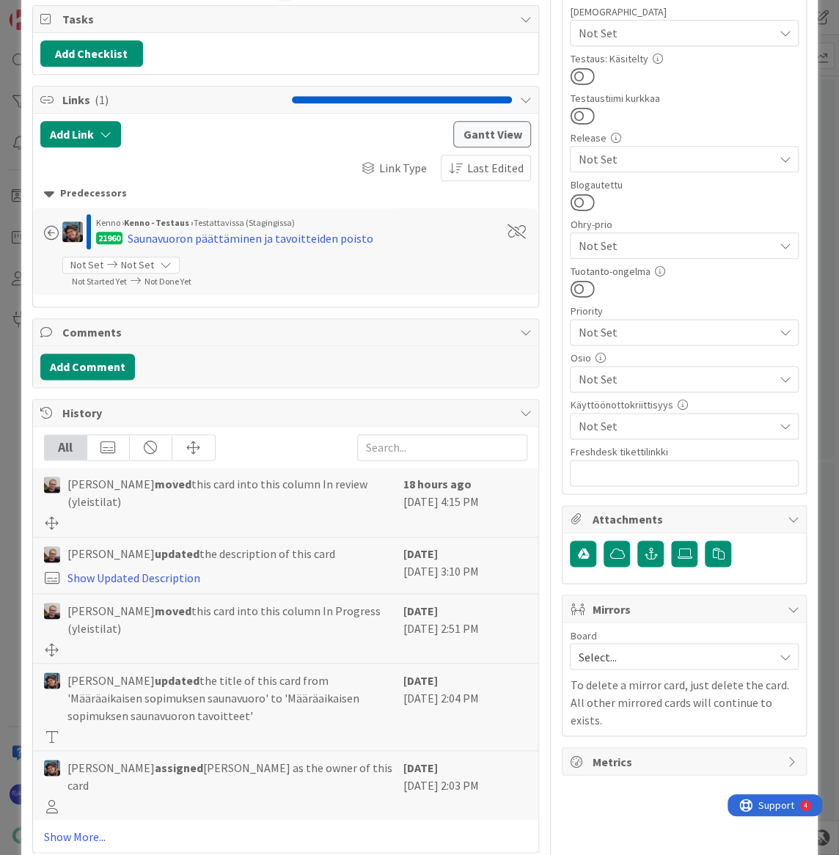
scroll to position [582, 0]
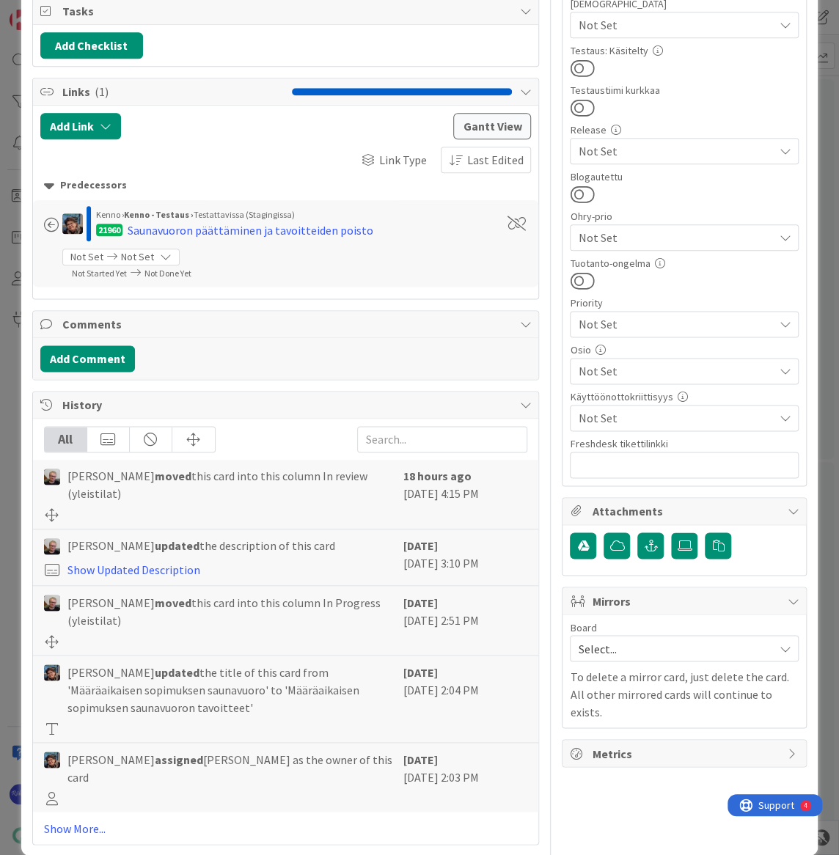
type textarea "x"
click at [84, 819] on link "Show More..." at bounding box center [286, 828] width 484 height 18
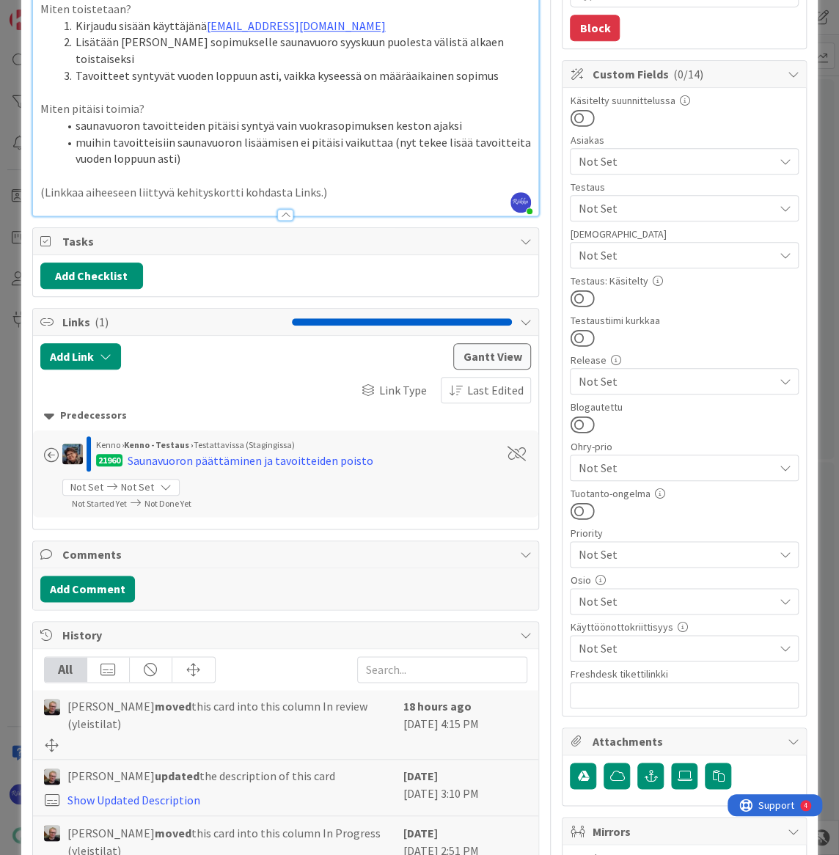
scroll to position [0, 0]
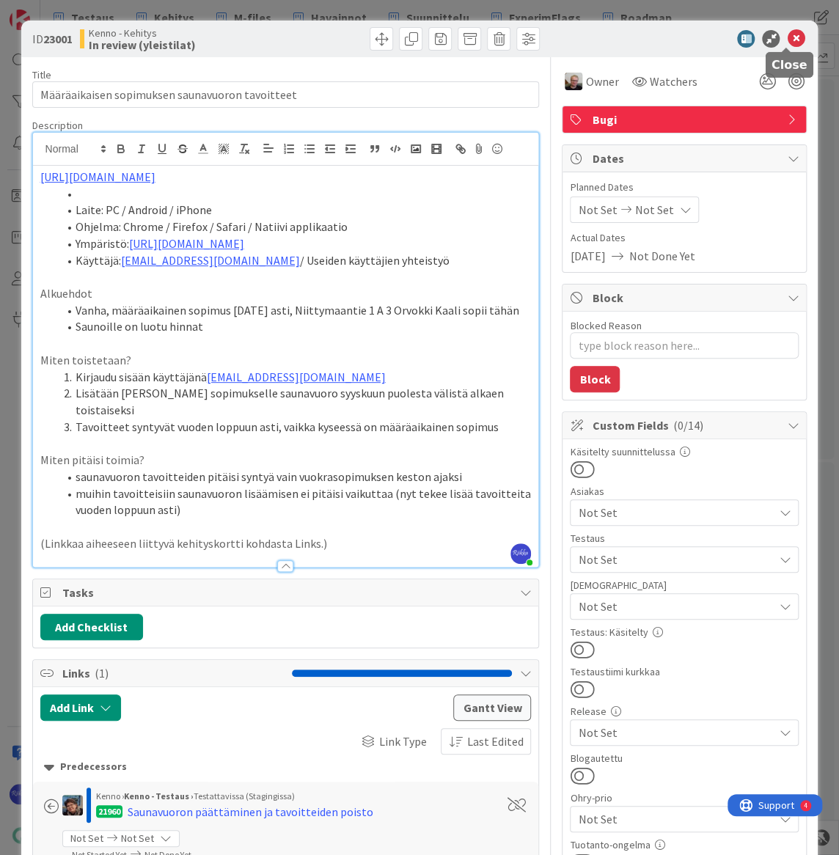
click at [787, 42] on icon at bounding box center [796, 39] width 18 height 18
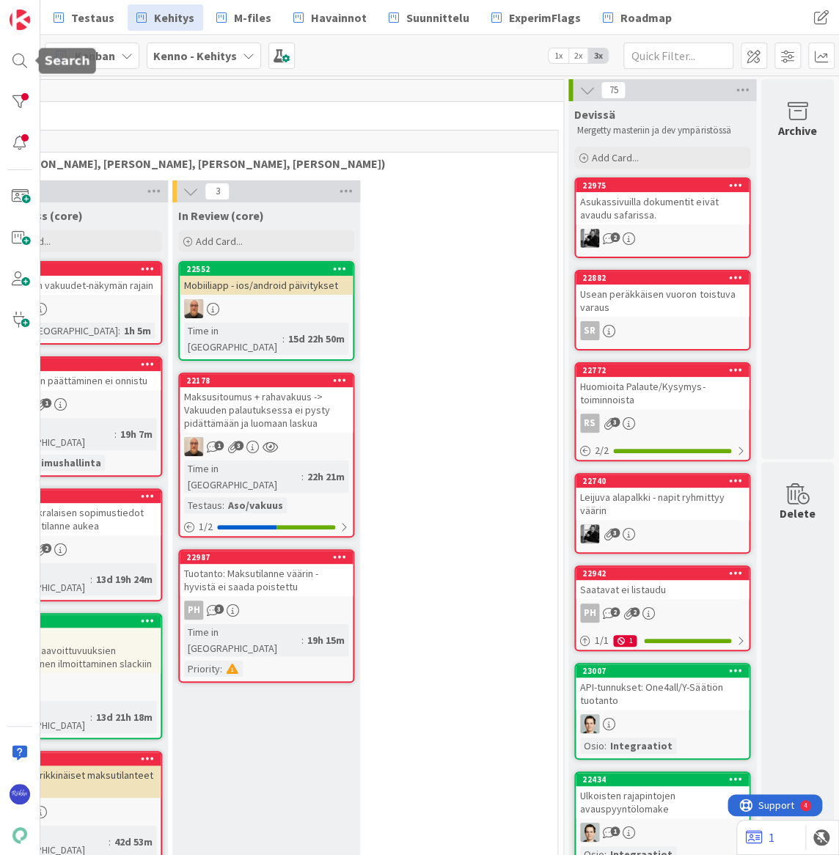
click at [21, 63] on div at bounding box center [19, 60] width 29 height 29
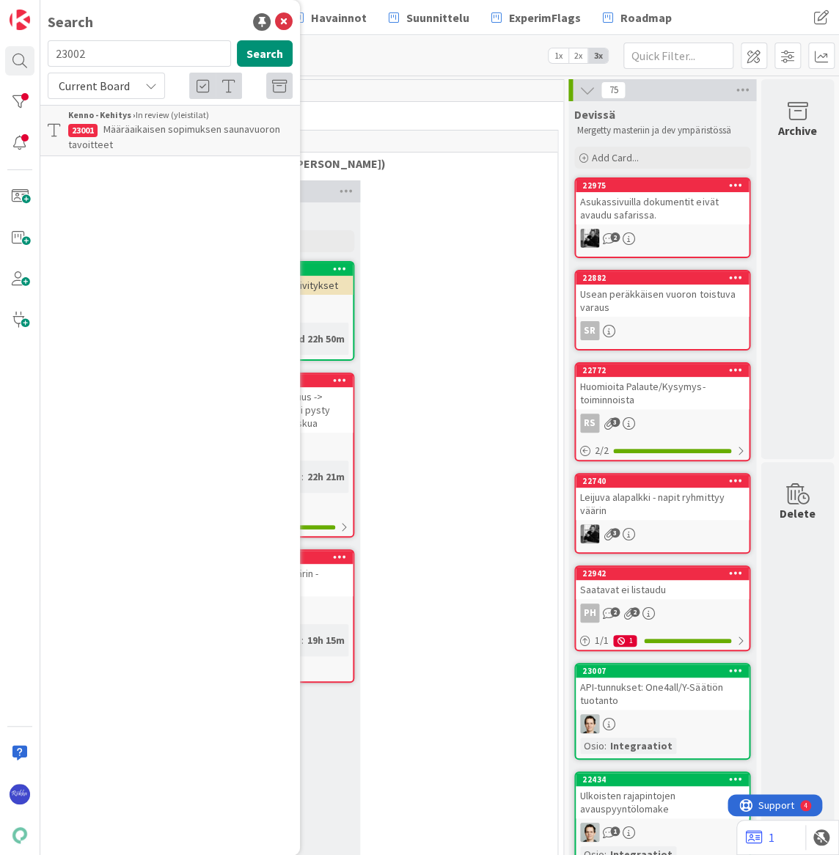
type input "23002"
click at [186, 132] on span "Kuluvan kk saunavuoron tavoitteet ei synny" at bounding box center [166, 136] width 197 height 29
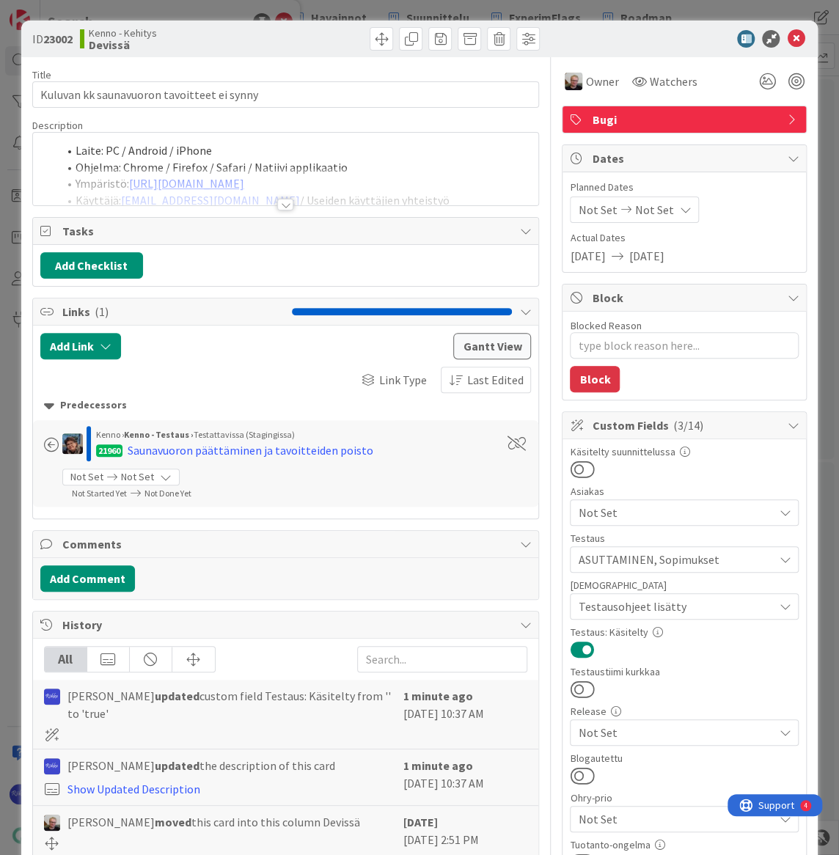
click at [280, 205] on div at bounding box center [285, 205] width 16 height 12
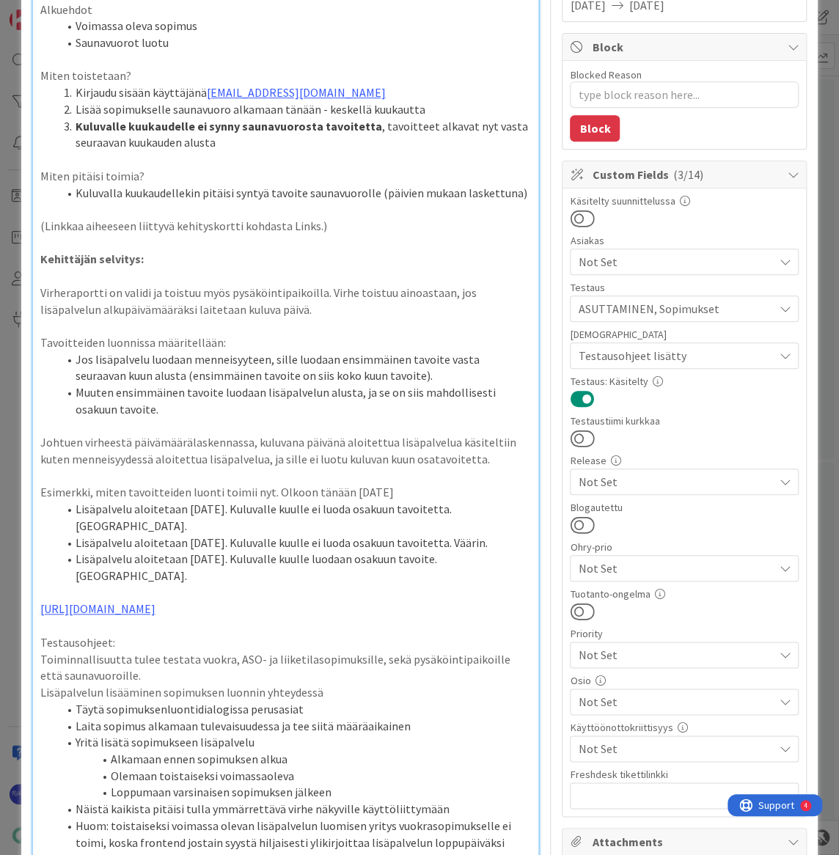
scroll to position [333, 0]
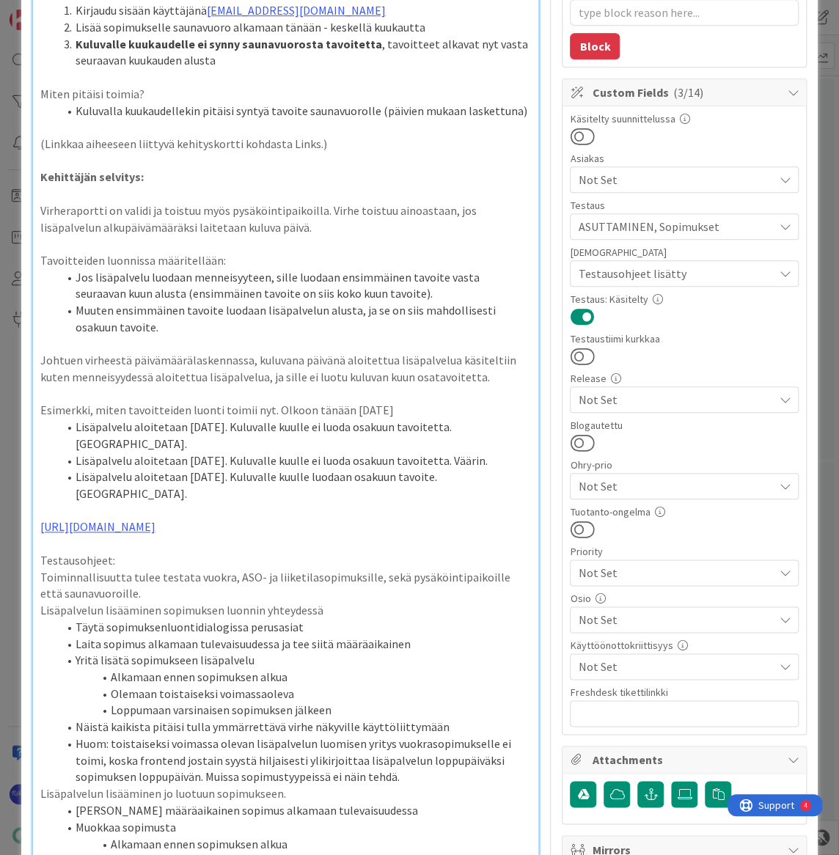
click at [248, 552] on p "Testausohjeet:" at bounding box center [285, 560] width 491 height 17
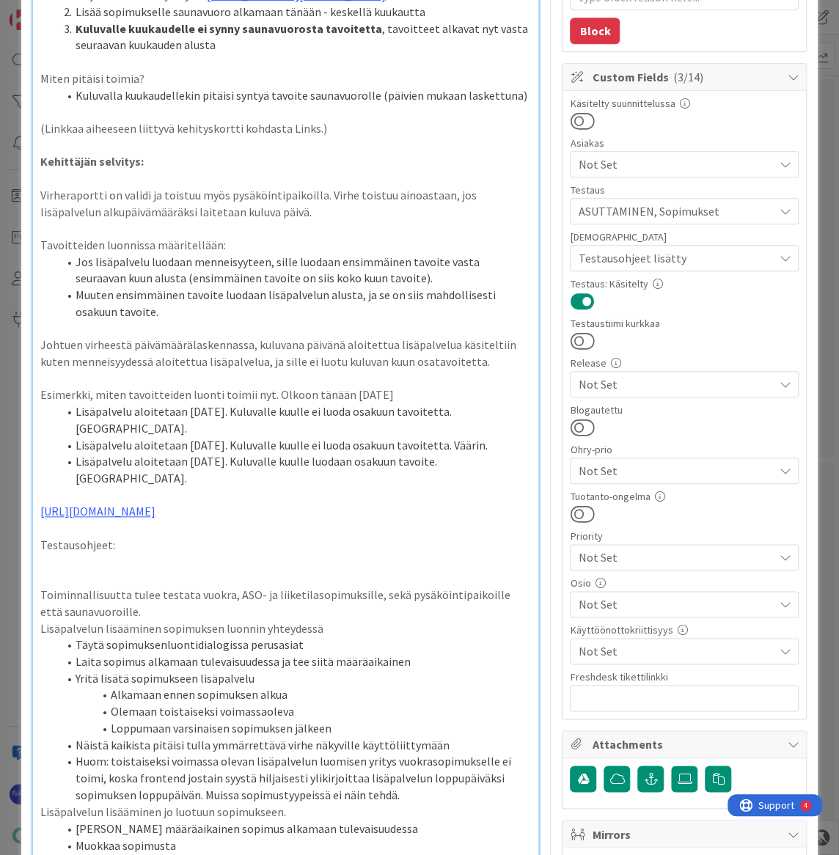
type textarea "x"
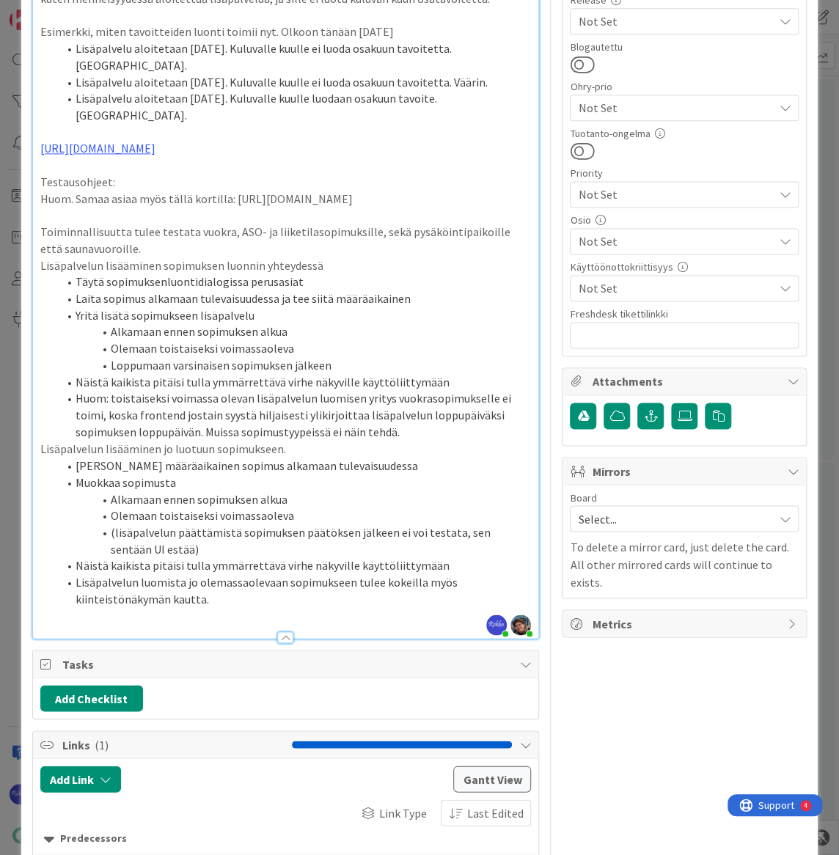
scroll to position [933, 0]
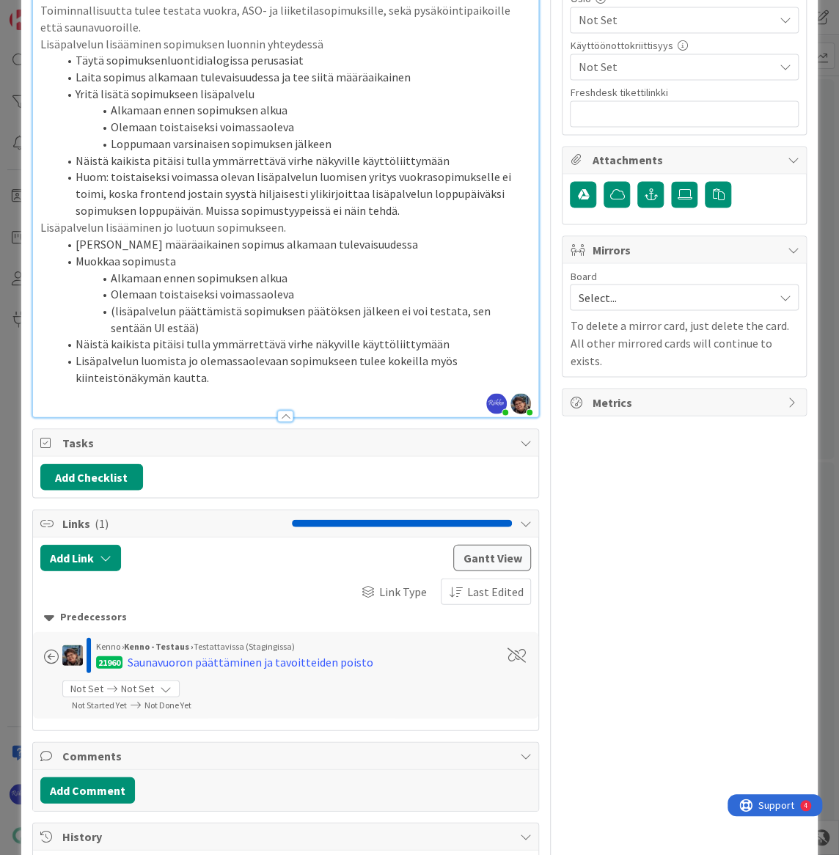
click at [95, 544] on button "Add Link" at bounding box center [80, 557] width 81 height 26
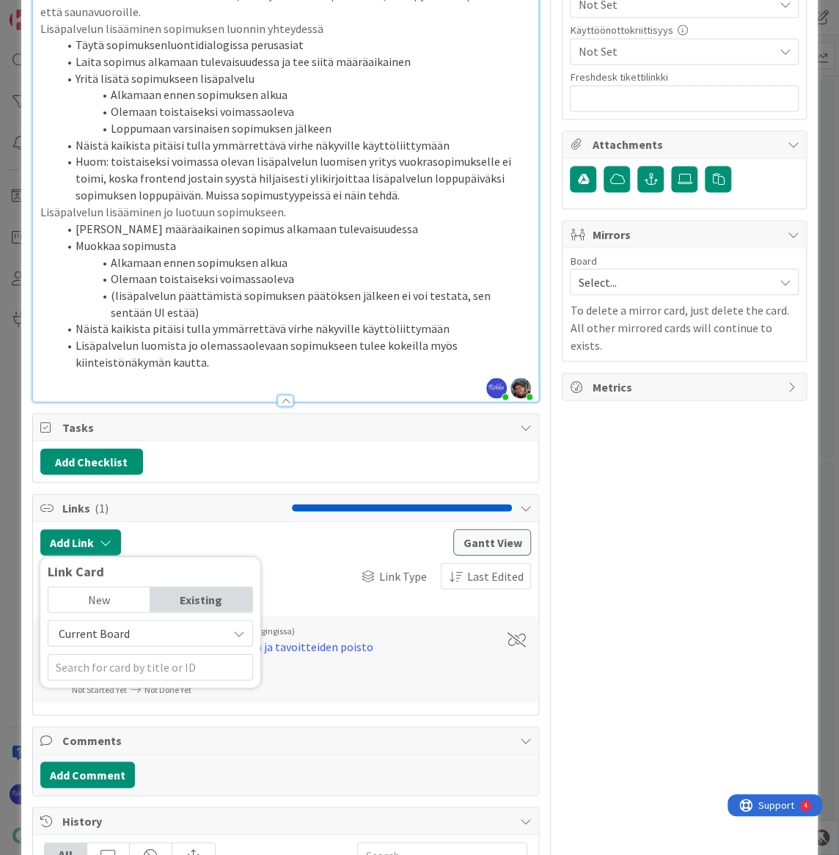
type textarea "x"
click at [125, 634] on span "Current Board" at bounding box center [94, 633] width 71 height 15
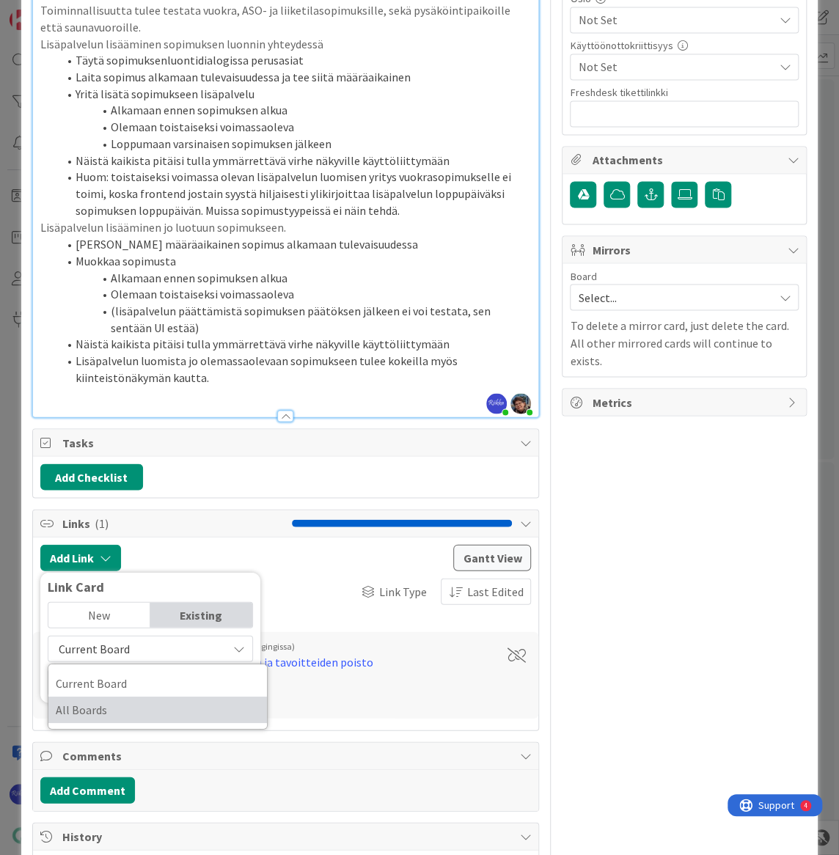
click at [131, 699] on span "All Boards" at bounding box center [158, 710] width 204 height 22
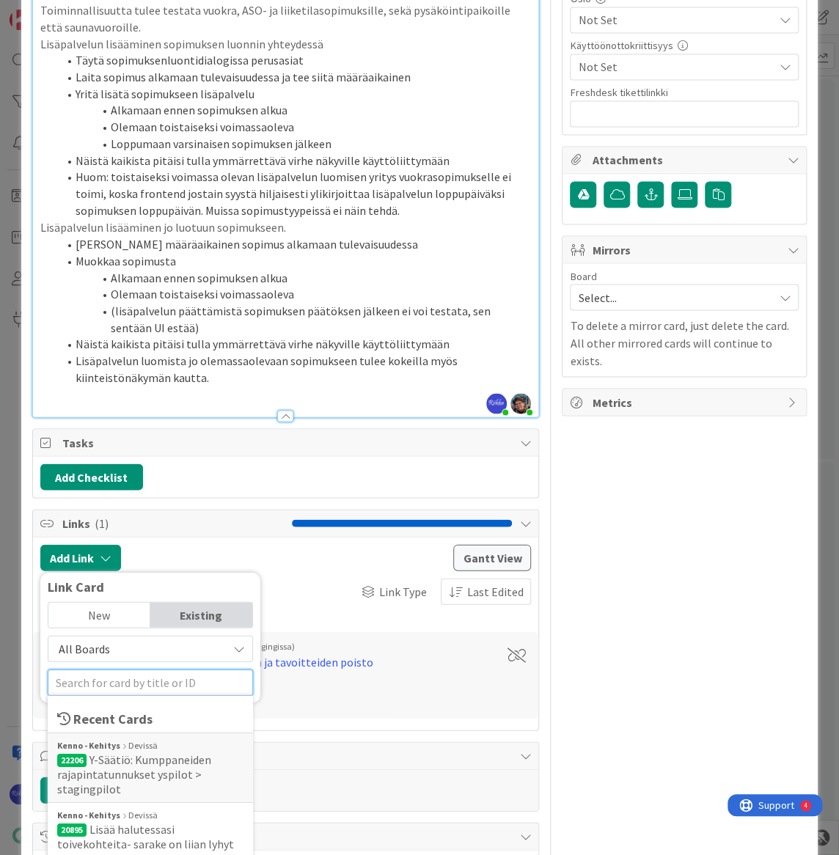
click at [101, 669] on input "text" at bounding box center [150, 682] width 205 height 26
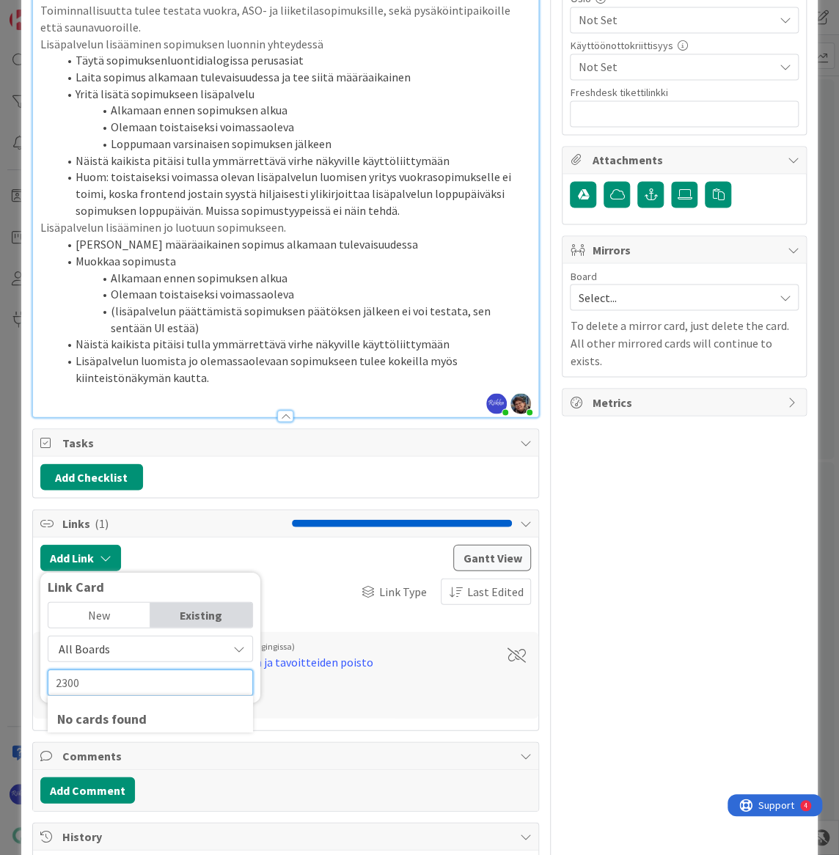
type input "23001"
click at [142, 752] on span "Määräaikaisen sopimuksen saunavuoron tavoitteet" at bounding box center [140, 766] width 167 height 29
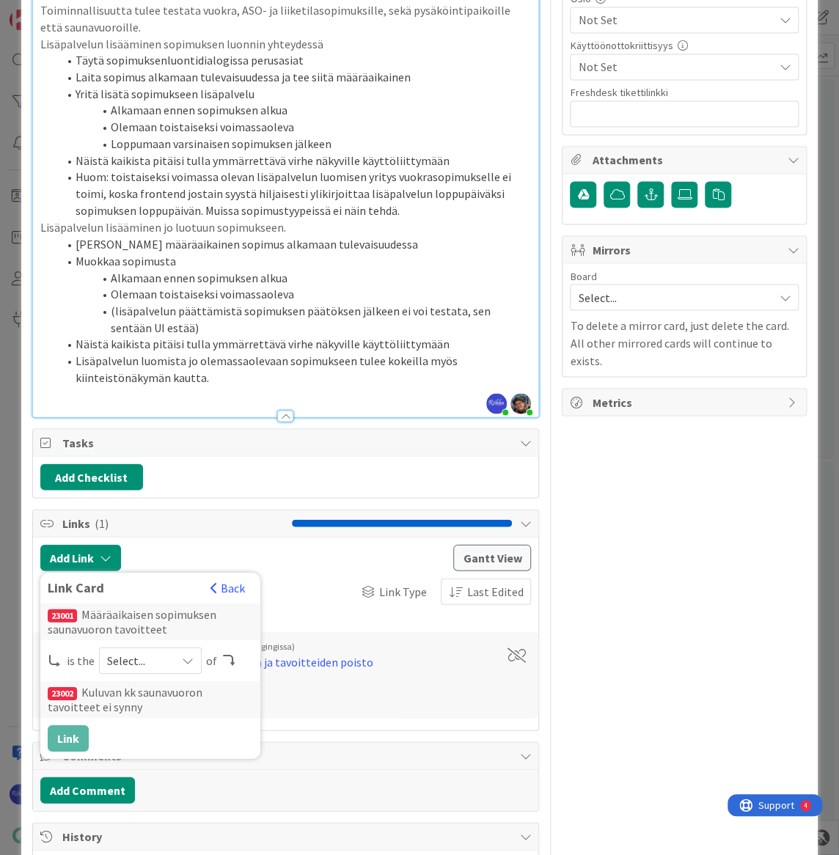
click at [186, 647] on div "Select..." at bounding box center [150, 660] width 103 height 26
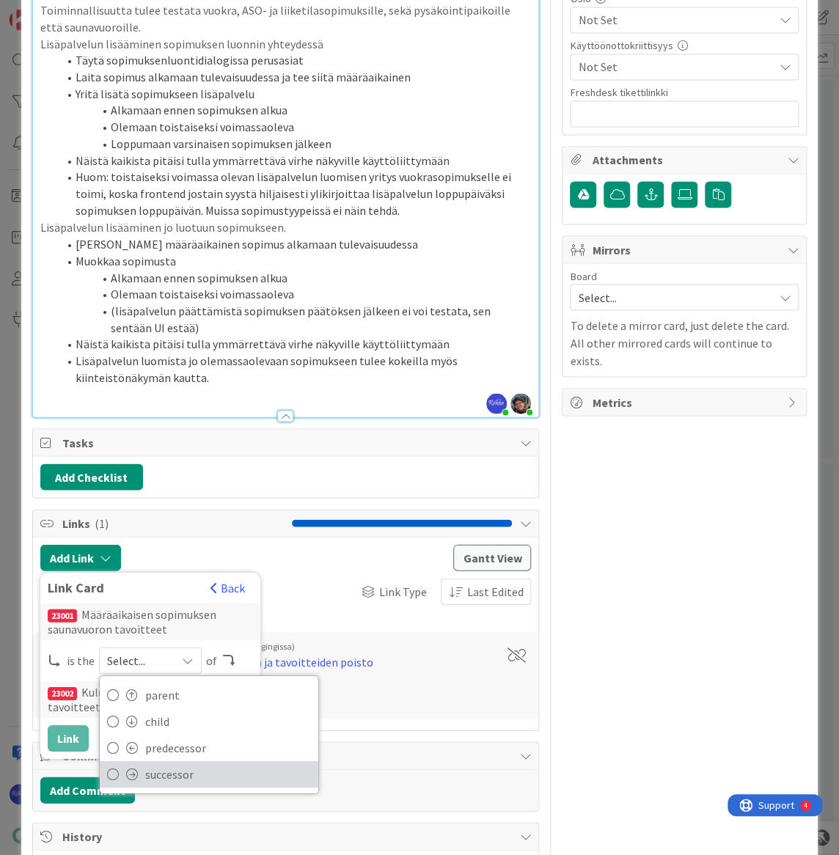
click at [186, 764] on span "successor" at bounding box center [228, 775] width 166 height 22
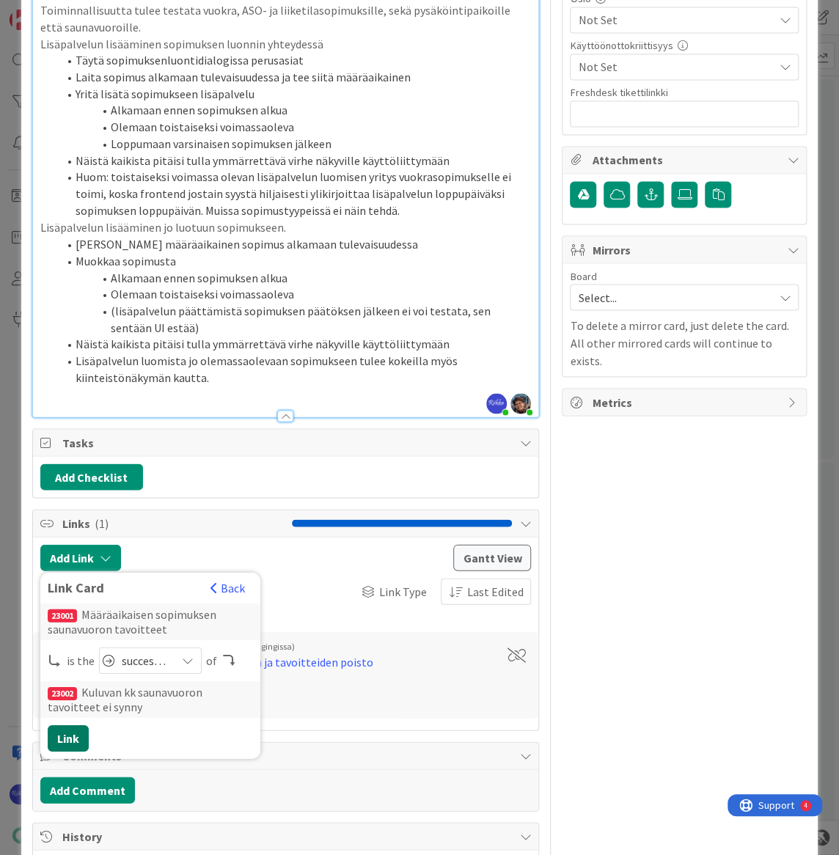
click at [59, 725] on button "Link" at bounding box center [68, 738] width 41 height 26
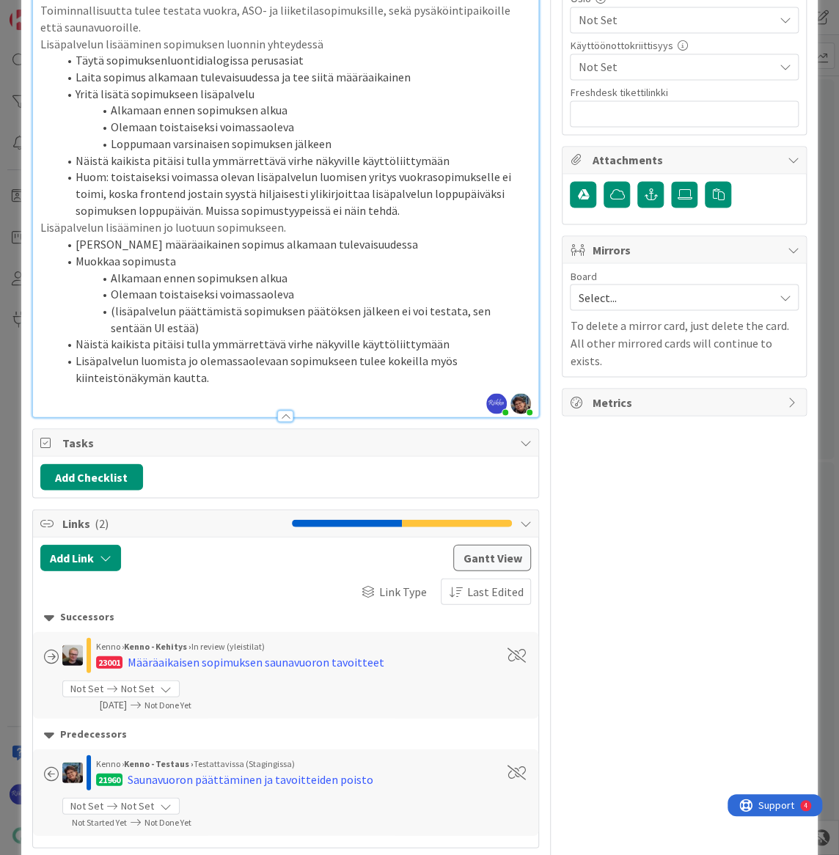
scroll to position [533, 0]
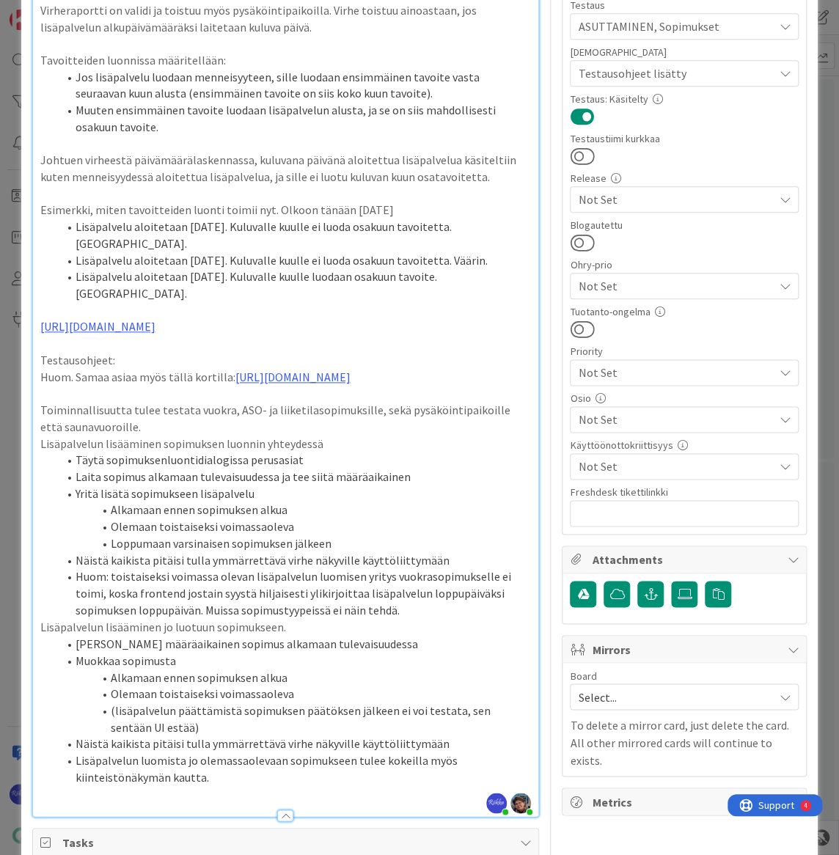
click at [189, 369] on p "Huom. Samaa asiaa myös tällä kortilla: [URL][DOMAIN_NAME]" at bounding box center [285, 377] width 491 height 17
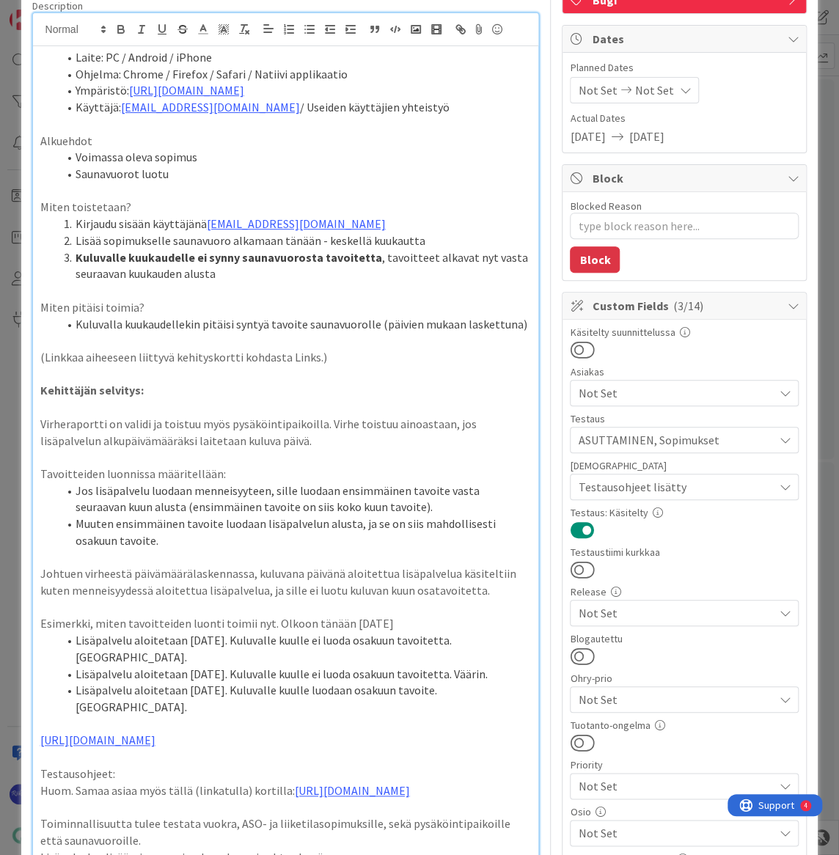
scroll to position [0, 0]
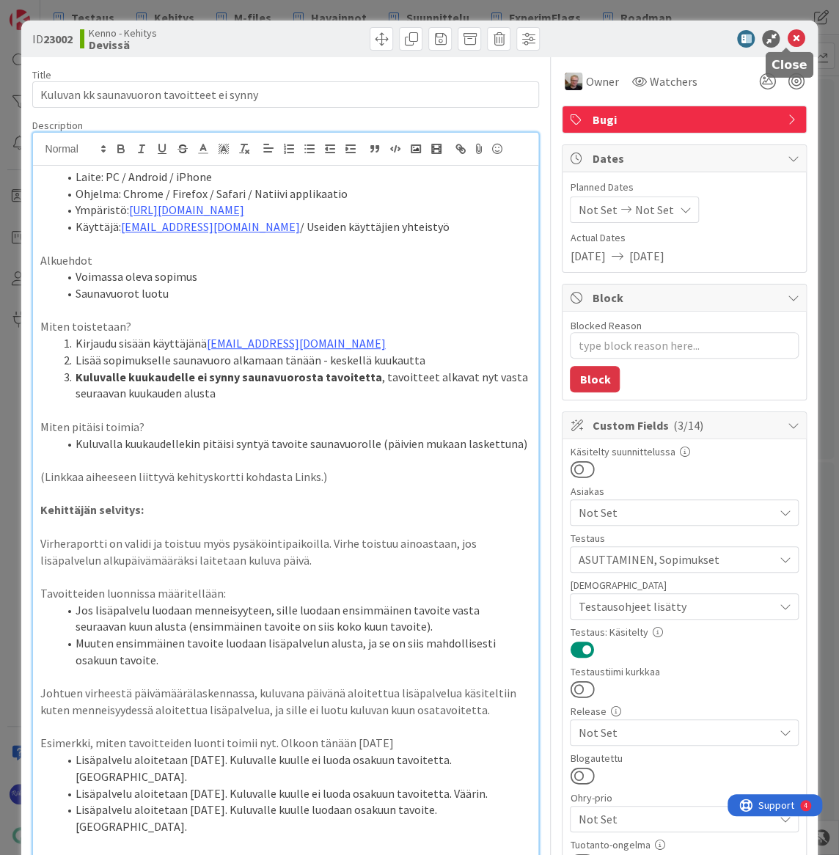
click at [787, 42] on icon at bounding box center [796, 39] width 18 height 18
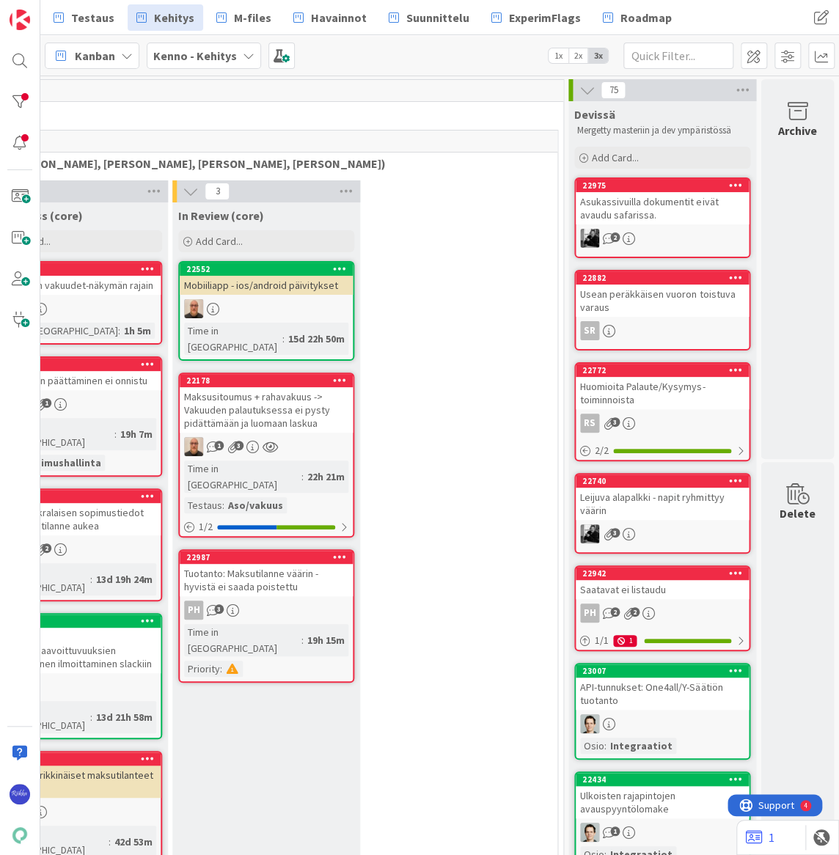
click at [382, 54] on div "Kanban Kenno - Kehitys 1x 2x 3x" at bounding box center [439, 55] width 799 height 40
click at [635, 211] on div "Asukassivuilla dokumentit eivät avaudu safarissa." at bounding box center [662, 208] width 173 height 32
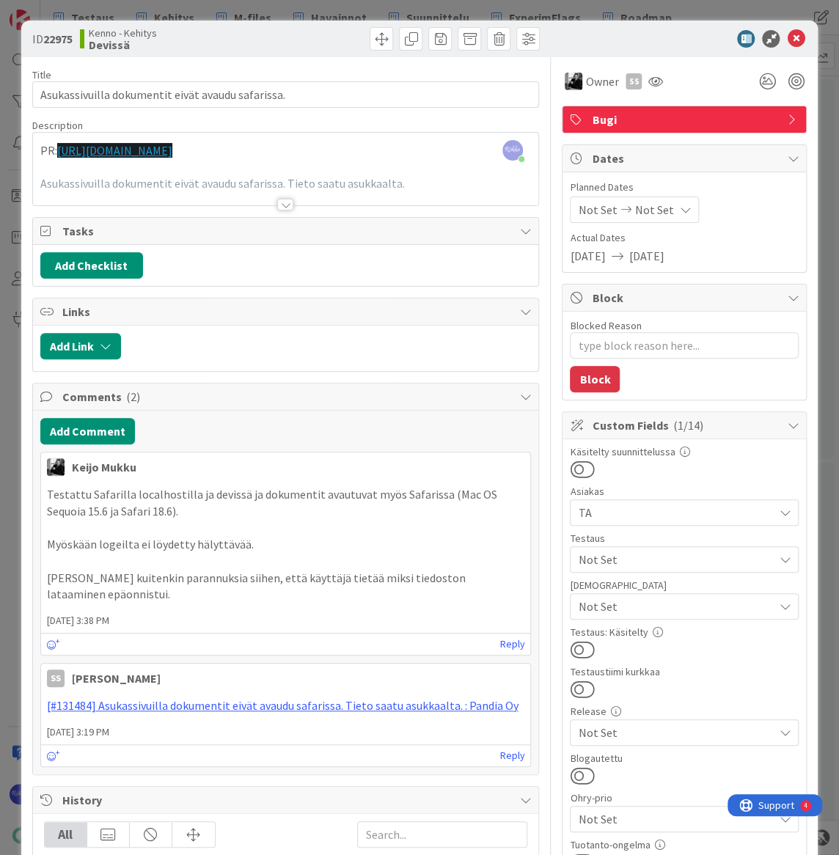
click at [280, 205] on div at bounding box center [285, 205] width 16 height 12
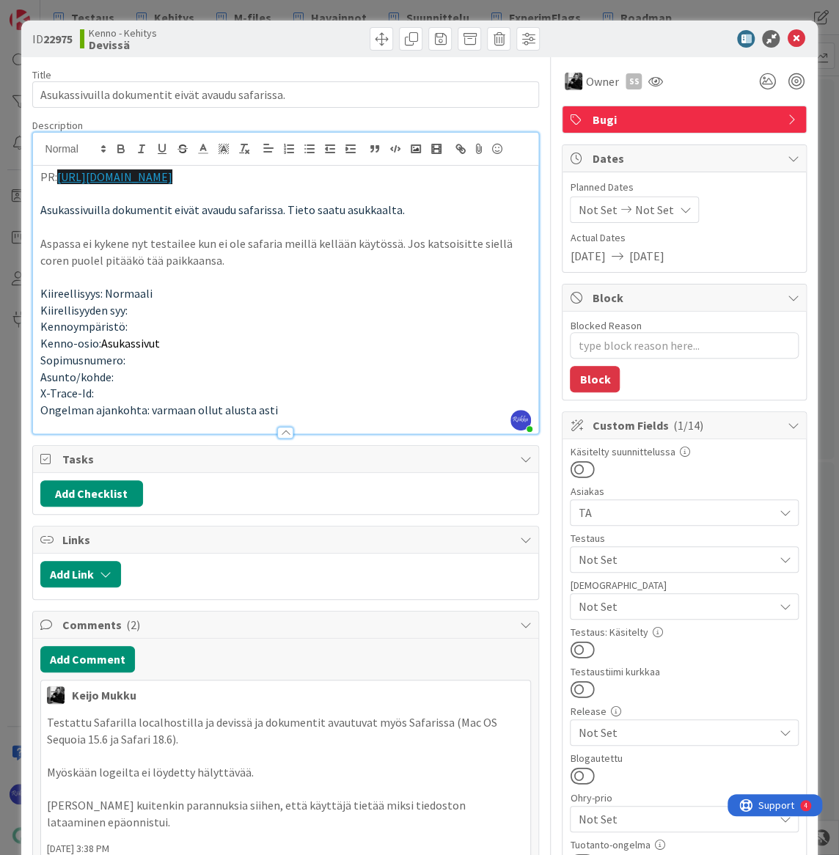
click at [578, 646] on button at bounding box center [582, 649] width 24 height 19
click at [332, 413] on p "Ongelman ajankohta: varmaan ollut alusta asti" at bounding box center [285, 410] width 491 height 17
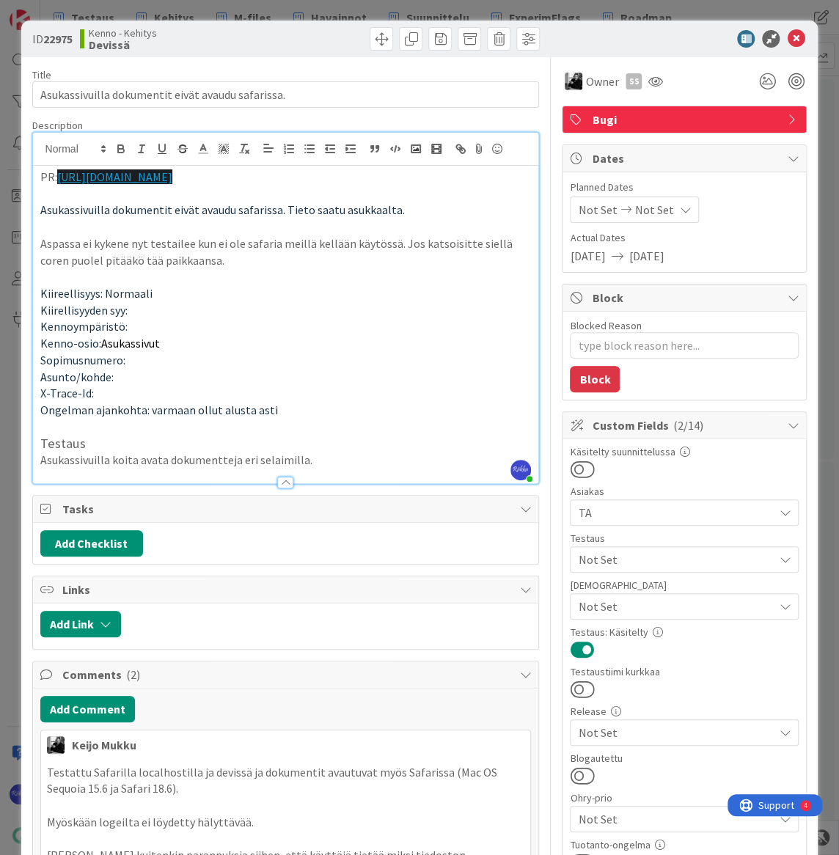
click at [692, 558] on span "Not Set" at bounding box center [675, 560] width 195 height 18
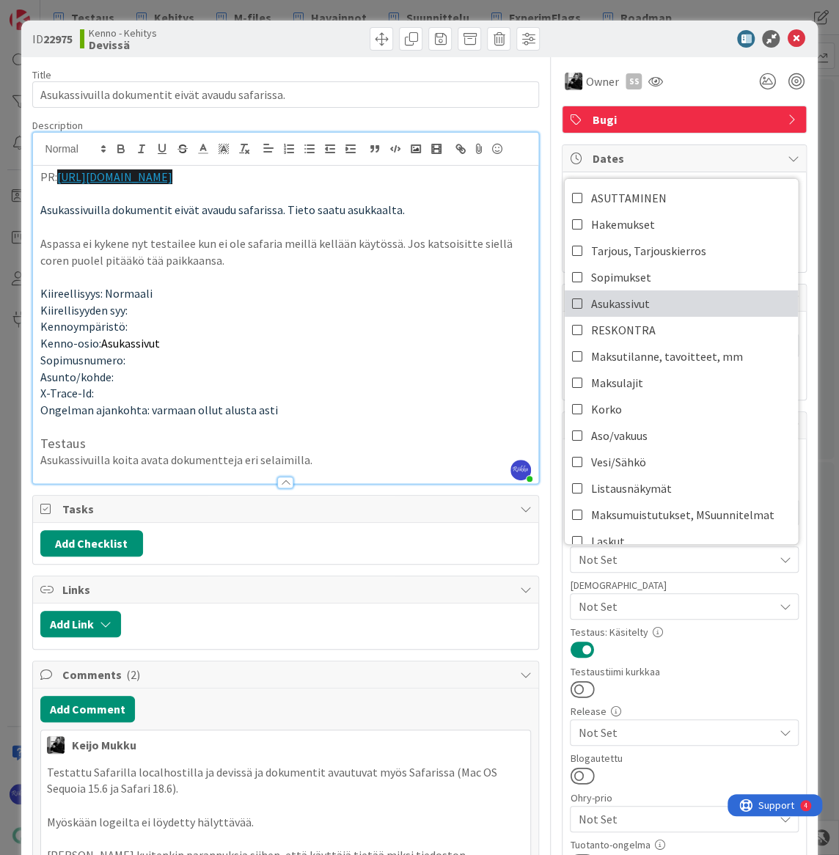
click at [701, 308] on link "Asukassivut" at bounding box center [681, 303] width 233 height 26
click at [723, 659] on div "Käsitelty suunnittelussa Asiakas TA Testaus Asukassivut ASUTTAMINEN Hakemukset …" at bounding box center [684, 753] width 229 height 613
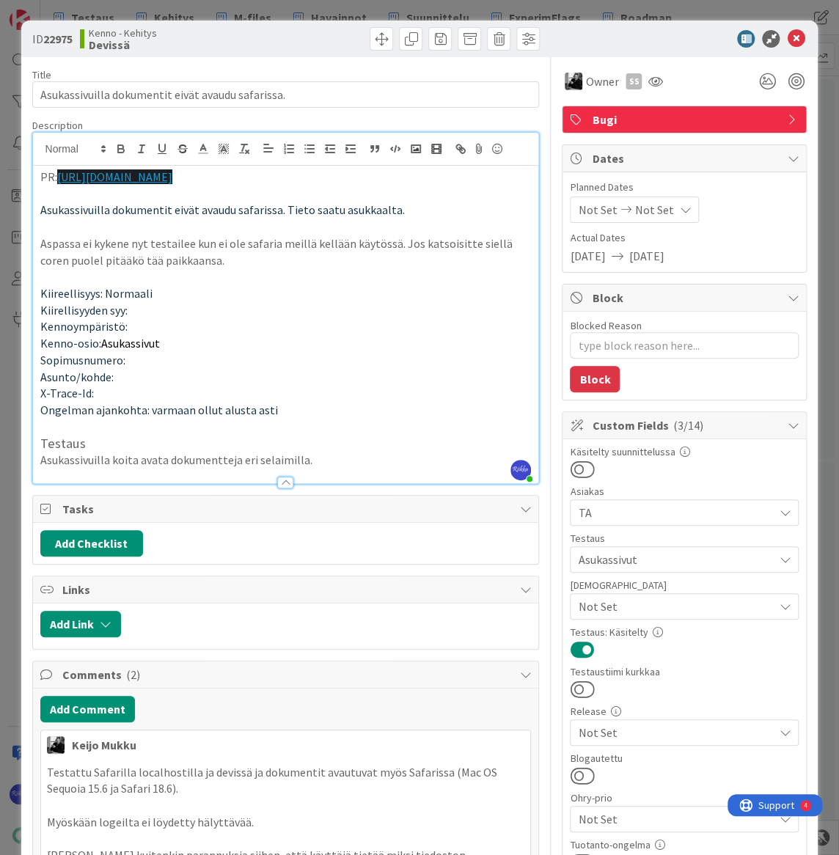
click at [698, 606] on span "Not Set" at bounding box center [675, 607] width 195 height 18
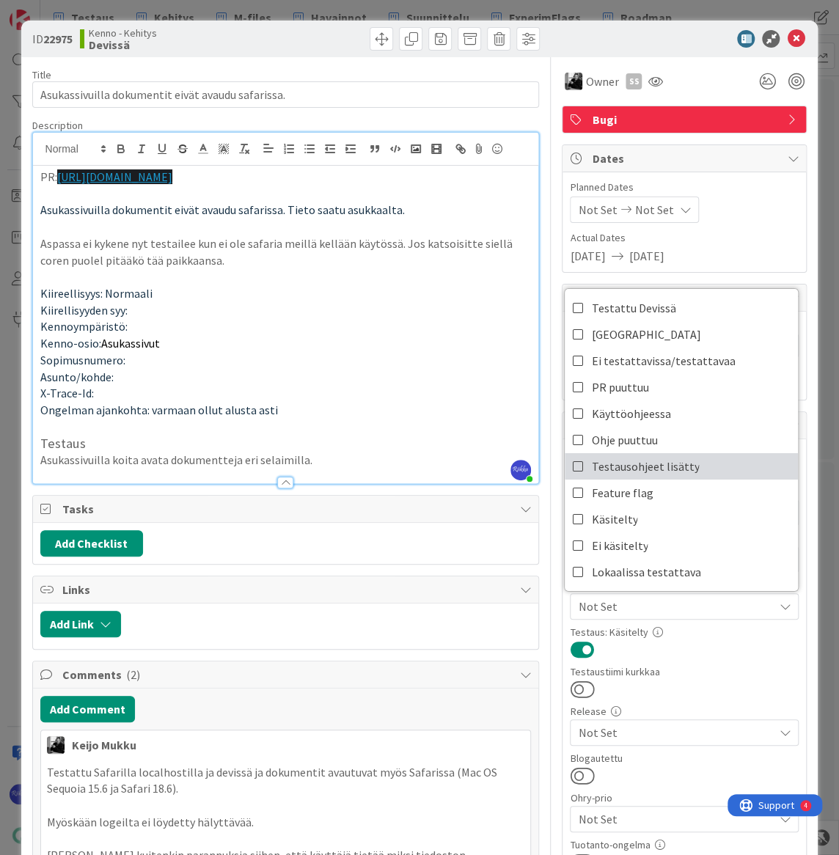
click at [685, 462] on link "Testausohjeet lisätty" at bounding box center [681, 466] width 233 height 26
type textarea "x"
click at [349, 463] on p "Asukassivuilla koita avata dokumentteja eri selaimilla." at bounding box center [285, 460] width 491 height 17
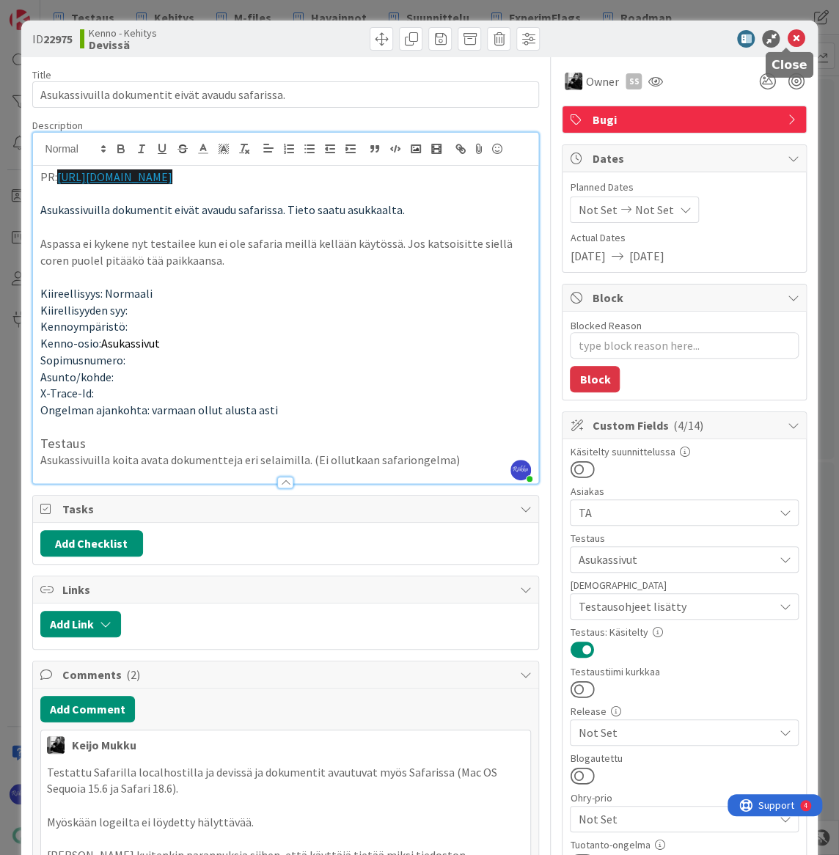
click at [787, 36] on icon at bounding box center [796, 39] width 18 height 18
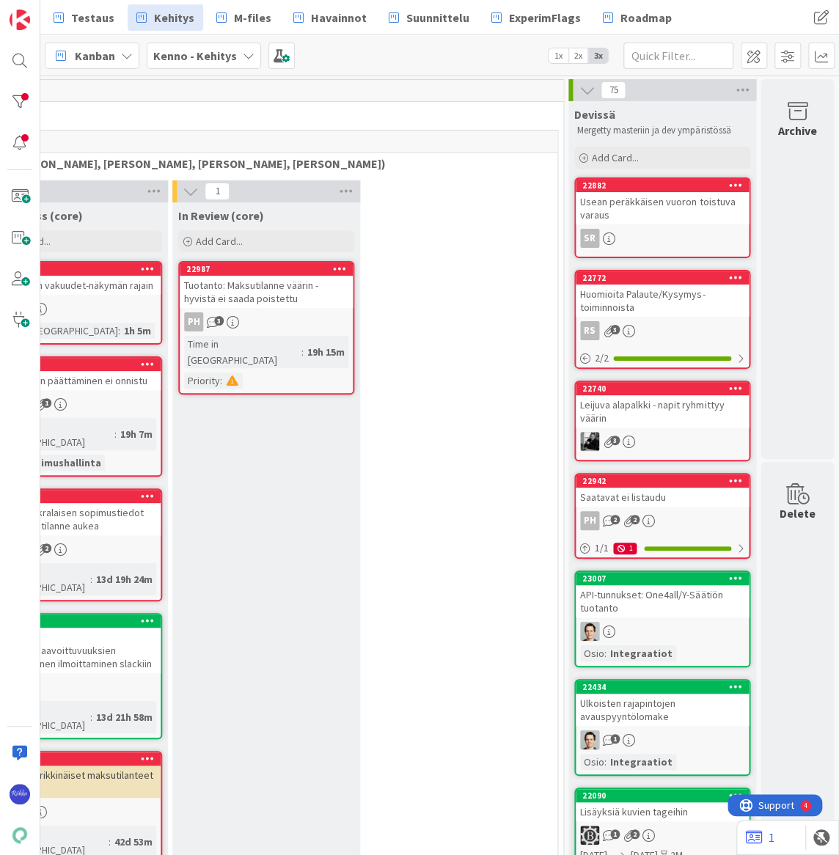
click at [652, 214] on div "Usean peräkkäisen vuoron toistuva varaus" at bounding box center [662, 208] width 173 height 32
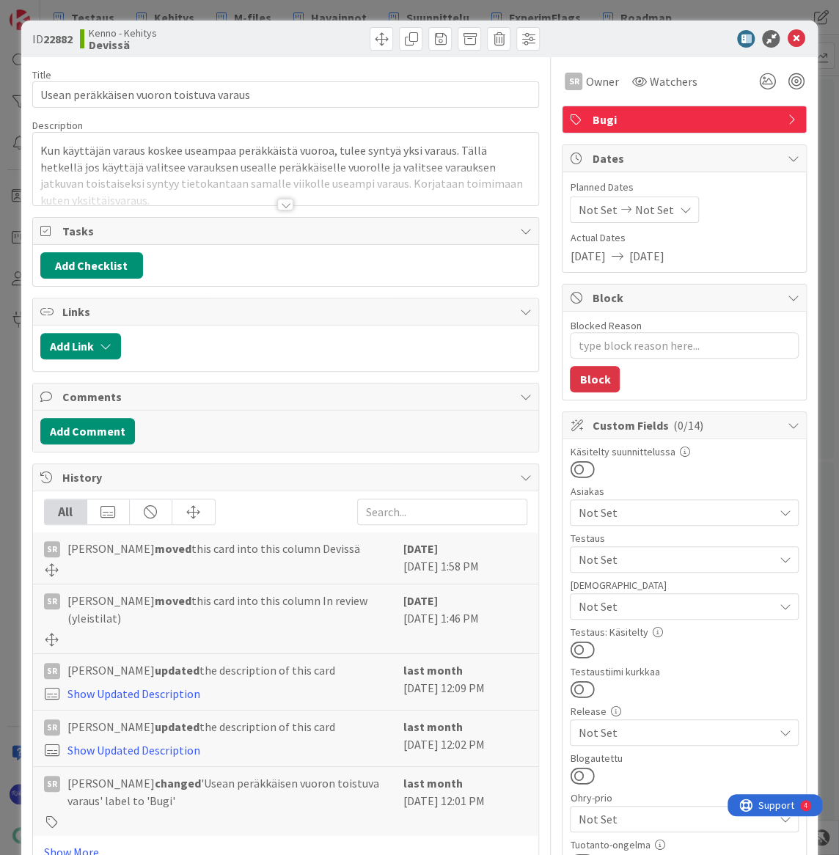
click at [278, 205] on div at bounding box center [285, 205] width 16 height 12
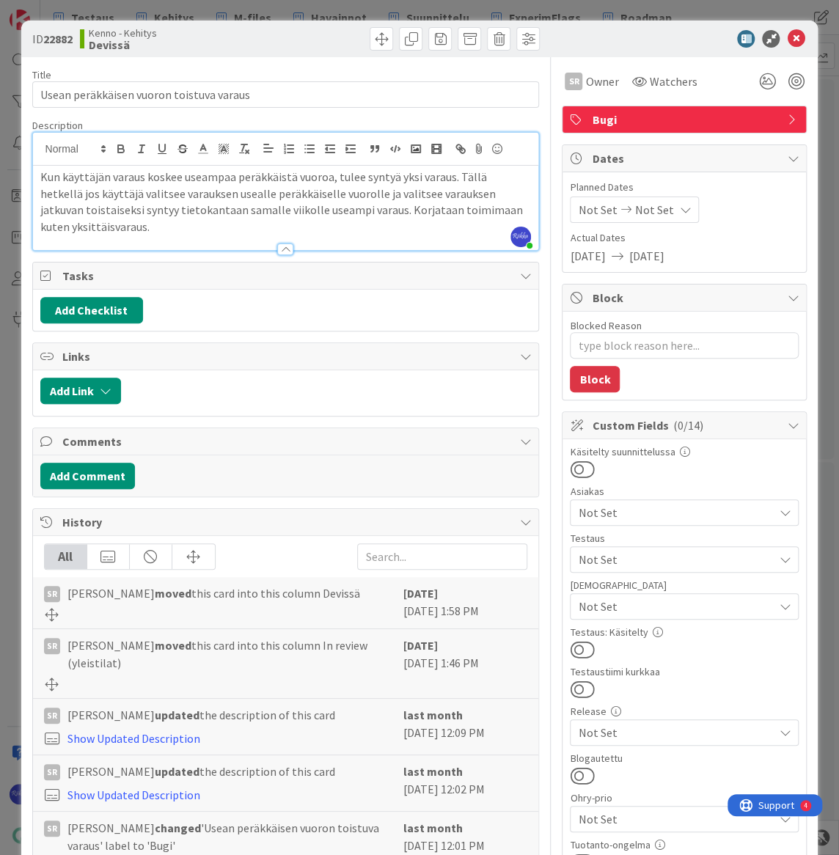
click at [198, 231] on p "Kun käyttäjän varaus koskee useampaa peräkkäistä vuoroa, tulee syntyä yksi vara…" at bounding box center [285, 202] width 491 height 67
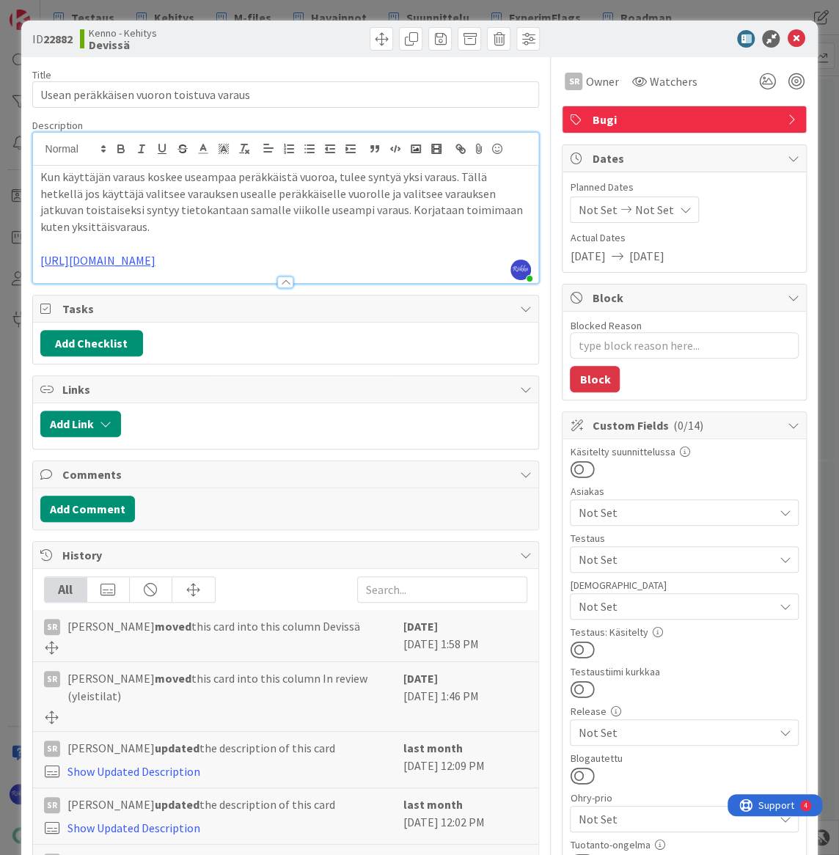
click at [628, 560] on span "Not Set" at bounding box center [675, 560] width 195 height 18
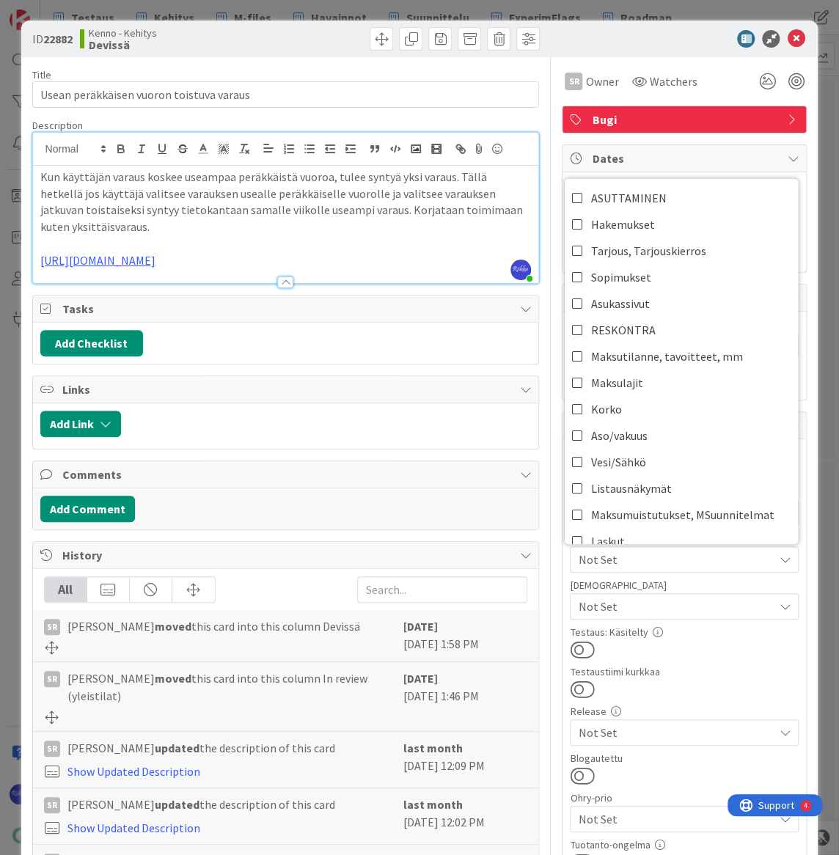
click at [661, 580] on div "[DEMOGRAPHIC_DATA]" at bounding box center [684, 585] width 229 height 10
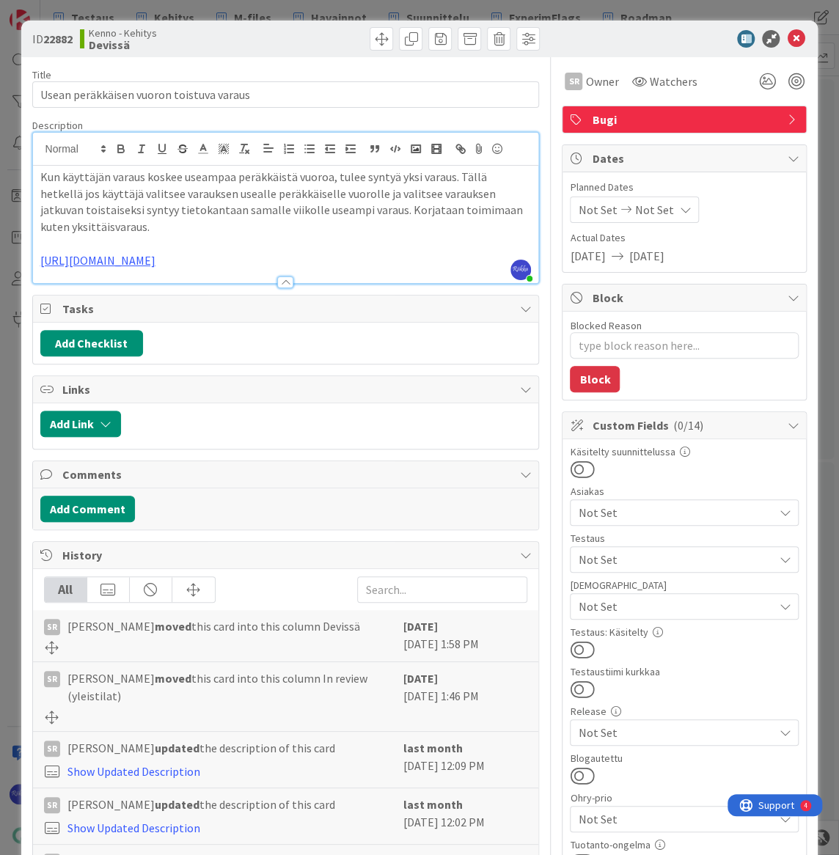
drag, startPoint x: 284, startPoint y: 257, endPoint x: 32, endPoint y: 250, distance: 252.4
click at [33, 250] on div "Kun käyttäjän varaus koskee useampaa peräkkäistä vuoroa, tulee syntyä yksi vara…" at bounding box center [286, 224] width 506 height 117
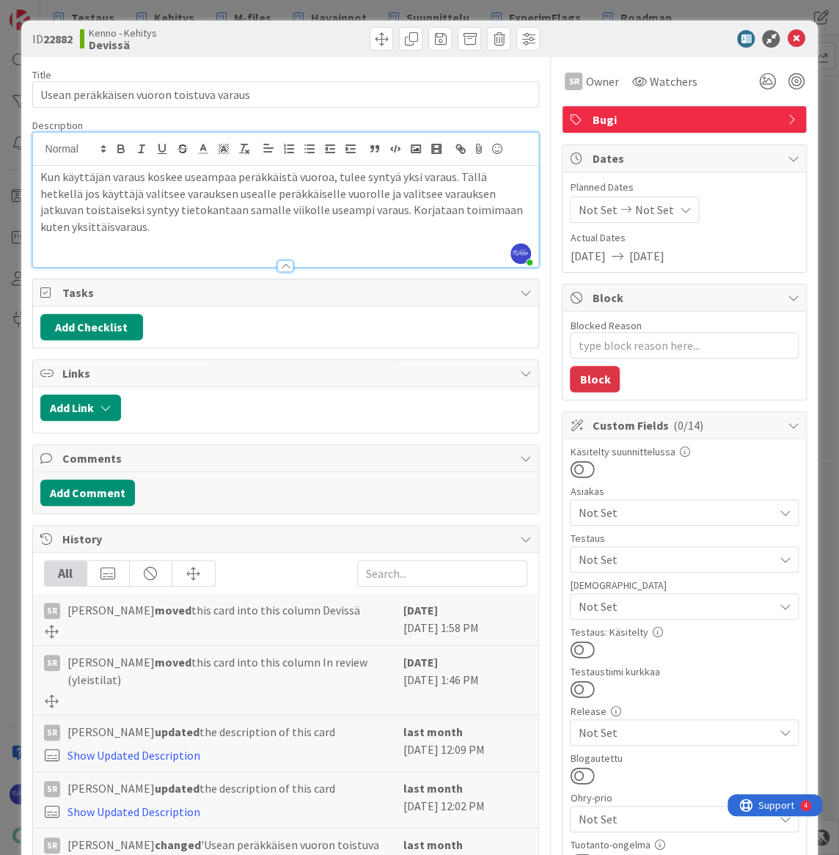
click at [681, 557] on span "Not Set" at bounding box center [675, 560] width 195 height 18
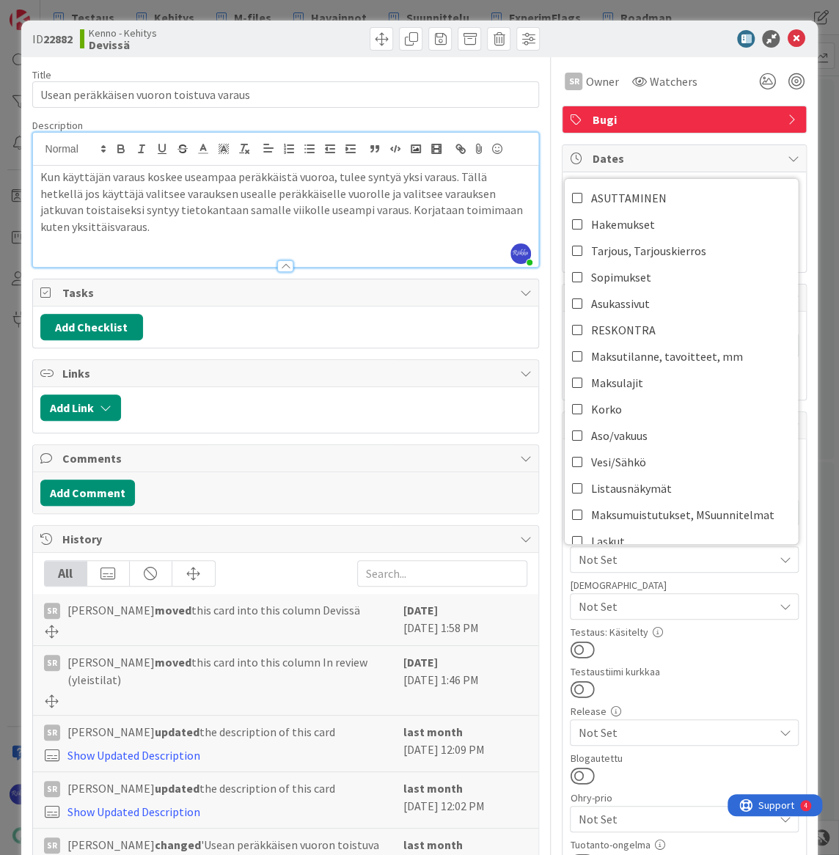
click at [681, 557] on span "Not Set" at bounding box center [675, 560] width 195 height 18
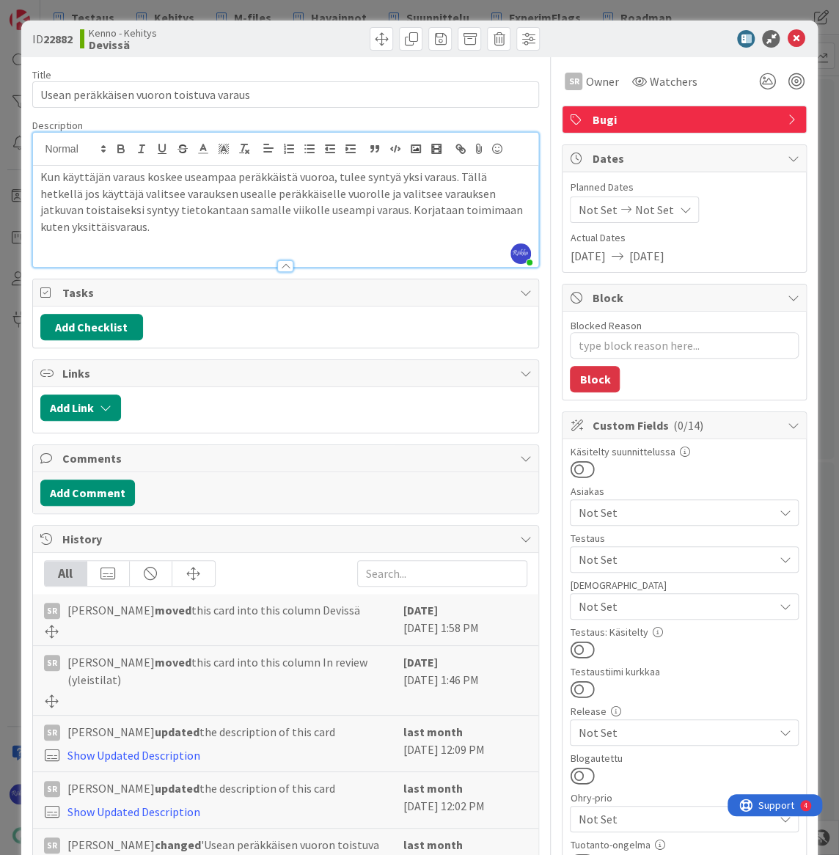
click at [691, 604] on span "Not Set" at bounding box center [675, 607] width 195 height 18
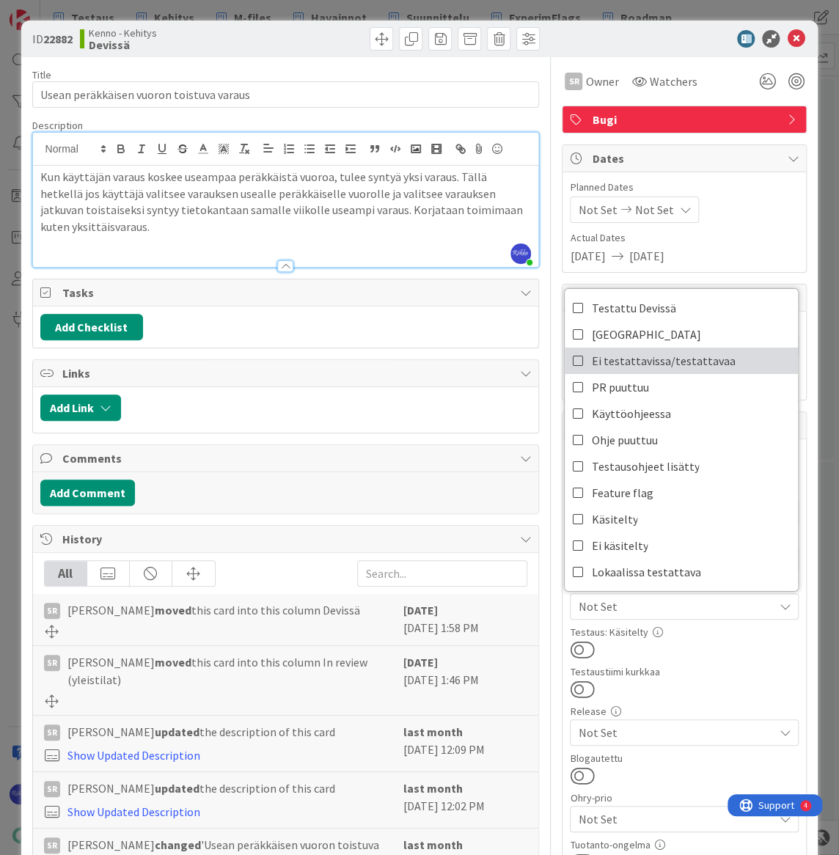
click at [686, 362] on span "Ei testattavissa/testattavaa" at bounding box center [663, 361] width 144 height 22
click at [125, 243] on p at bounding box center [285, 243] width 491 height 17
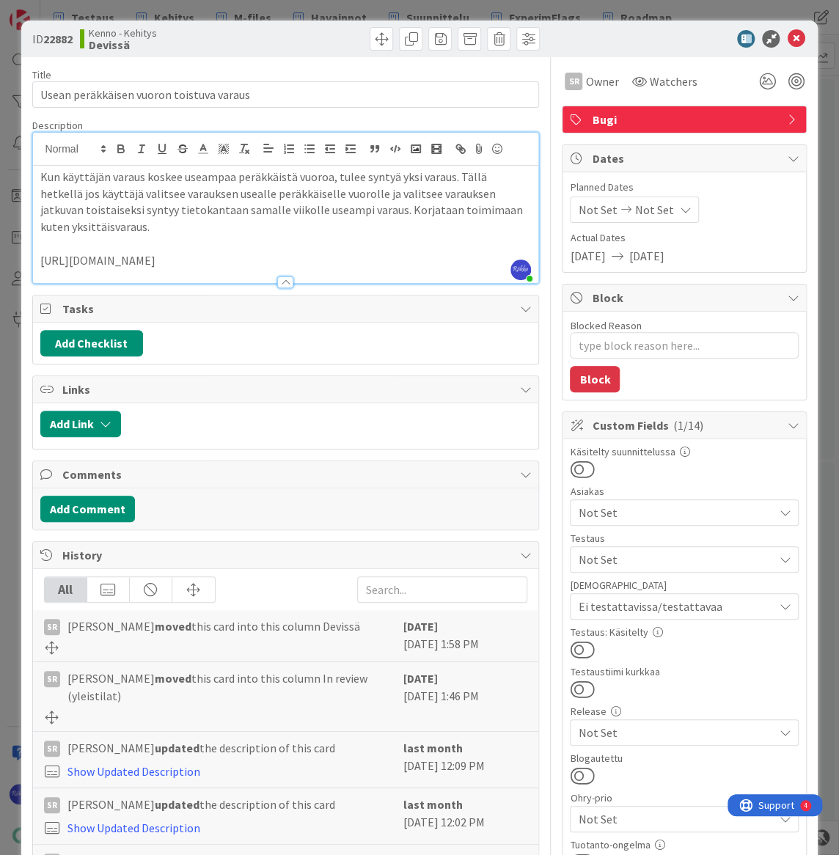
click at [575, 645] on button at bounding box center [582, 649] width 24 height 19
click at [787, 35] on icon at bounding box center [796, 39] width 18 height 18
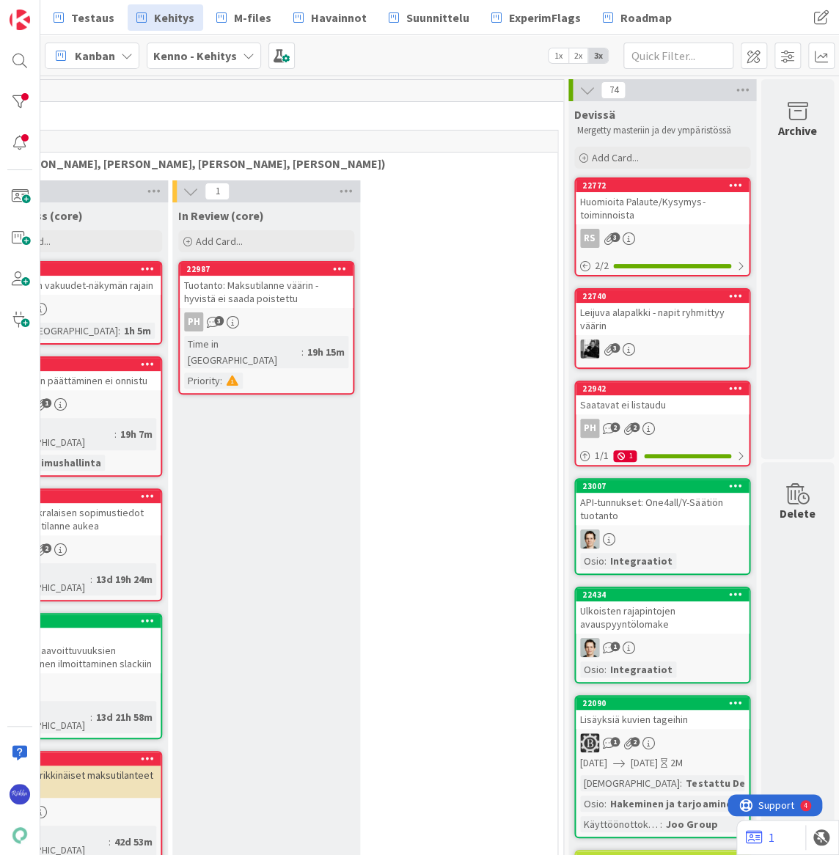
click at [670, 213] on div "Huomioita Palaute/Kysymys-toiminnoista" at bounding box center [662, 208] width 173 height 32
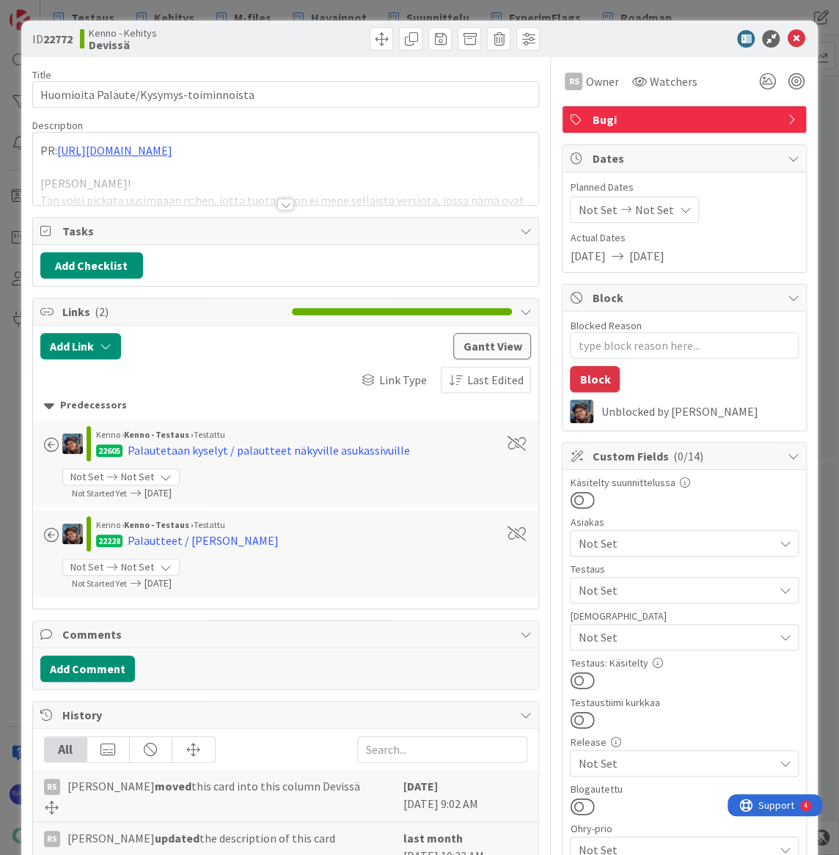
click at [286, 205] on div at bounding box center [285, 205] width 16 height 12
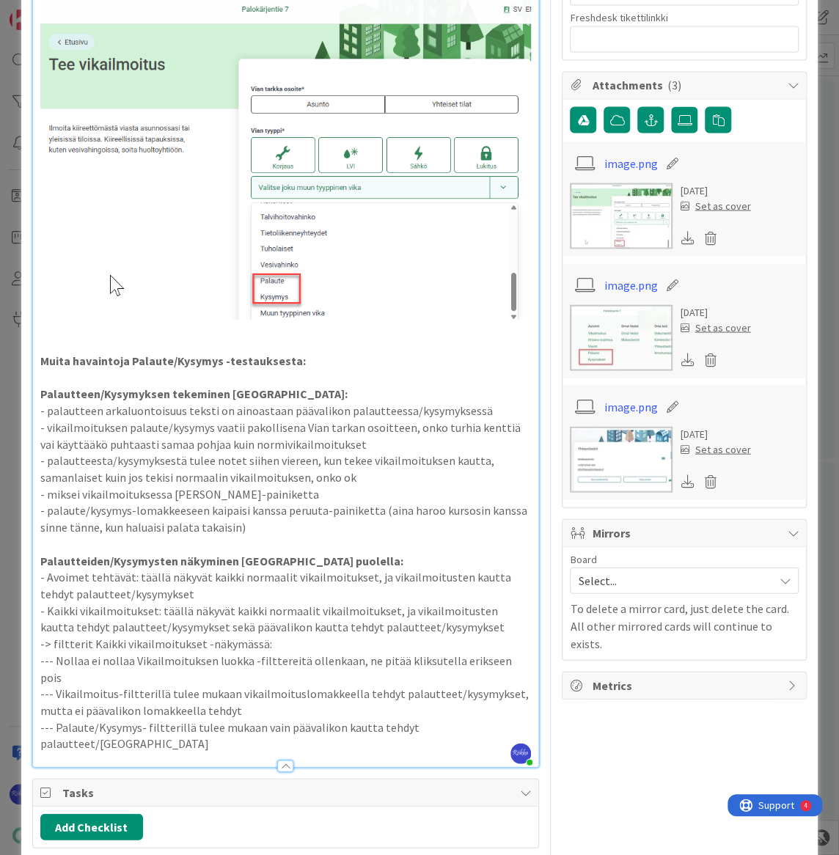
scroll to position [1200, 0]
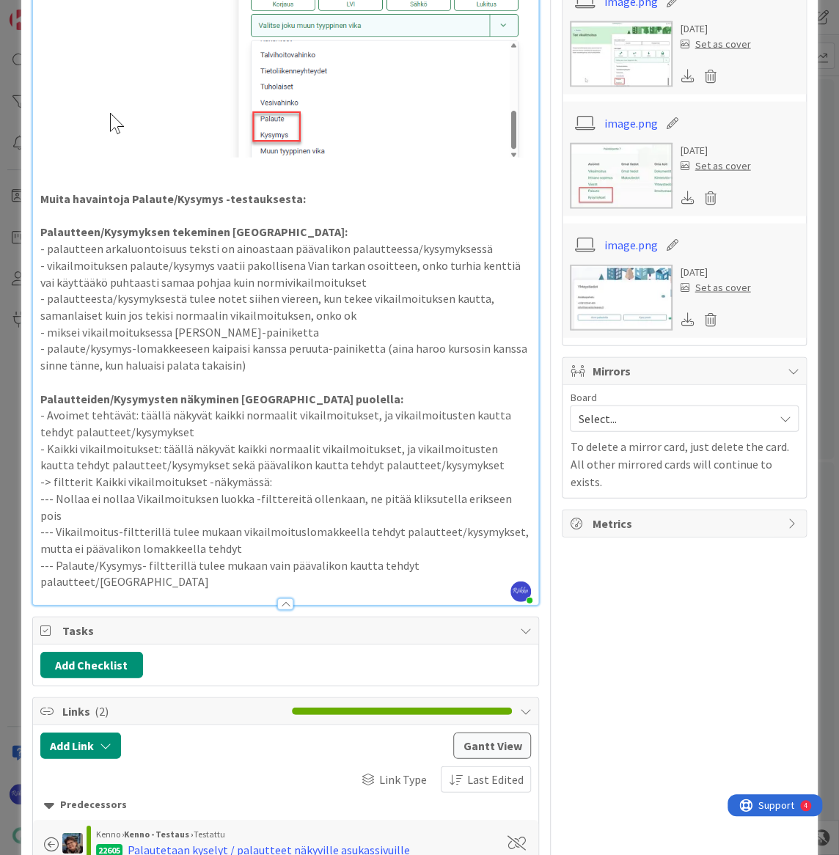
click at [497, 557] on p "--- Palaute/Kysymys- filtterillä tulee mukaan vain päävalikon kautta tehdyt pal…" at bounding box center [285, 573] width 491 height 33
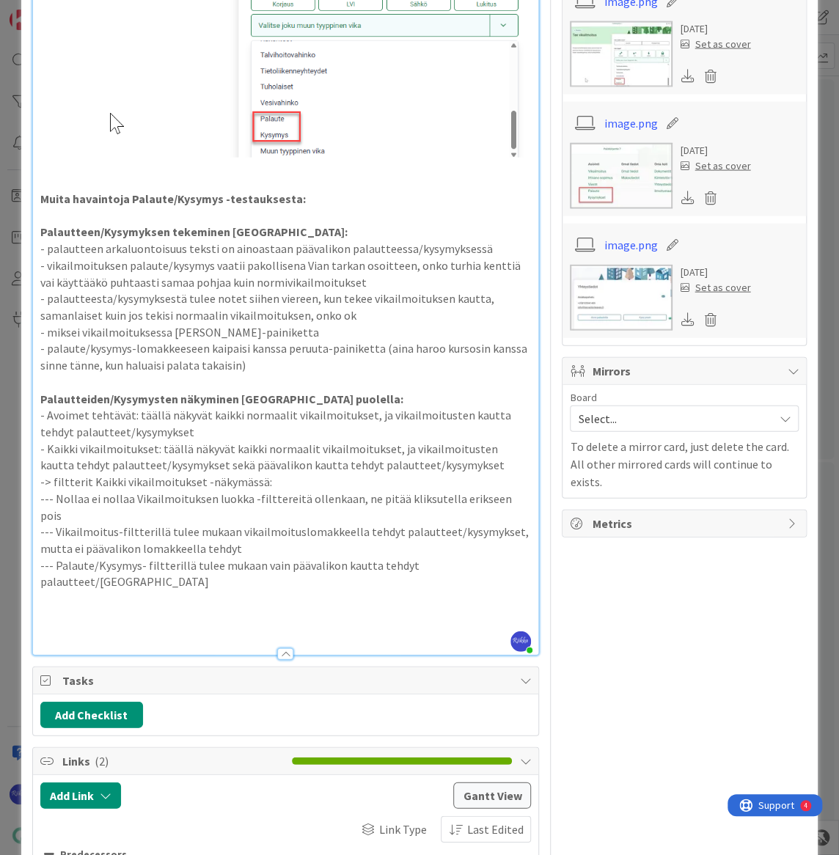
drag, startPoint x: 71, startPoint y: 577, endPoint x: 85, endPoint y: 577, distance: 14.0
click at [71, 607] on p at bounding box center [285, 615] width 491 height 17
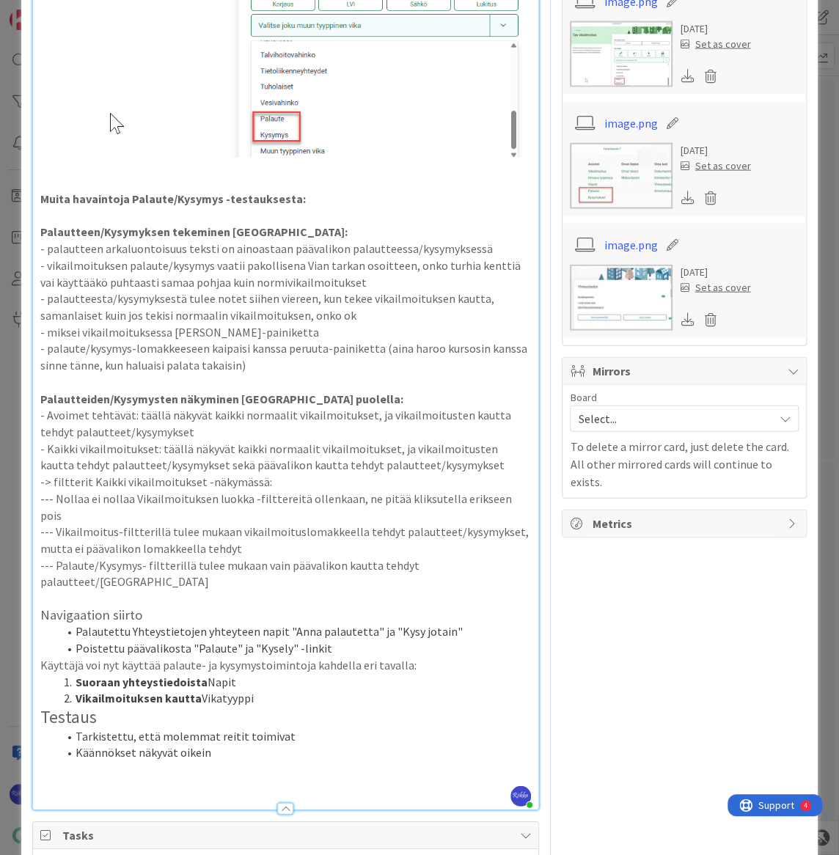
drag, startPoint x: 37, startPoint y: 570, endPoint x: 260, endPoint y: 647, distance: 235.9
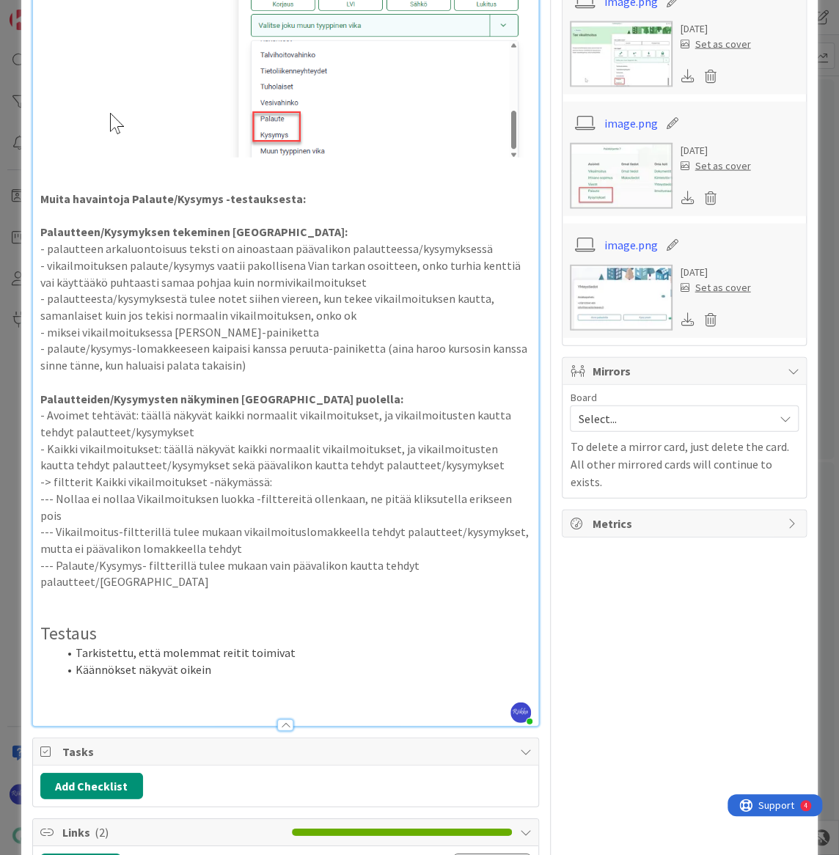
click at [130, 623] on h2 "Testaus" at bounding box center [285, 633] width 491 height 21
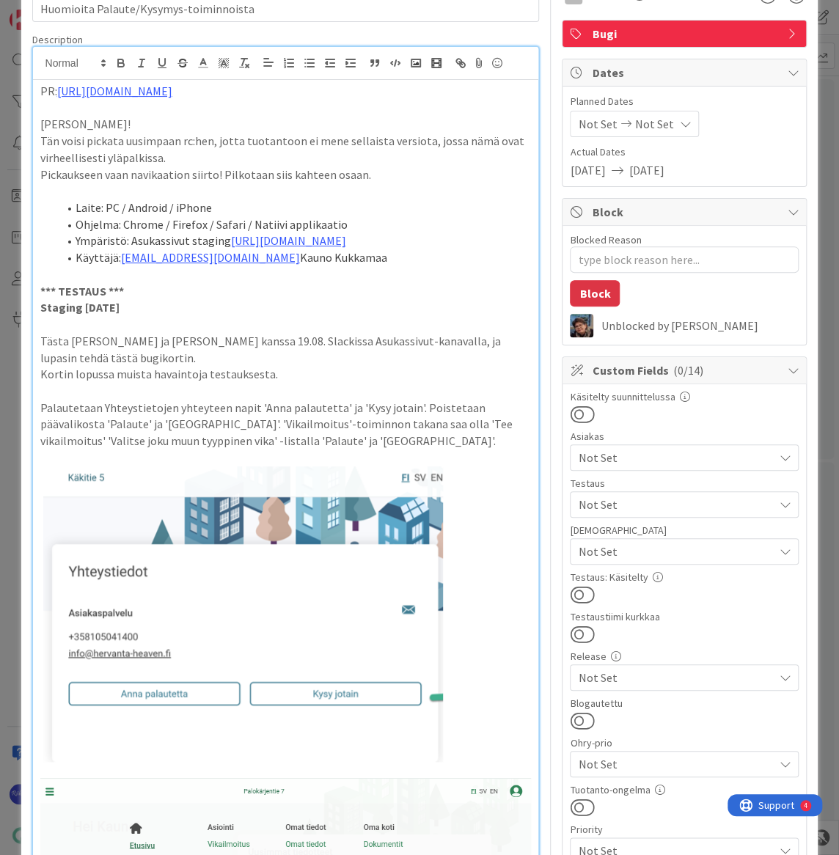
scroll to position [0, 0]
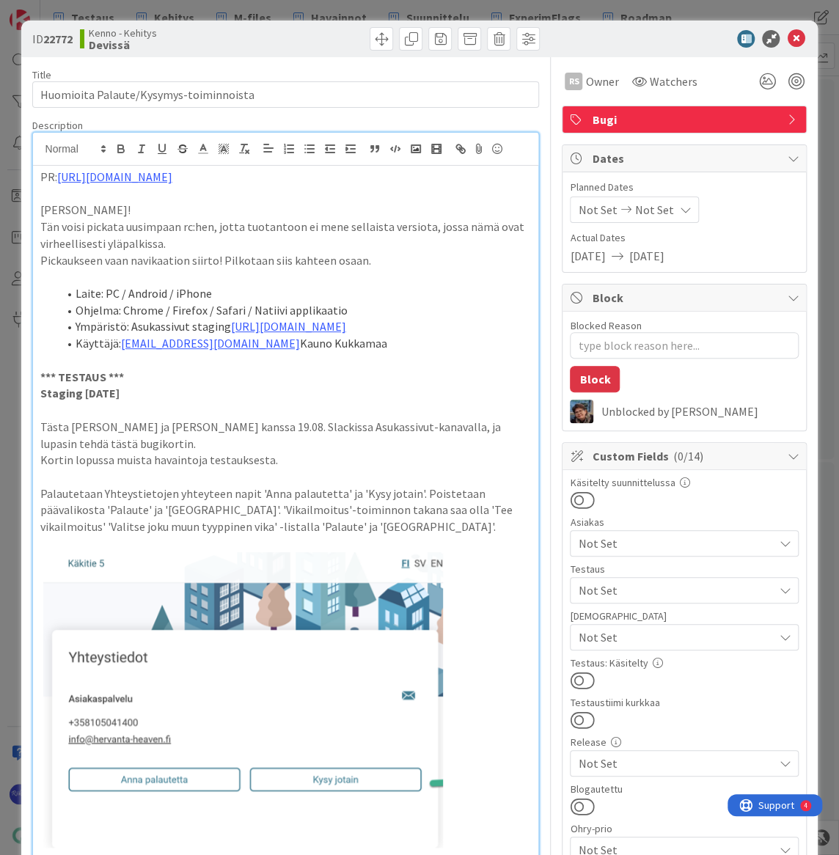
click at [661, 593] on span "Not Set" at bounding box center [675, 591] width 195 height 18
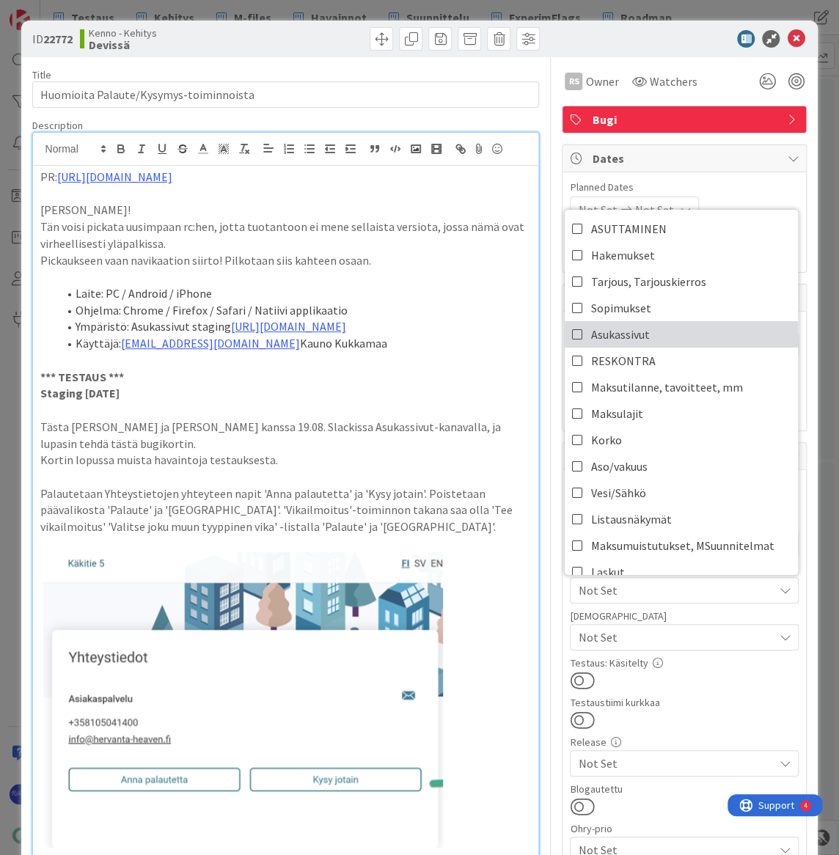
click at [658, 329] on link "Asukassivut" at bounding box center [681, 334] width 233 height 26
click at [456, 464] on p "Kortin lopussa muista havaintoja testauksesta." at bounding box center [285, 460] width 491 height 17
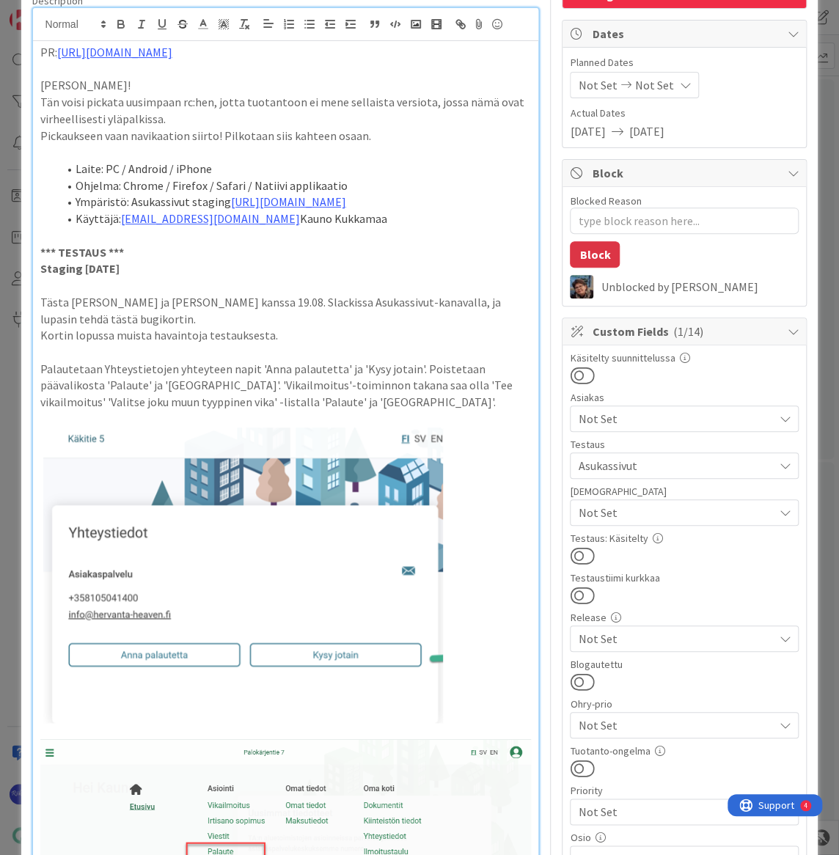
scroll to position [133, 0]
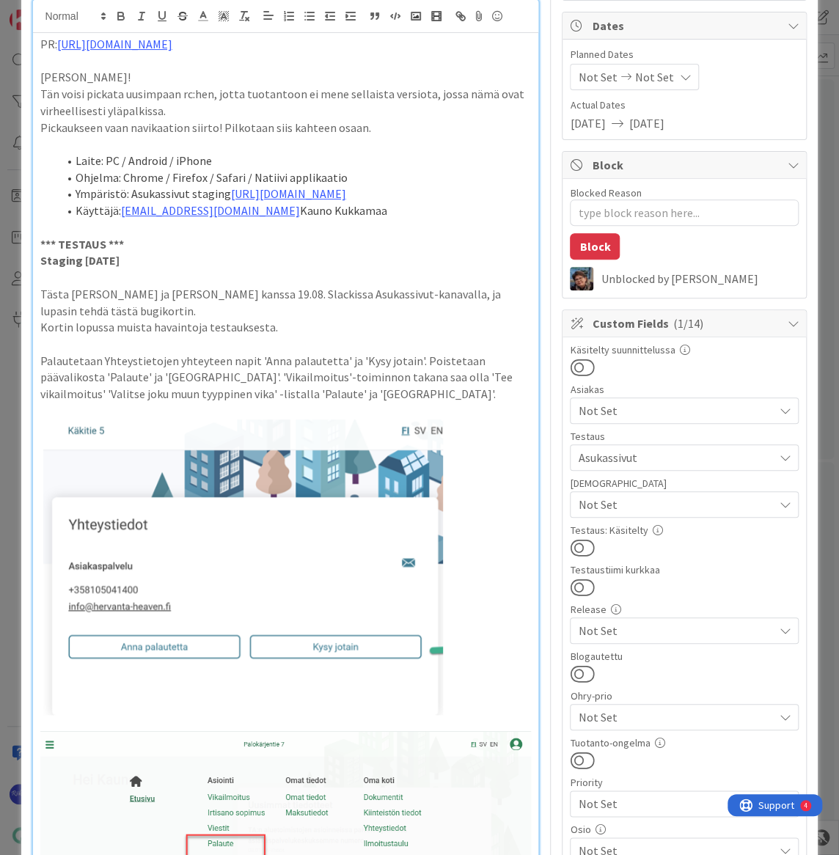
click at [702, 502] on span "Not Set" at bounding box center [675, 505] width 195 height 18
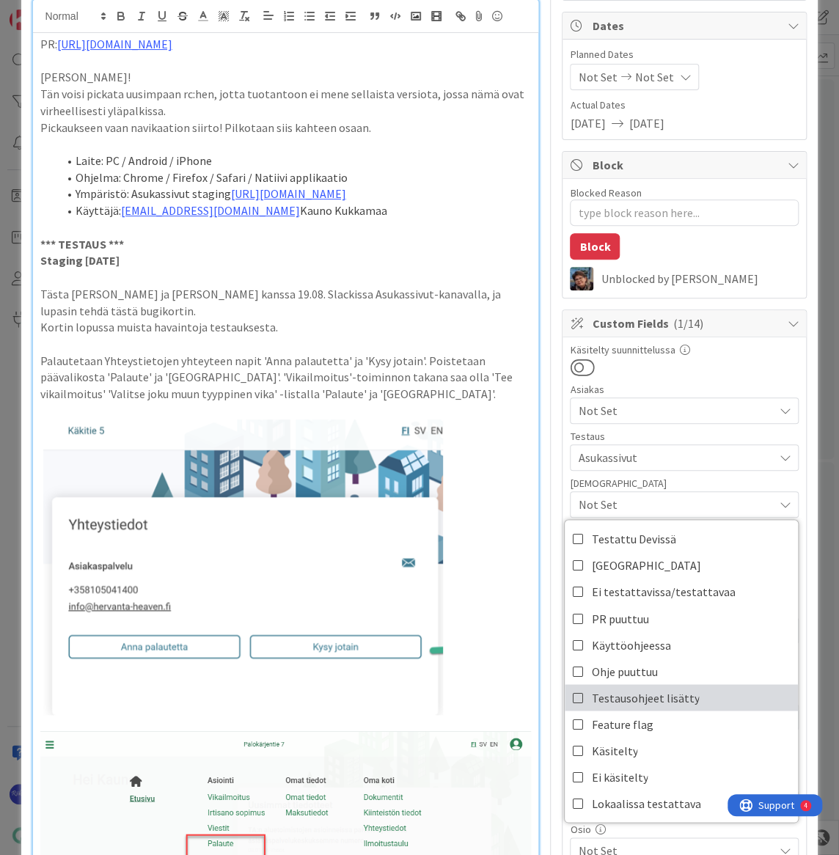
click at [701, 701] on link "Testausohjeet lisätty" at bounding box center [681, 697] width 233 height 26
click at [472, 451] on p at bounding box center [285, 568] width 491 height 296
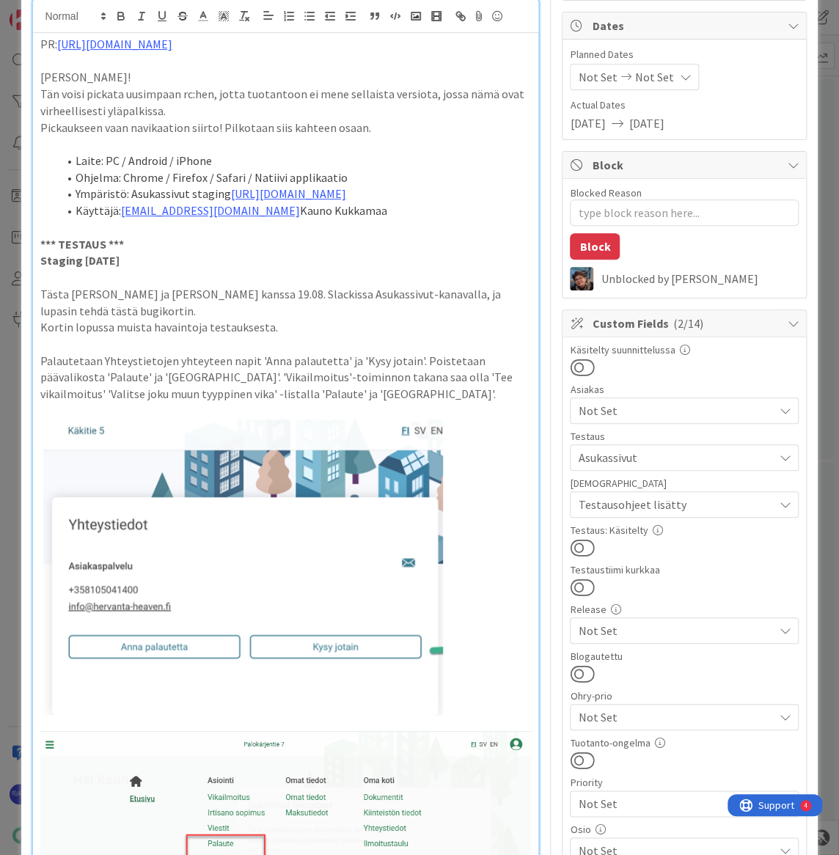
click at [577, 544] on button at bounding box center [582, 547] width 24 height 19
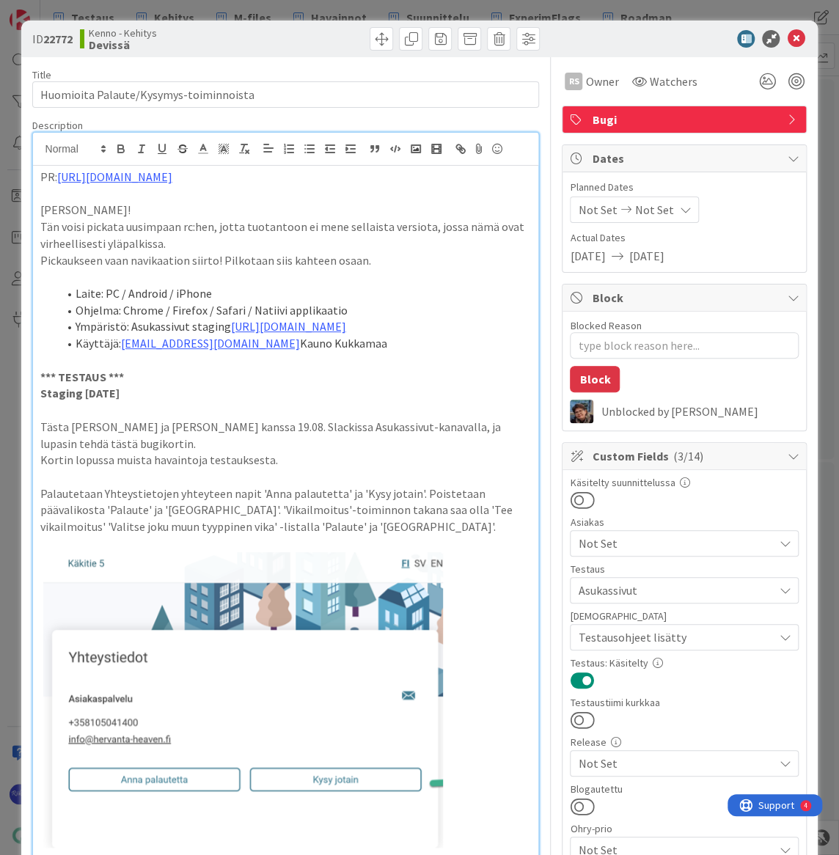
scroll to position [0, 0]
click at [787, 34] on icon at bounding box center [796, 39] width 18 height 18
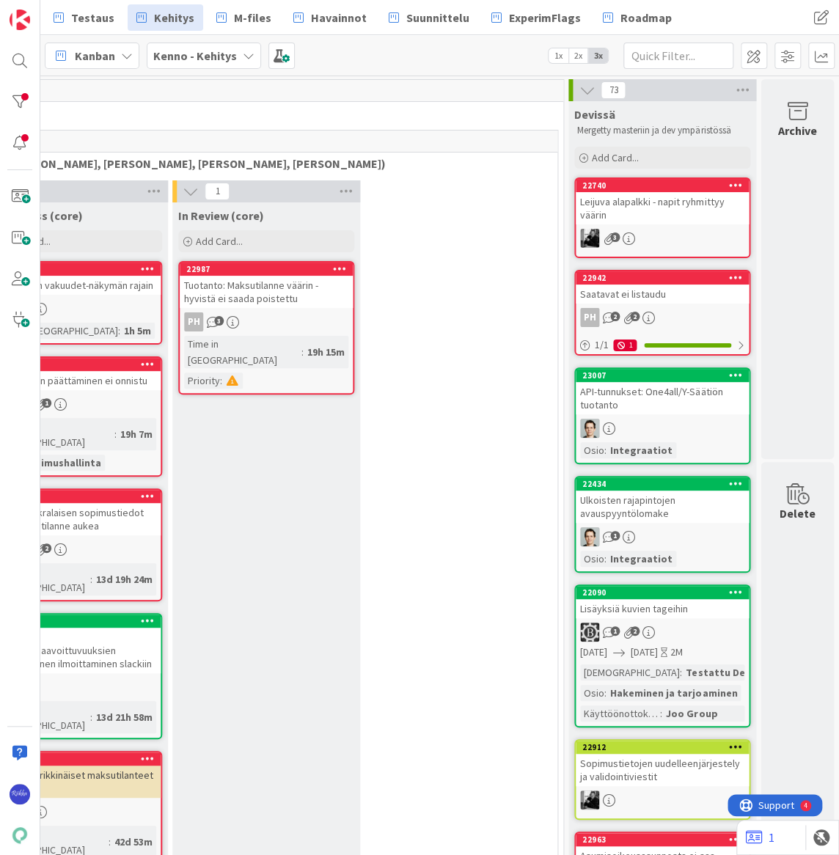
click at [661, 211] on div "Leijuva alapalkki - napit ryhmittyy väärin" at bounding box center [662, 208] width 173 height 32
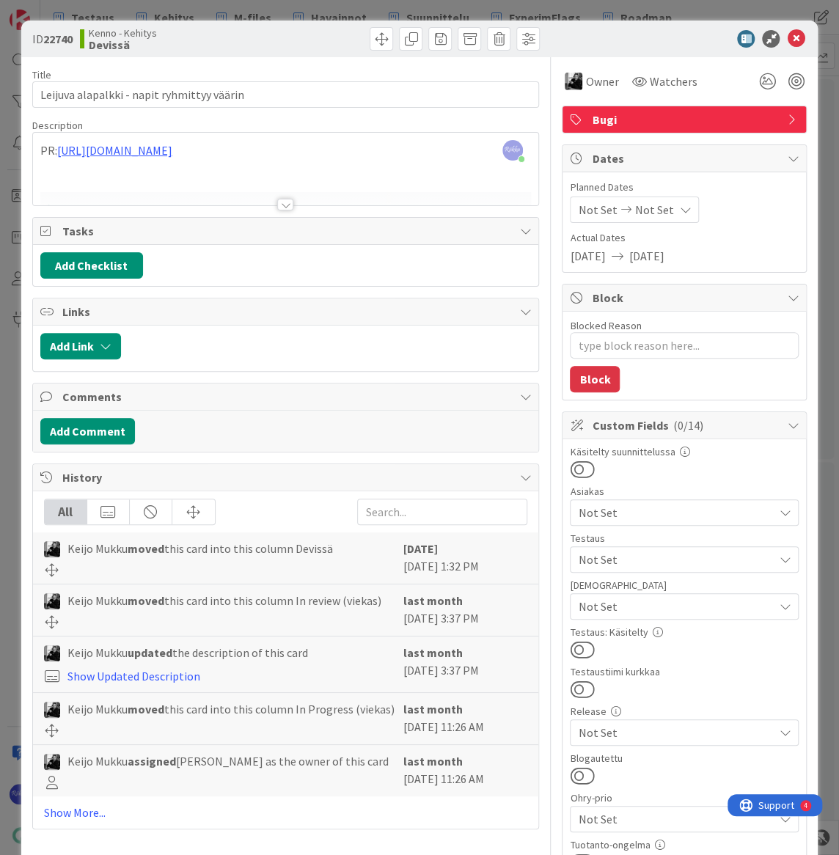
click at [280, 204] on div at bounding box center [285, 205] width 16 height 12
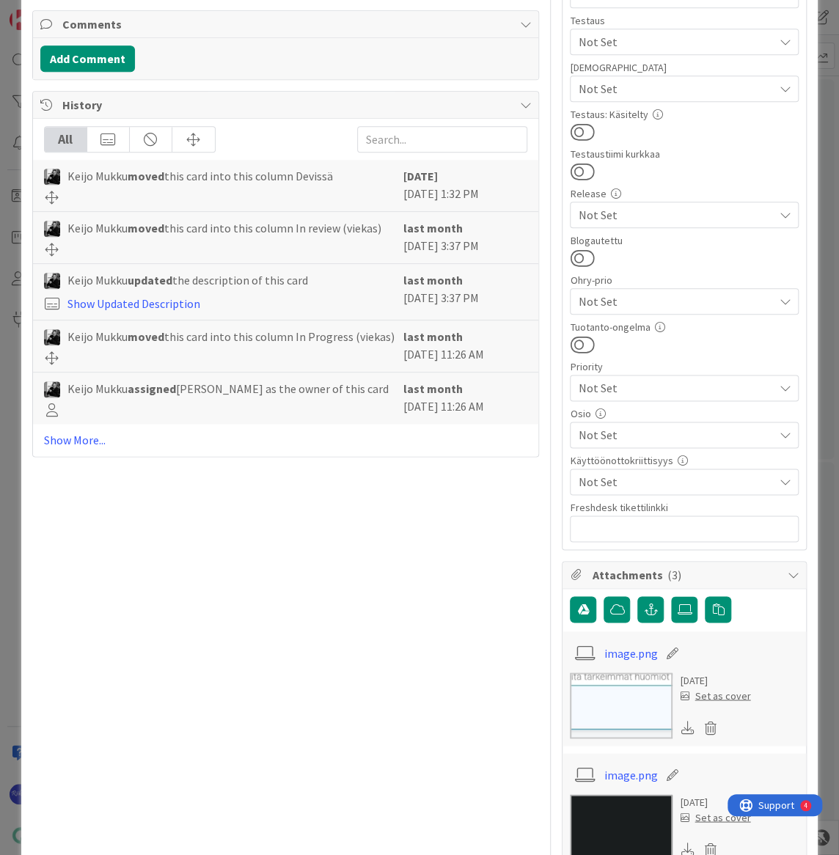
scroll to position [533, 0]
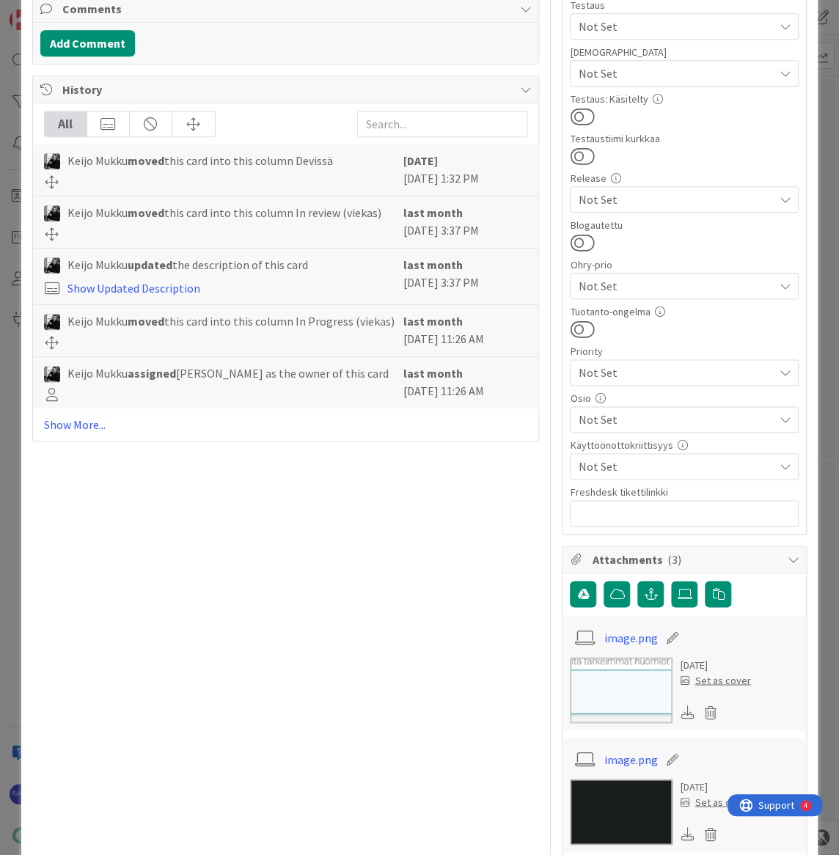
click at [84, 434] on link "Show More..." at bounding box center [286, 425] width 484 height 18
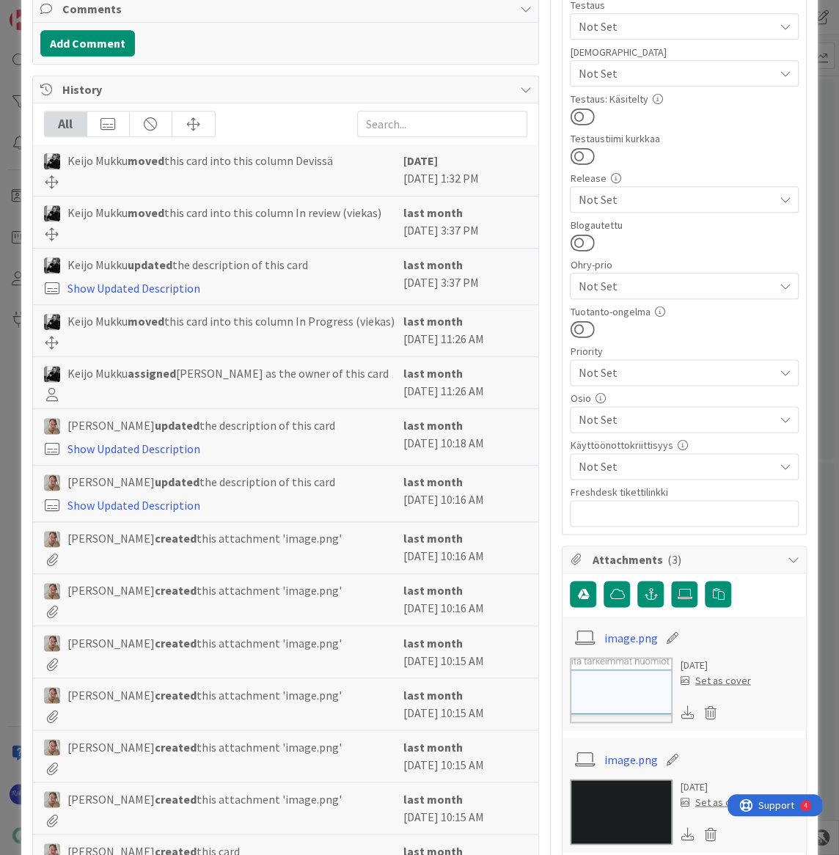
scroll to position [863, 0]
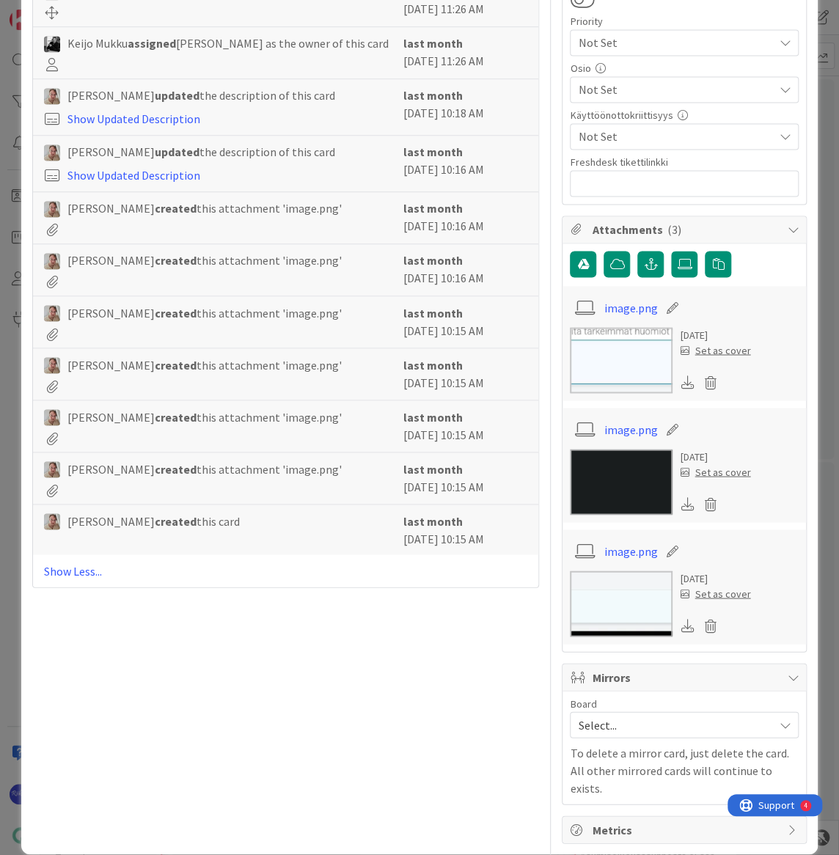
click at [77, 579] on link "Show Less..." at bounding box center [286, 571] width 484 height 18
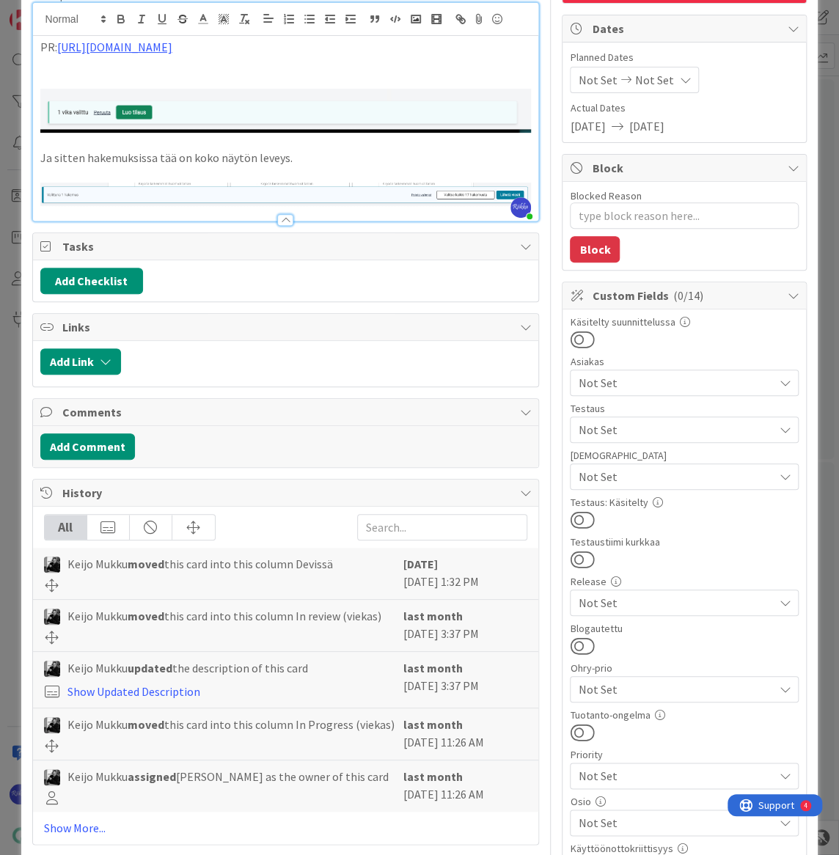
scroll to position [0, 0]
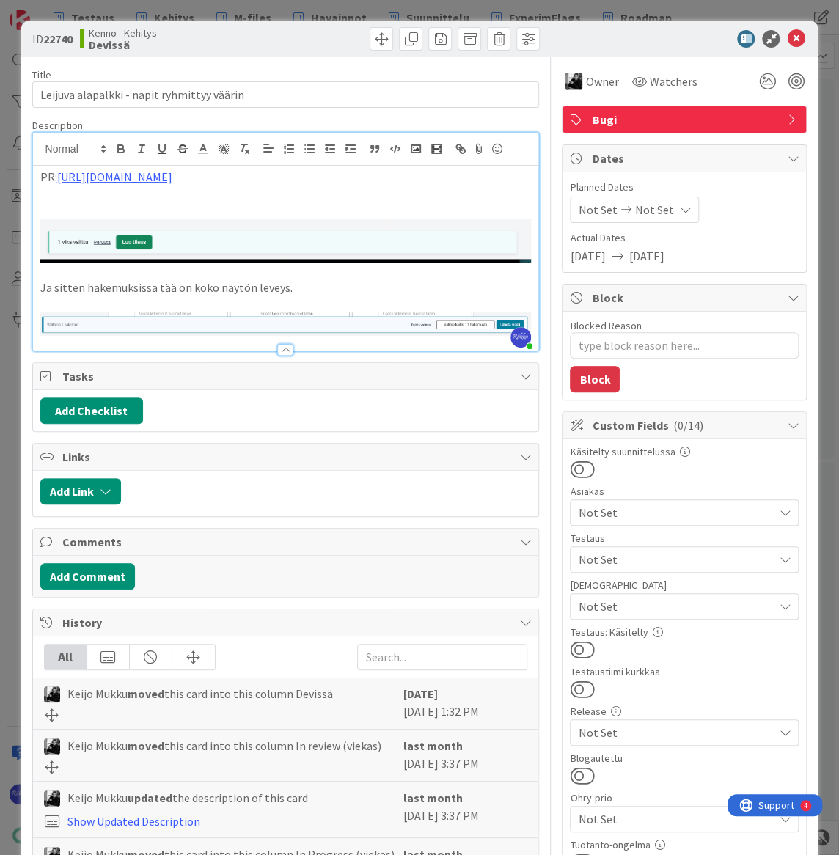
click at [280, 351] on div at bounding box center [285, 350] width 16 height 12
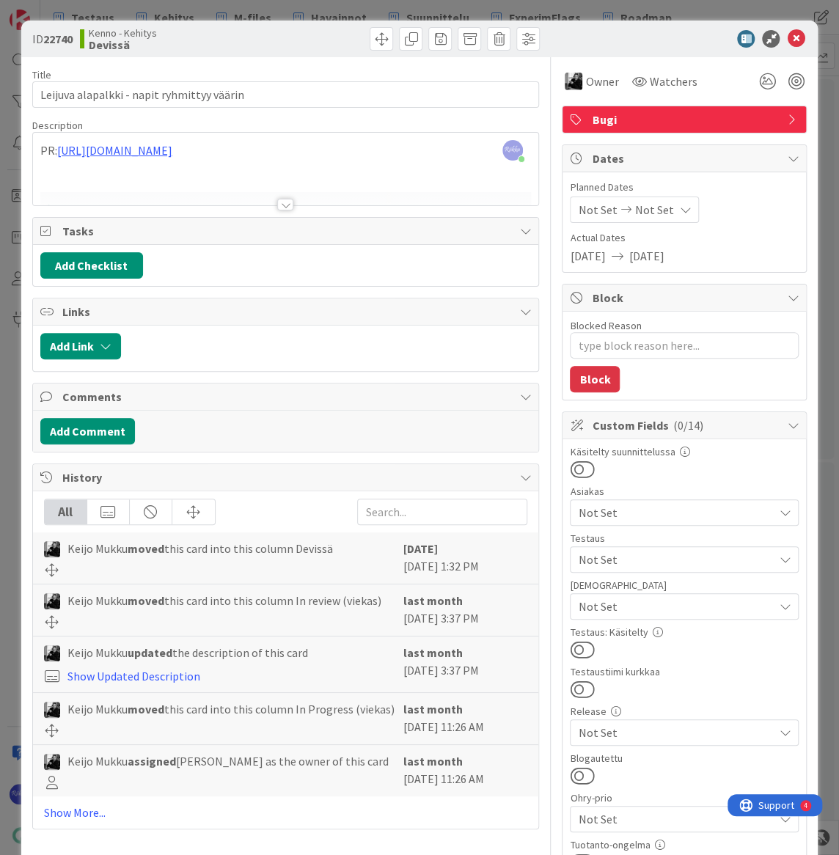
click at [280, 203] on div at bounding box center [285, 205] width 16 height 12
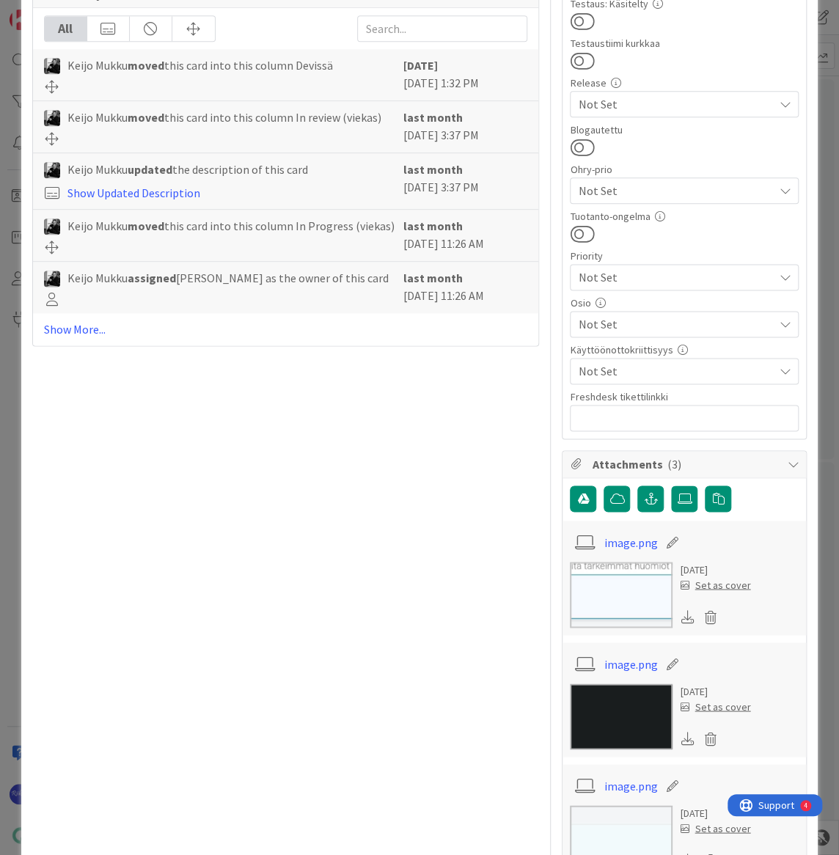
scroll to position [667, 0]
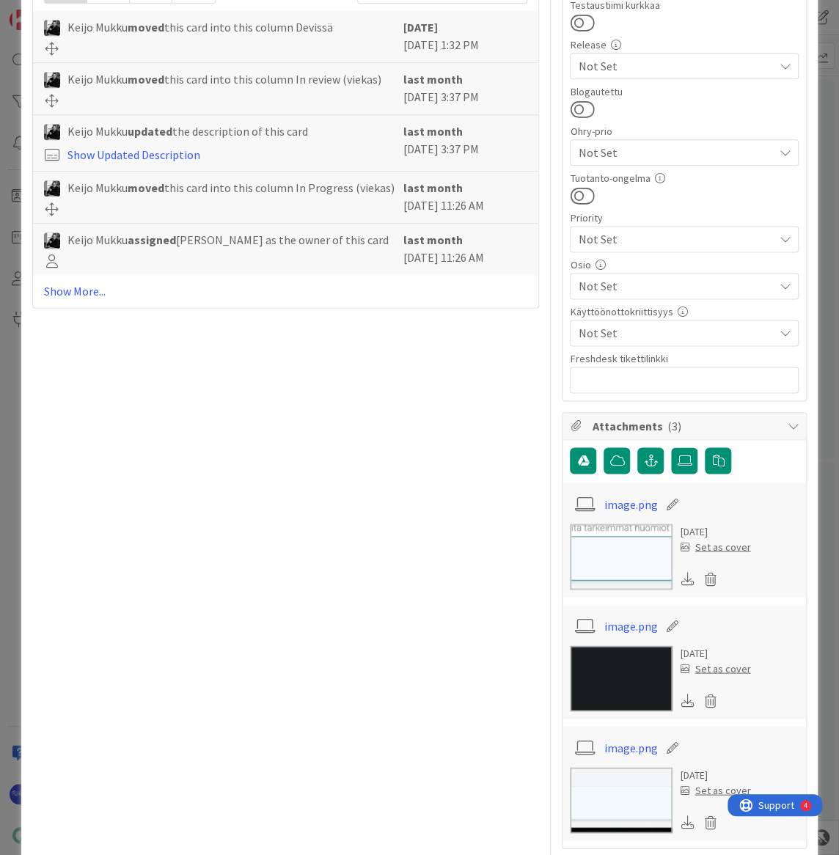
click at [613, 504] on link "image.png" at bounding box center [631, 504] width 54 height 18
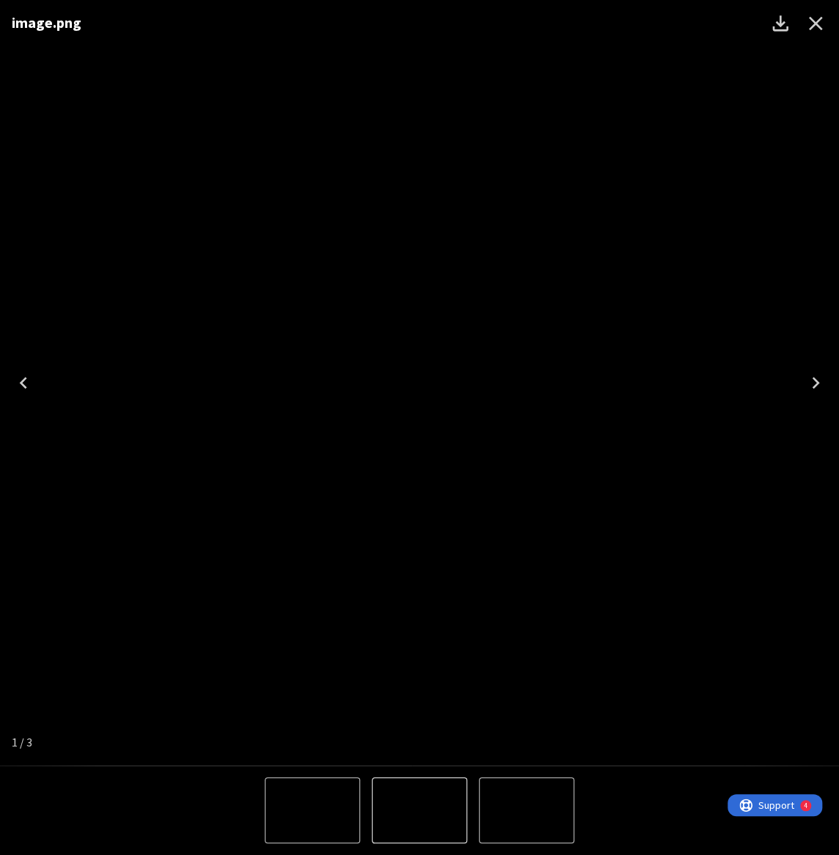
click at [817, 23] on icon "Close" at bounding box center [815, 23] width 23 height 23
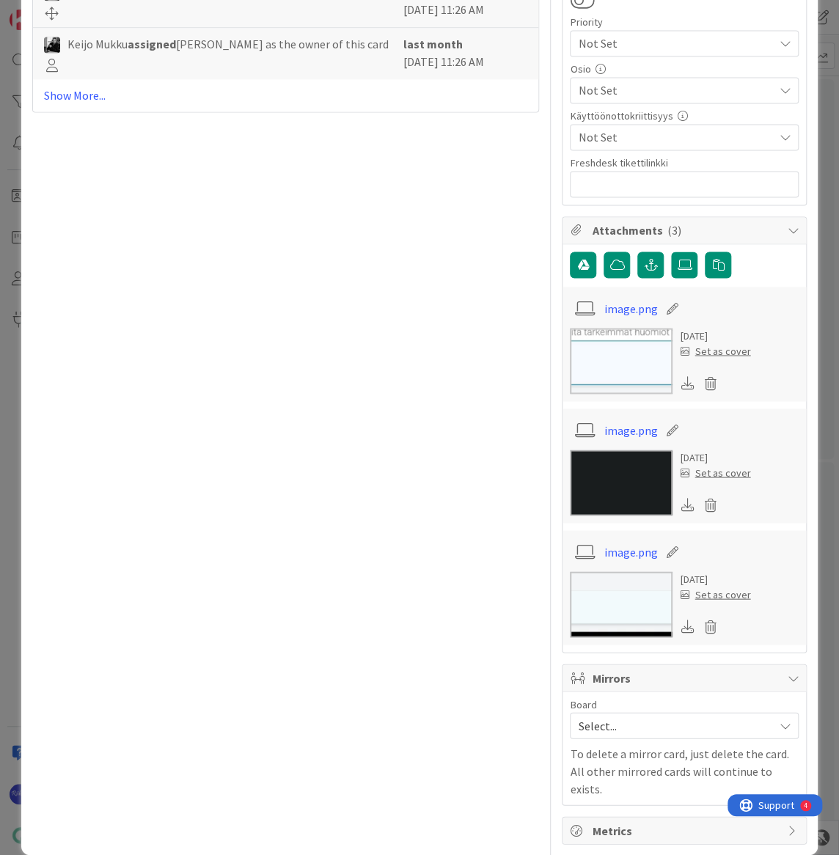
scroll to position [863, 0]
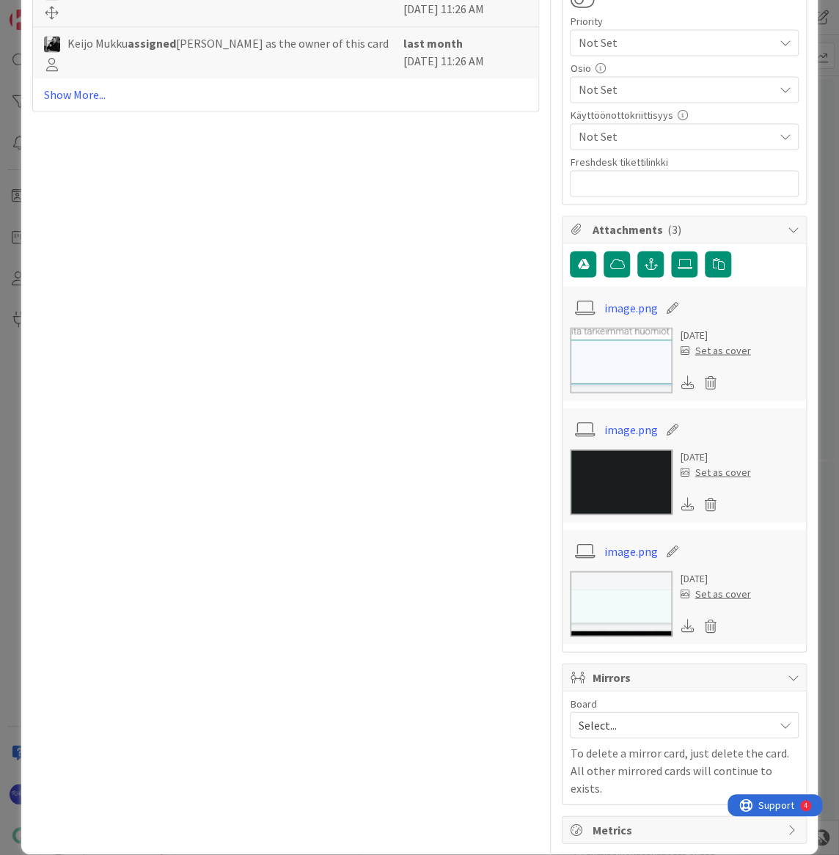
click at [633, 550] on link "image.png" at bounding box center [631, 551] width 54 height 18
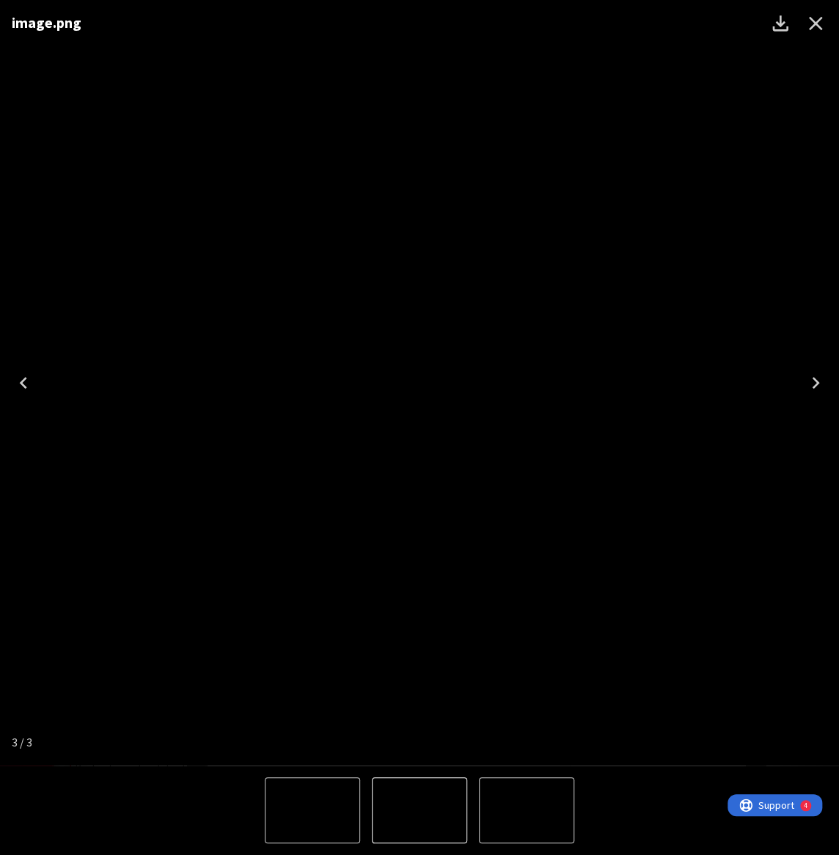
drag, startPoint x: 813, startPoint y: 29, endPoint x: 745, endPoint y: 176, distance: 162.1
click at [813, 29] on icon "Close" at bounding box center [815, 23] width 23 height 23
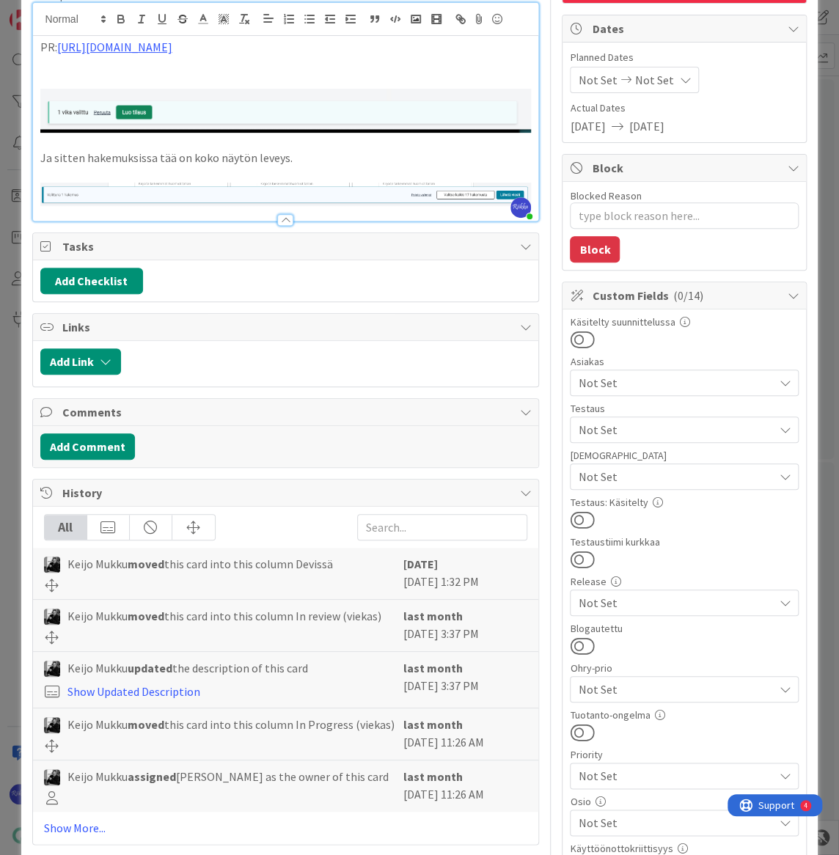
scroll to position [0, 0]
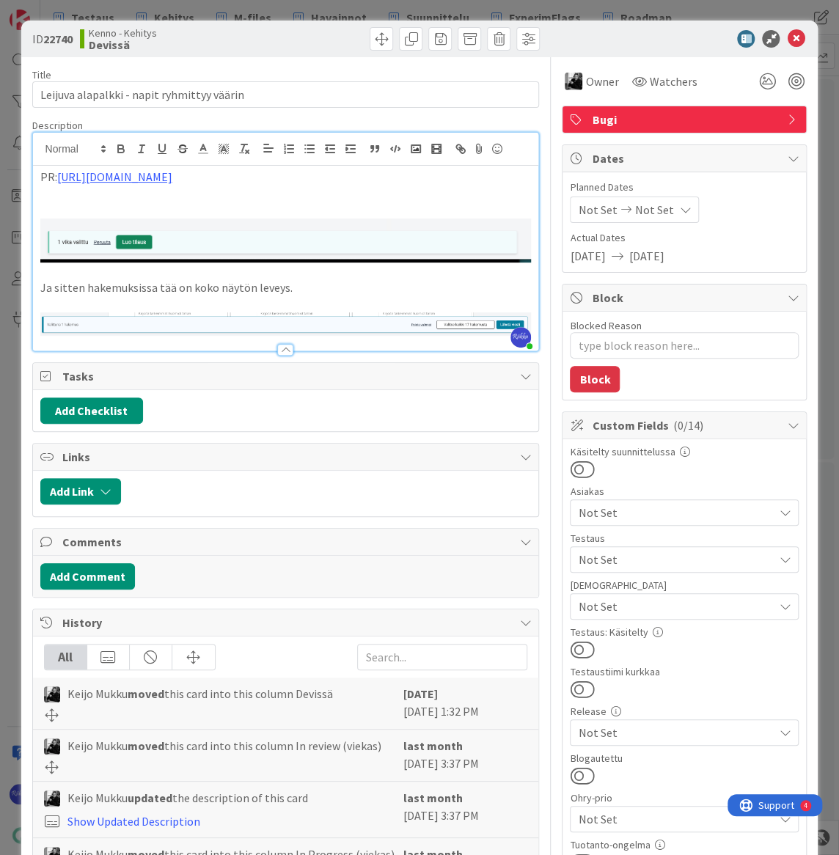
click at [579, 647] on button at bounding box center [582, 649] width 24 height 19
click at [787, 39] on icon at bounding box center [796, 39] width 18 height 18
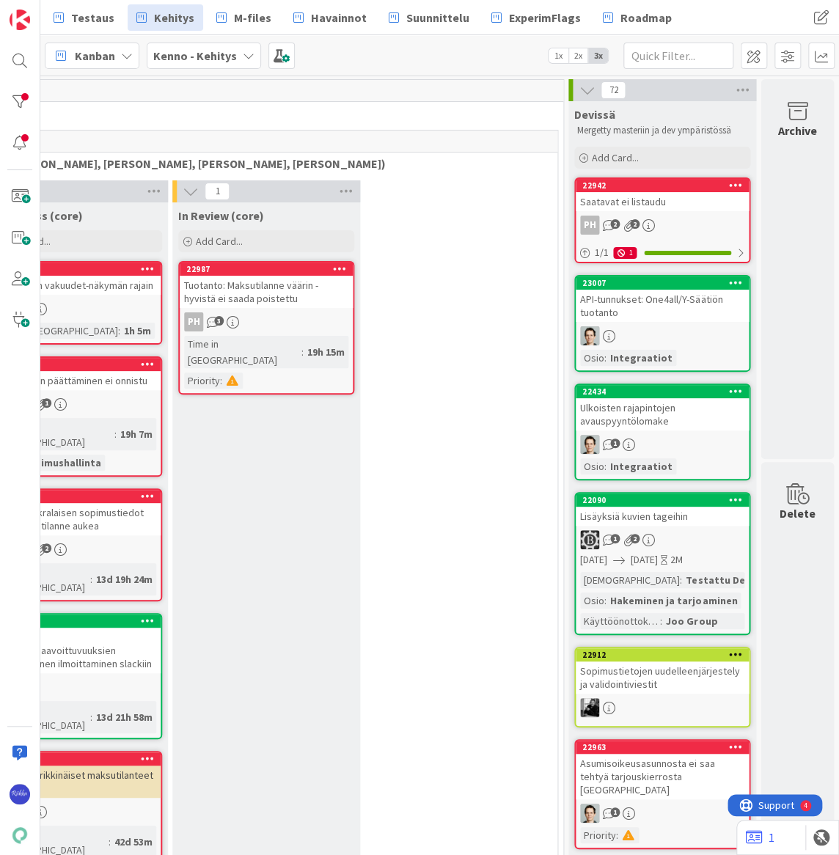
click at [661, 213] on link "22942 Saatavat ei listaudu PH 2 2 1 / 1 1" at bounding box center [662, 221] width 176 height 86
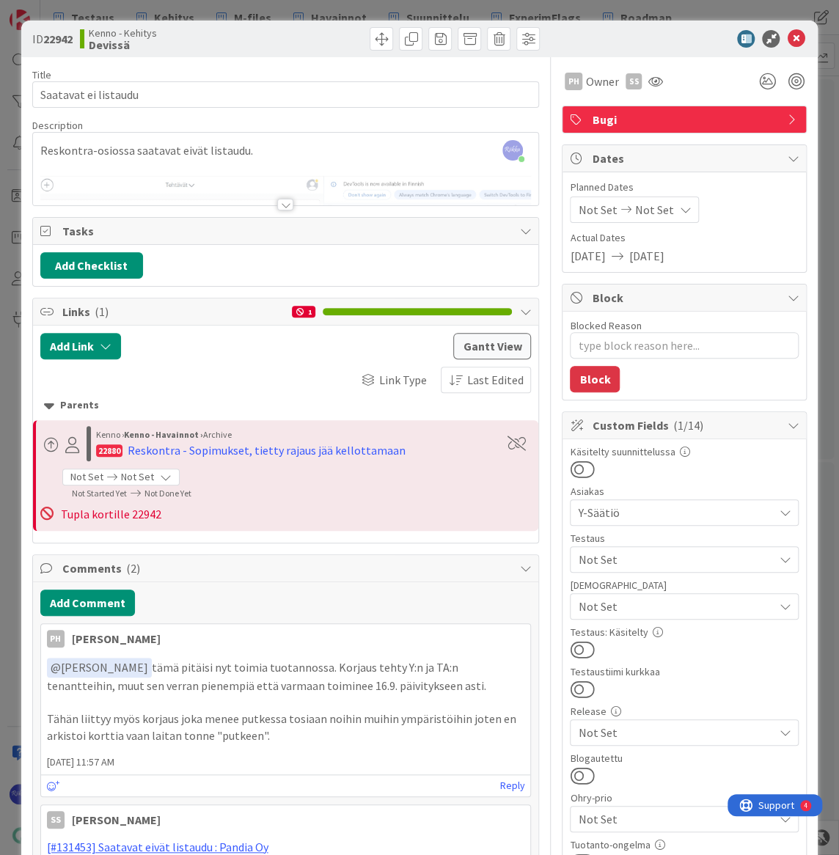
click at [281, 205] on div at bounding box center [285, 205] width 16 height 12
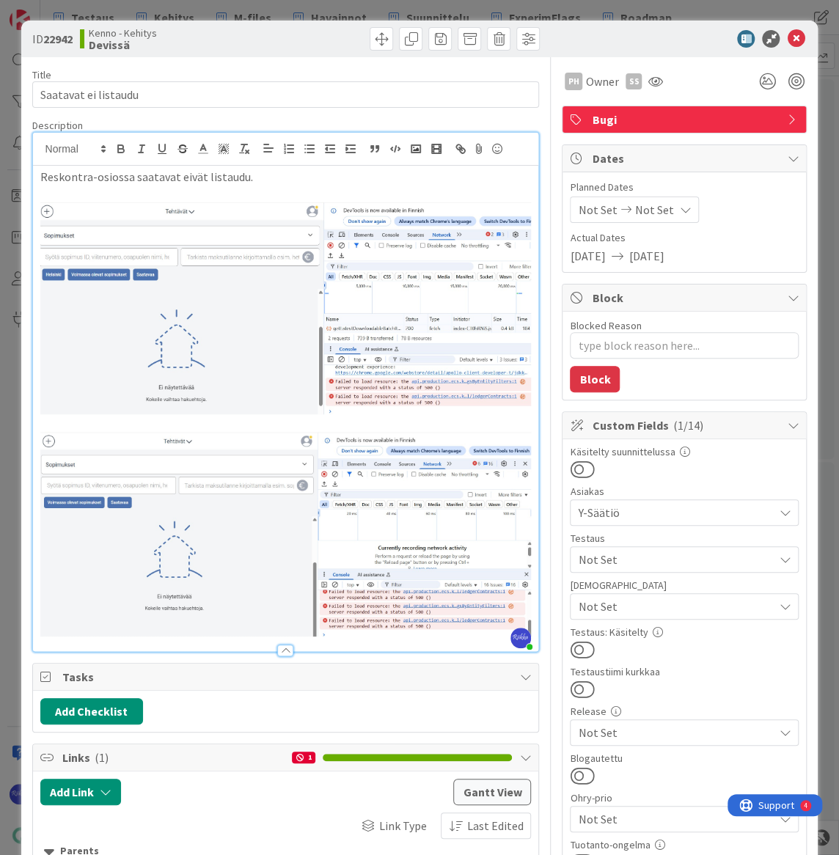
click at [714, 555] on span "Not Set" at bounding box center [675, 560] width 195 height 18
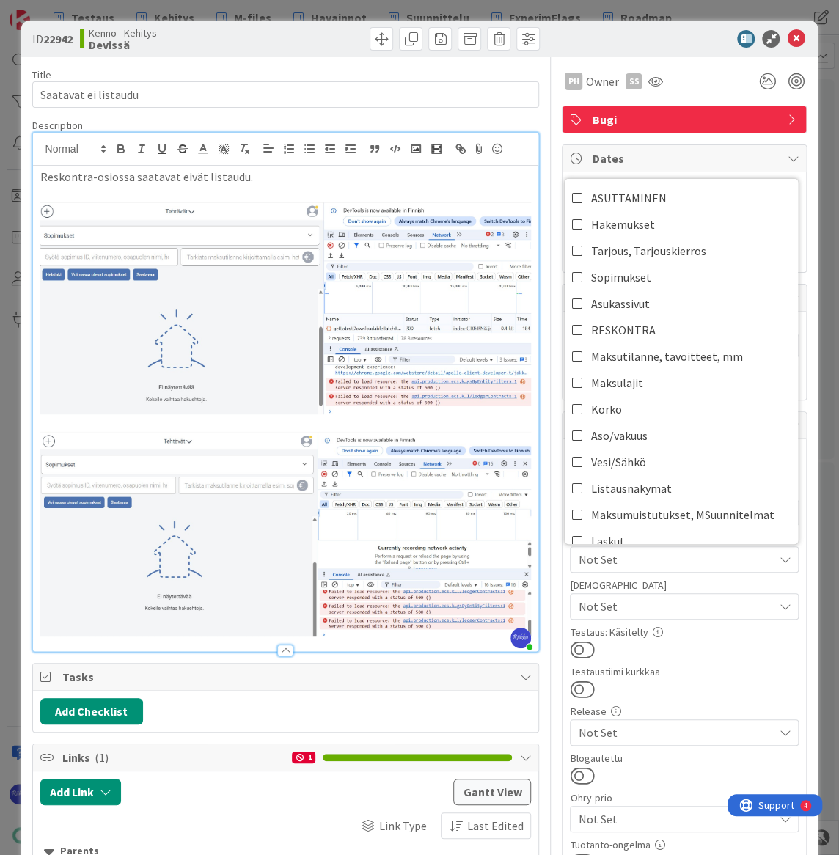
drag, startPoint x: 726, startPoint y: 633, endPoint x: 719, endPoint y: 601, distance: 32.4
click at [724, 632] on div "Testaus: Käsitelty" at bounding box center [684, 632] width 229 height 10
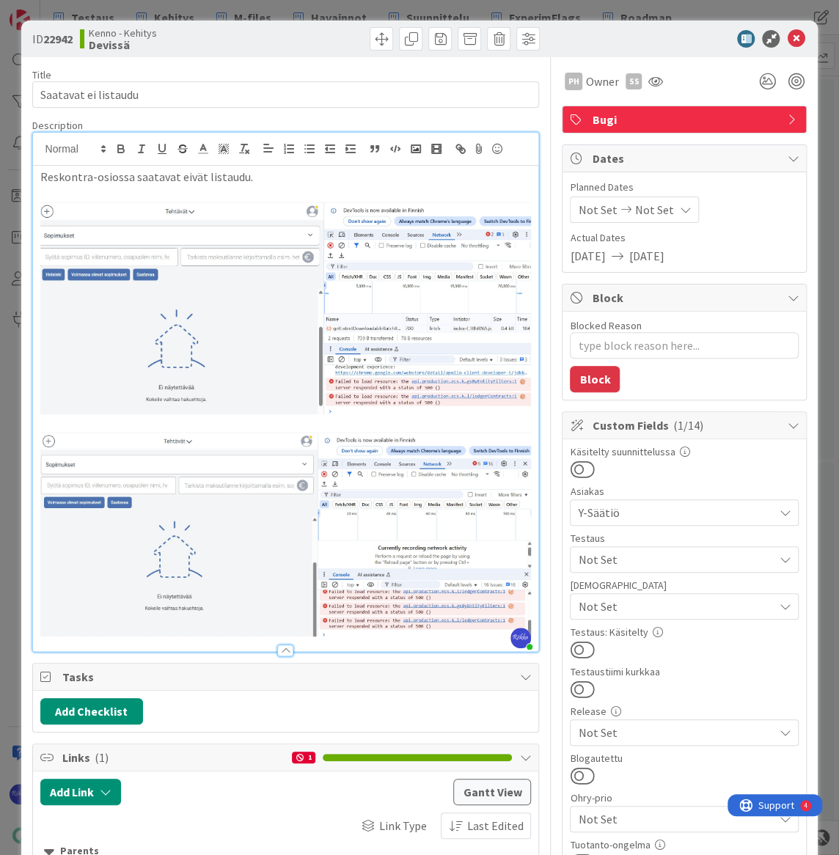
click at [720, 601] on span "Not Set" at bounding box center [675, 607] width 195 height 18
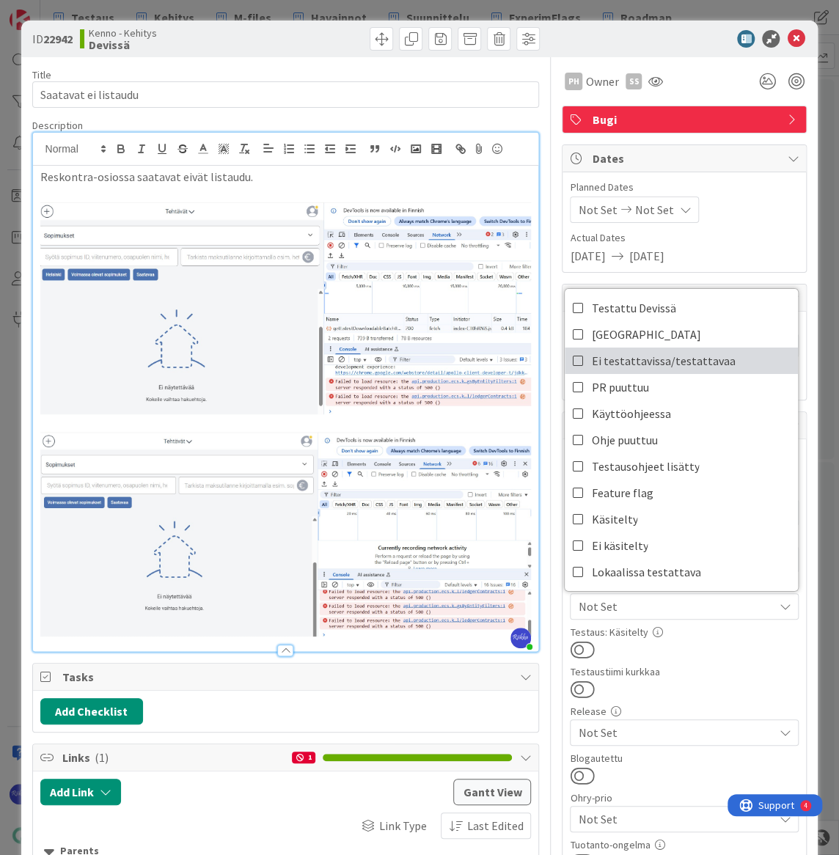
click at [713, 364] on link "Ei testattavissa/testattavaa" at bounding box center [681, 361] width 233 height 26
click at [711, 682] on div at bounding box center [684, 689] width 229 height 19
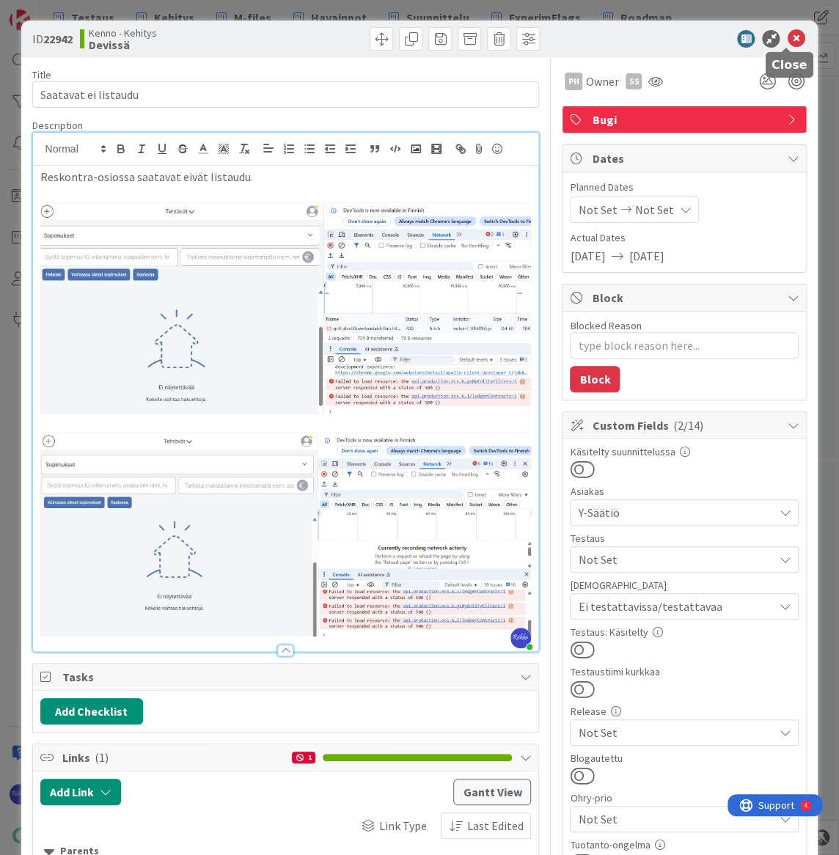
click at [787, 34] on icon at bounding box center [796, 39] width 18 height 18
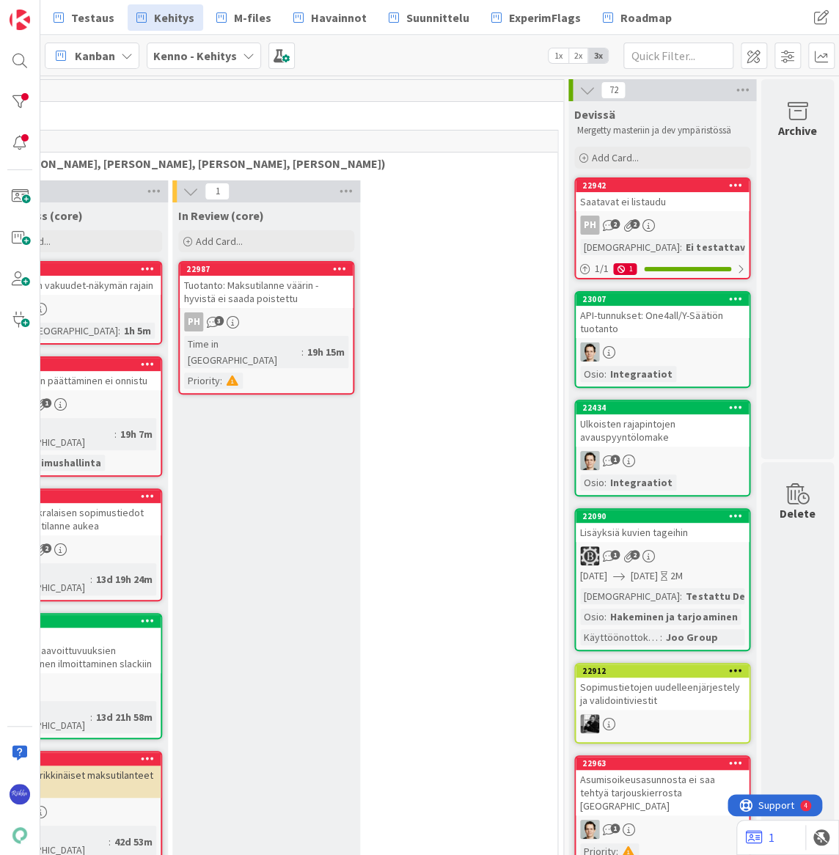
click at [668, 213] on link "22942 Saatavat ei listaudu PH 2 2 Testaushuomiot : Ei testattavi... 1 / 1 1" at bounding box center [662, 229] width 176 height 102
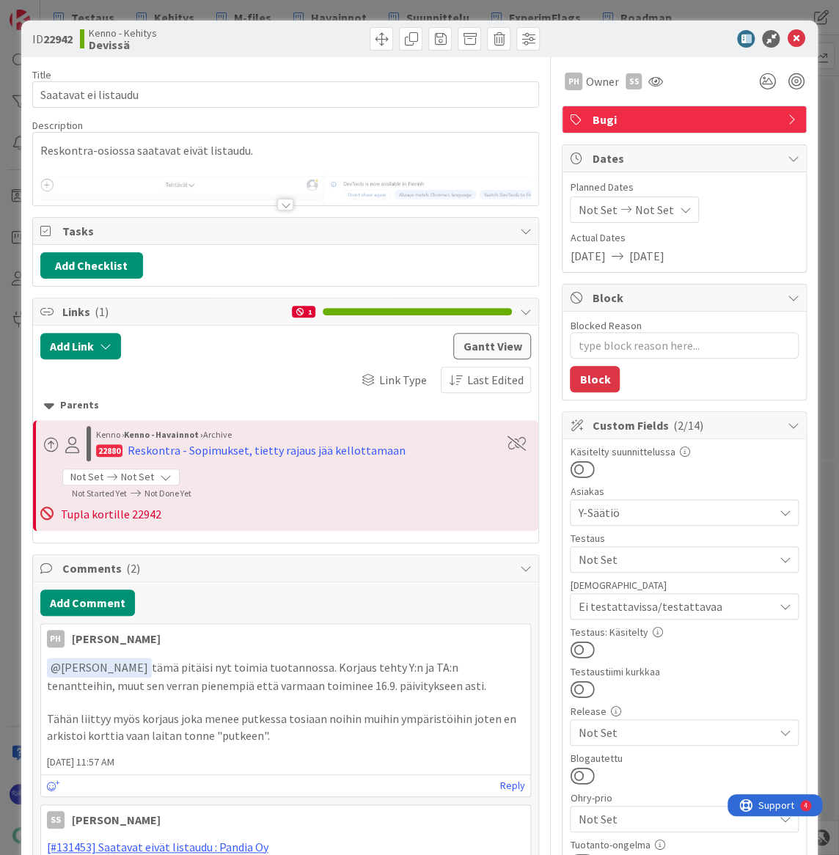
click at [579, 645] on button at bounding box center [582, 649] width 24 height 19
click at [787, 40] on icon at bounding box center [796, 39] width 18 height 18
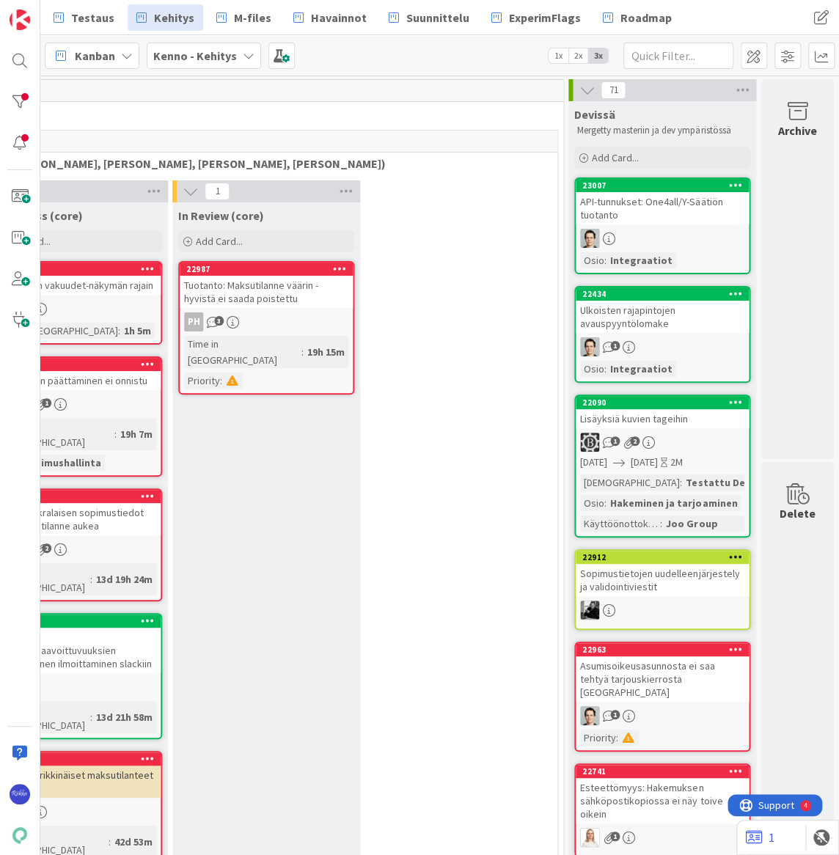
click at [657, 209] on div "API-tunnukset: One4all/Y-Säätiön tuotanto" at bounding box center [662, 208] width 173 height 32
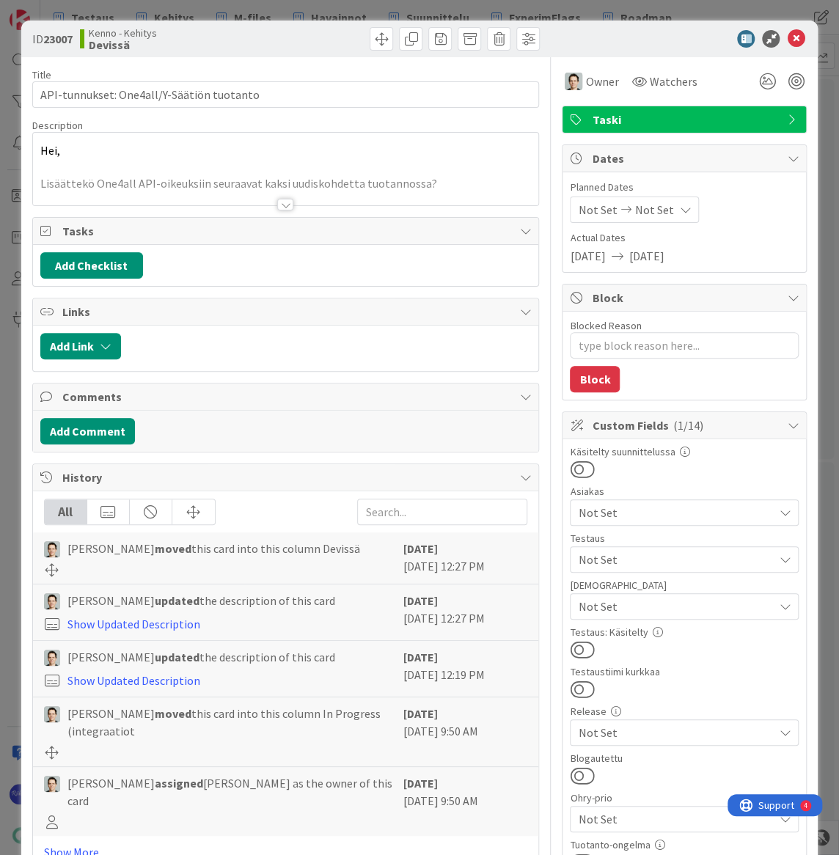
click at [283, 205] on div at bounding box center [285, 205] width 16 height 12
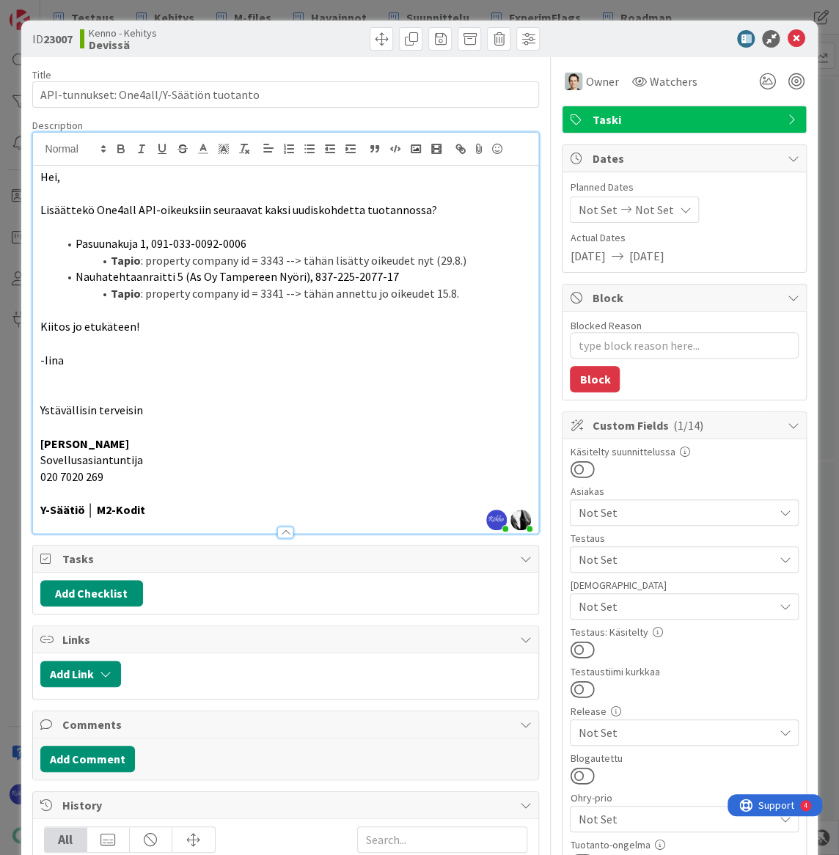
click at [688, 608] on span "Not Set" at bounding box center [675, 607] width 195 height 18
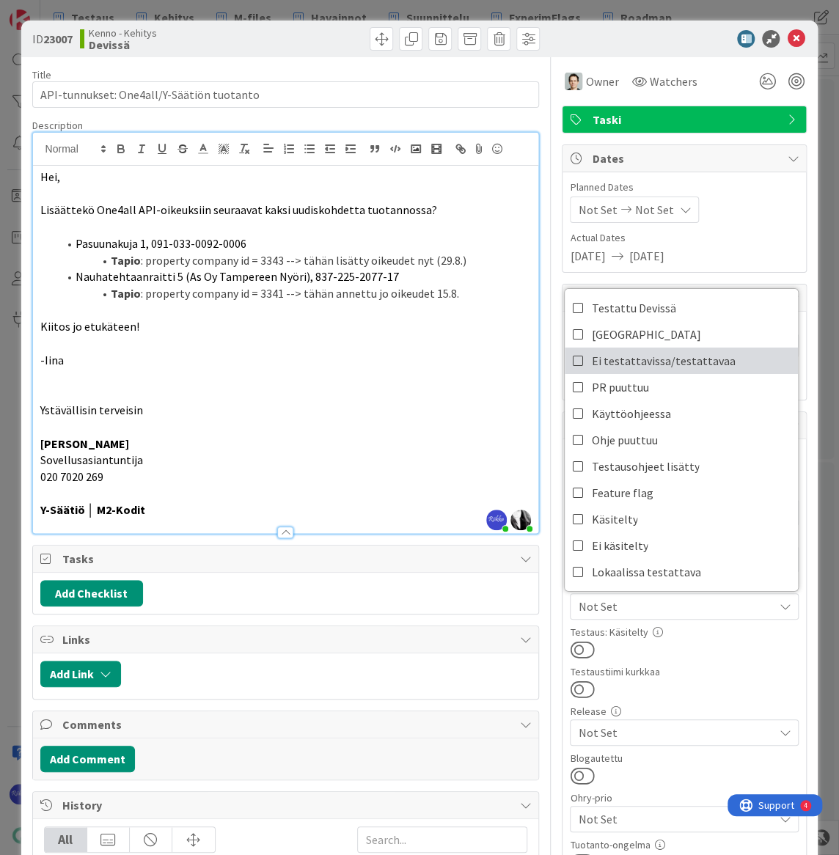
click at [688, 359] on span "Ei testattavissa/testattavaa" at bounding box center [663, 361] width 144 height 22
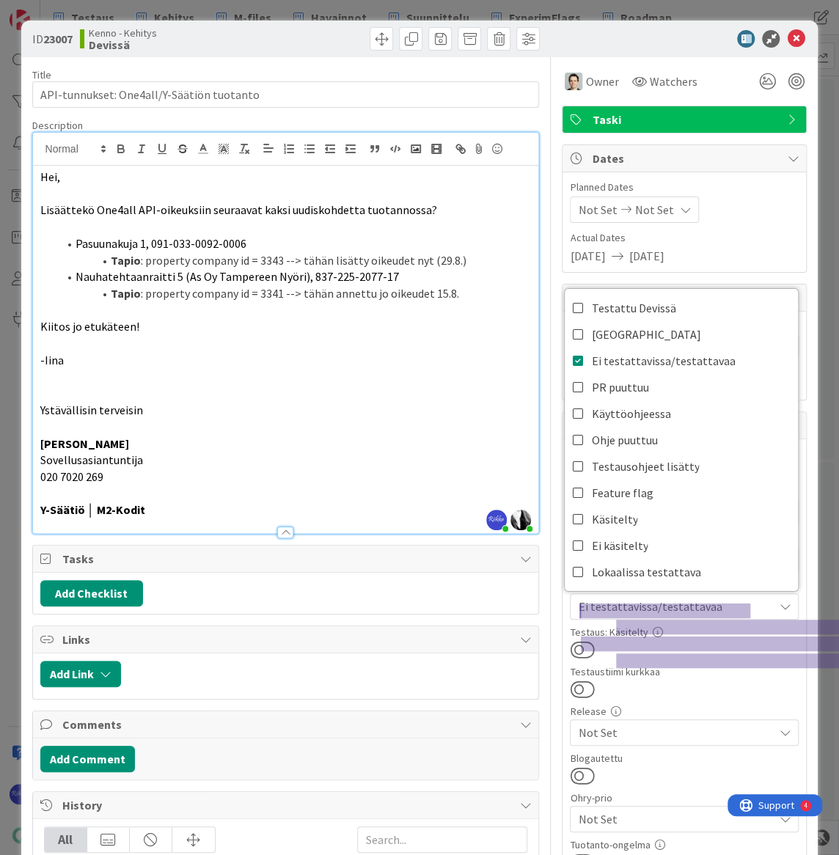
click at [695, 667] on div "Testaustiimi kurkkaa" at bounding box center [684, 672] width 229 height 10
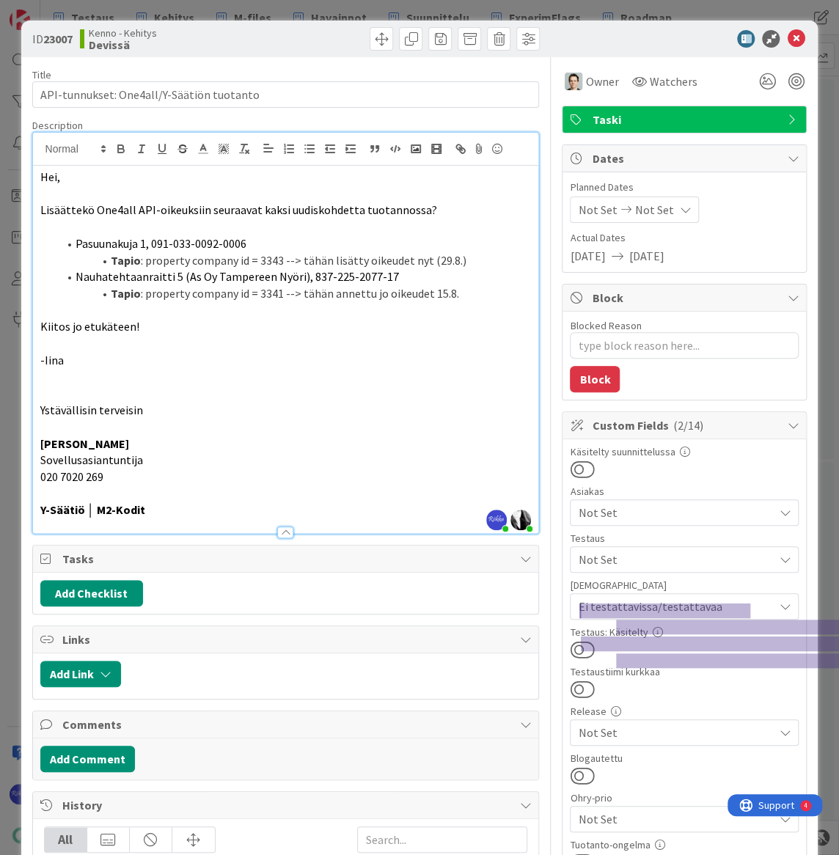
click at [577, 648] on button at bounding box center [582, 649] width 24 height 19
click at [787, 35] on icon at bounding box center [796, 39] width 18 height 18
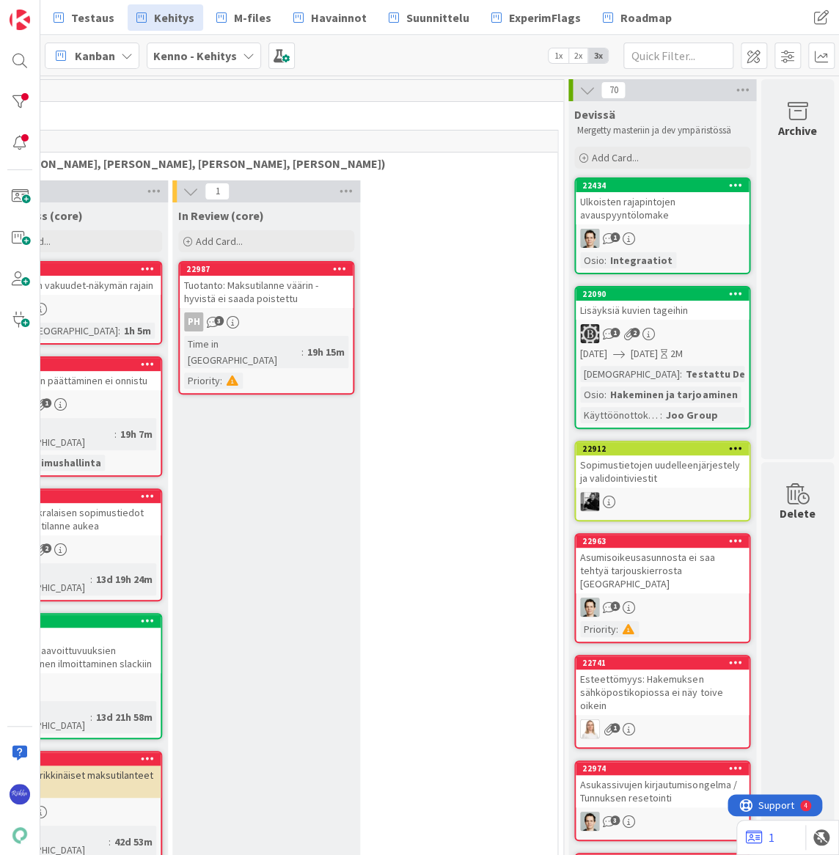
click at [663, 213] on div "Ulkoisten rajapintojen avauspyyntölomake" at bounding box center [662, 208] width 173 height 32
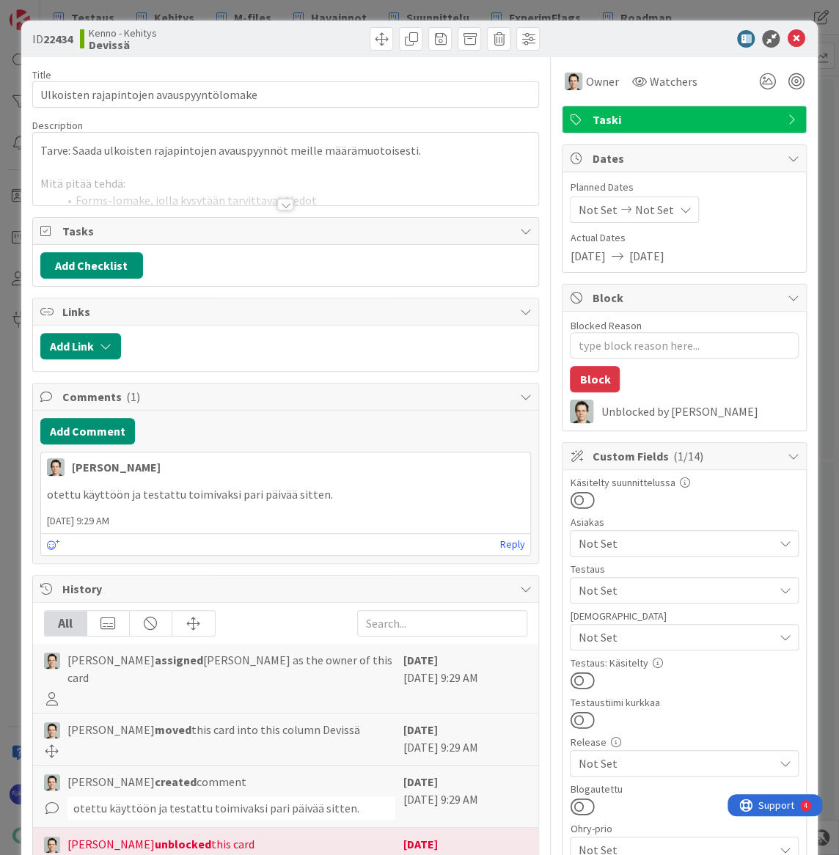
click at [280, 202] on div at bounding box center [285, 205] width 16 height 12
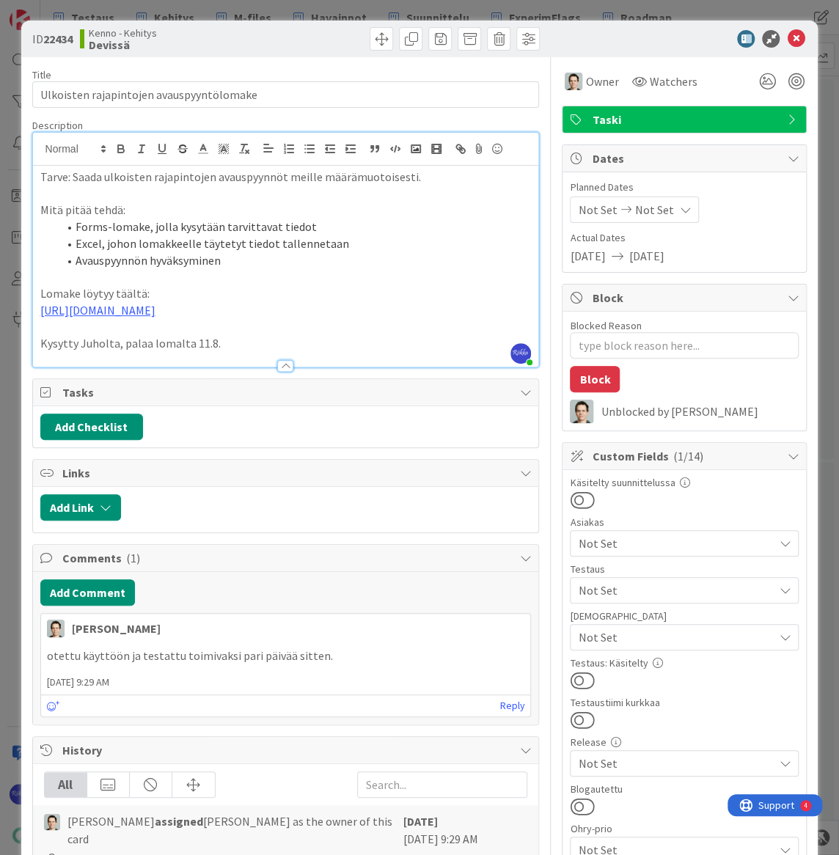
click at [657, 637] on span "Not Set" at bounding box center [675, 638] width 195 height 18
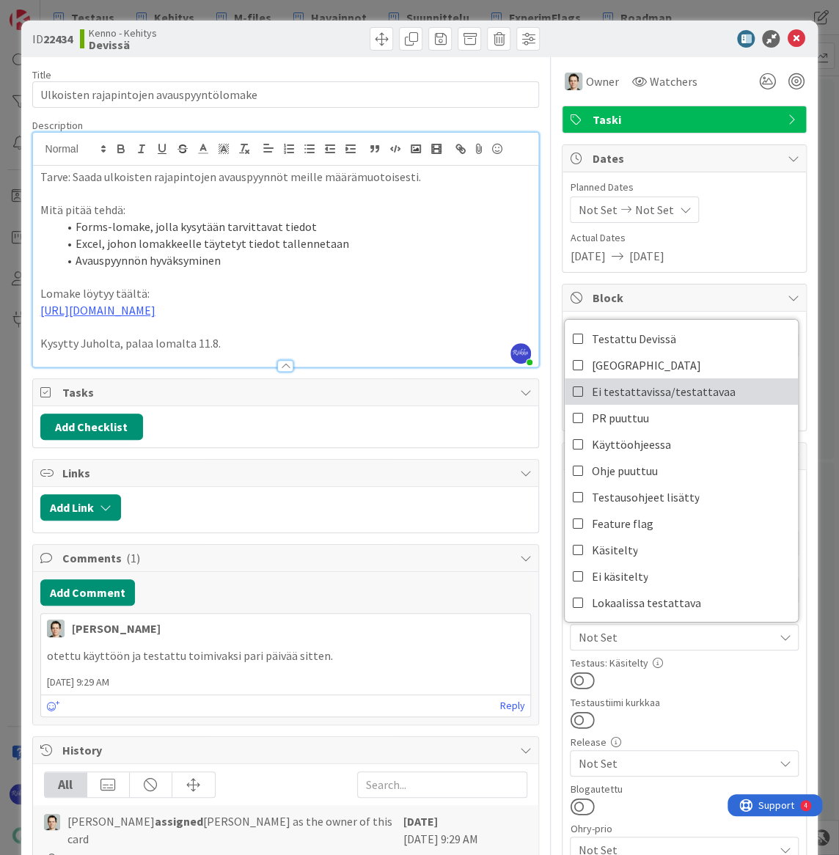
click at [658, 388] on span "Ei testattavissa/testattavaa" at bounding box center [663, 392] width 144 height 22
click at [706, 717] on div at bounding box center [684, 720] width 229 height 19
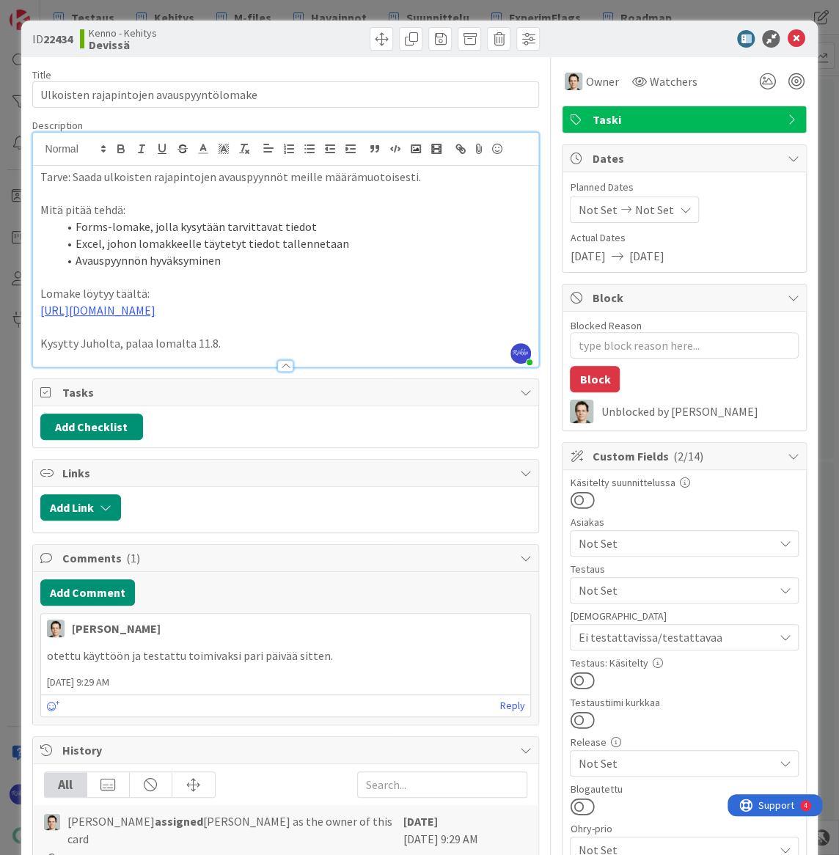
click at [575, 678] on button at bounding box center [582, 680] width 24 height 19
click at [787, 36] on icon at bounding box center [796, 39] width 18 height 18
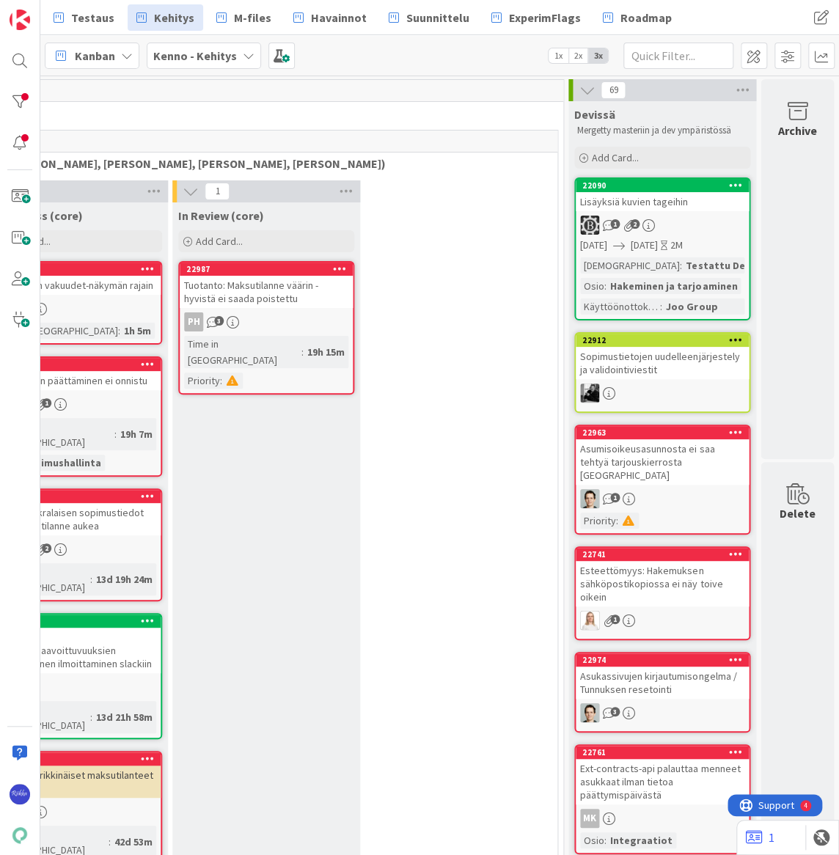
click at [645, 235] on link "22090 Lisäyksiä kuvien tageihin 1 2 [DATE] [DATE] 2M Testaushuomiot : Testattu …" at bounding box center [662, 249] width 176 height 143
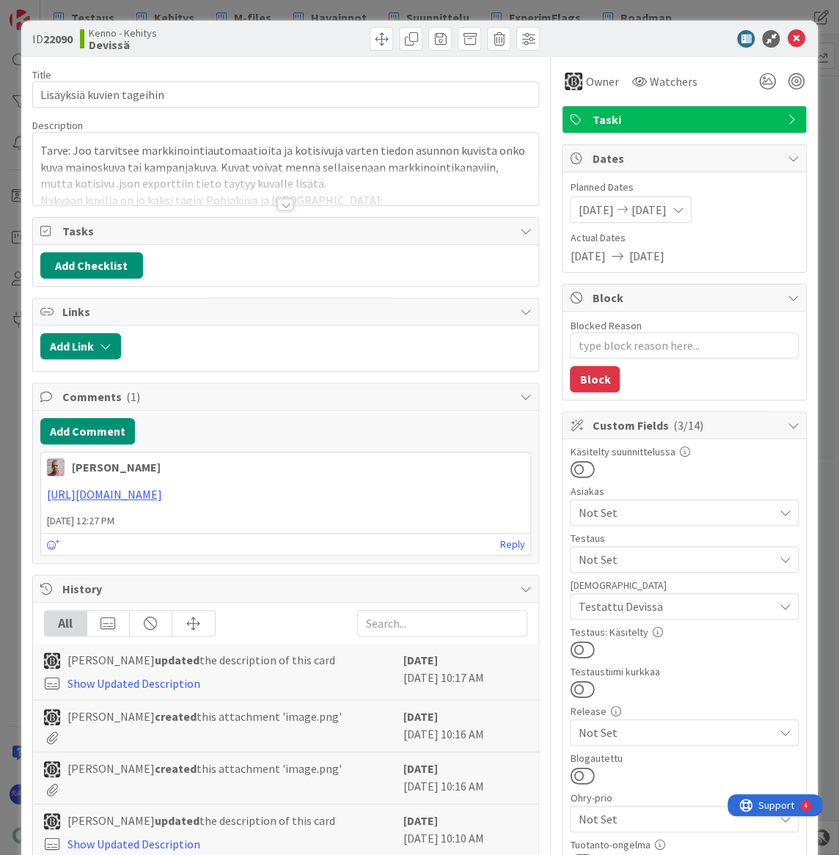
click at [279, 203] on div at bounding box center [285, 205] width 16 height 12
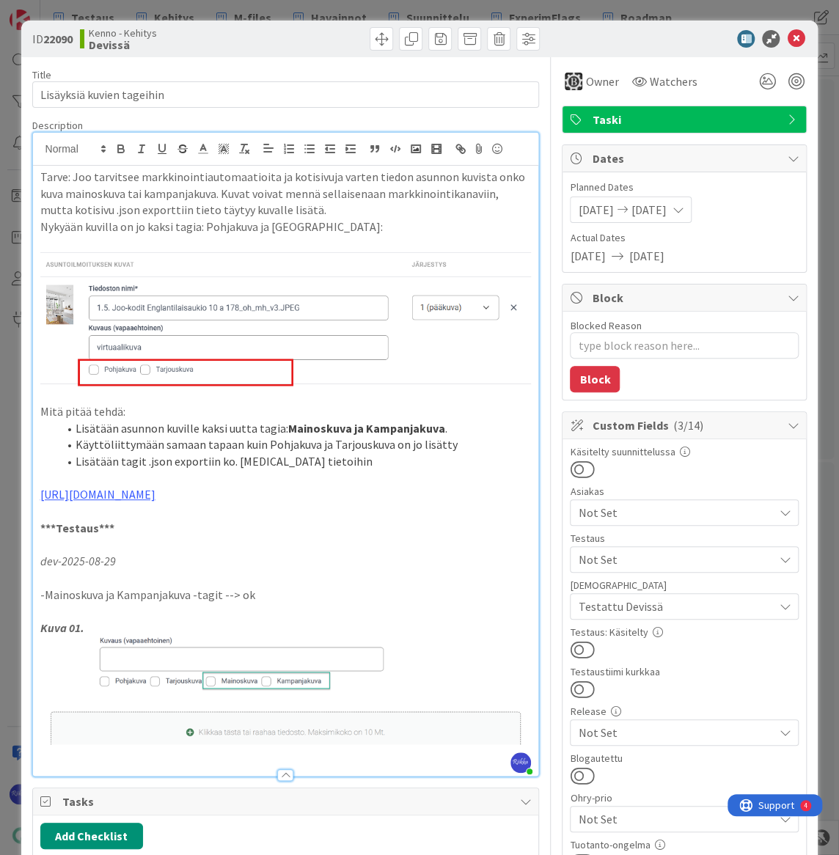
click at [307, 489] on p "[URL][DOMAIN_NAME]" at bounding box center [285, 494] width 491 height 17
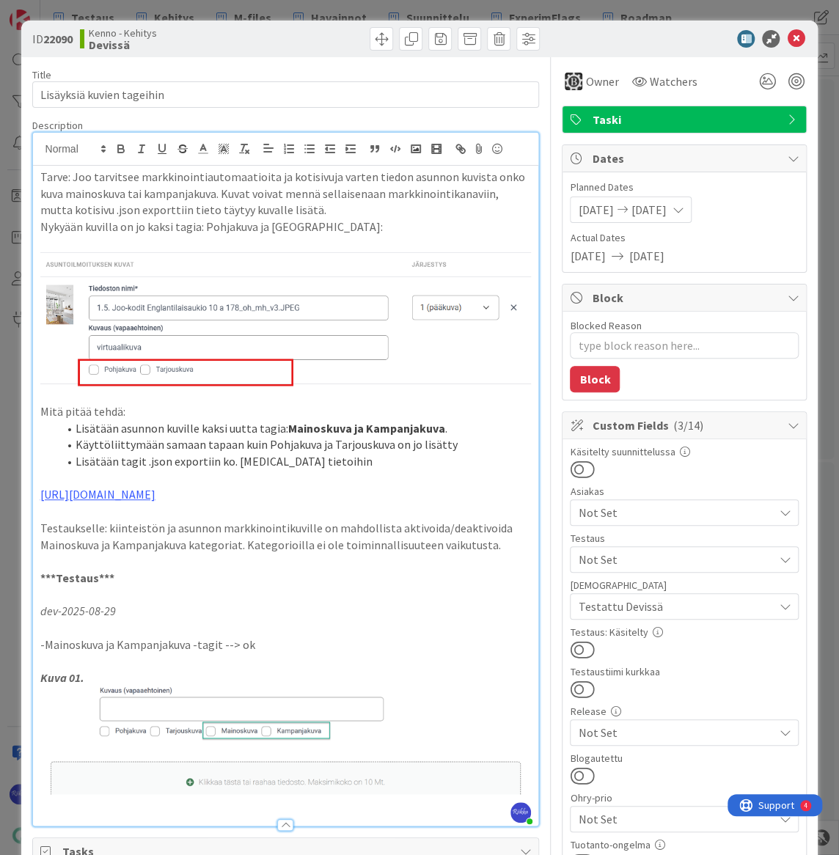
click at [648, 552] on span "Not Set" at bounding box center [675, 560] width 195 height 18
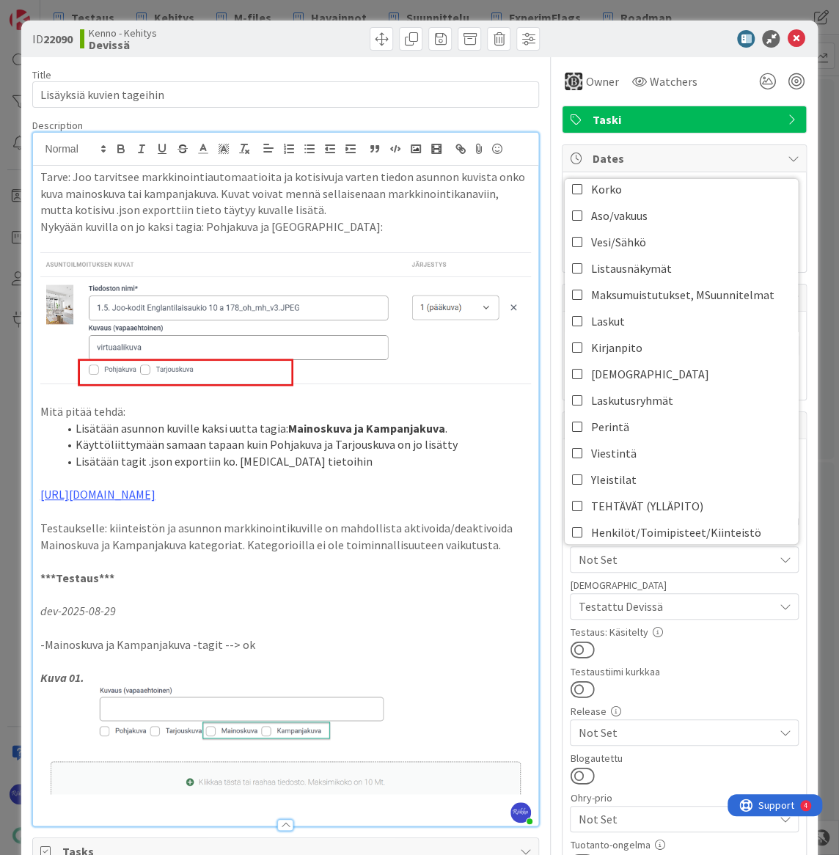
scroll to position [400, 0]
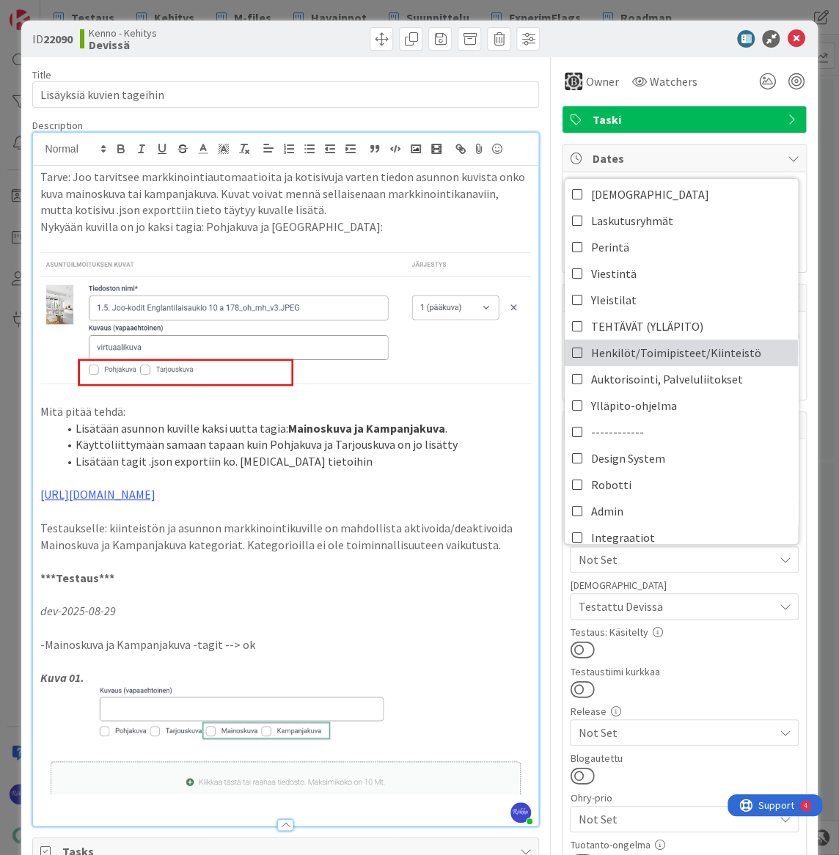
click at [674, 349] on span "Henkilöt/Toimipisteet/Kiinteistö" at bounding box center [676, 353] width 170 height 22
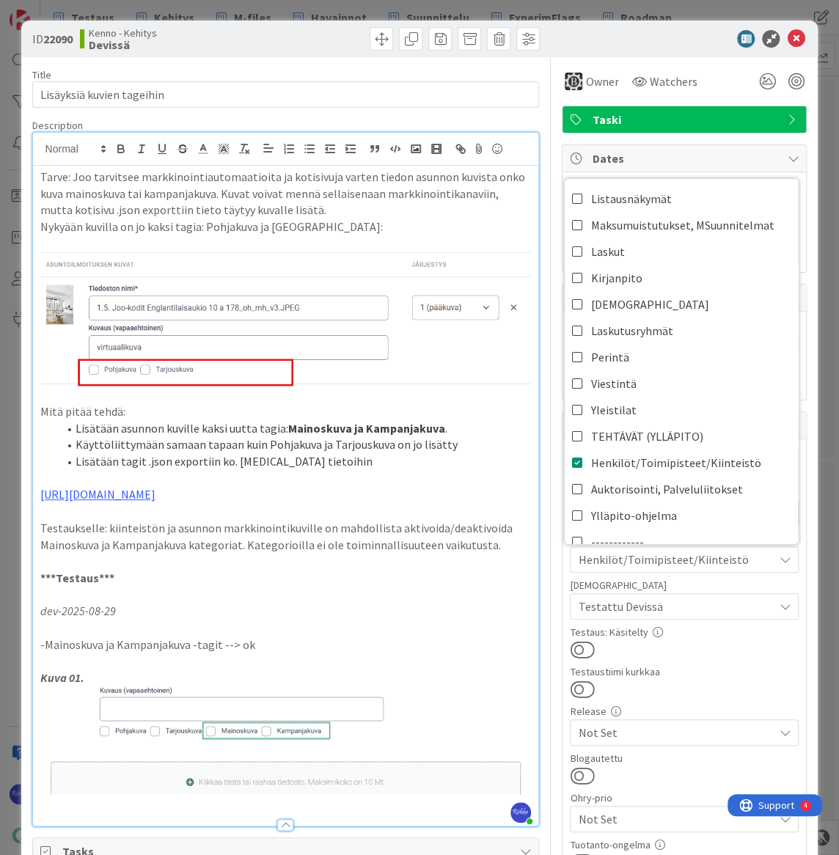
scroll to position [289, 0]
click at [274, 41] on div "Kenno - Kehitys Devissä" at bounding box center [181, 38] width 202 height 23
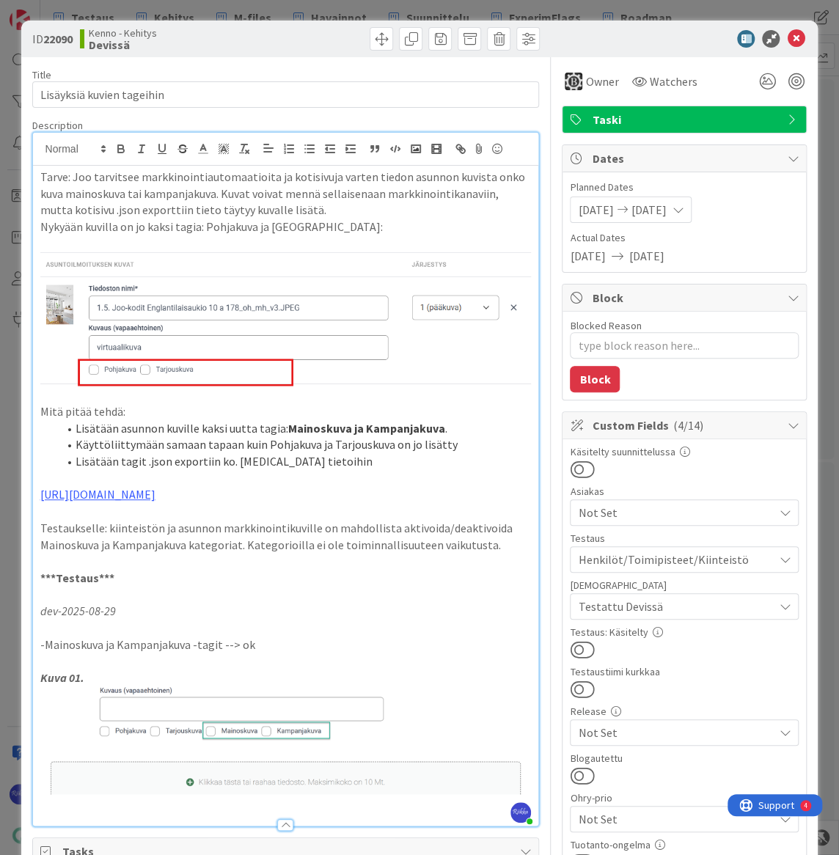
click at [575, 645] on button at bounding box center [582, 649] width 24 height 19
click at [787, 36] on icon at bounding box center [796, 39] width 18 height 18
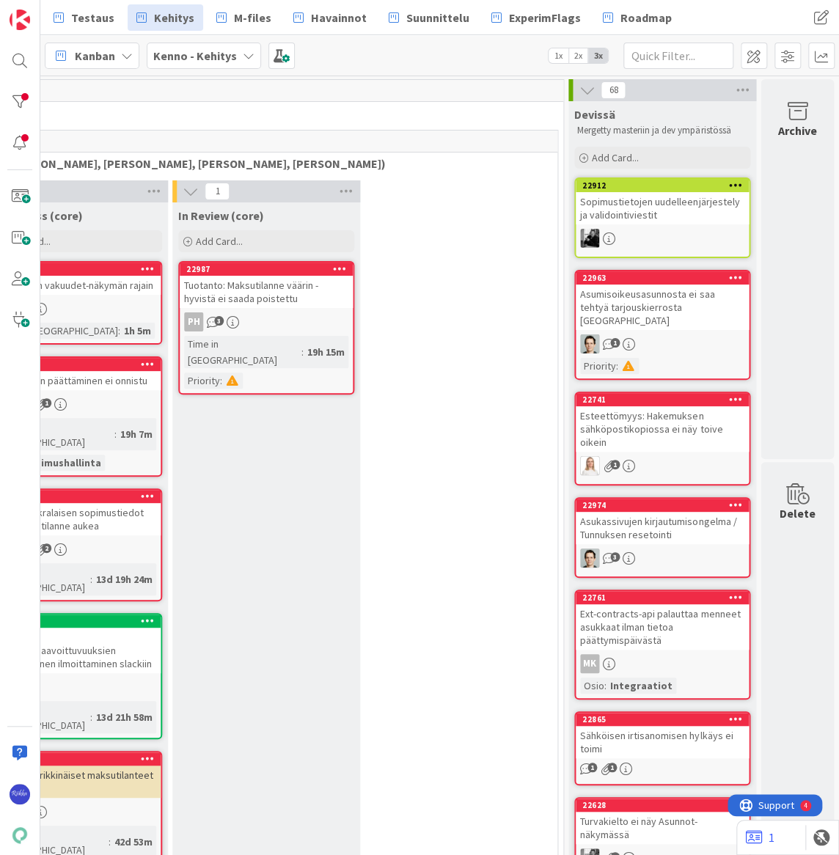
click at [681, 205] on div "Sopimustietojen uudelleenjärjestely ja validointiviestit" at bounding box center [662, 208] width 173 height 32
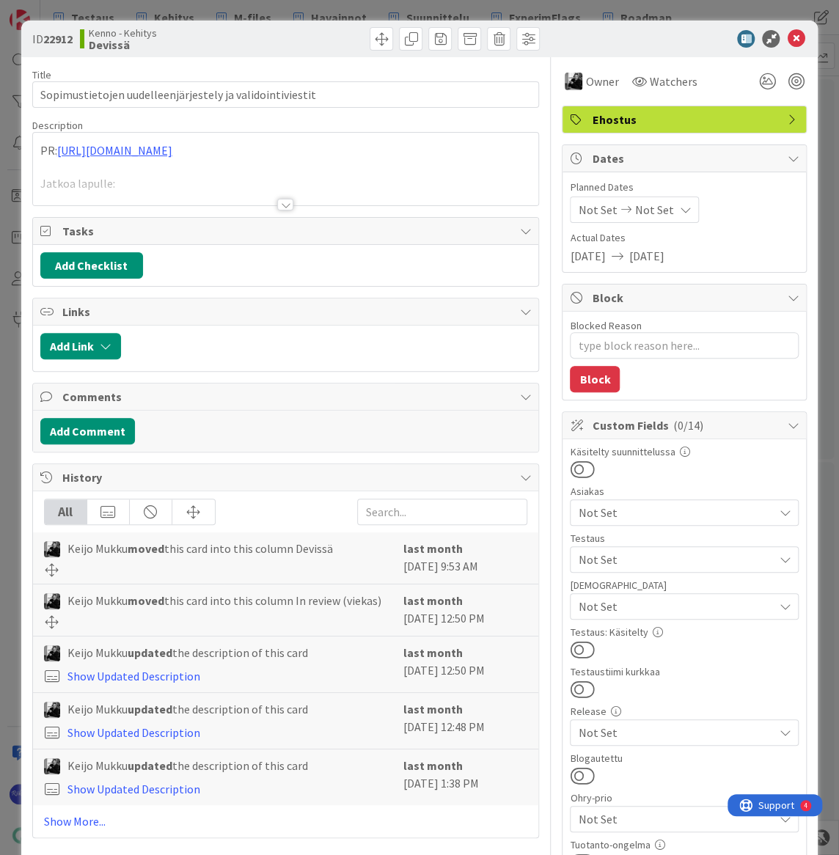
click at [282, 208] on div at bounding box center [285, 205] width 16 height 12
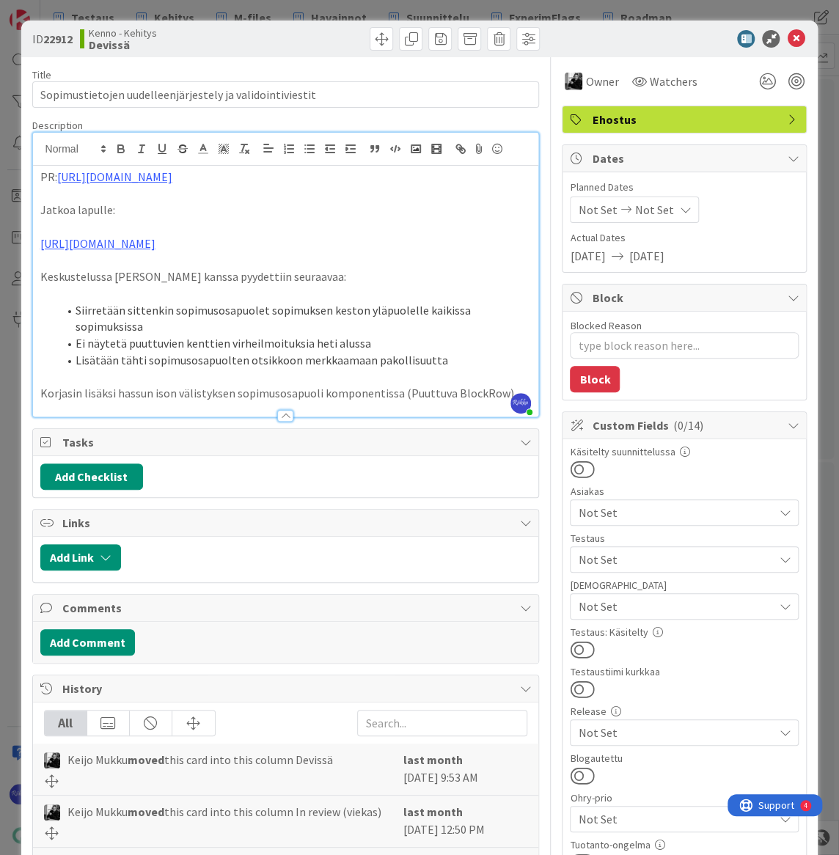
type textarea "x"
